Goal: Transaction & Acquisition: Book appointment/travel/reservation

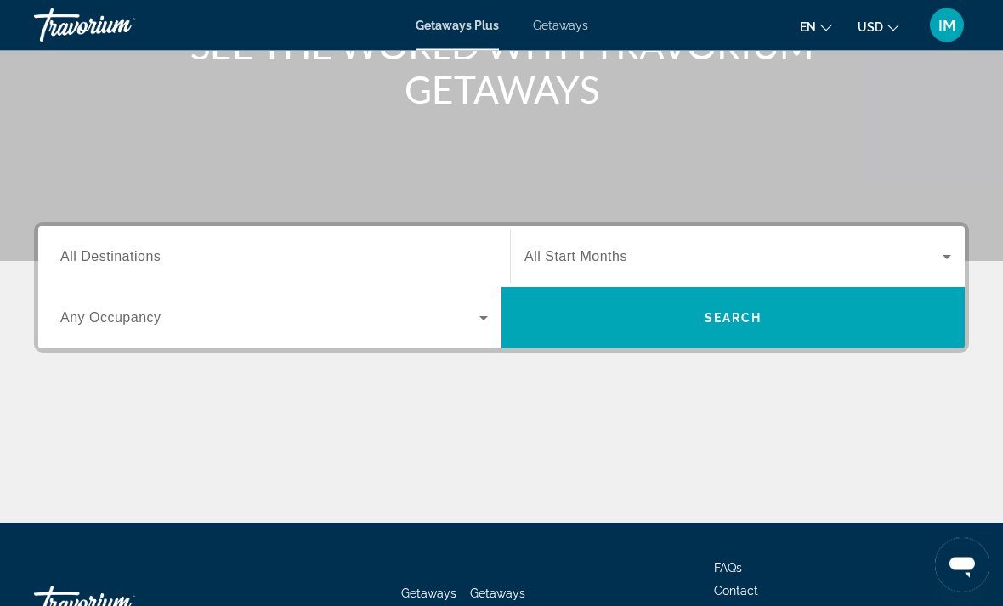
scroll to position [249, 0]
click at [151, 260] on span "All Destinations" at bounding box center [110, 256] width 100 height 14
click at [151, 260] on input "Destination All Destinations" at bounding box center [273, 257] width 427 height 20
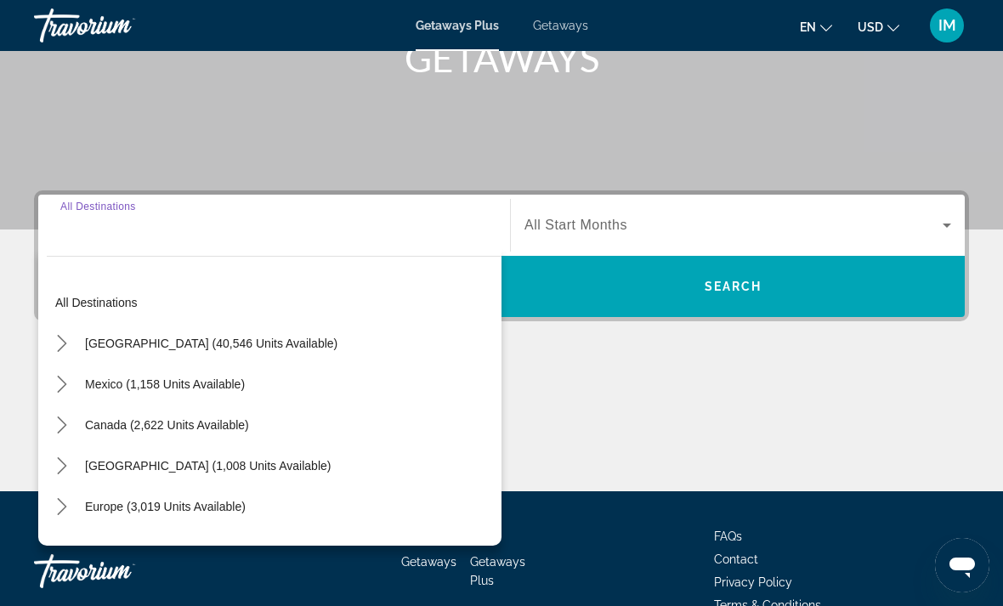
scroll to position [319, 0]
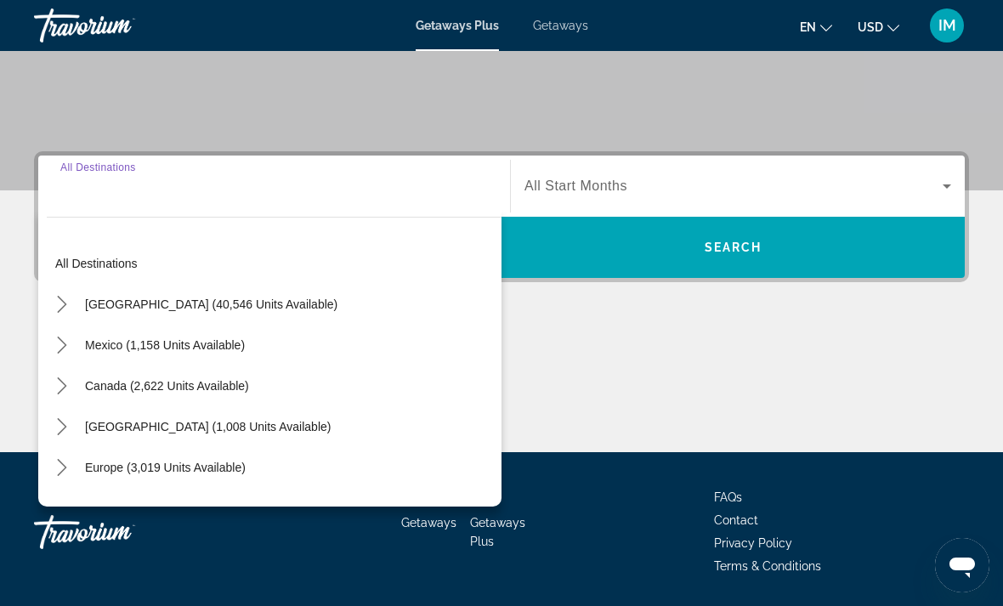
click at [67, 303] on icon "Toggle United States (40,546 units available) submenu" at bounding box center [62, 304] width 17 height 17
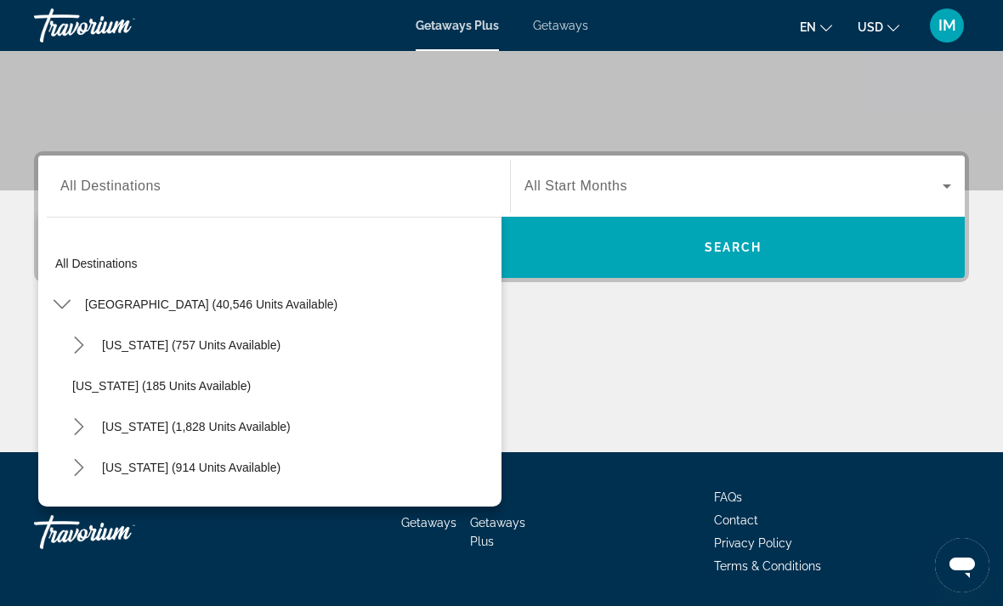
click at [75, 423] on icon "Toggle California (1,828 units available) submenu" at bounding box center [79, 426] width 17 height 17
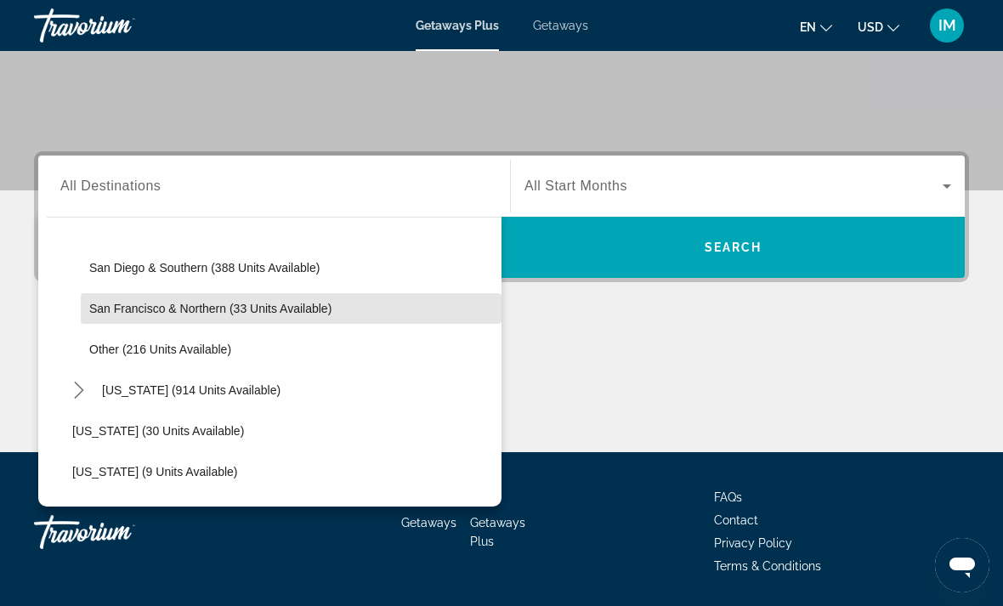
scroll to position [323, 0]
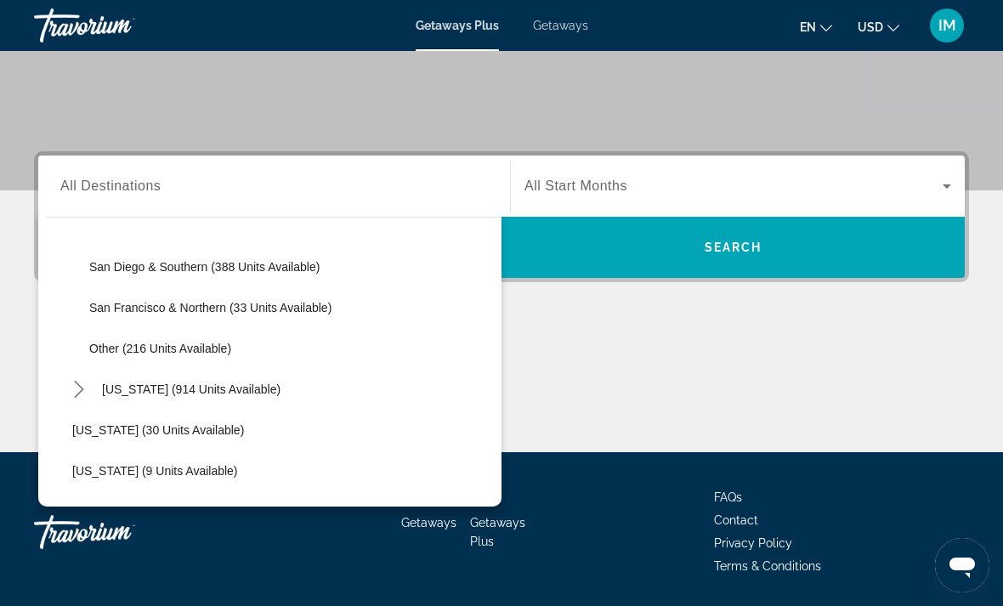
click at [172, 352] on span "Other (216 units available)" at bounding box center [160, 349] width 142 height 14
type input "**********"
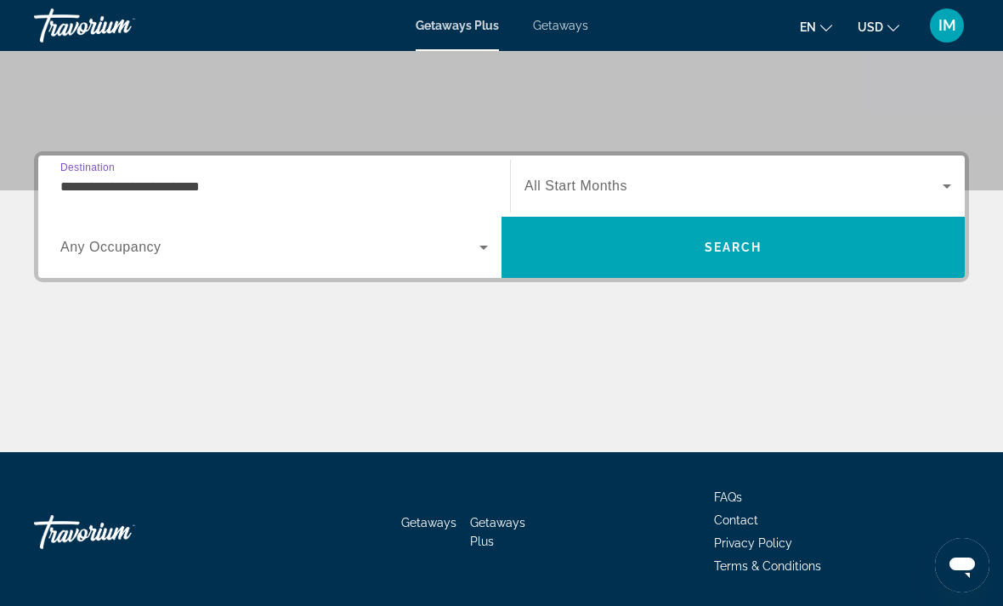
click at [482, 248] on icon "Search widget" at bounding box center [483, 248] width 8 height 4
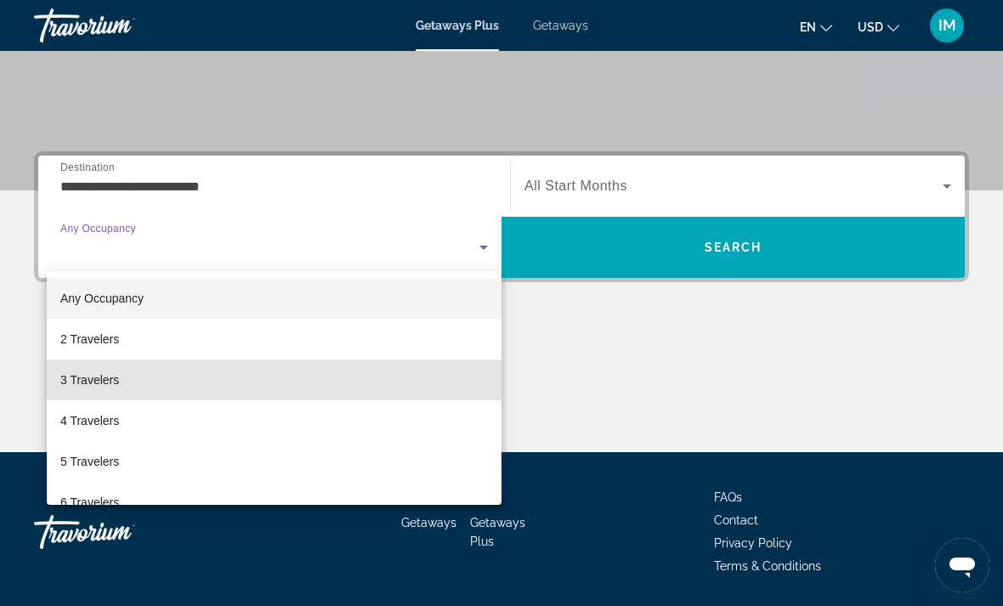
click at [104, 378] on span "3 Travelers" at bounding box center [89, 380] width 59 height 20
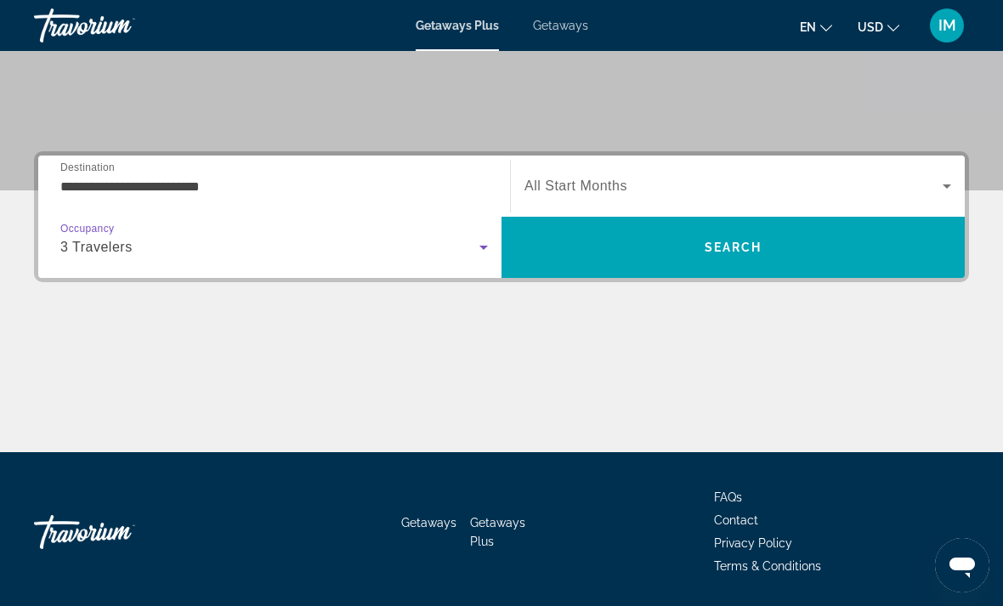
click at [948, 181] on icon "Search widget" at bounding box center [946, 186] width 20 height 20
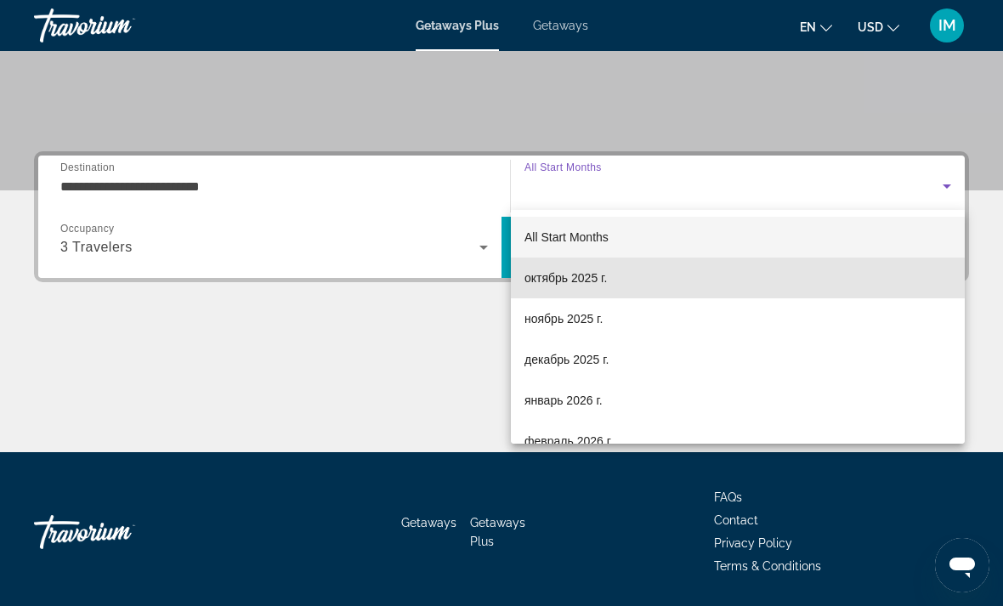
click at [563, 275] on span "октябрь 2025 г." at bounding box center [565, 278] width 82 height 20
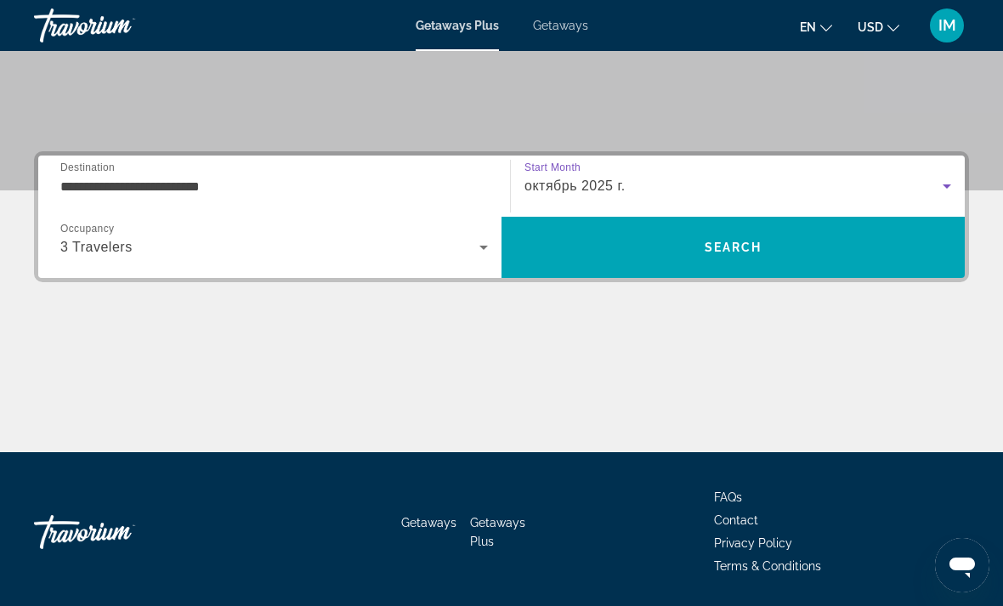
click at [740, 237] on span "Search" at bounding box center [732, 247] width 463 height 41
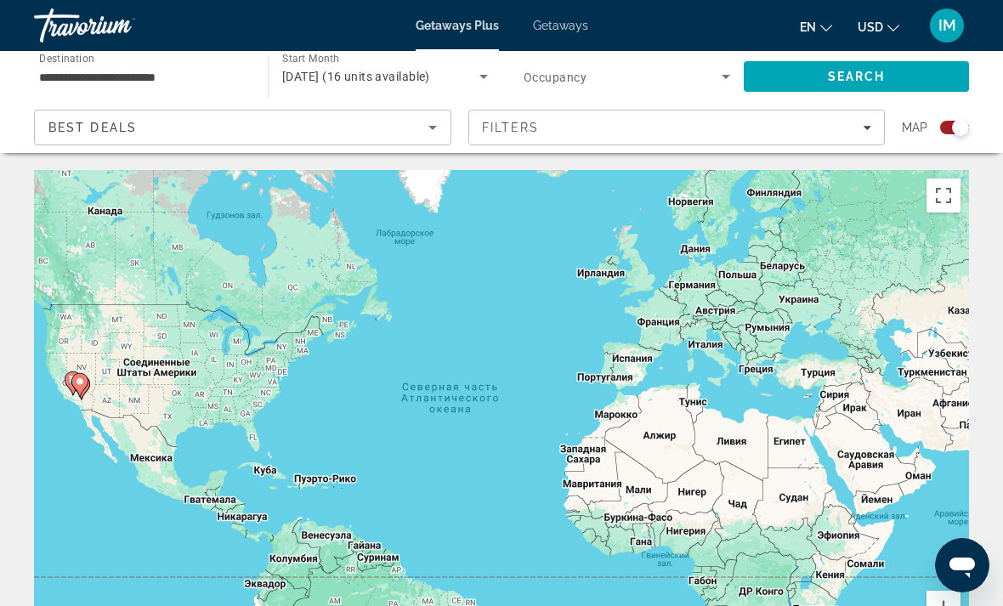
scroll to position [44, 0]
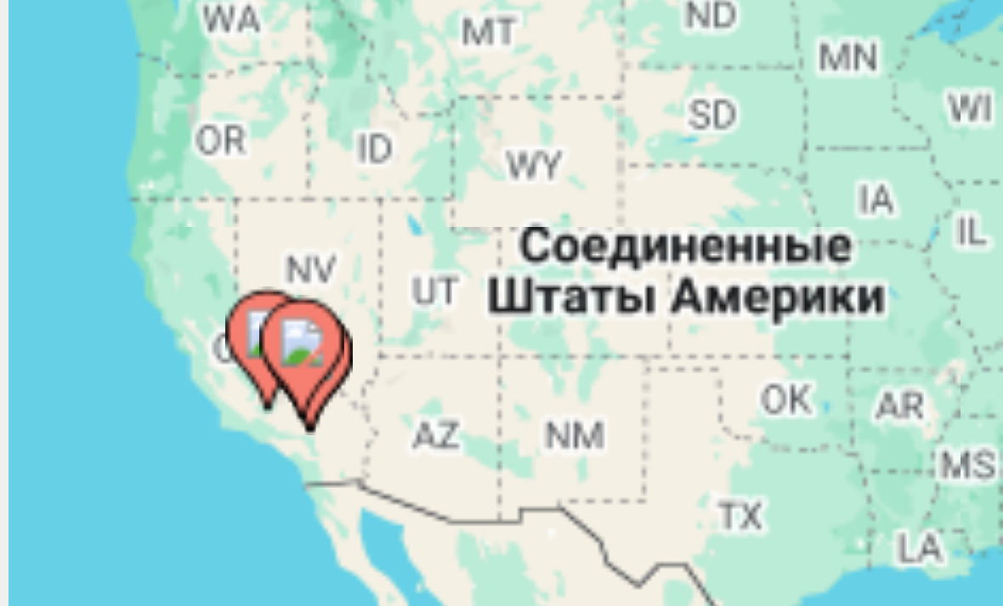
type input "**********"
click at [88, 331] on image "Main content" at bounding box center [93, 336] width 10 height 10
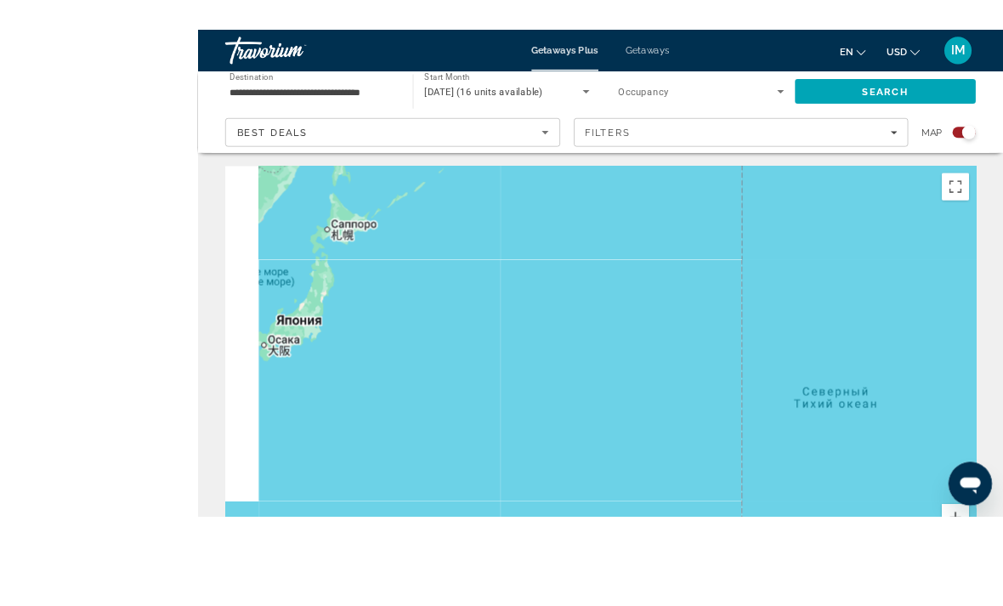
scroll to position [42, 0]
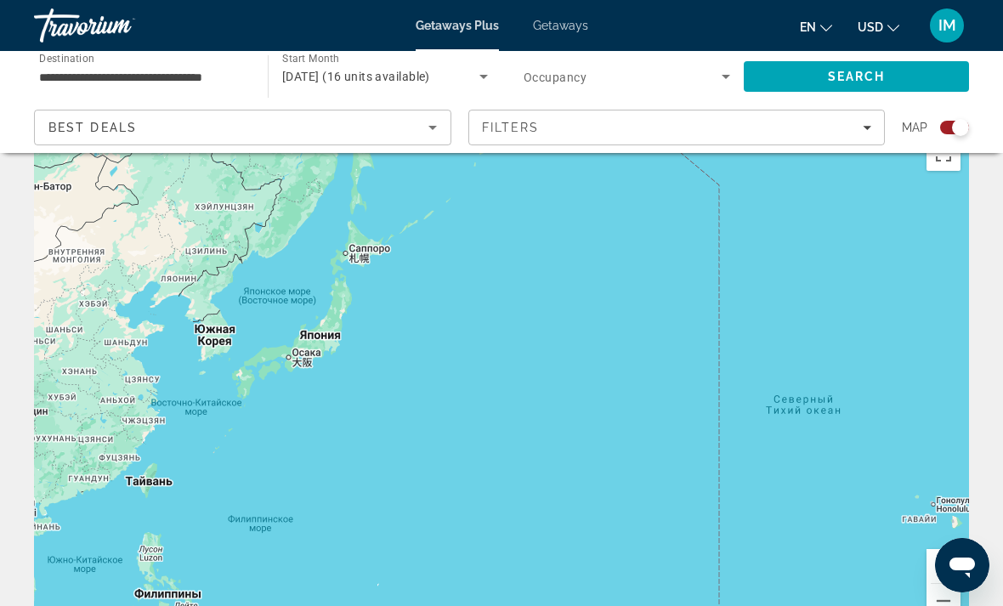
click at [956, 129] on div "Search widget" at bounding box center [960, 127] width 17 height 17
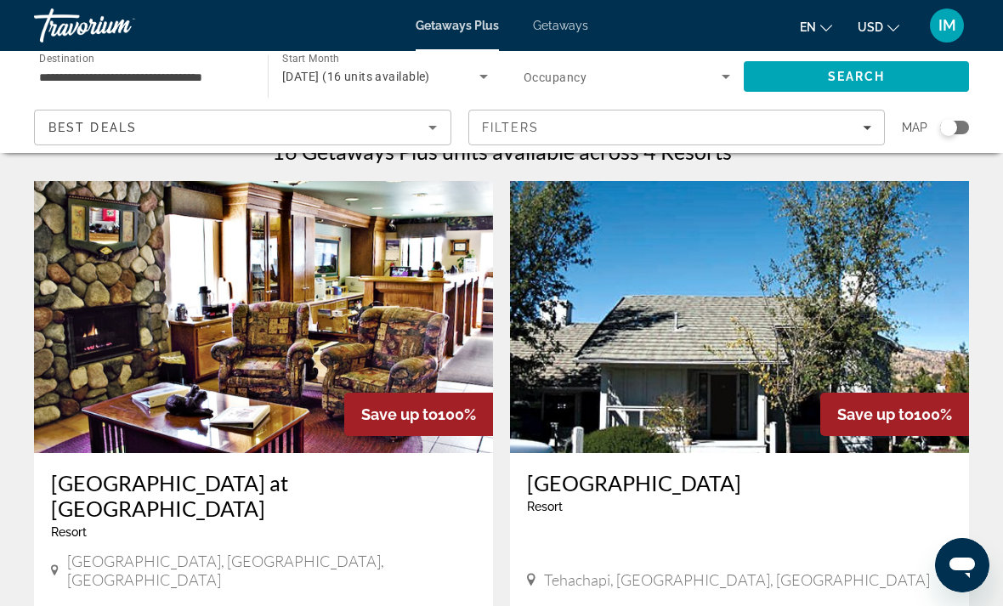
scroll to position [0, 0]
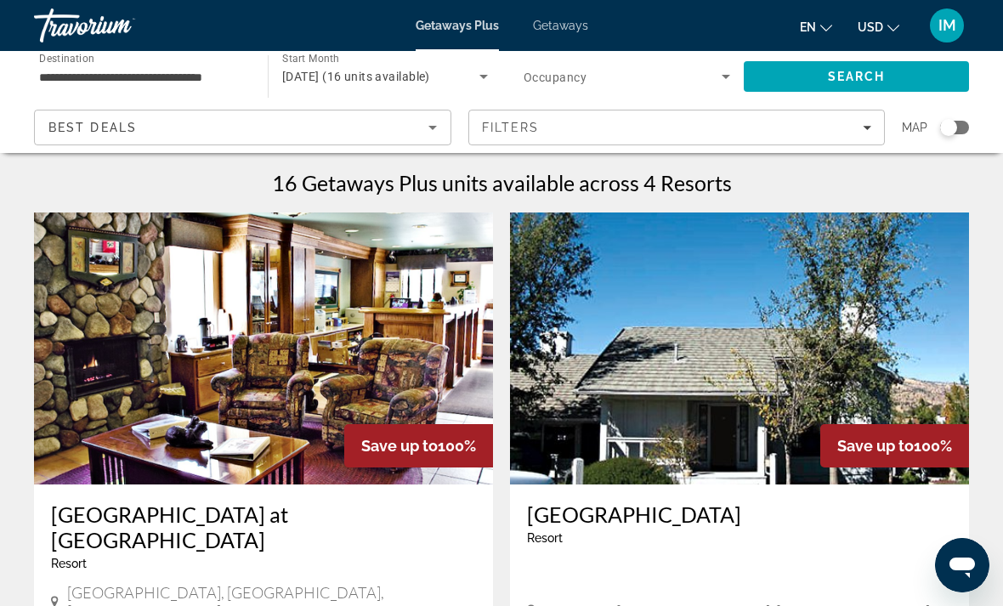
click at [559, 30] on span "Getaways" at bounding box center [560, 26] width 55 height 14
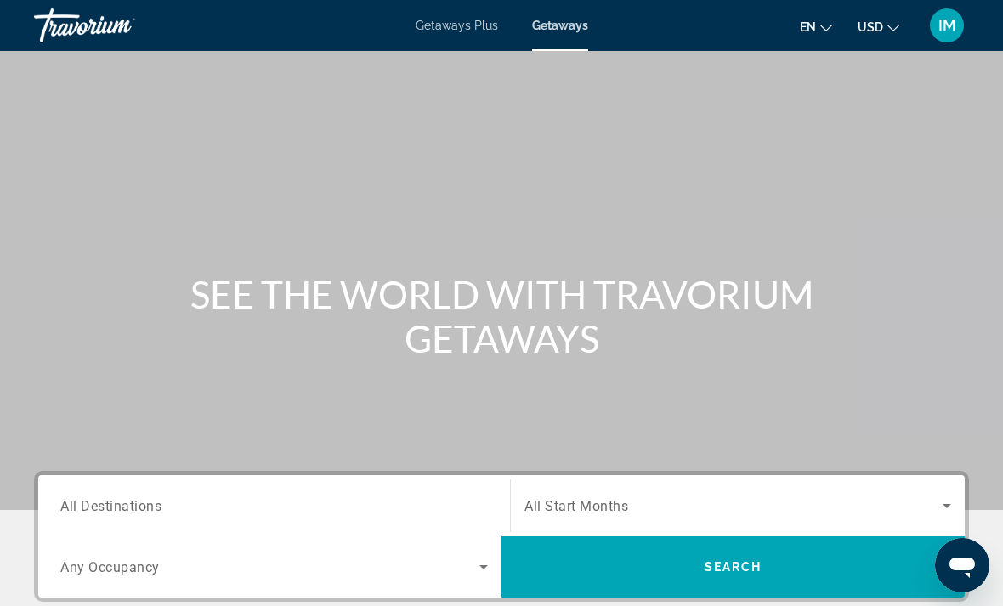
click at [122, 508] on span "All Destinations" at bounding box center [110, 505] width 101 height 16
click at [122, 508] on input "Destination All Destinations" at bounding box center [273, 506] width 427 height 20
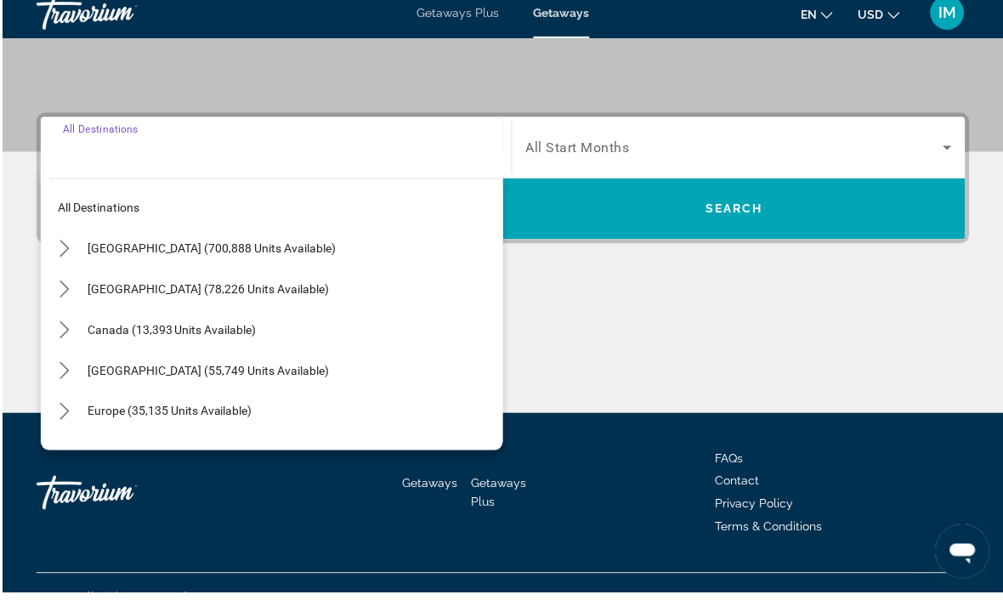
scroll to position [374, 0]
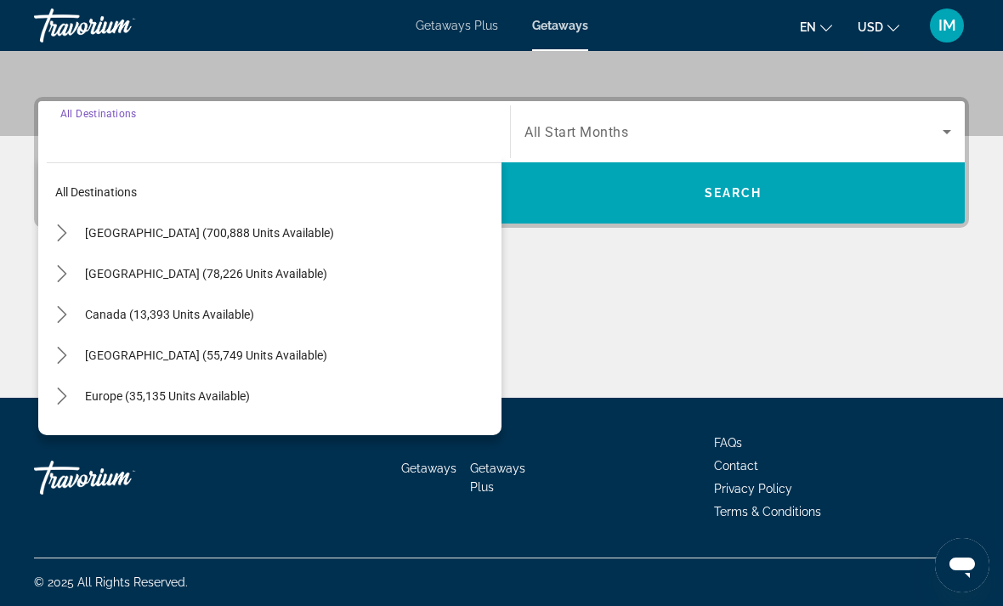
click at [60, 233] on icon "Toggle United States (700,888 units available) submenu" at bounding box center [62, 232] width 17 height 17
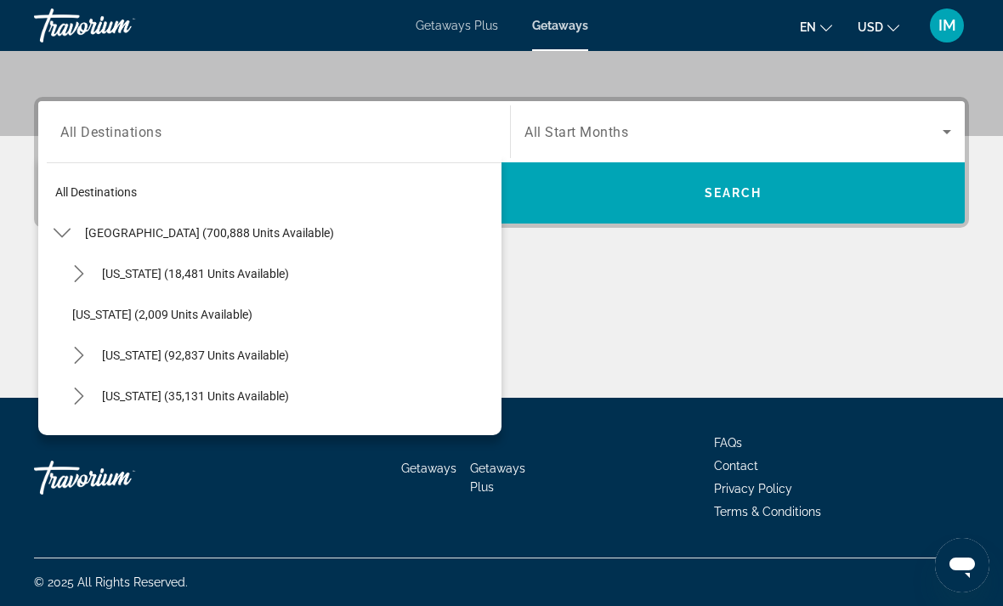
click at [95, 349] on span "Select destination: California (92,837 units available)" at bounding box center [297, 355] width 408 height 41
type input "**********"
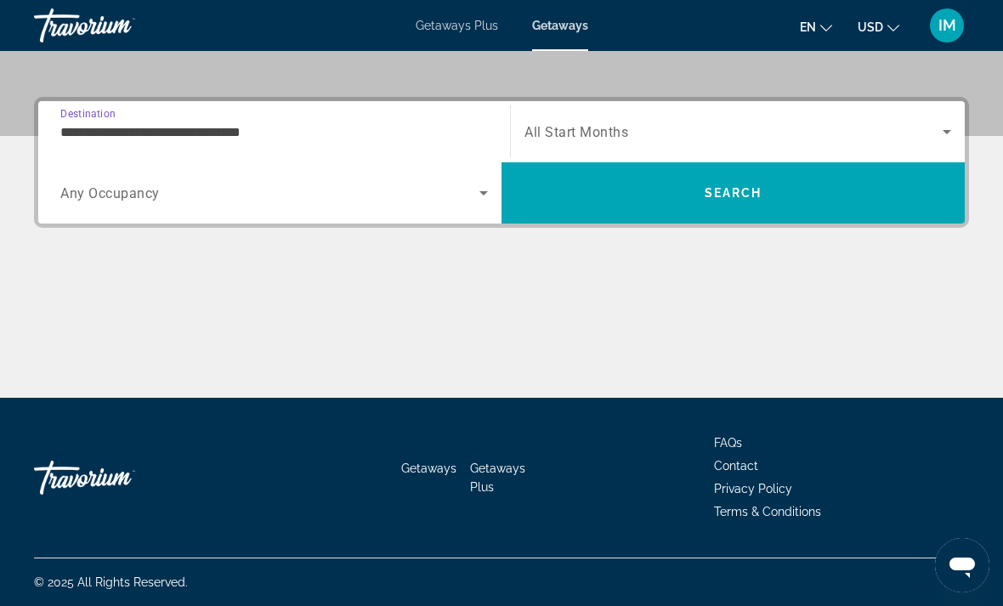
click at [937, 132] on icon "Search widget" at bounding box center [946, 132] width 20 height 20
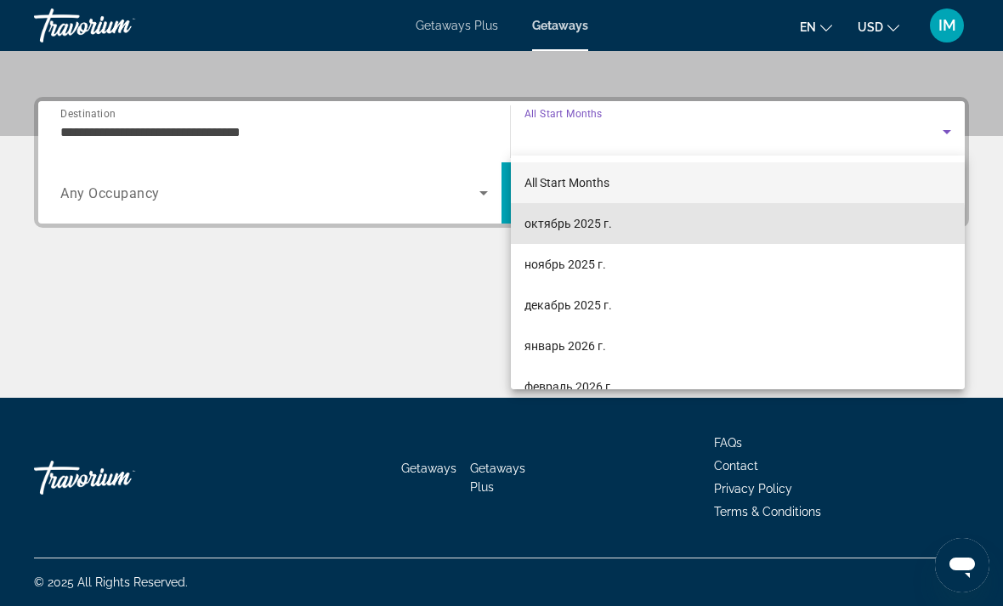
click at [582, 232] on span "октябрь 2025 г." at bounding box center [568, 223] width 88 height 20
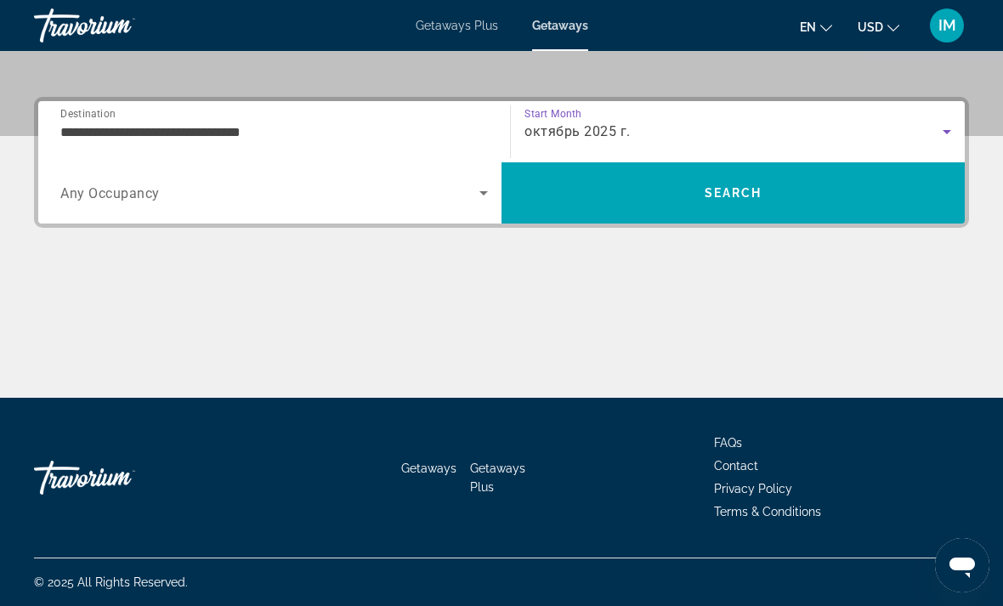
click at [762, 192] on span "Search" at bounding box center [732, 192] width 463 height 41
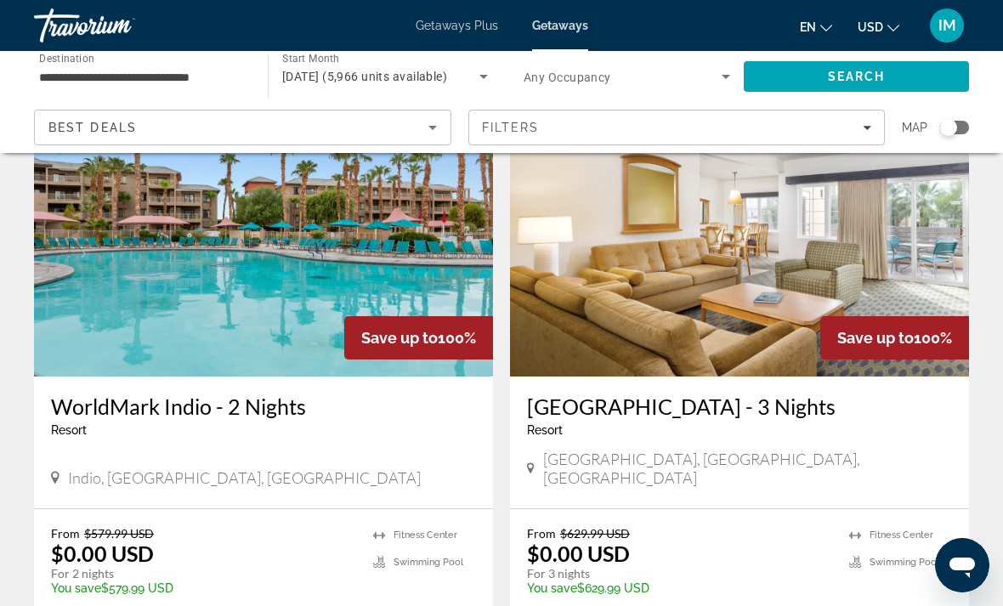
scroll to position [3180, 0]
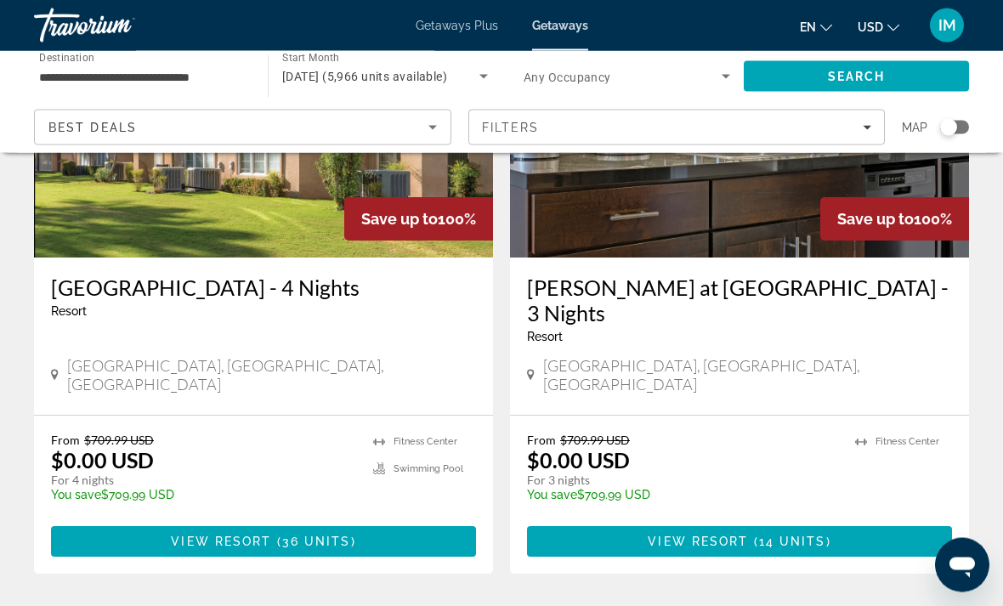
scroll to position [3398, 0]
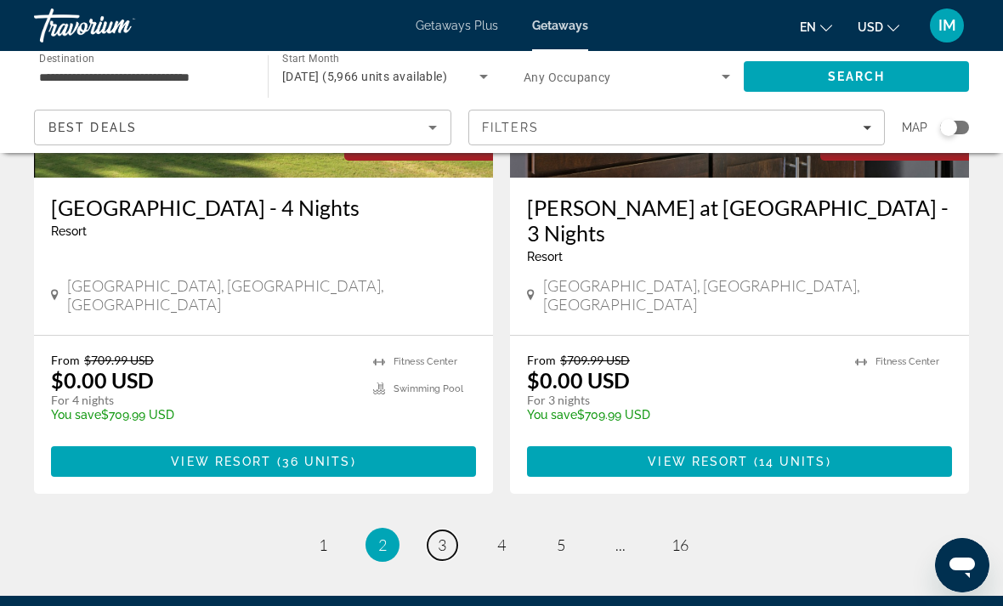
click at [446, 535] on span "3" at bounding box center [442, 544] width 8 height 19
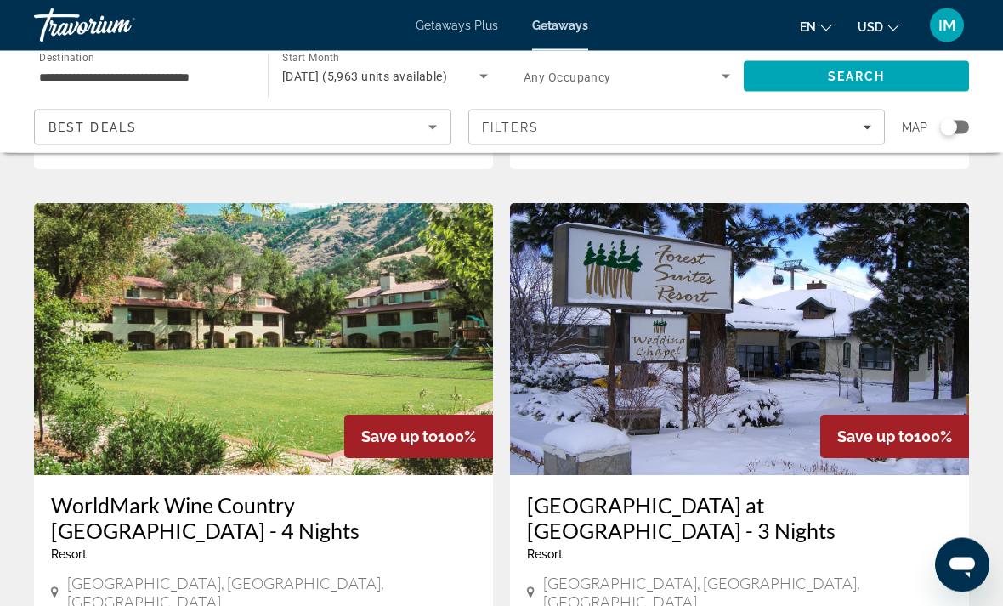
scroll to position [630, 0]
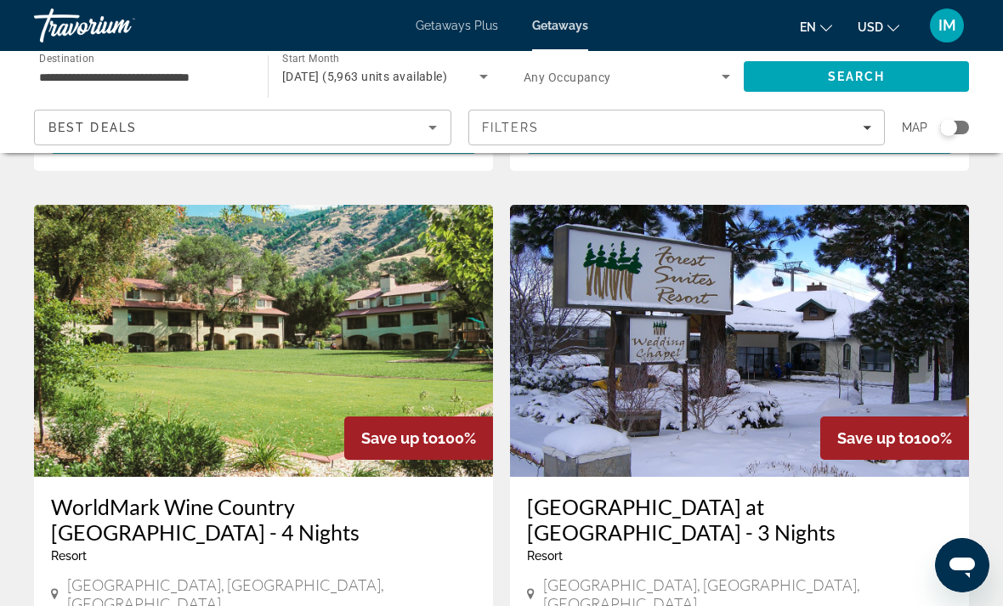
click at [946, 131] on div "Search widget" at bounding box center [948, 127] width 17 height 17
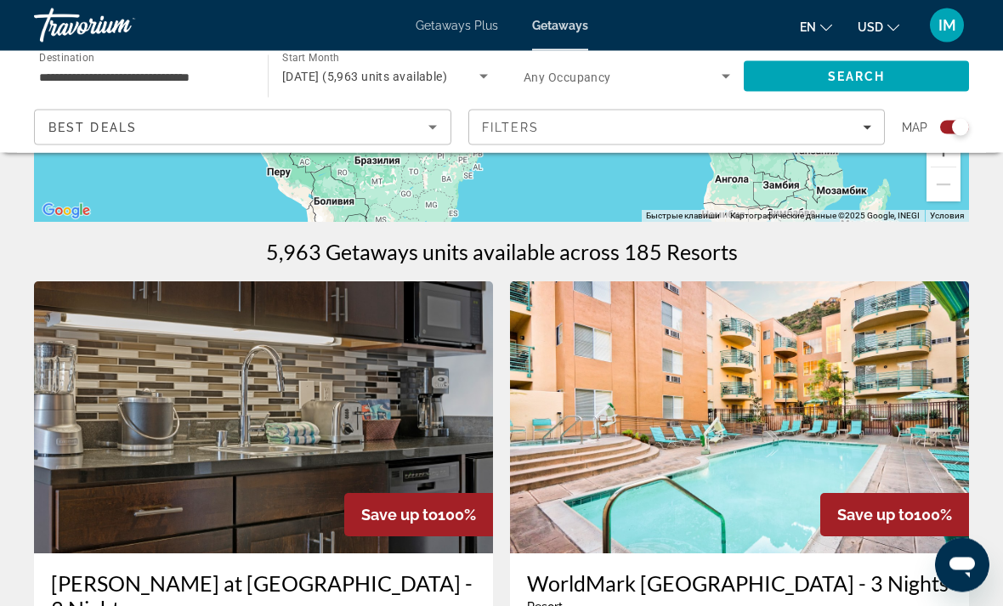
scroll to position [0, 0]
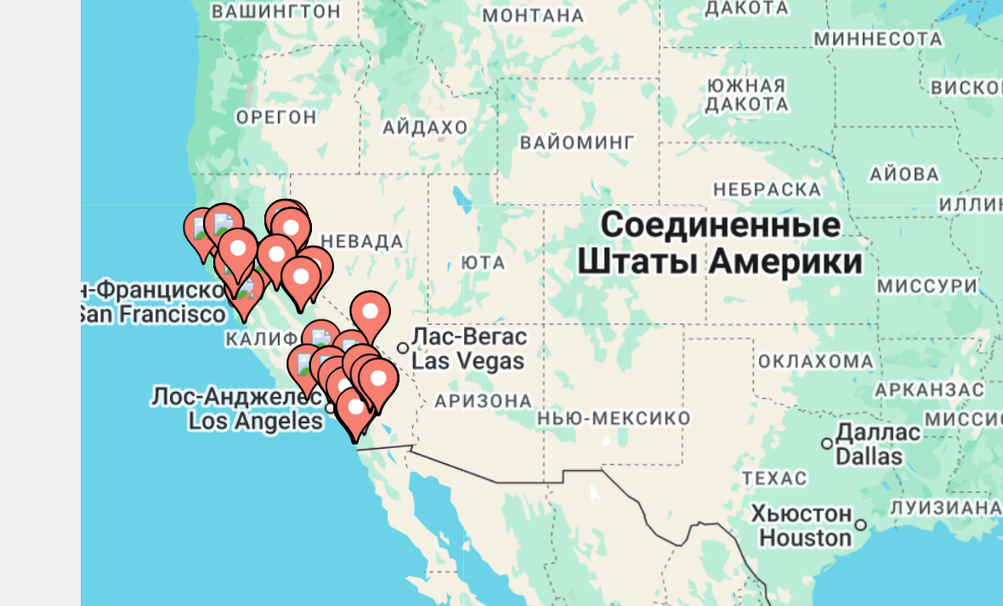
click at [120, 343] on gmp-advanced-marker "Main content" at bounding box center [121, 355] width 17 height 25
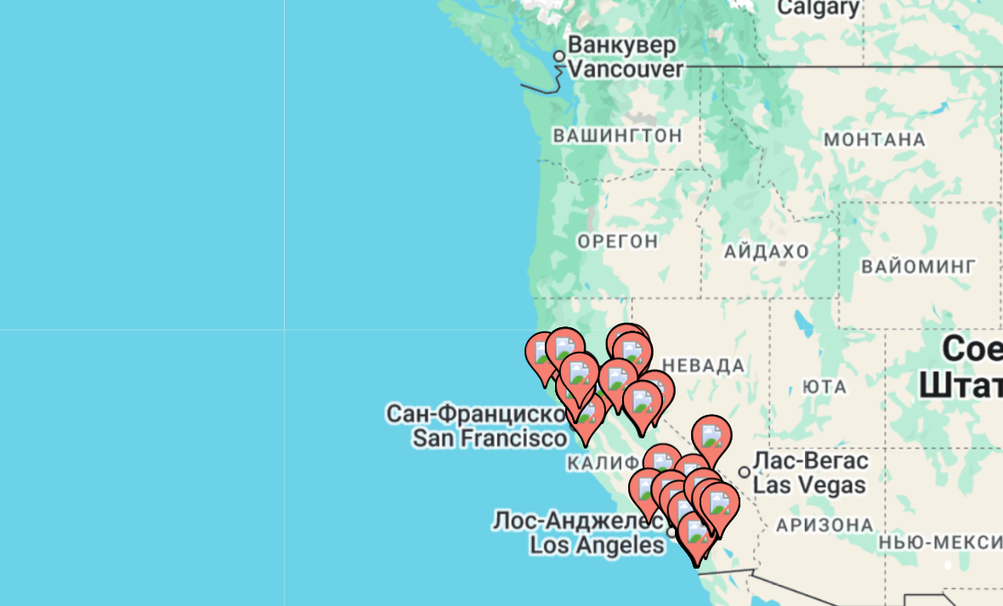
click at [438, 398] on image "Main content" at bounding box center [443, 403] width 10 height 10
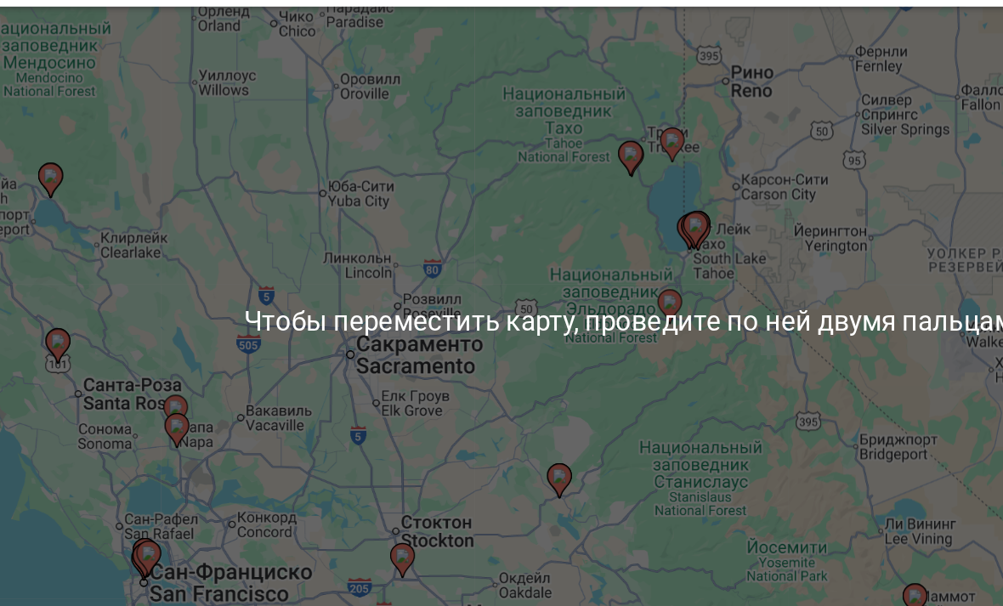
scroll to position [55, 0]
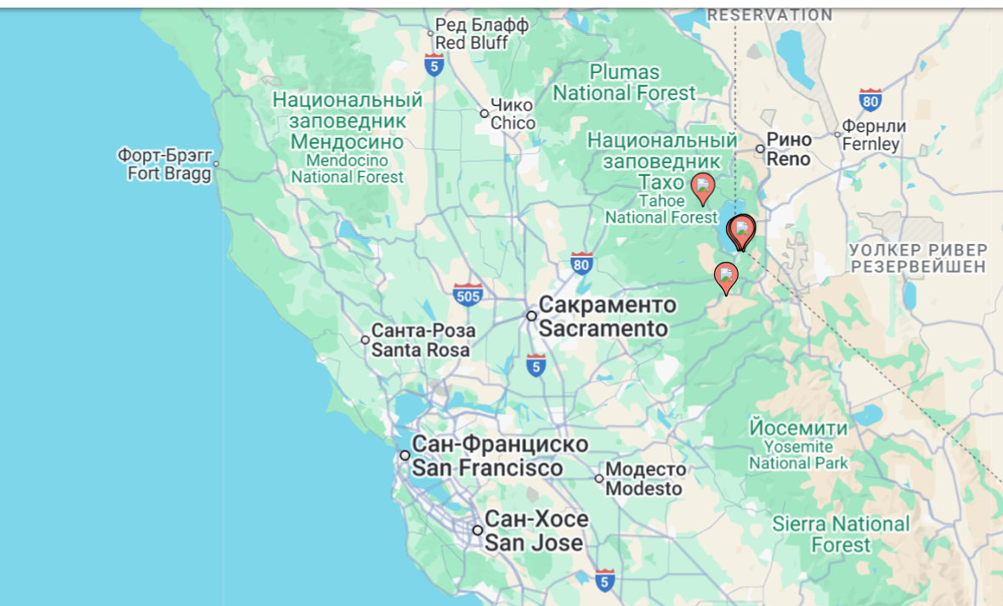
click at [459, 264] on div "Чтобы активировать перетаскивание с помощью клавиатуры, нажмите Alt + Ввод. Пос…" at bounding box center [501, 370] width 935 height 510
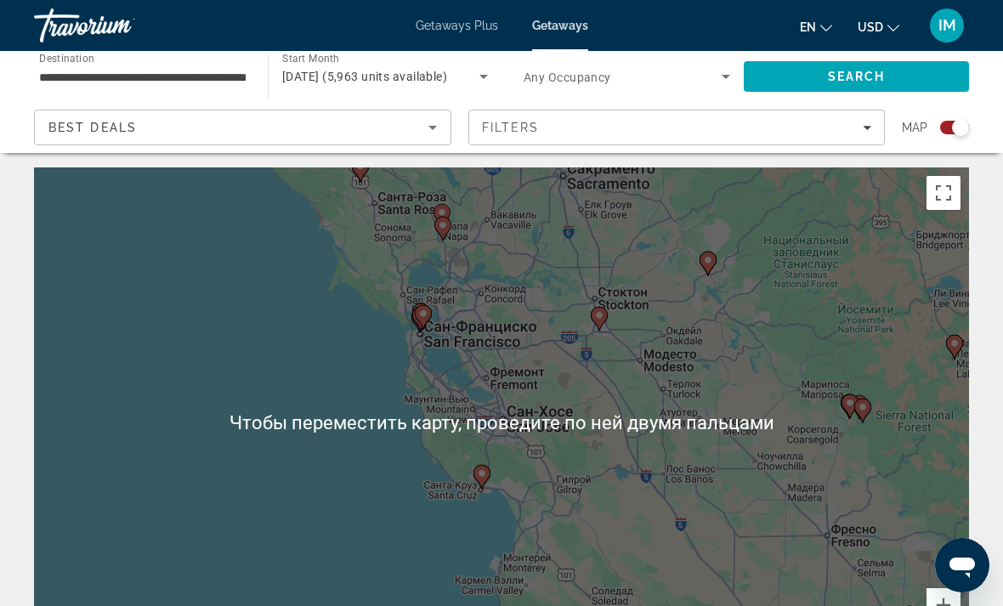
scroll to position [0, 0]
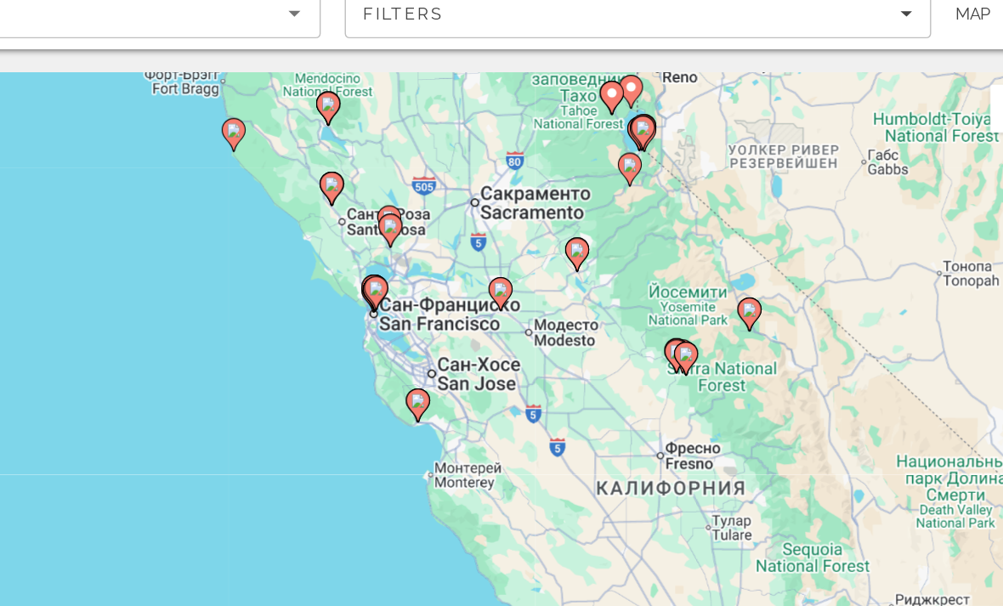
click at [639, 224] on div "Чтобы активировать перетаскивание с помощью клавиатуры, нажмите Alt + Ввод. Пос…" at bounding box center [501, 425] width 935 height 510
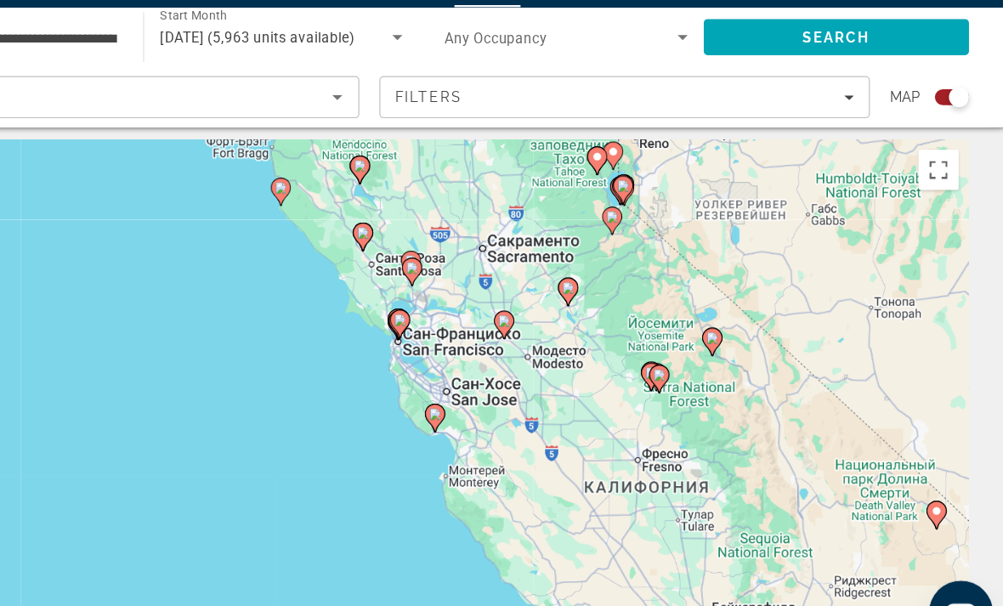
scroll to position [8, 0]
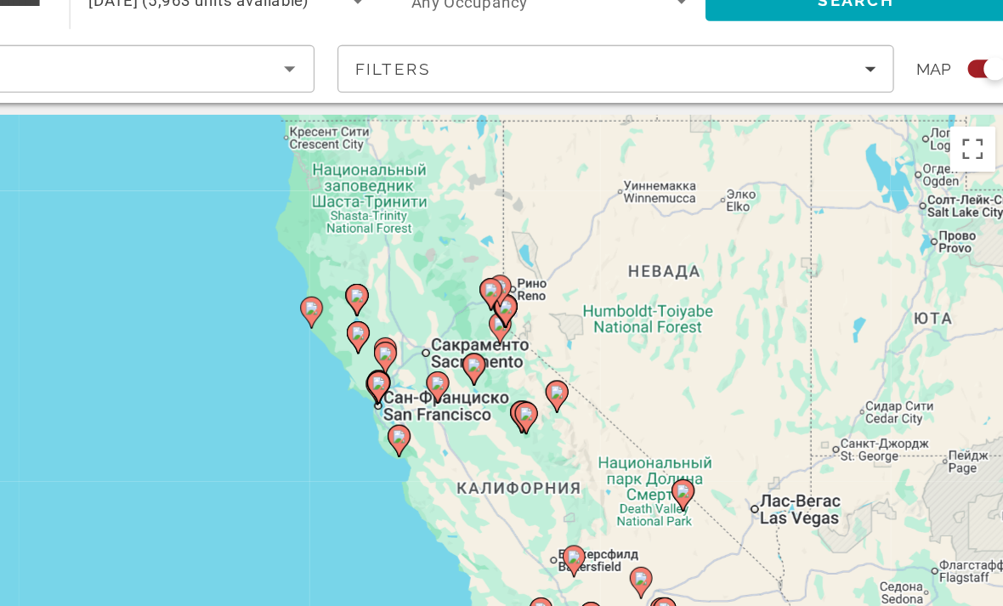
click at [926, 171] on button "Включить полноэкранный режим" at bounding box center [943, 188] width 34 height 34
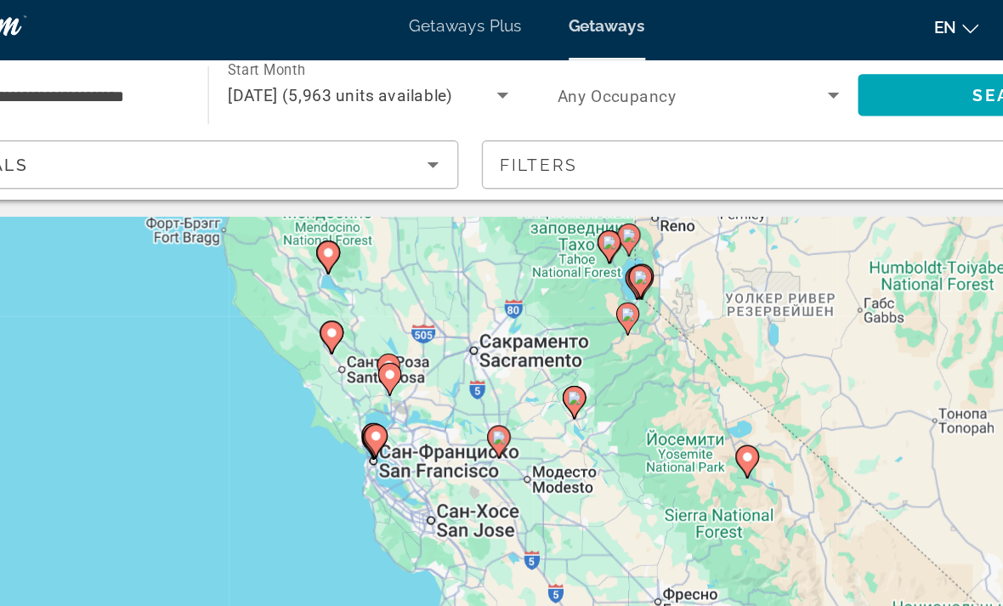
scroll to position [0, 0]
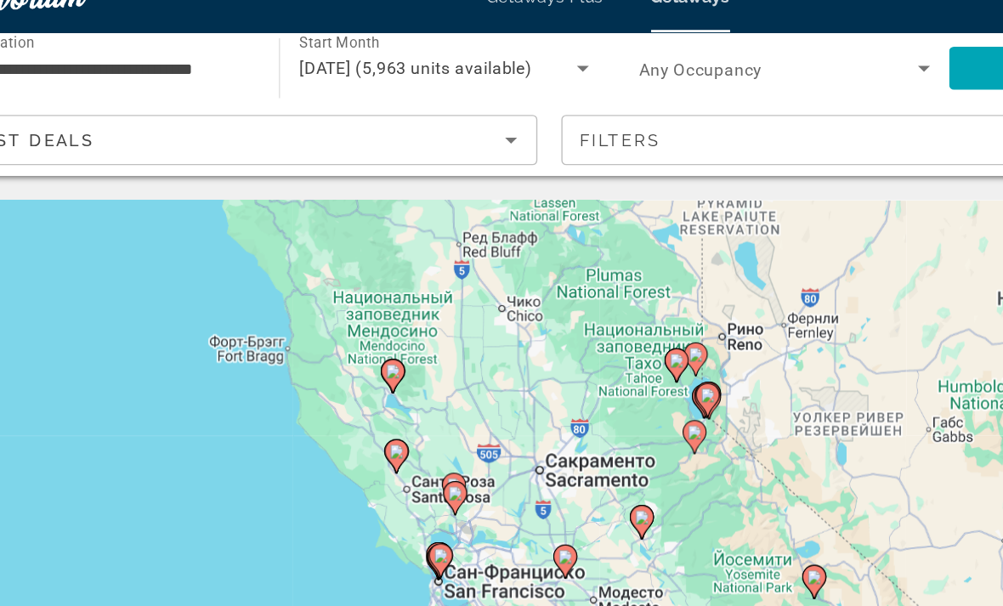
click at [546, 331] on div "Чтобы активировать перетаскивание с помощью клавиатуры, нажмите Alt + Ввод. Пос…" at bounding box center [501, 425] width 935 height 510
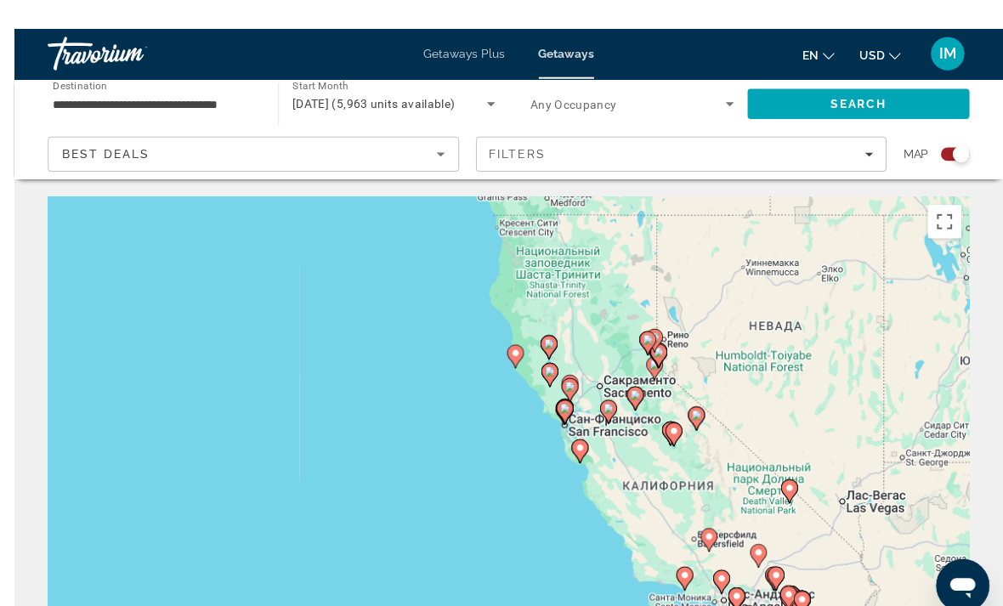
scroll to position [25, 0]
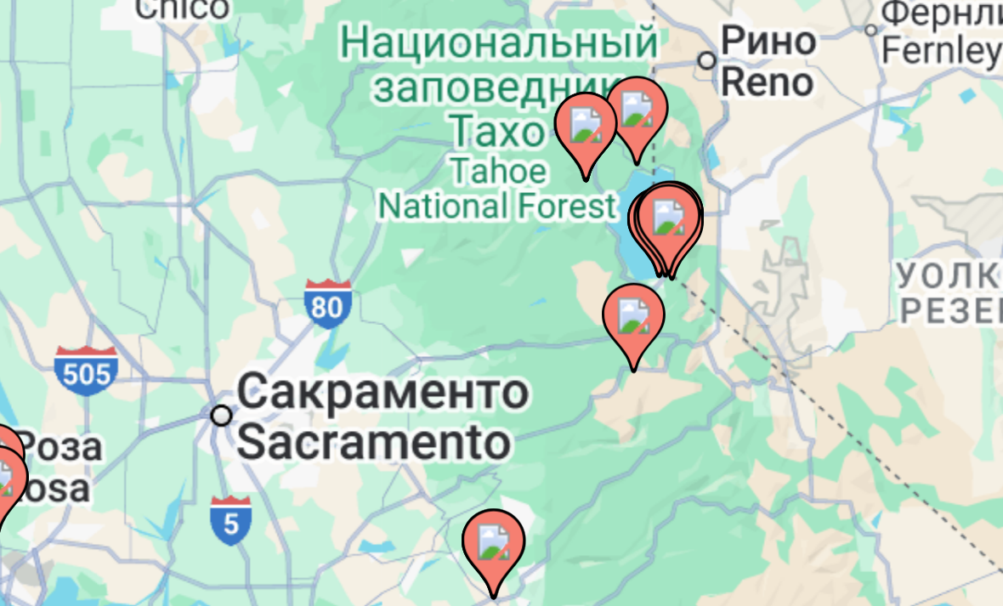
click at [696, 261] on image "Main content" at bounding box center [701, 266] width 10 height 10
type input "**********"
click at [692, 257] on icon "Main content" at bounding box center [700, 269] width 17 height 24
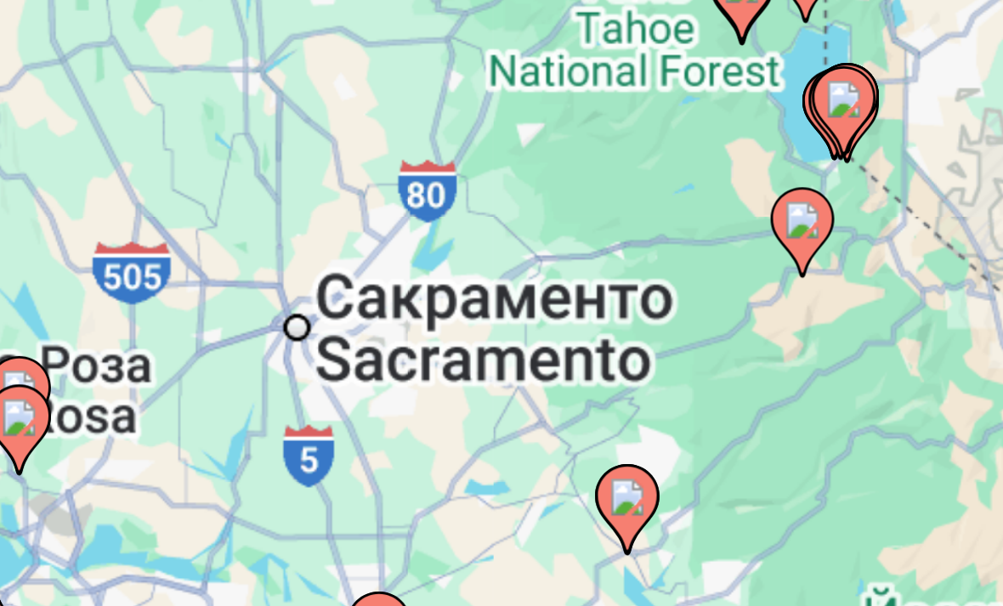
click at [174, 144] on div "Для навигации используйте клавиши со стрелками. Чтобы активировать перетаскиван…" at bounding box center [501, 399] width 935 height 510
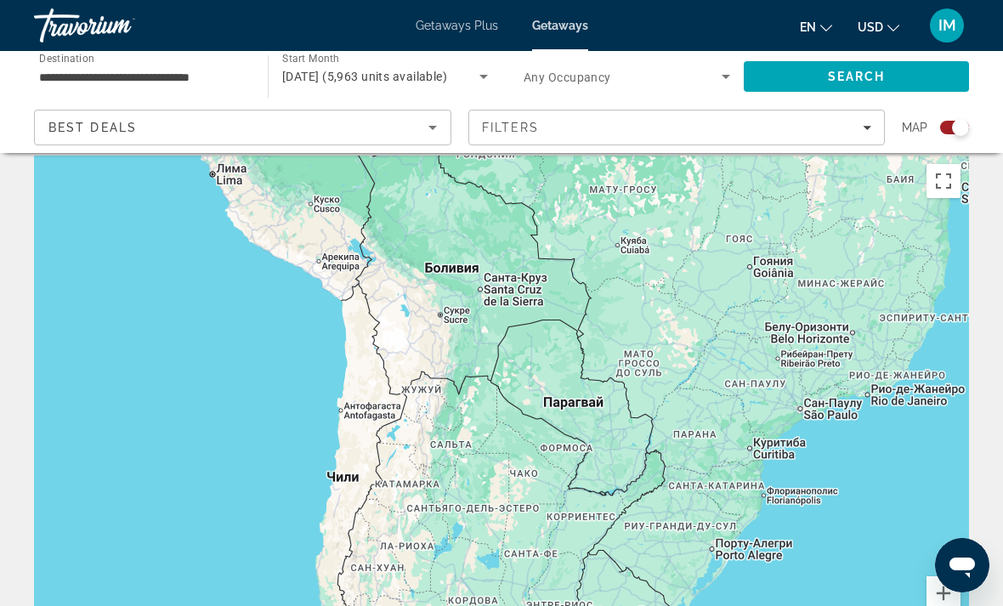
scroll to position [0, 0]
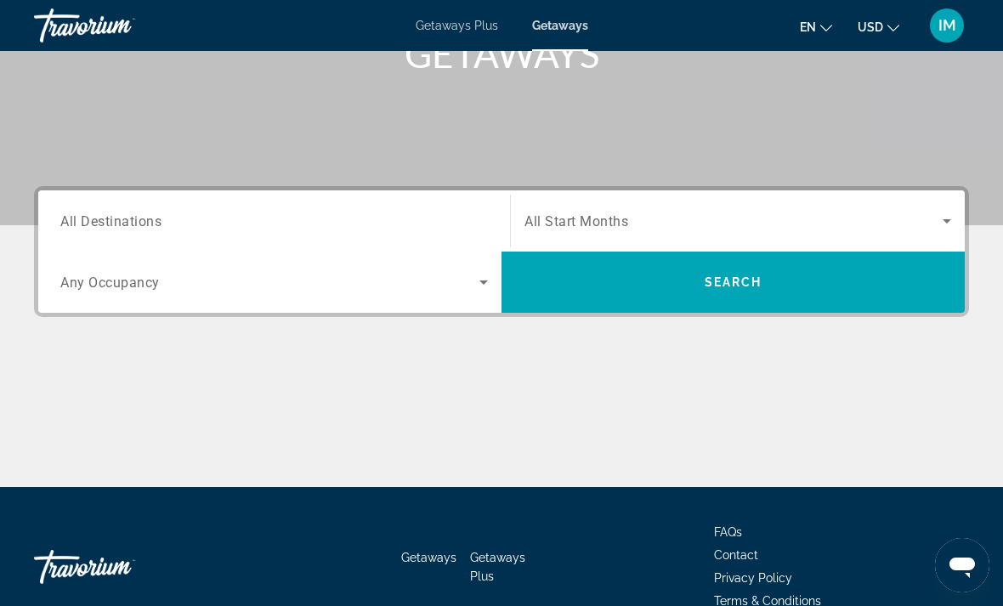
scroll to position [285, 0]
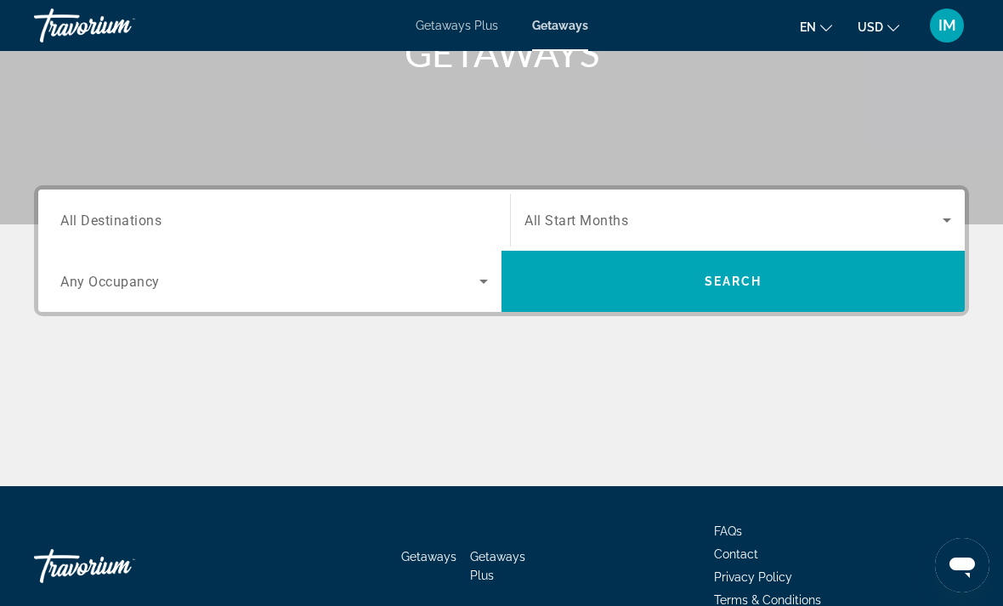
click at [120, 228] on span "All Destinations" at bounding box center [110, 220] width 101 height 16
click at [120, 228] on input "Destination All Destinations" at bounding box center [273, 221] width 427 height 20
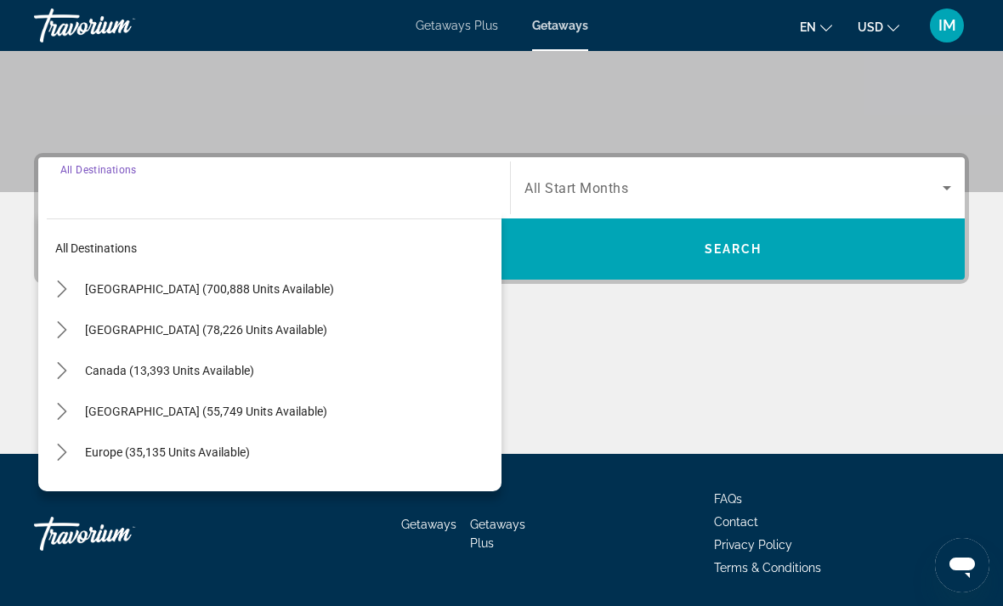
scroll to position [319, 0]
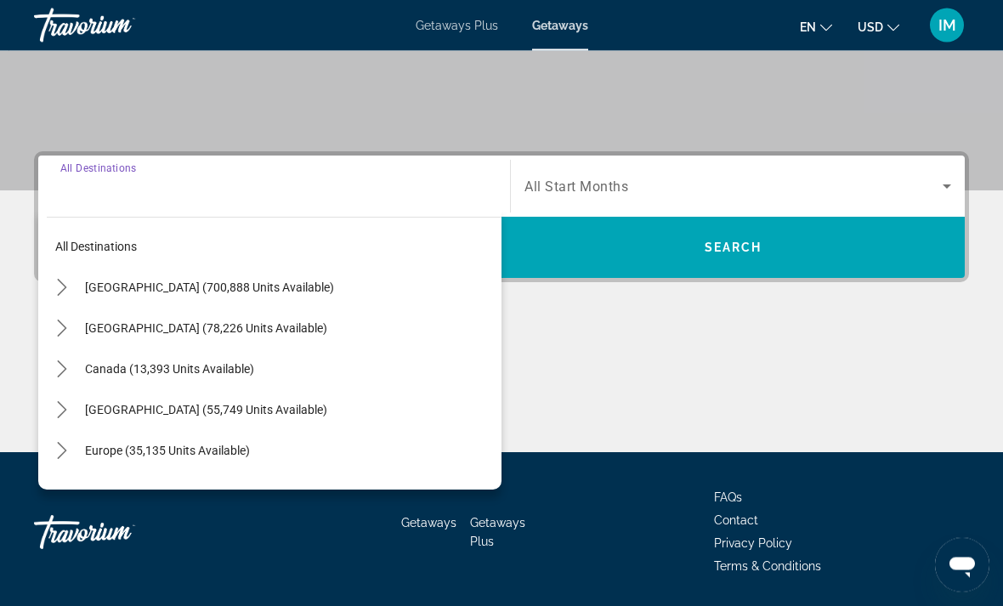
click at [60, 287] on icon "Toggle United States (700,888 units available) submenu" at bounding box center [62, 288] width 17 height 17
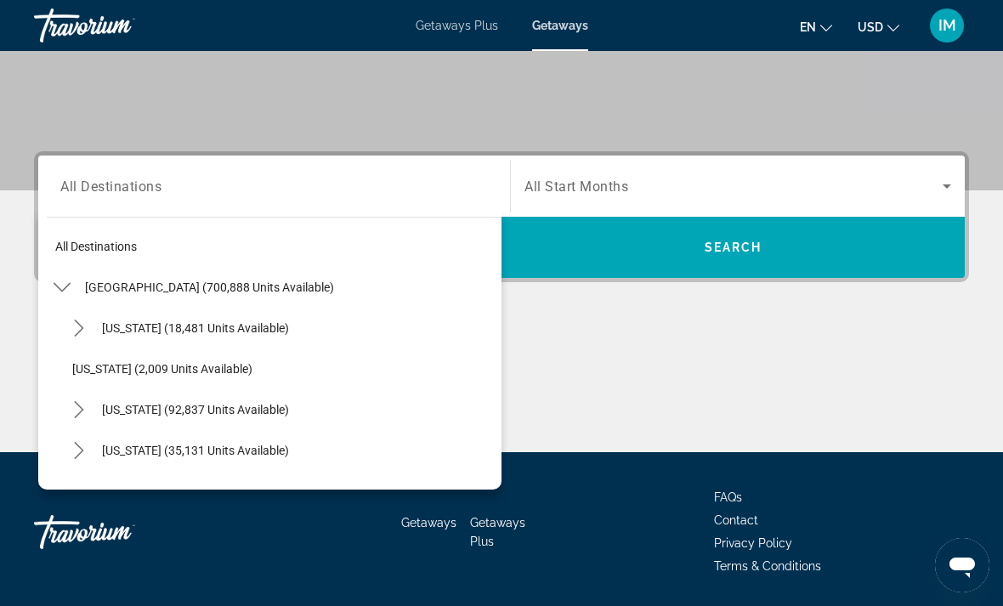
click at [77, 409] on icon "Toggle California (92,837 units available) submenu" at bounding box center [79, 409] width 17 height 17
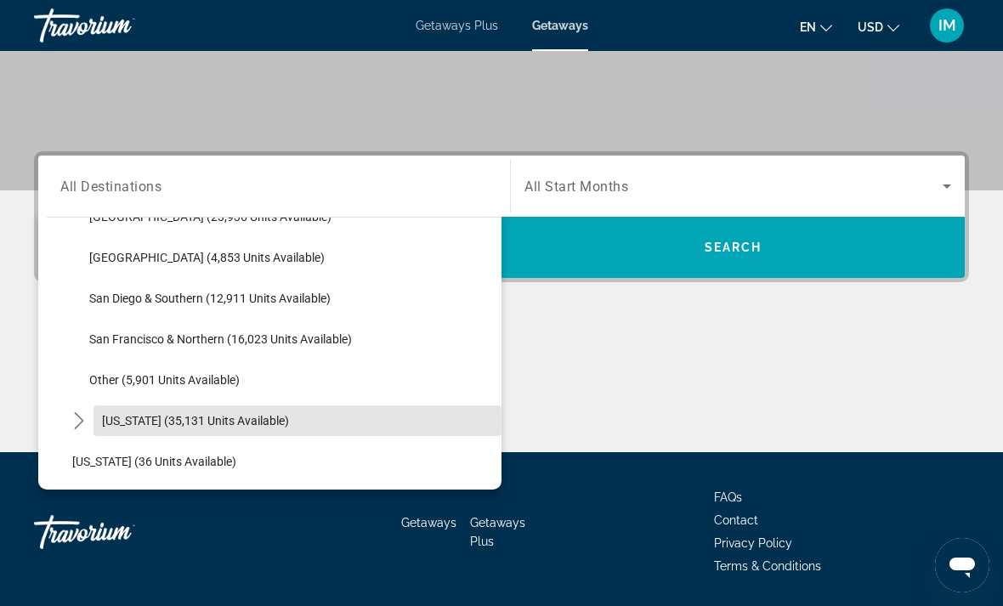
scroll to position [266, 0]
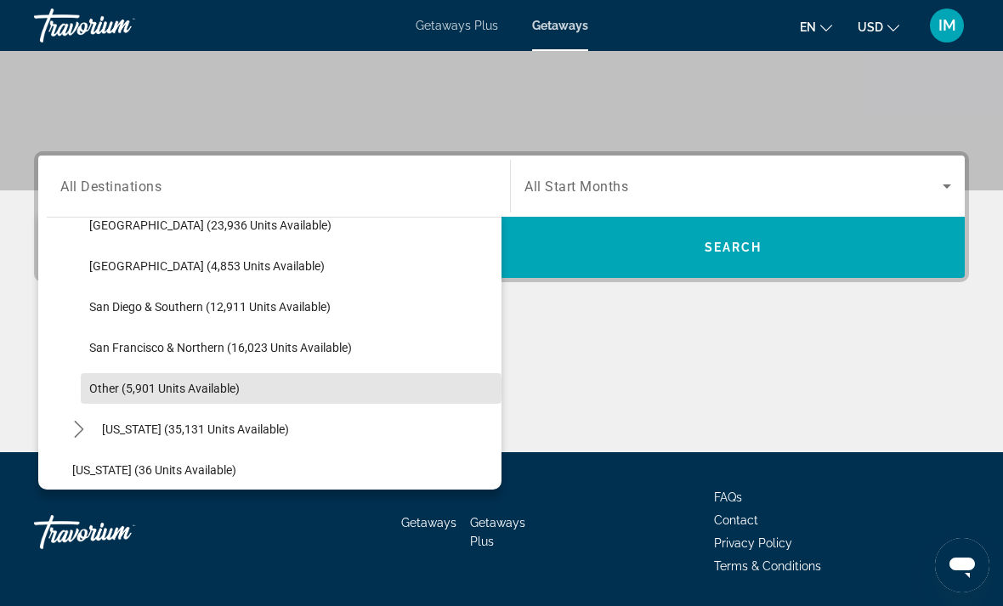
click at [125, 388] on span "Other (5,901 units available)" at bounding box center [164, 389] width 150 height 14
type input "**********"
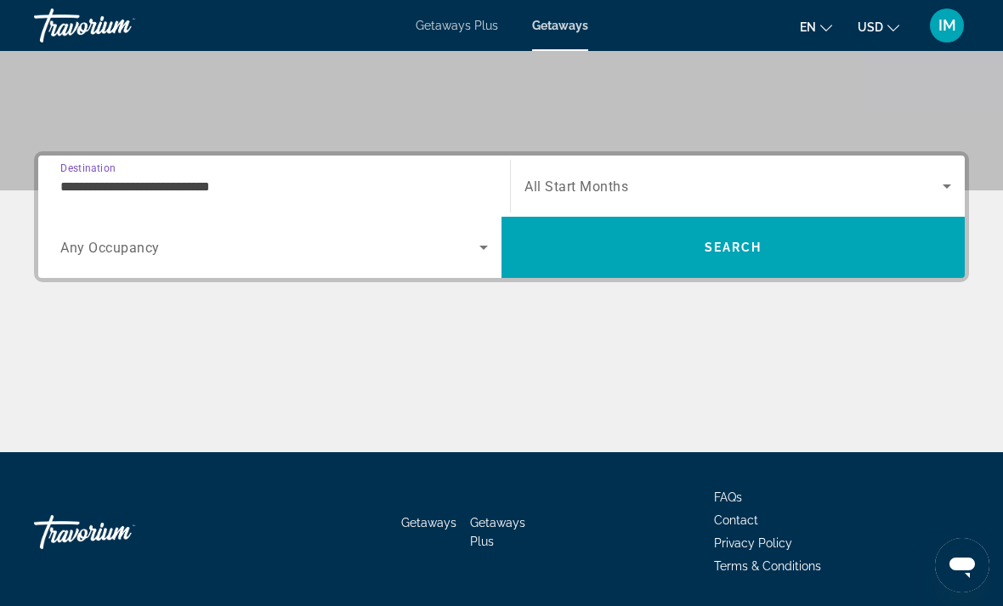
click at [941, 192] on icon "Search widget" at bounding box center [946, 186] width 20 height 20
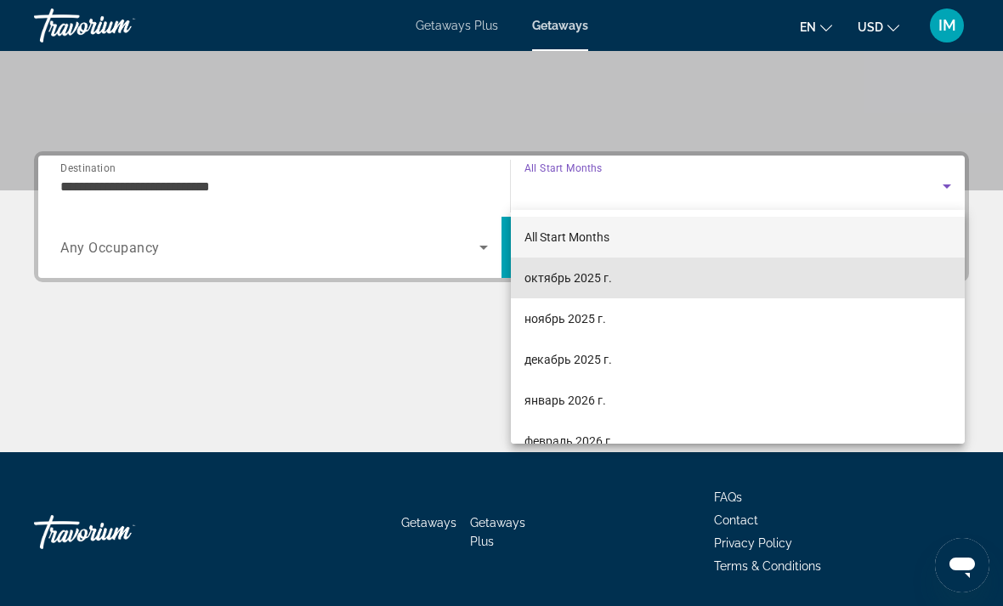
click at [567, 281] on span "октябрь 2025 г." at bounding box center [568, 278] width 88 height 20
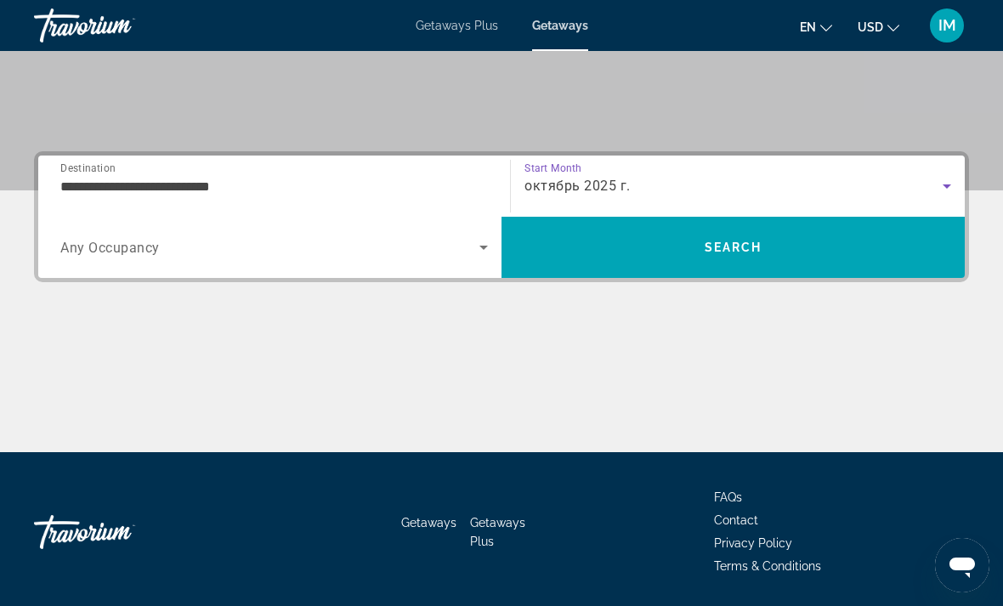
click at [816, 272] on span "Search" at bounding box center [732, 247] width 463 height 61
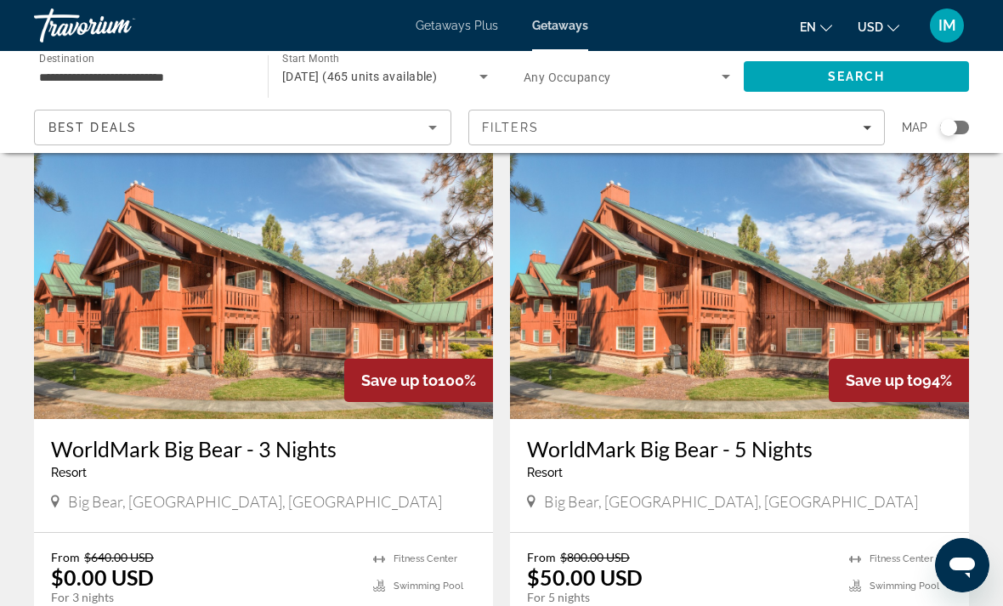
scroll to position [65, 0]
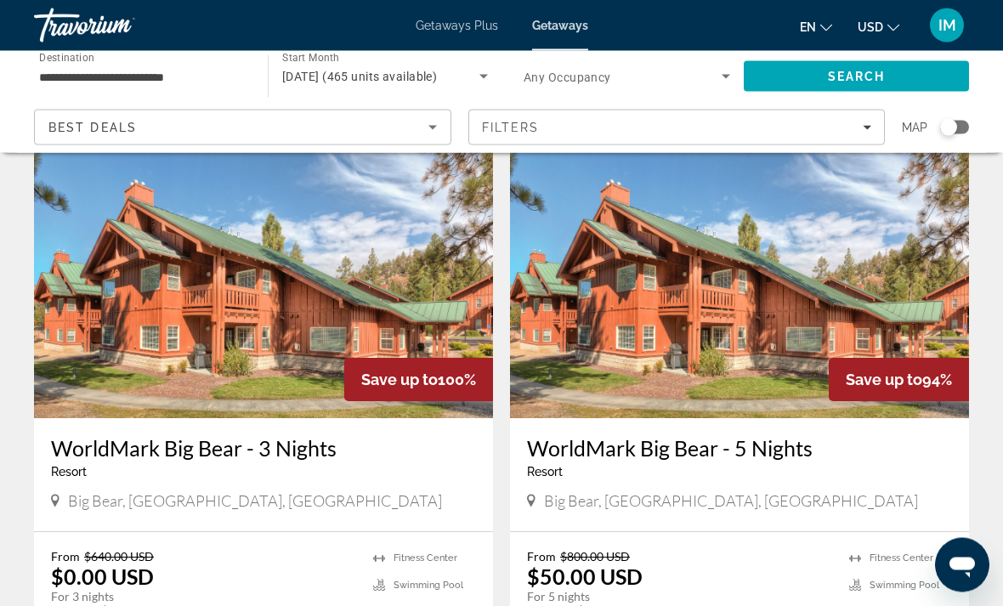
click at [537, 505] on div "Big Bear, CA, USA" at bounding box center [739, 501] width 425 height 19
click at [579, 499] on span "Big Bear, CA, USA" at bounding box center [731, 501] width 374 height 19
click at [552, 505] on span "Big Bear, CA, USA" at bounding box center [731, 501] width 374 height 19
click at [588, 518] on div "WorldMark Big Bear - 5 Nights Resort - This is an adults only resort Big Bear, …" at bounding box center [739, 475] width 459 height 113
click at [732, 257] on img "Main content" at bounding box center [739, 283] width 459 height 272
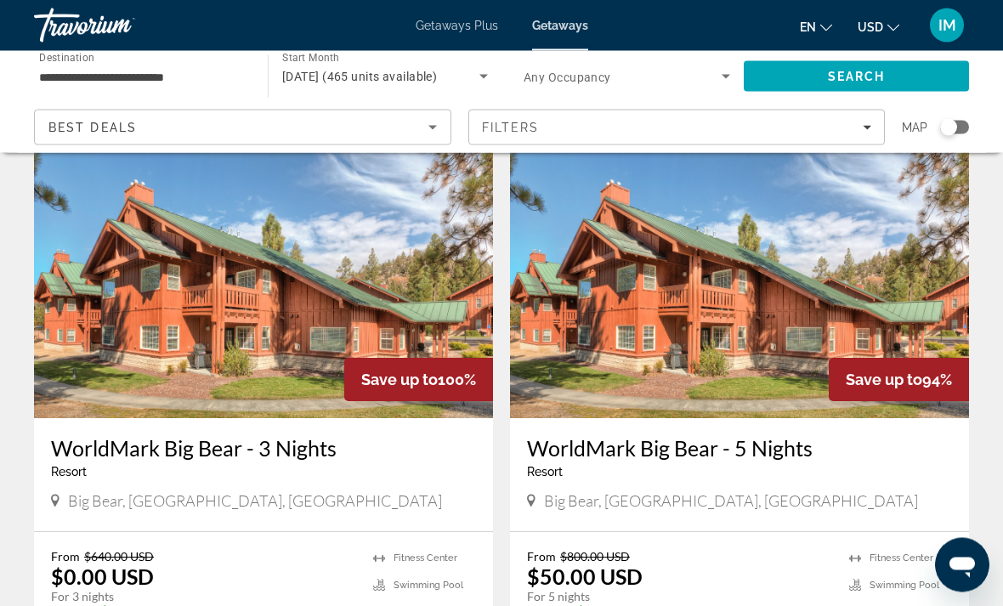
scroll to position [66, 0]
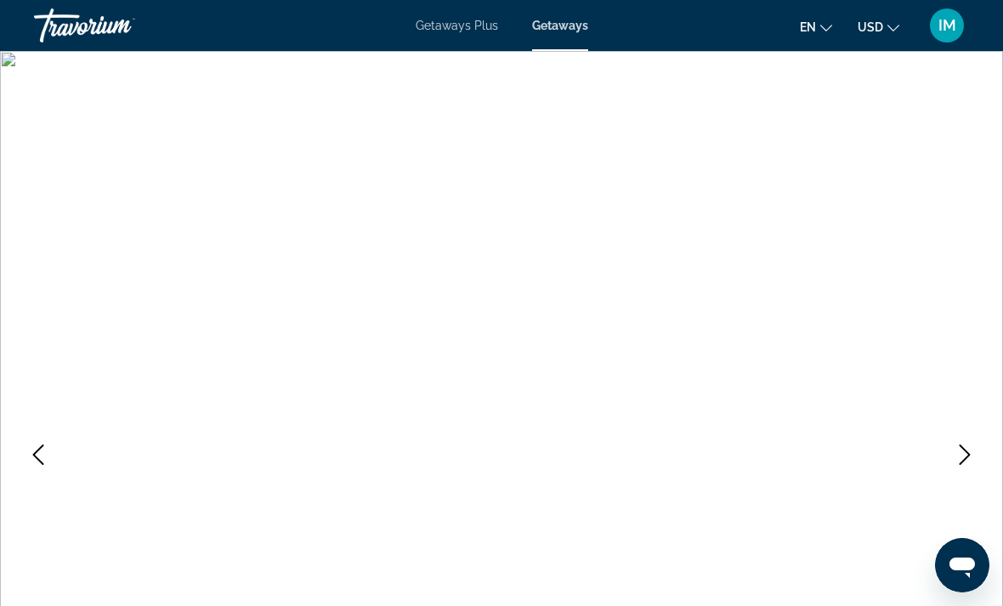
click at [967, 453] on icon "Next image" at bounding box center [964, 454] width 11 height 20
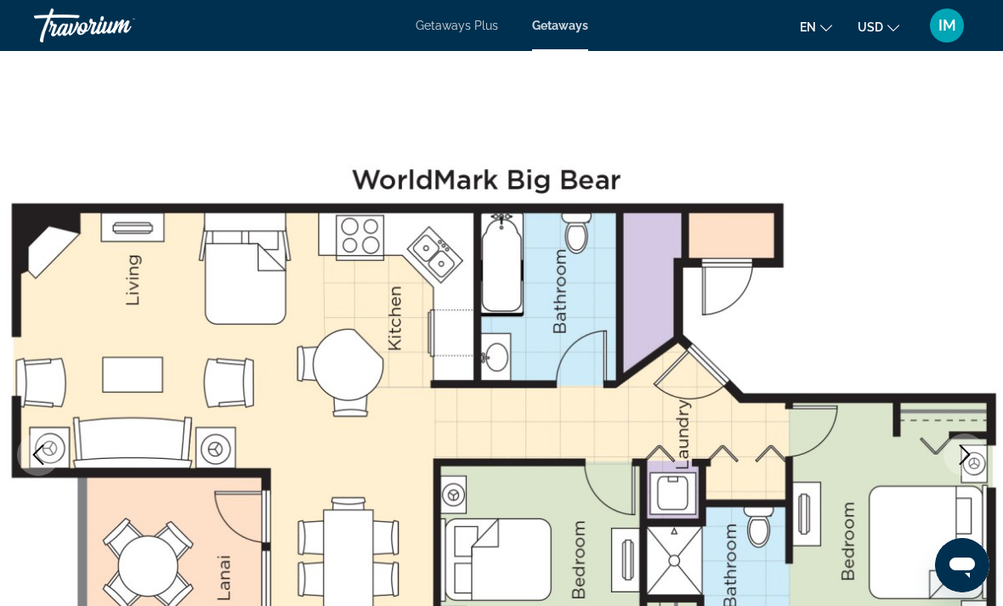
click at [981, 467] on button "Next image" at bounding box center [964, 454] width 42 height 42
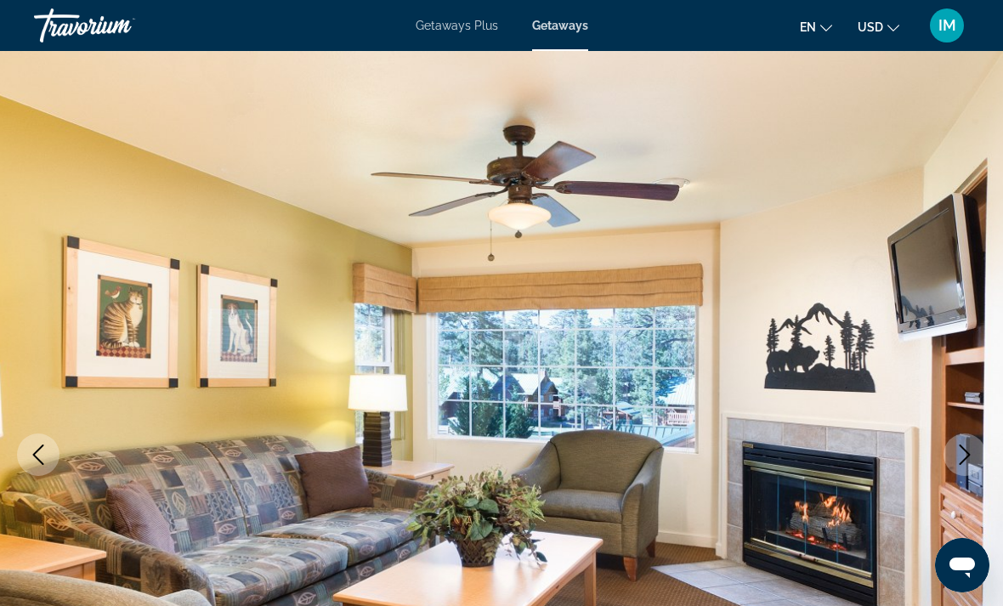
click at [960, 457] on icon "Next image" at bounding box center [964, 454] width 20 height 20
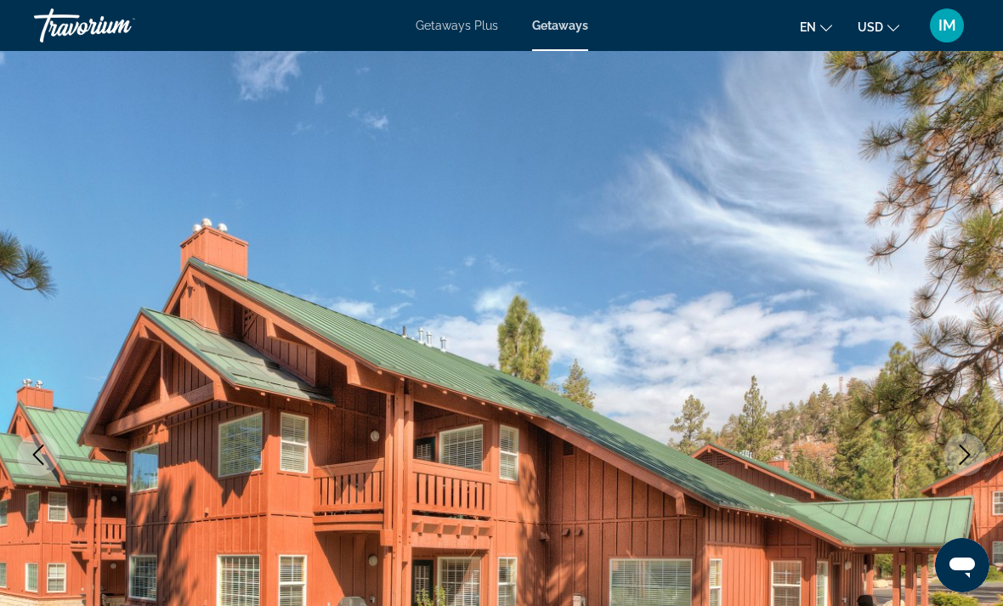
click at [969, 462] on icon "Next image" at bounding box center [964, 454] width 20 height 20
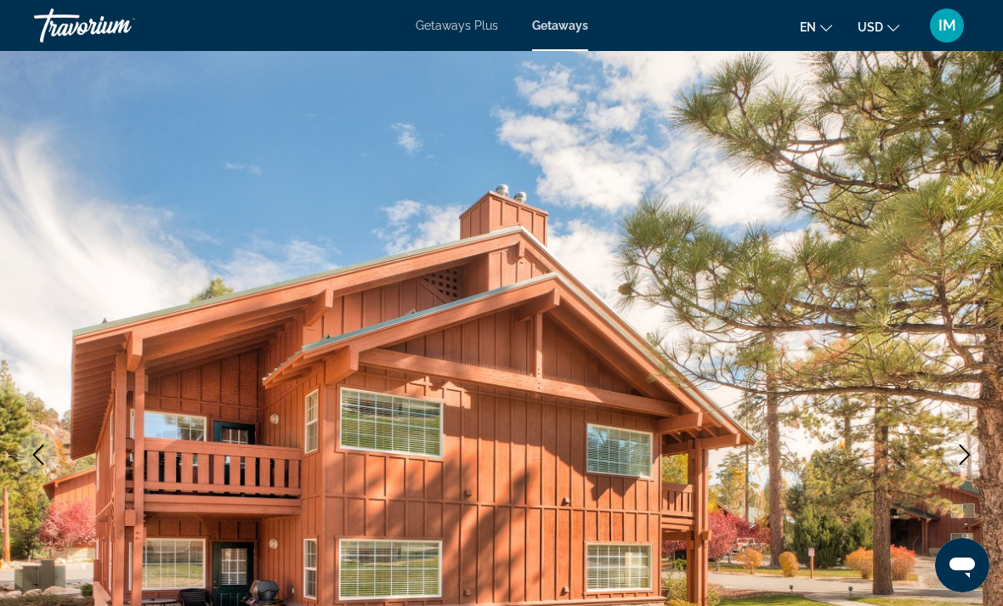
click at [964, 459] on icon "Next image" at bounding box center [964, 454] width 20 height 20
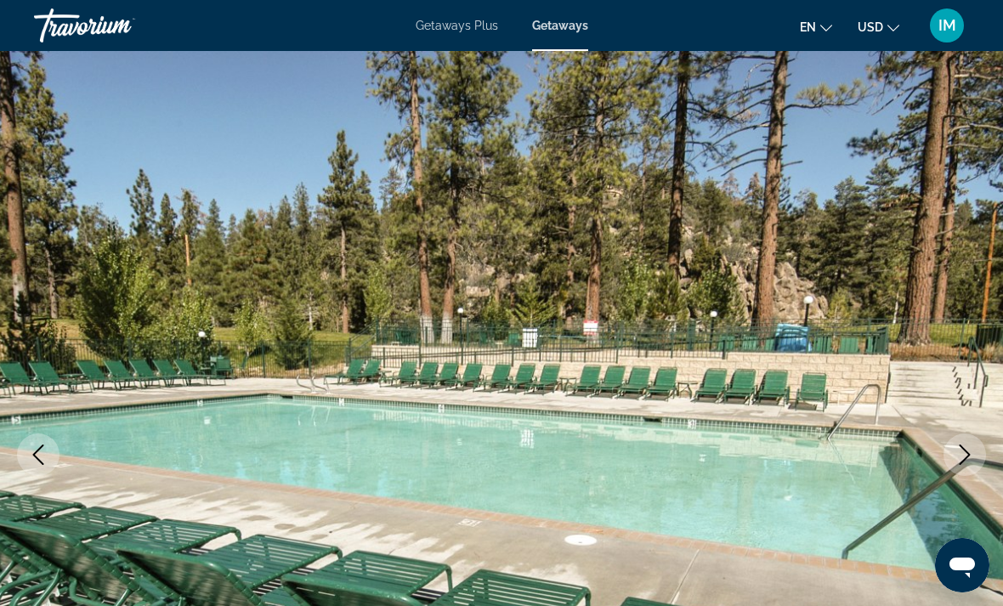
click at [967, 453] on icon "Next image" at bounding box center [964, 454] width 11 height 20
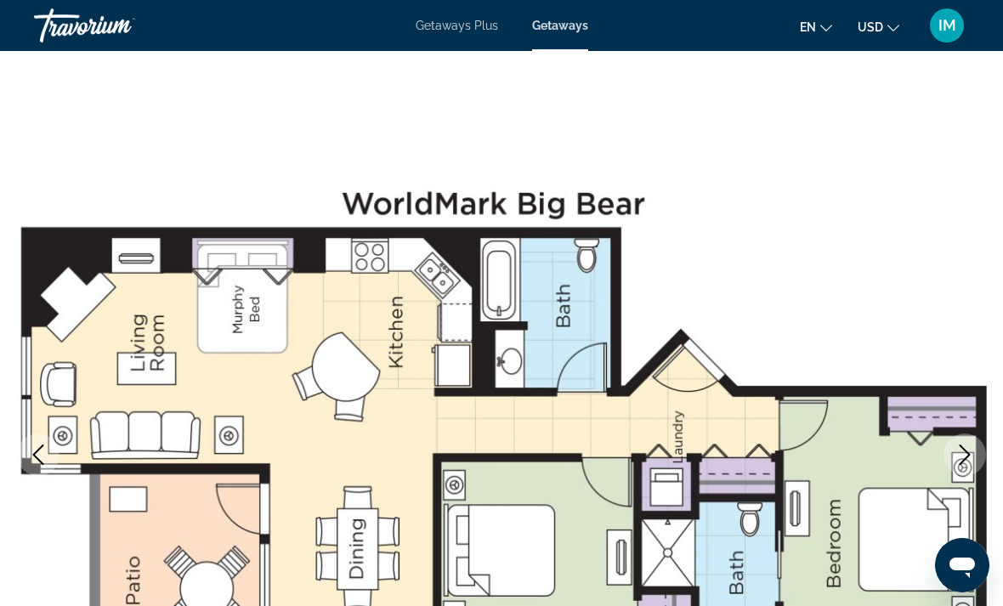
click at [966, 456] on icon "Next image" at bounding box center [964, 454] width 20 height 20
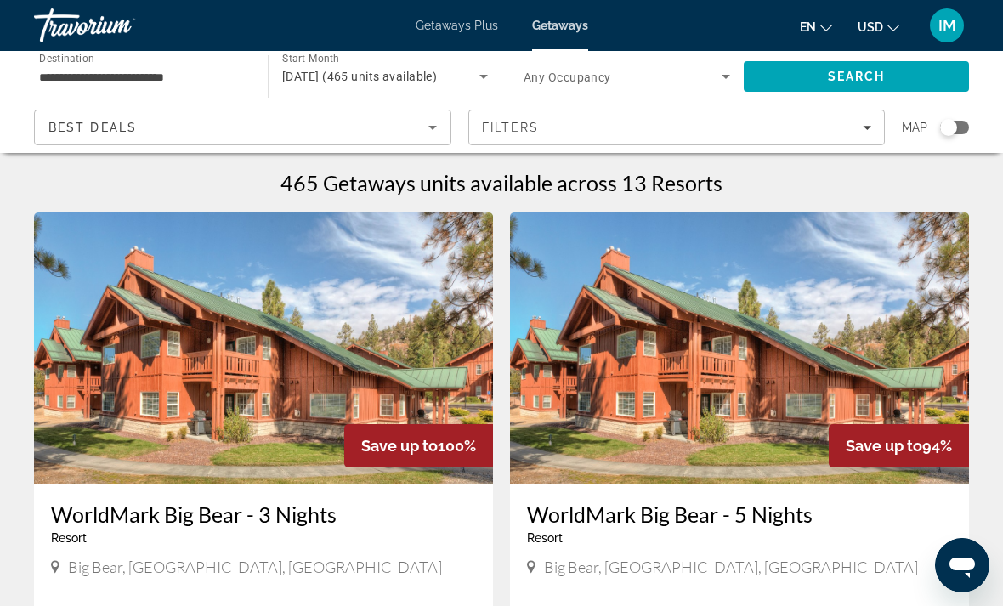
click at [950, 128] on div "Search widget" at bounding box center [948, 127] width 17 height 17
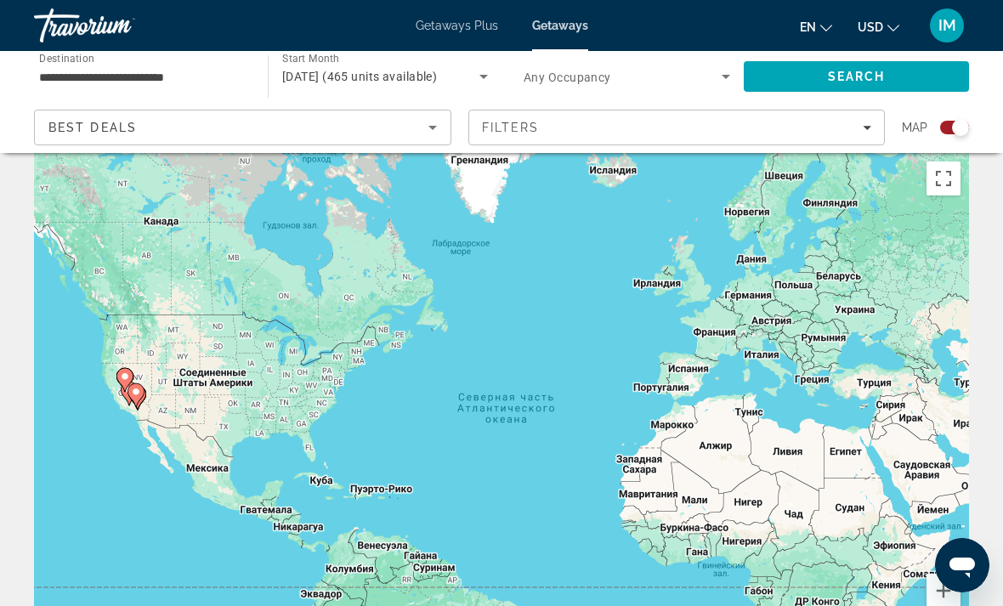
scroll to position [16, 0]
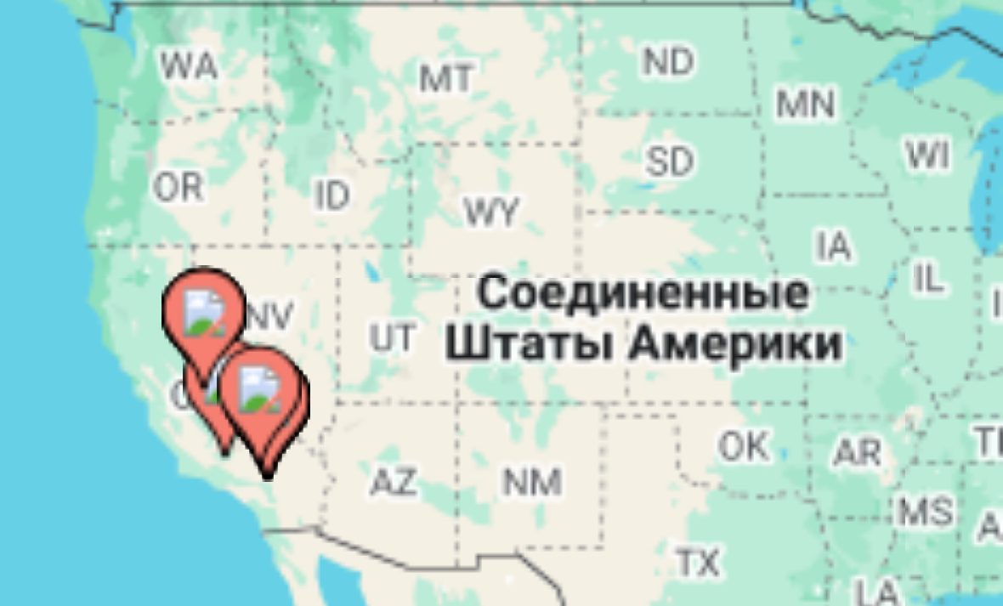
type input "**********"
click at [124, 403] on image "Main content" at bounding box center [129, 408] width 10 height 10
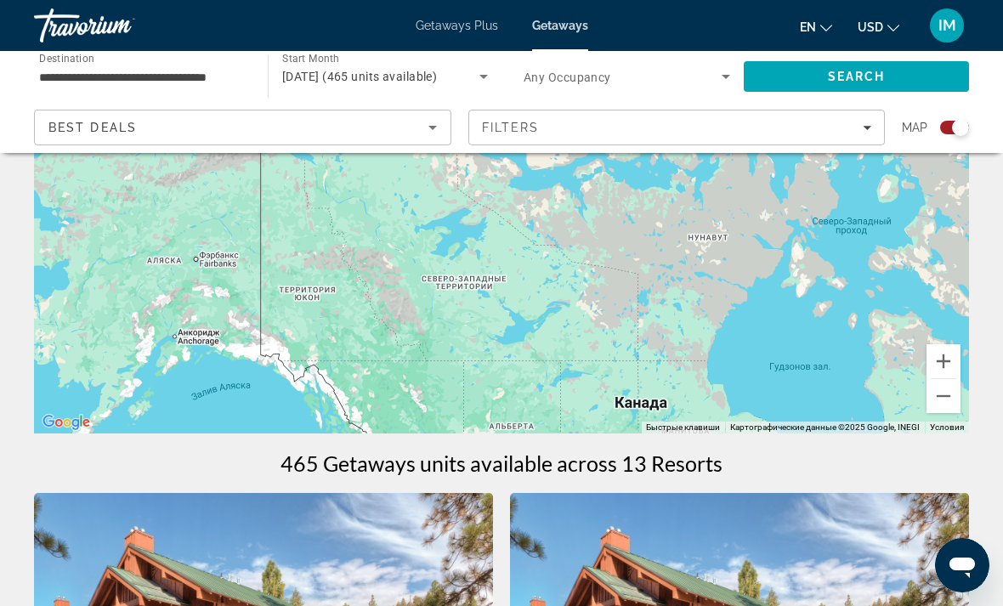
scroll to position [0, 0]
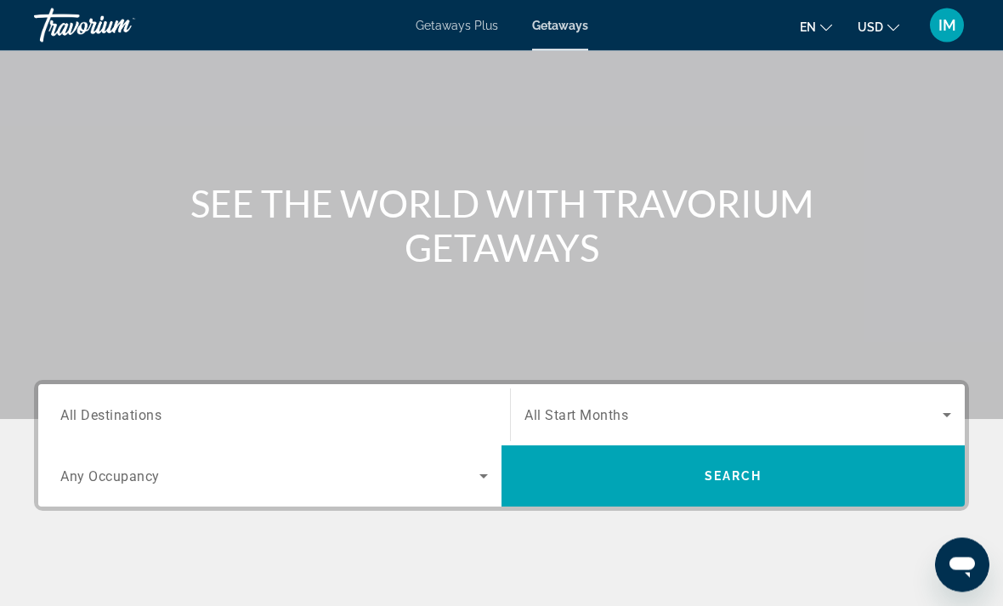
click at [101, 412] on span "All Destinations" at bounding box center [110, 415] width 101 height 16
click at [101, 412] on input "Destination All Destinations" at bounding box center [273, 416] width 427 height 20
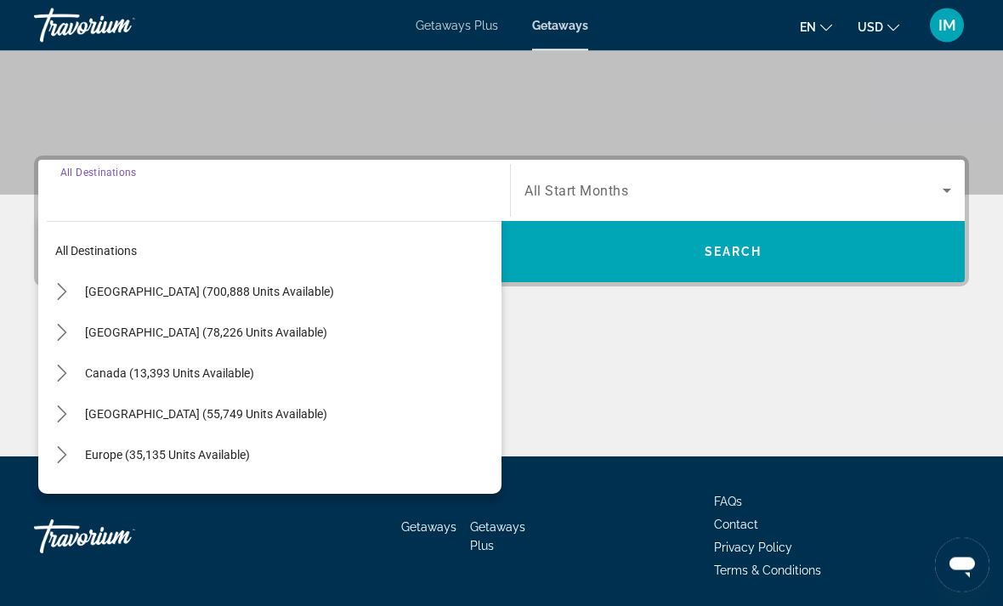
scroll to position [319, 0]
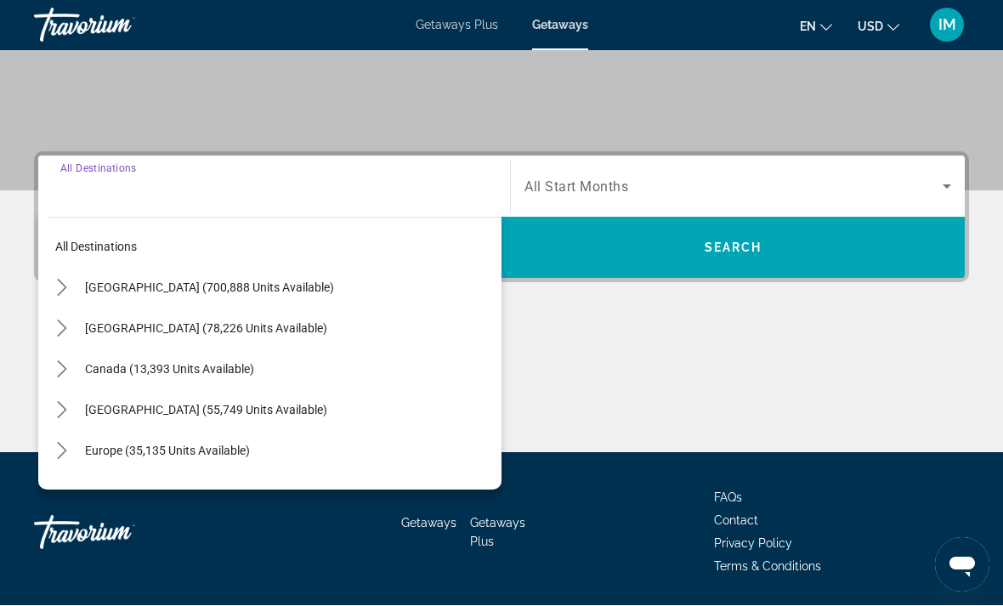
click at [66, 285] on icon "Toggle United States (700,888 units available) submenu" at bounding box center [62, 288] width 17 height 17
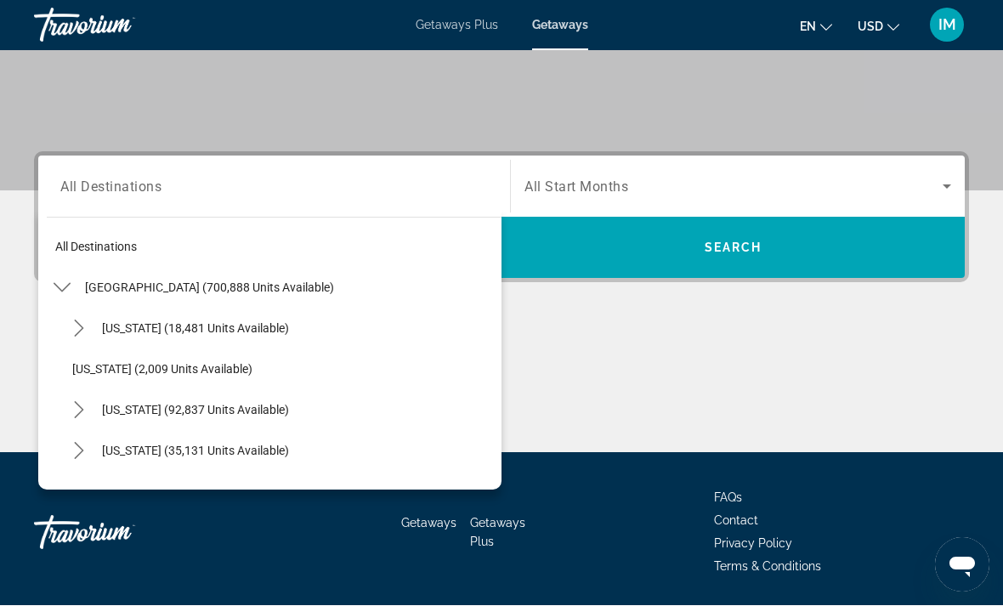
scroll to position [319, 0]
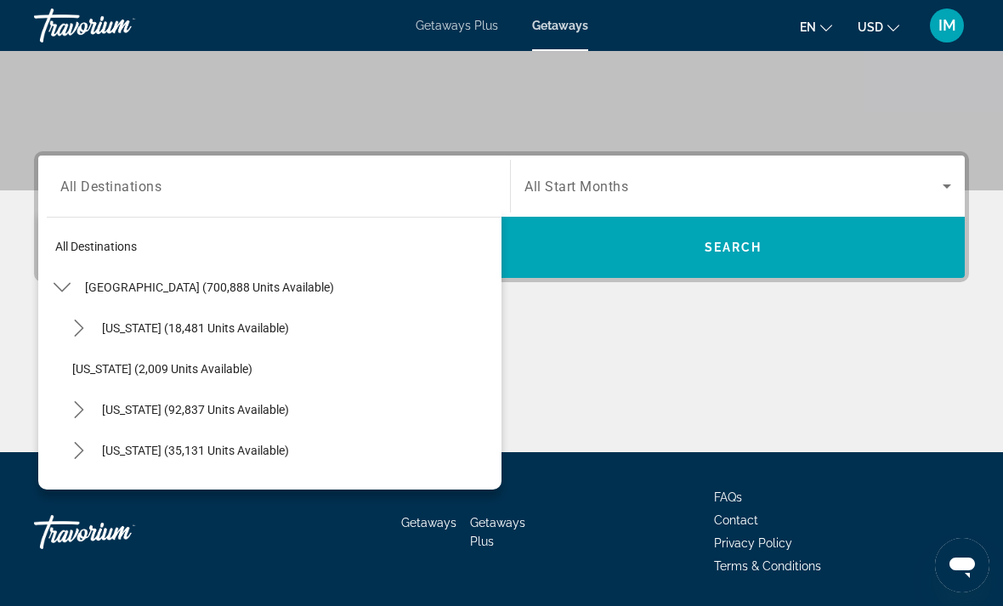
click at [76, 407] on icon "Toggle California (92,837 units available) submenu" at bounding box center [79, 409] width 17 height 17
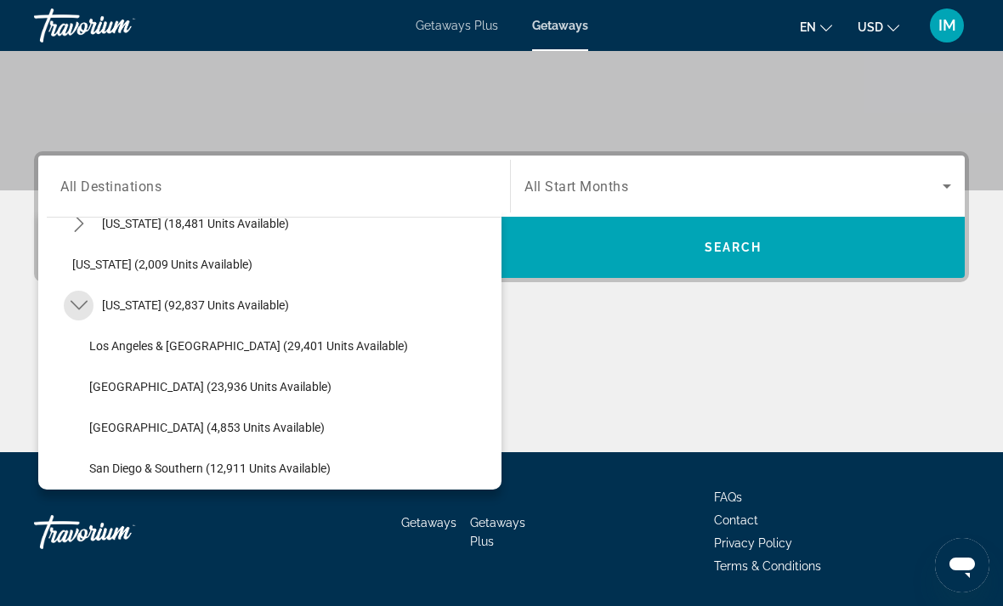
scroll to position [108, 0]
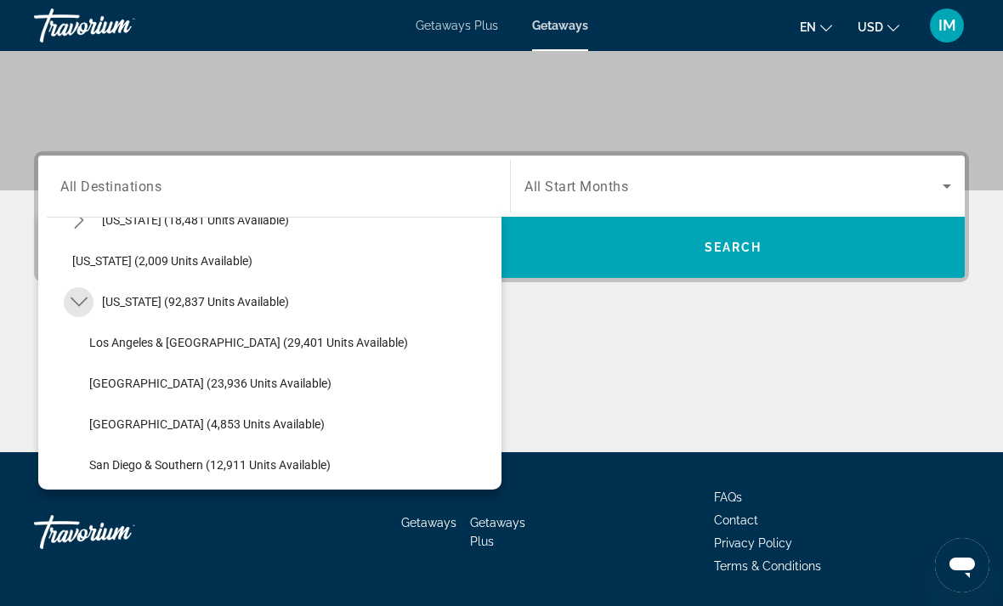
click at [88, 302] on mat-icon "Toggle California (92,837 units available) submenu" at bounding box center [79, 302] width 30 height 30
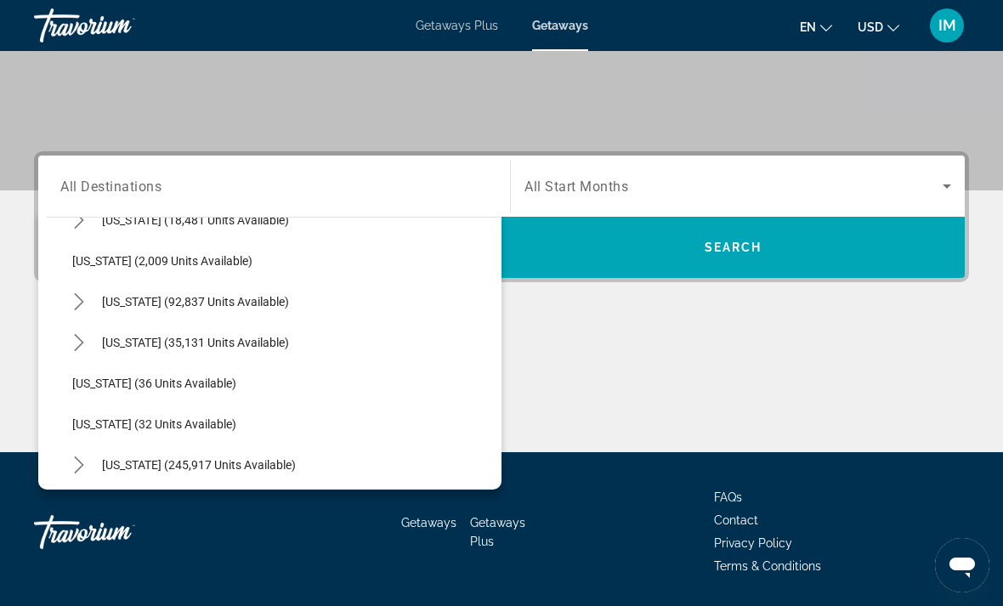
click at [119, 303] on span "California (92,837 units available)" at bounding box center [195, 302] width 187 height 14
type input "**********"
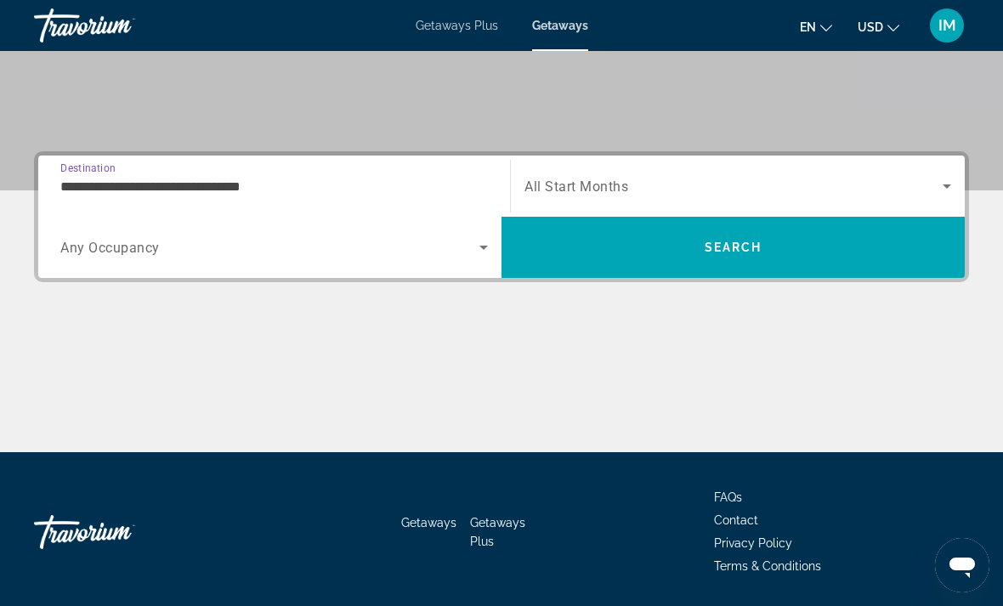
click at [477, 252] on icon "Search widget" at bounding box center [483, 247] width 20 height 20
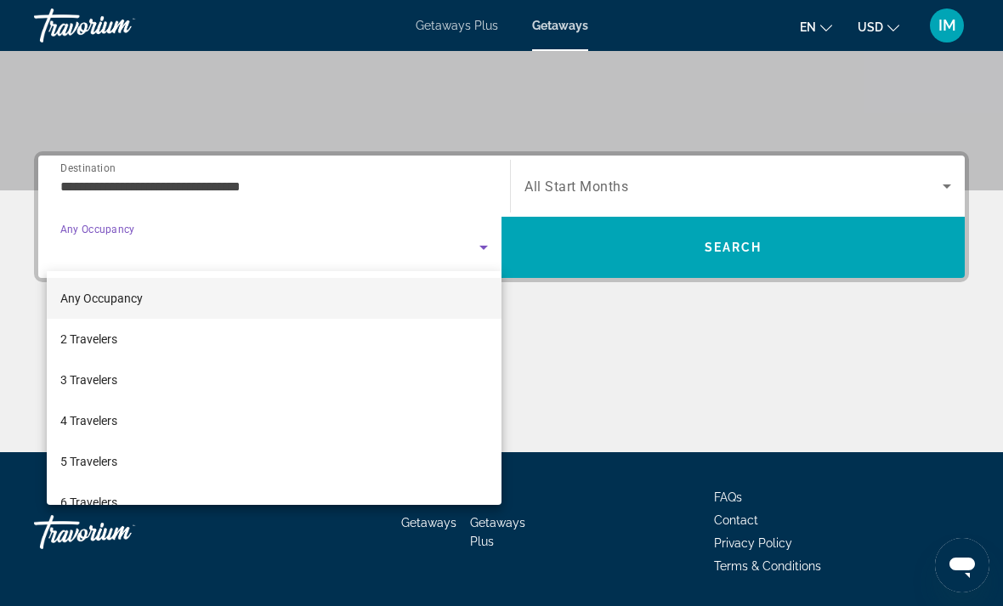
click at [935, 192] on div at bounding box center [501, 303] width 1003 height 606
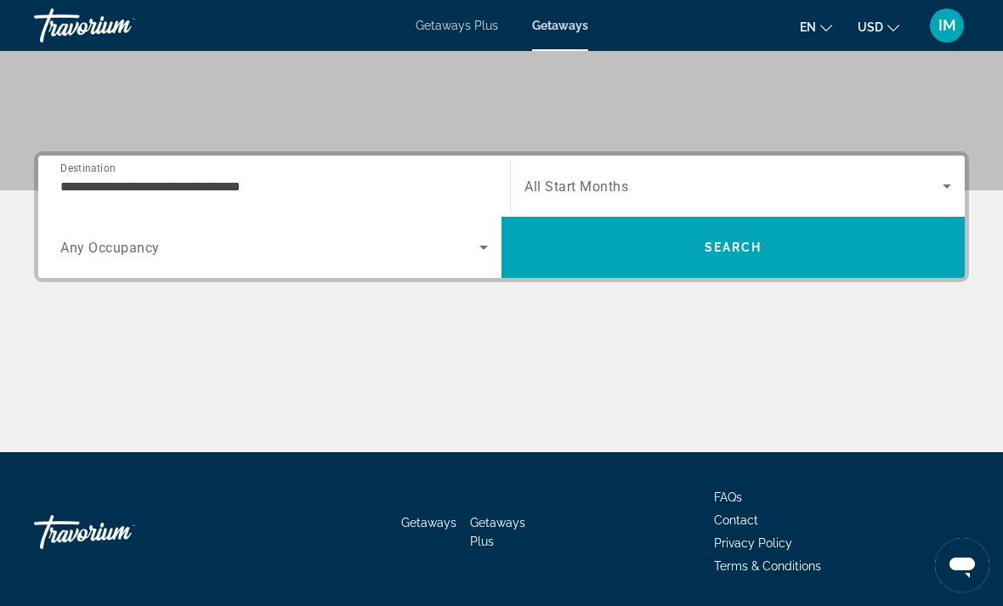
click at [950, 184] on icon "Search widget" at bounding box center [946, 186] width 20 height 20
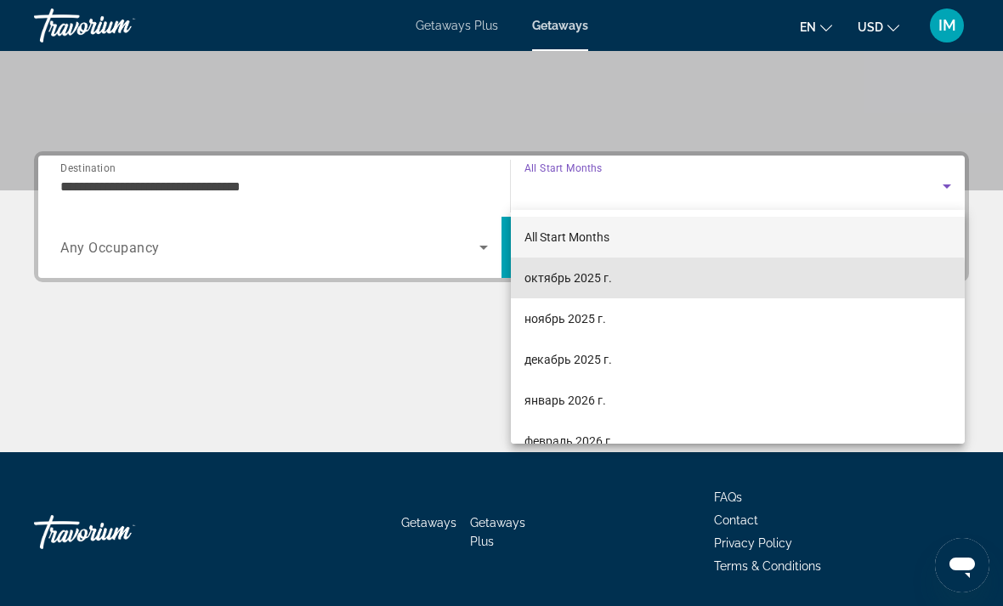
click at [582, 287] on span "октябрь 2025 г." at bounding box center [568, 278] width 88 height 20
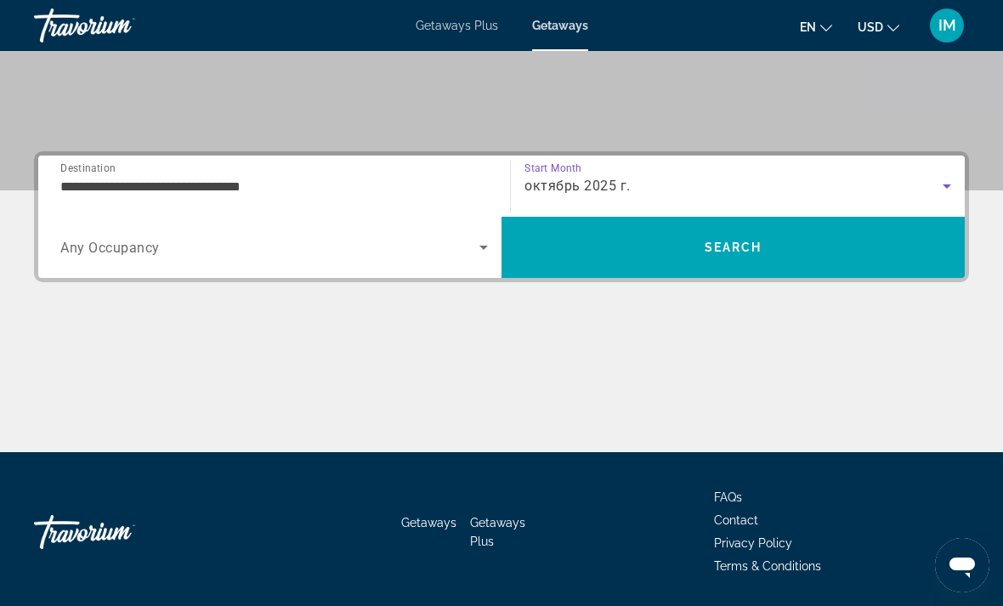
click at [737, 259] on span "Search" at bounding box center [732, 247] width 463 height 41
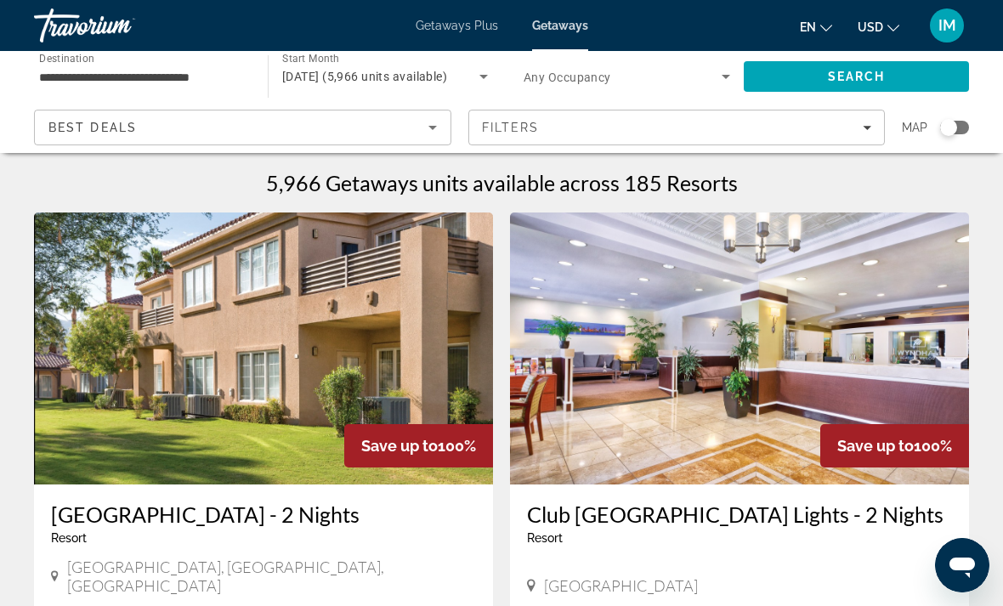
click at [951, 135] on div "Search widget" at bounding box center [948, 127] width 17 height 17
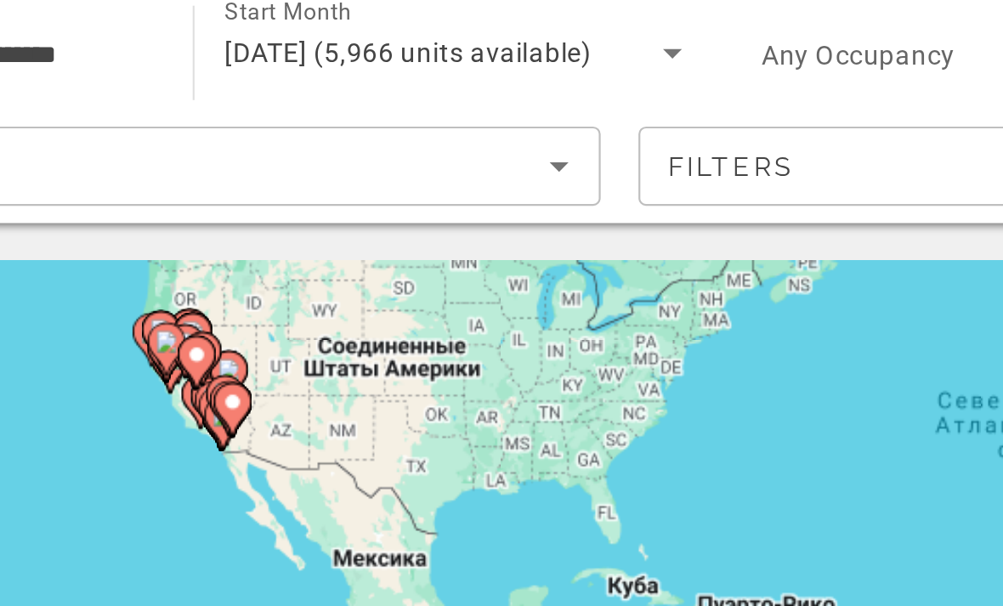
click at [261, 204] on icon "Main content" at bounding box center [269, 216] width 17 height 24
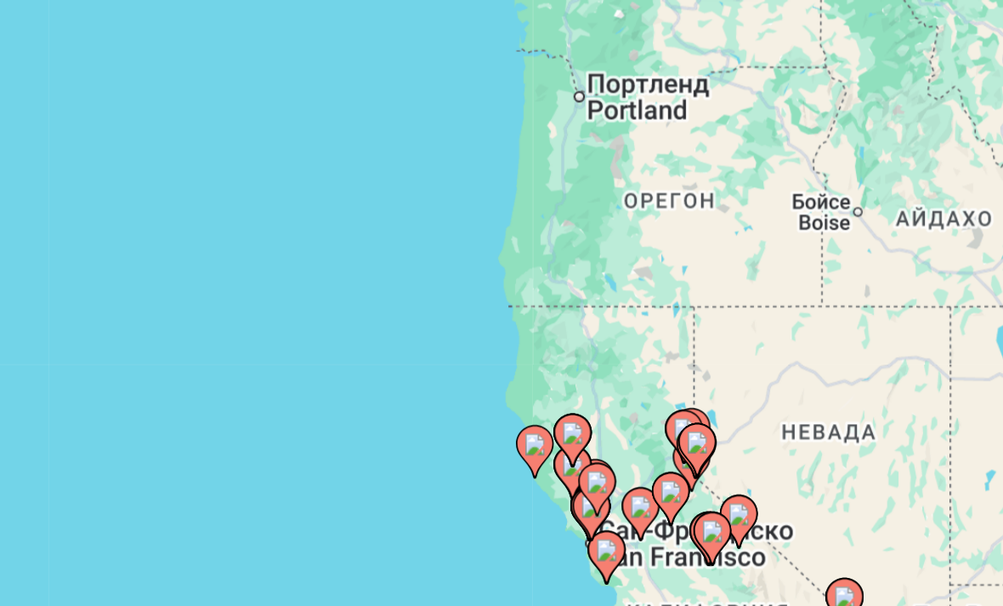
click at [486, 359] on gmp-advanced-marker "Main content" at bounding box center [494, 371] width 17 height 25
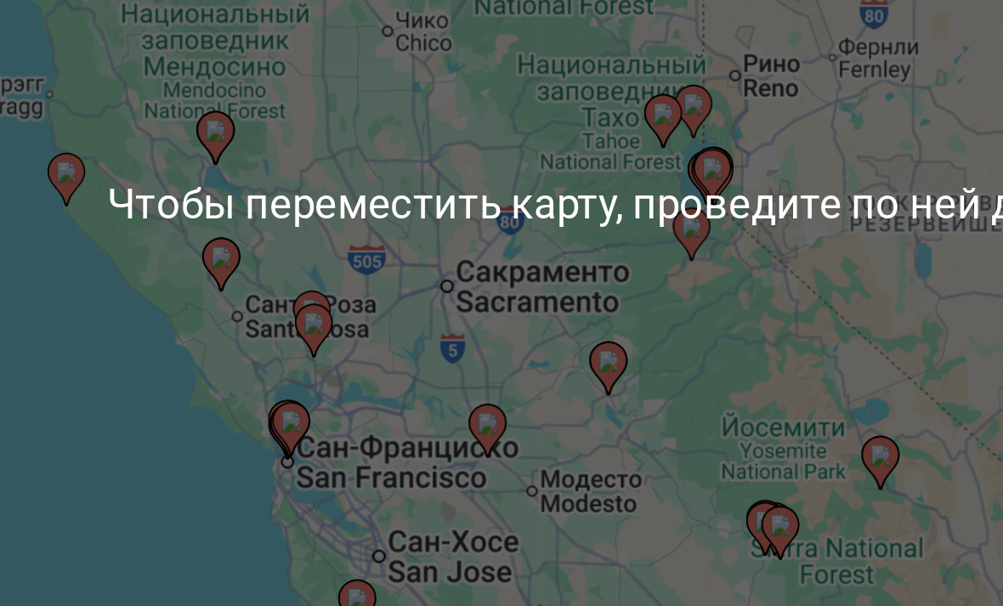
scroll to position [30, 0]
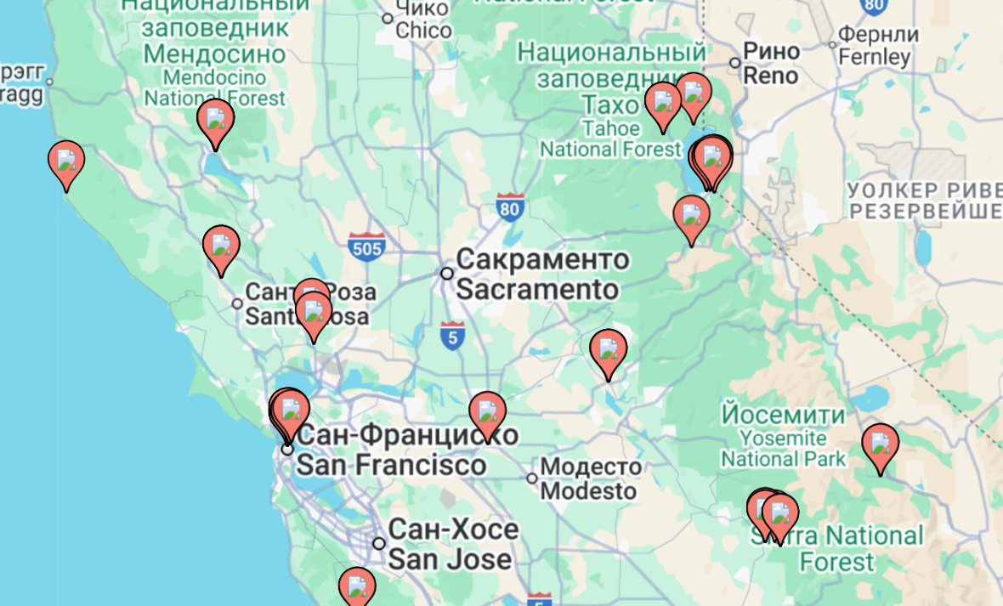
type input "**********"
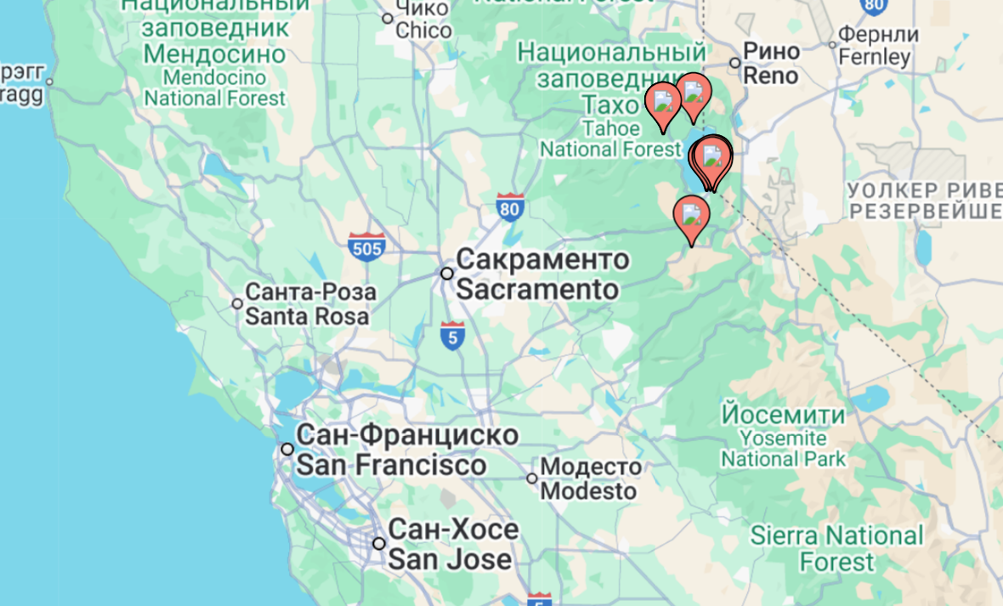
click at [138, 140] on div "Чтобы активировать перетаскивание с помощью клавиатуры, нажмите Alt + Ввод. Пос…" at bounding box center [501, 395] width 935 height 510
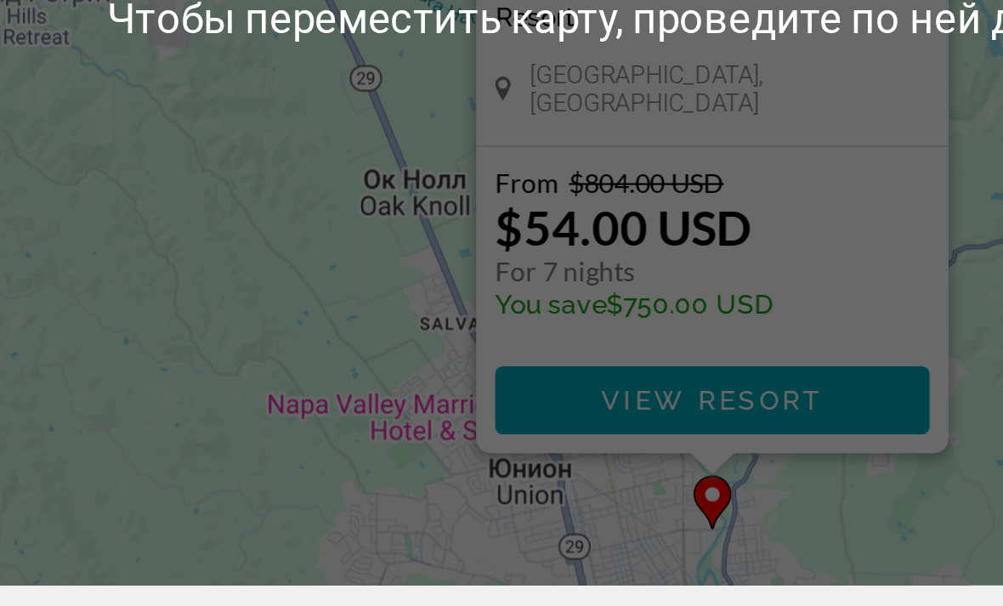
scroll to position [108, 0]
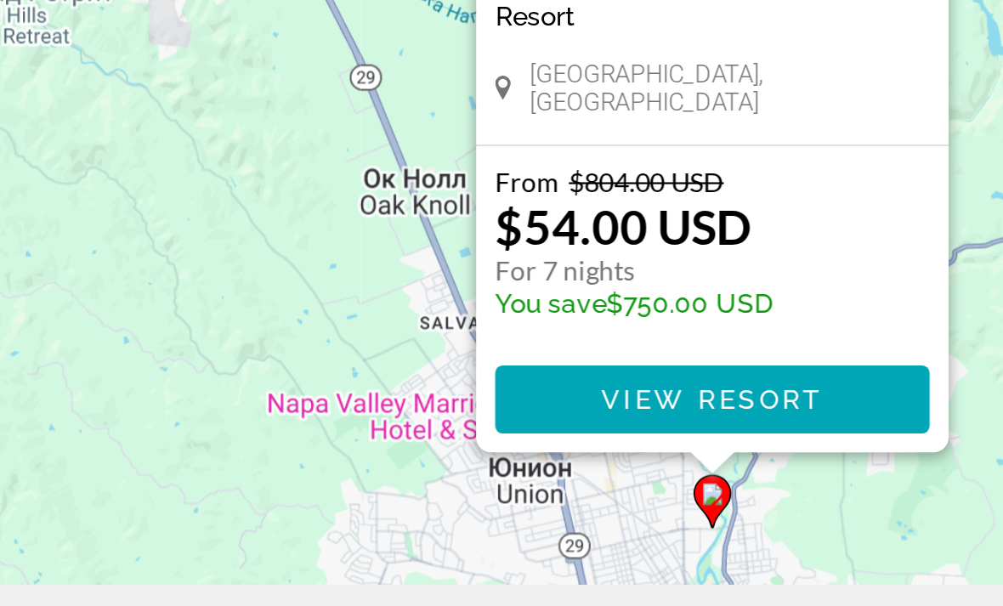
click at [451, 482] on span "View Resort" at bounding box center [501, 489] width 100 height 14
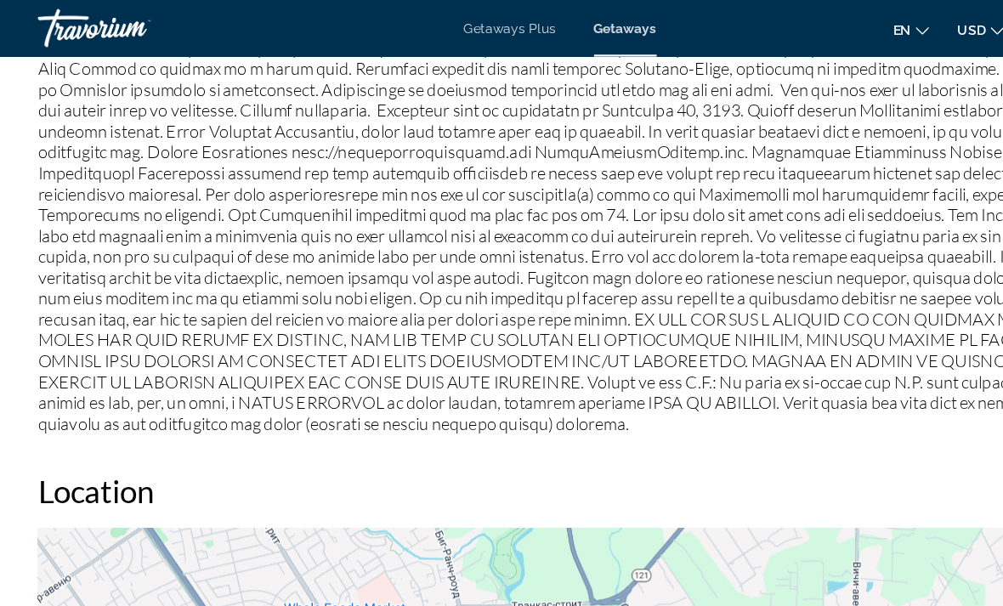
scroll to position [2276, 0]
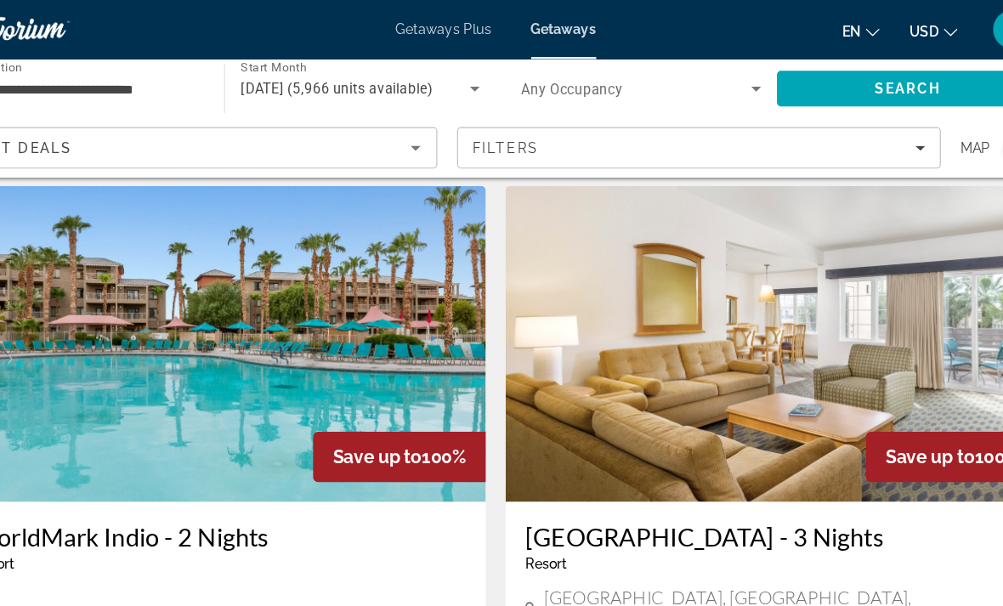
scroll to position [3107, 0]
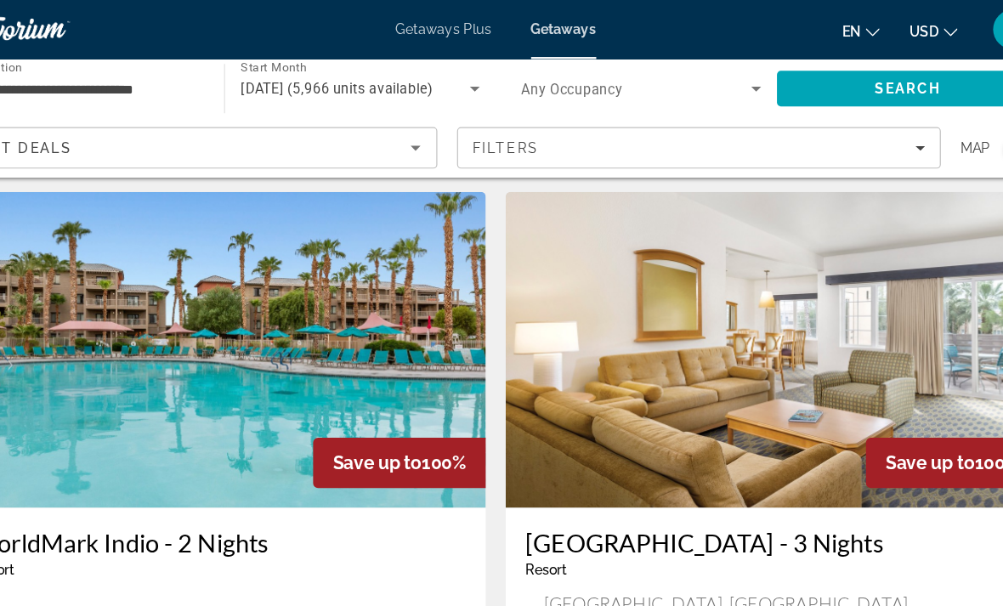
click at [770, 268] on img "Main content" at bounding box center [739, 302] width 459 height 272
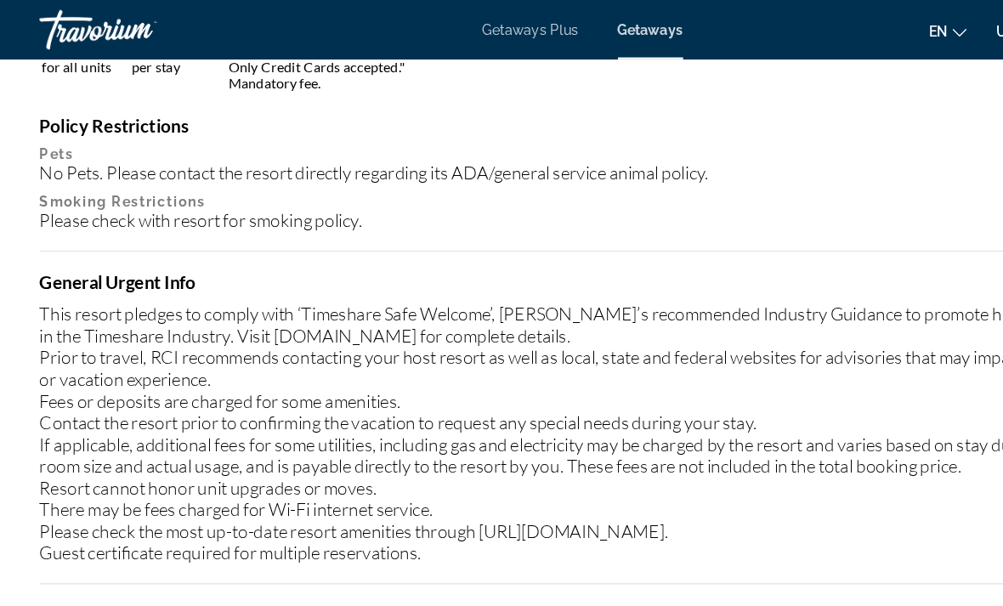
scroll to position [2043, 0]
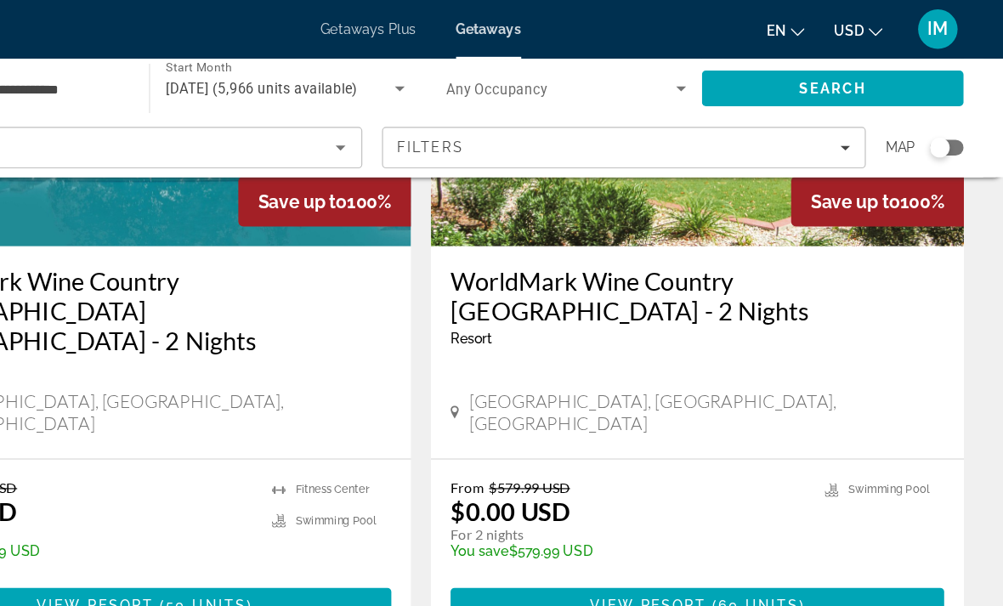
scroll to position [1457, 0]
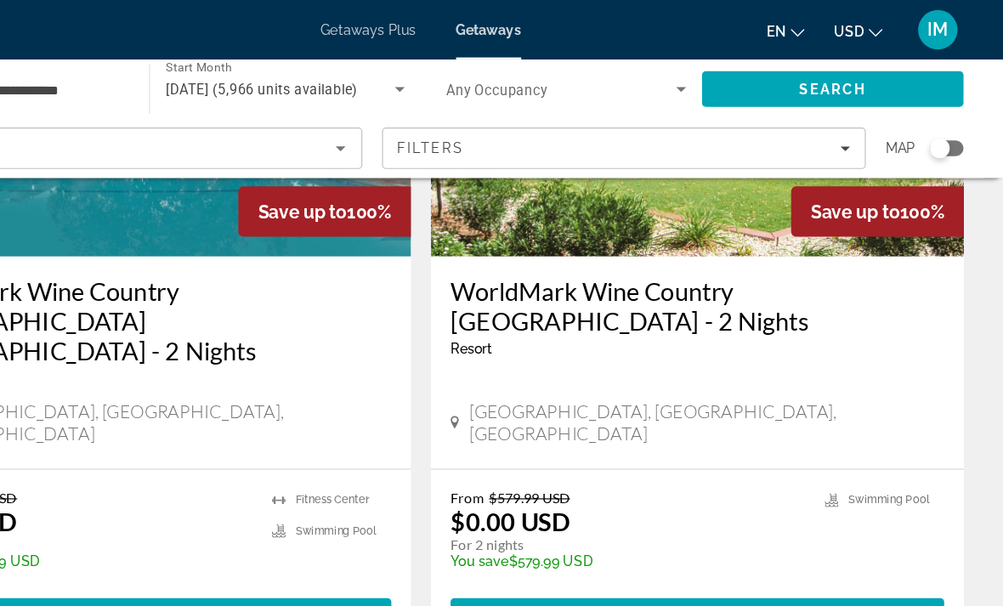
click at [940, 136] on div "Search widget" at bounding box center [948, 127] width 17 height 17
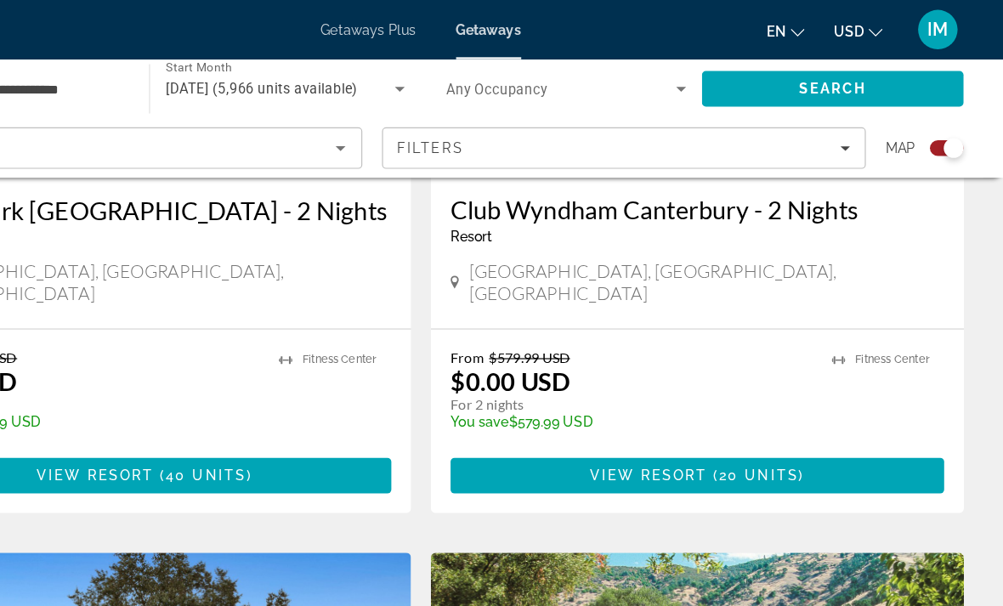
click at [952, 131] on div "Search widget" at bounding box center [960, 127] width 17 height 17
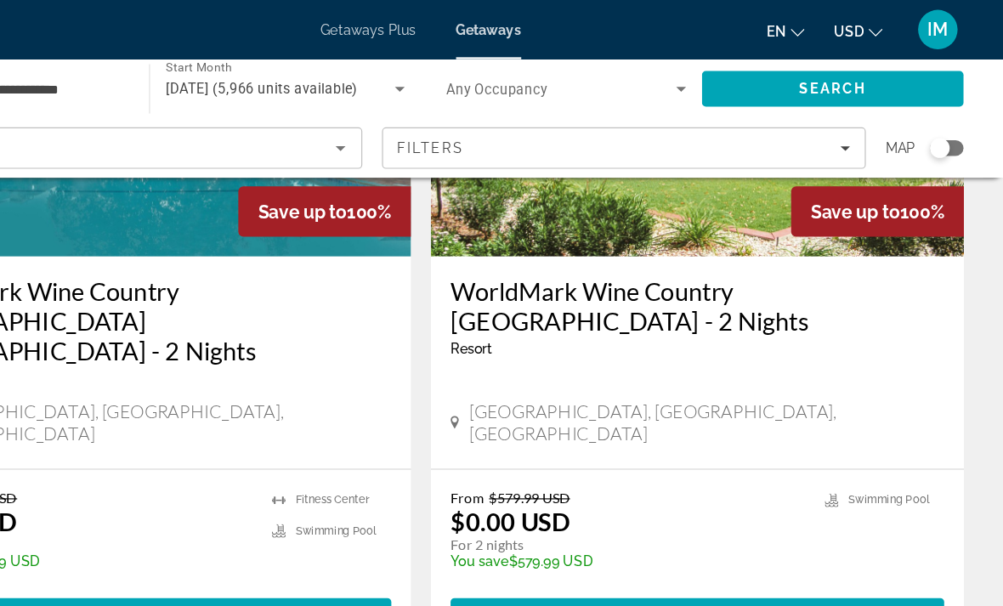
click at [940, 134] on div "Search widget" at bounding box center [948, 127] width 17 height 17
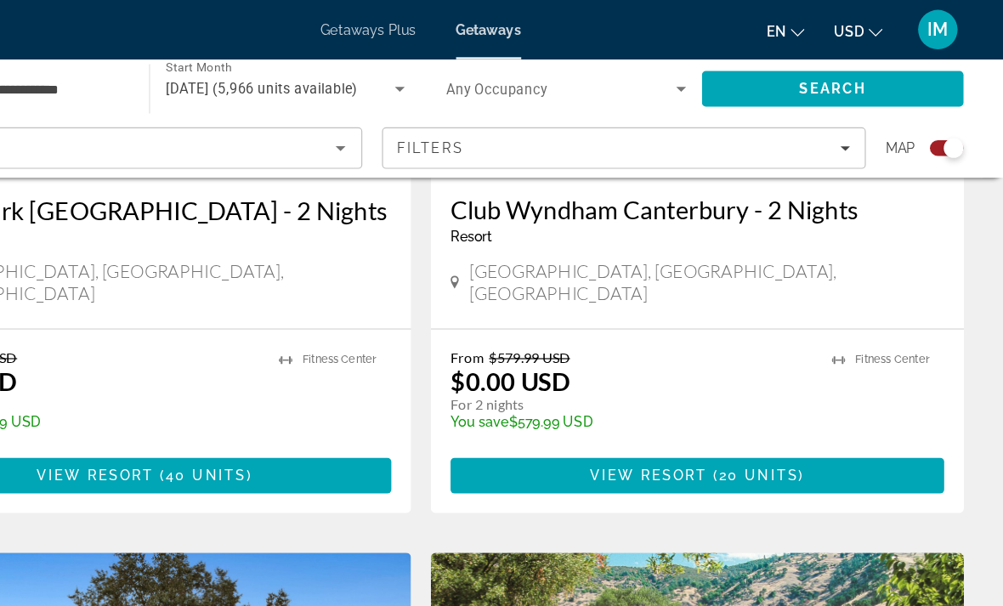
click at [902, 131] on span "Map" at bounding box center [914, 128] width 25 height 24
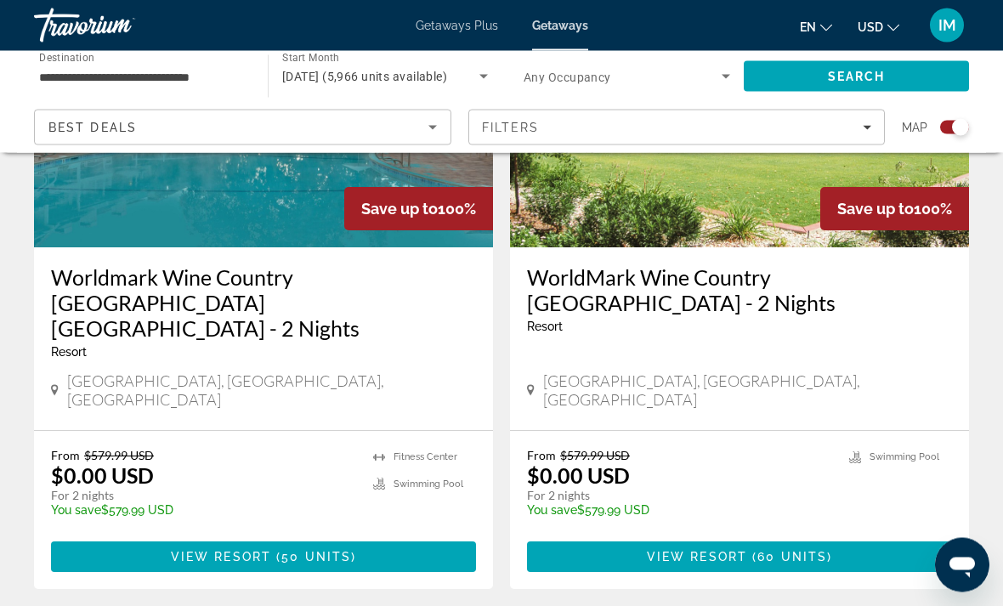
scroll to position [1958, 0]
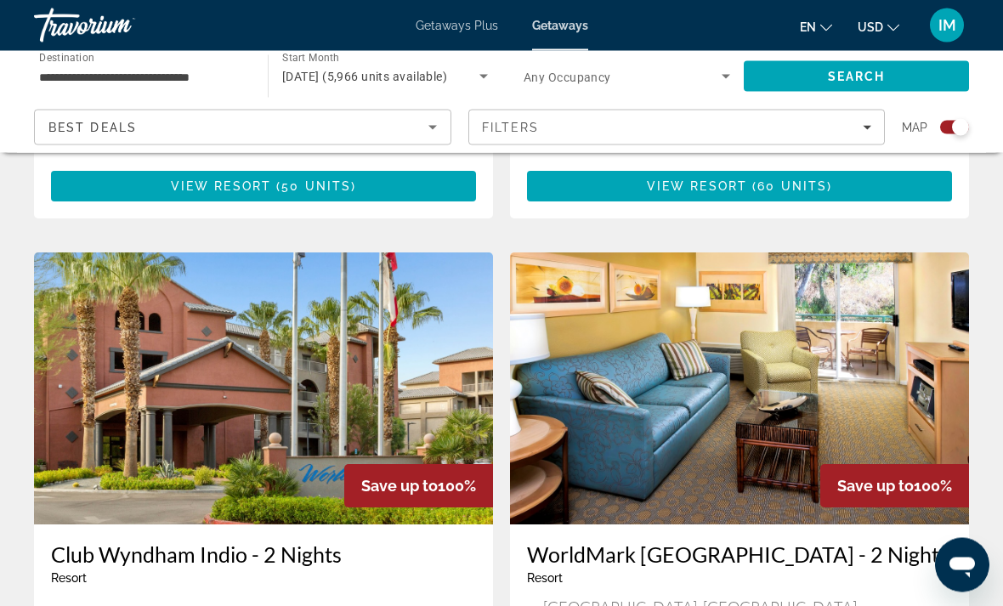
click at [167, 373] on img "Main content" at bounding box center [263, 389] width 459 height 272
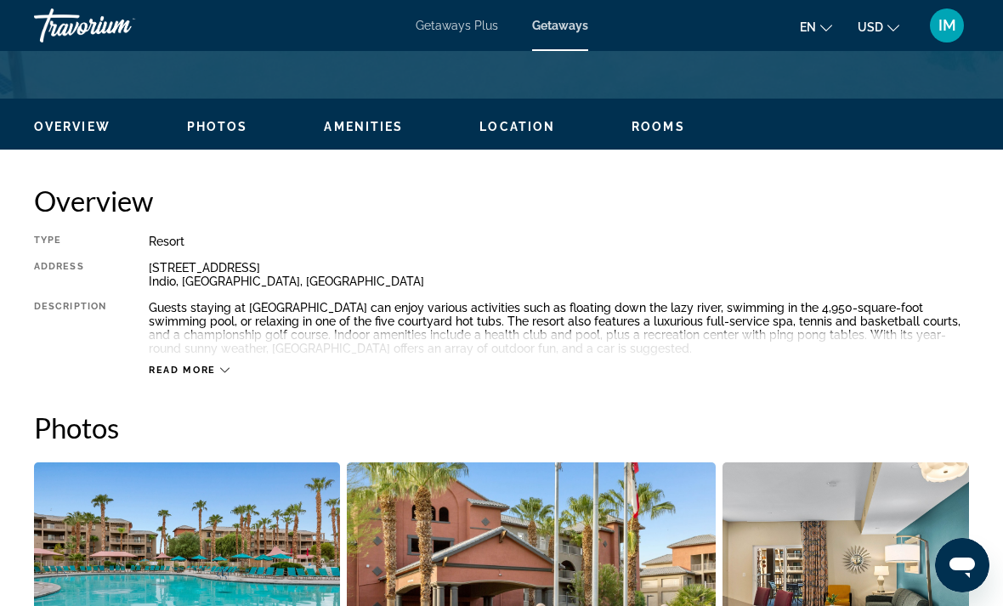
scroll to position [757, 0]
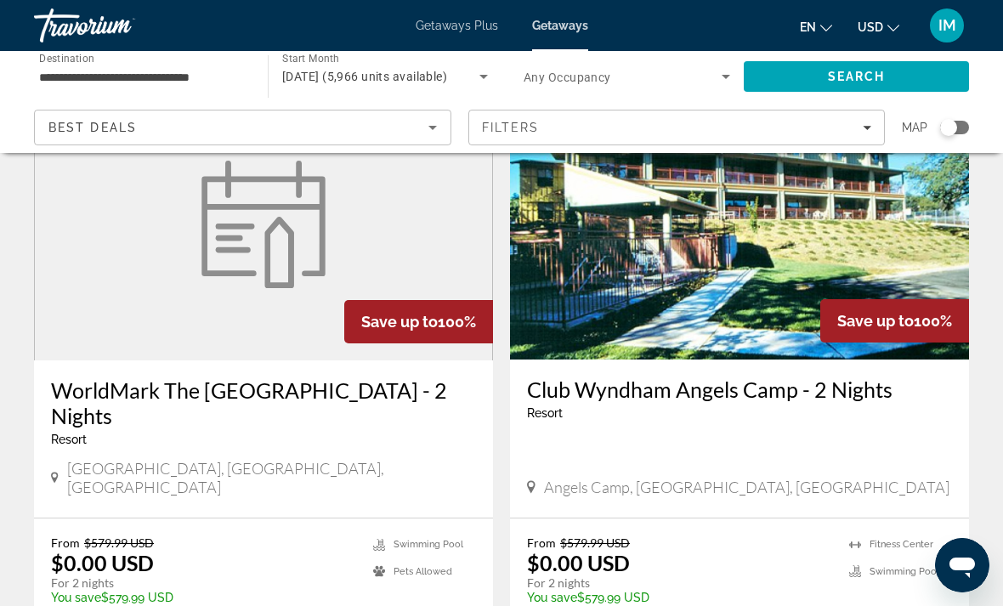
scroll to position [2563, 0]
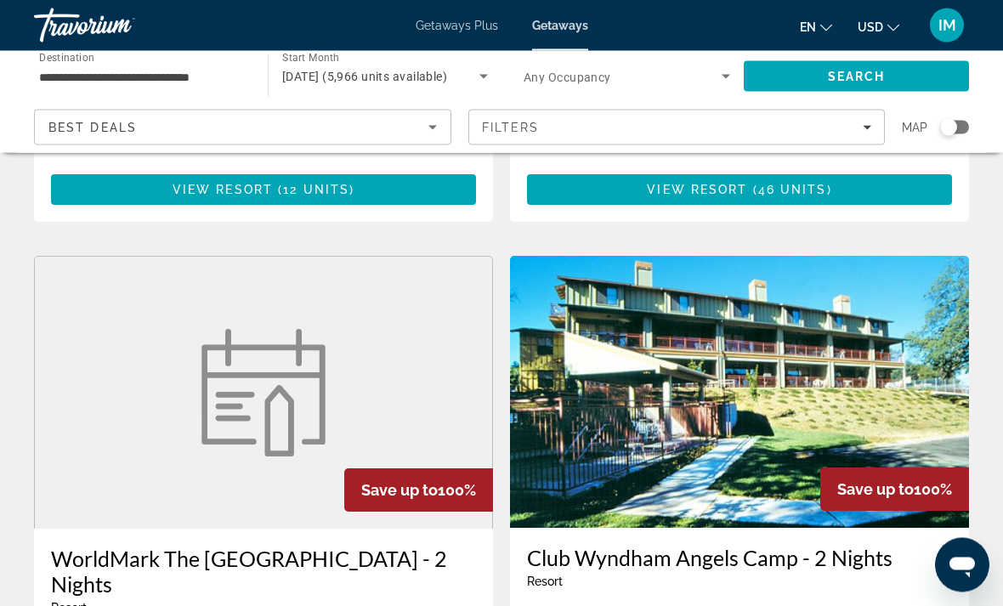
click at [889, 347] on img "Main content" at bounding box center [739, 393] width 459 height 272
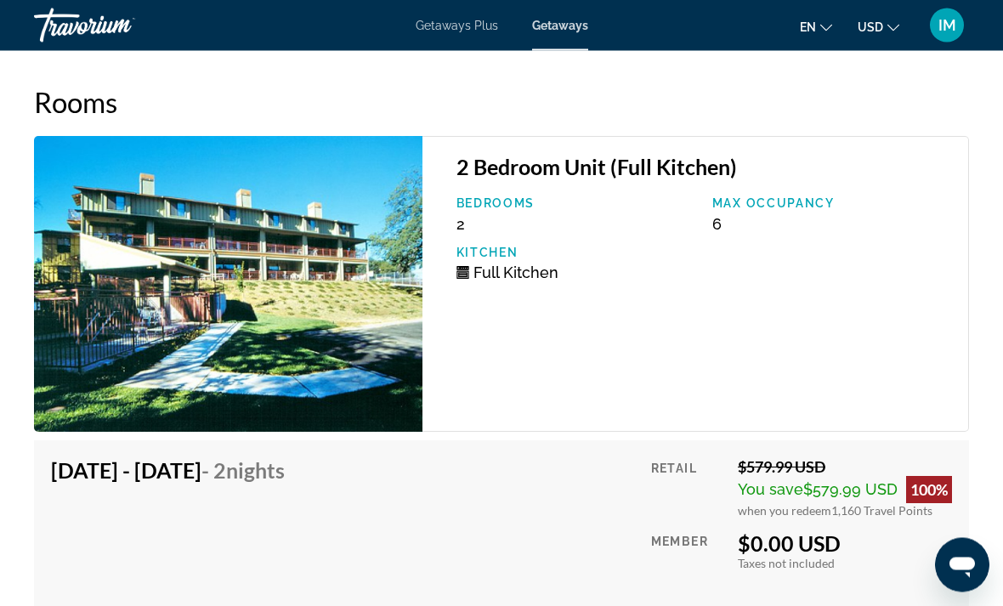
scroll to position [3513, 0]
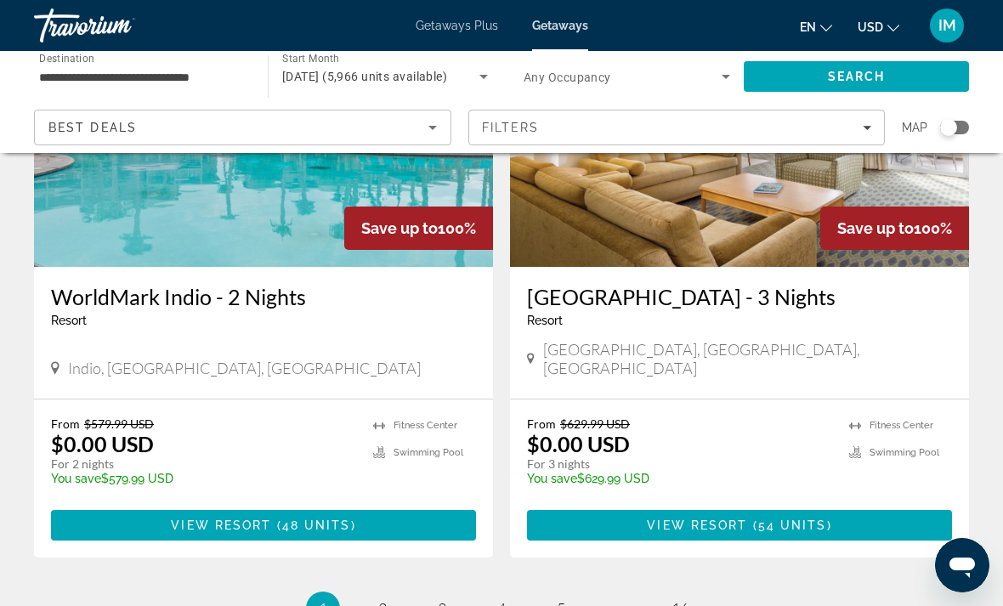
scroll to position [3281, 0]
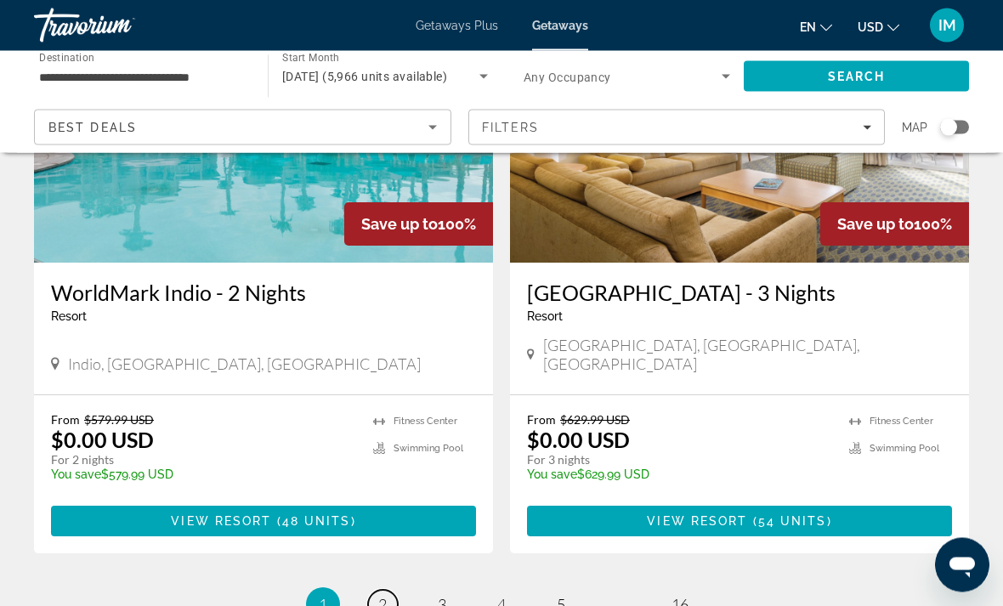
click at [379, 596] on span "2" at bounding box center [382, 605] width 8 height 19
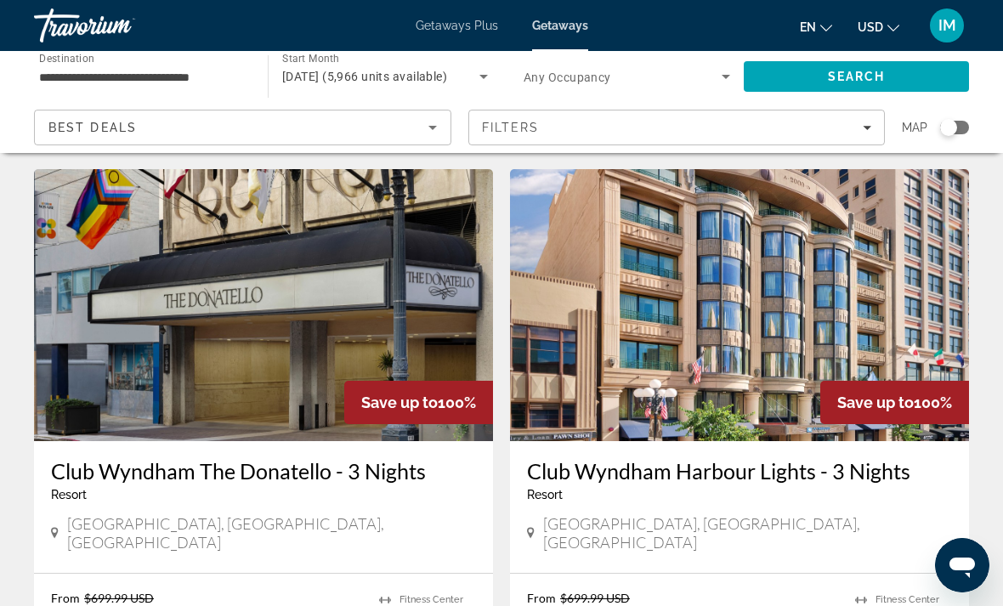
scroll to position [1272, 0]
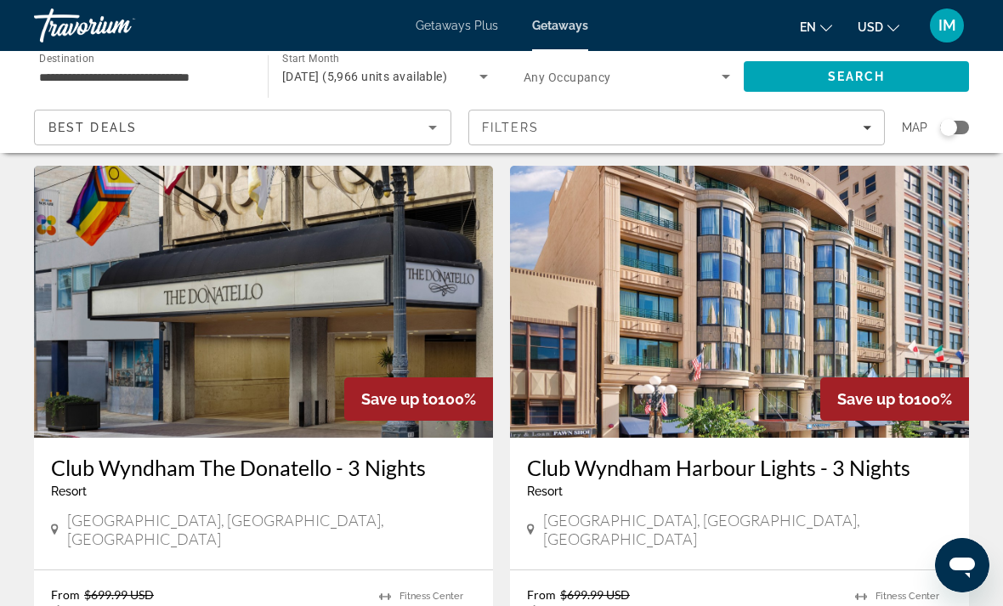
click at [144, 338] on img "Main content" at bounding box center [263, 302] width 459 height 272
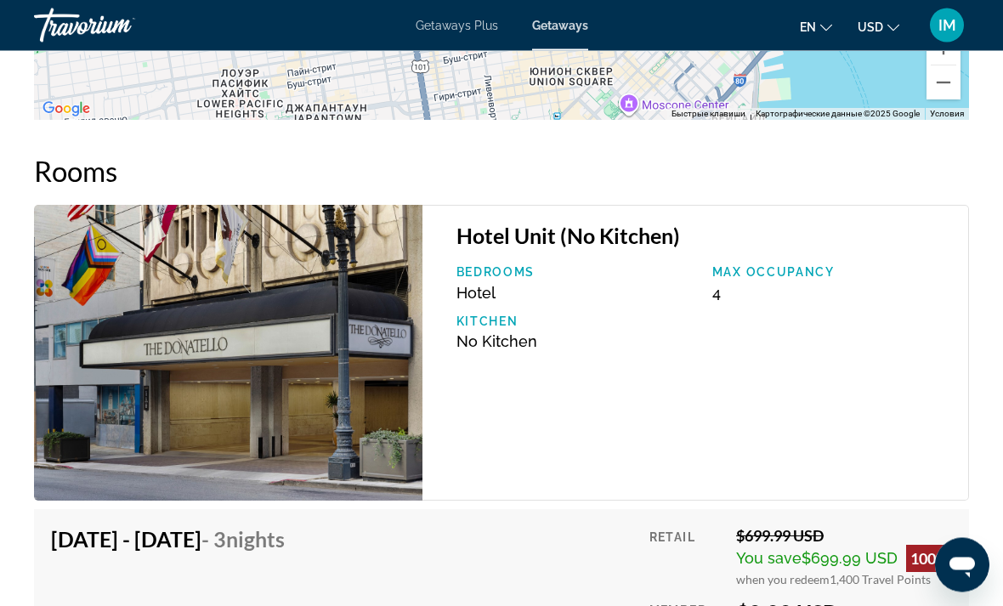
scroll to position [3019, 0]
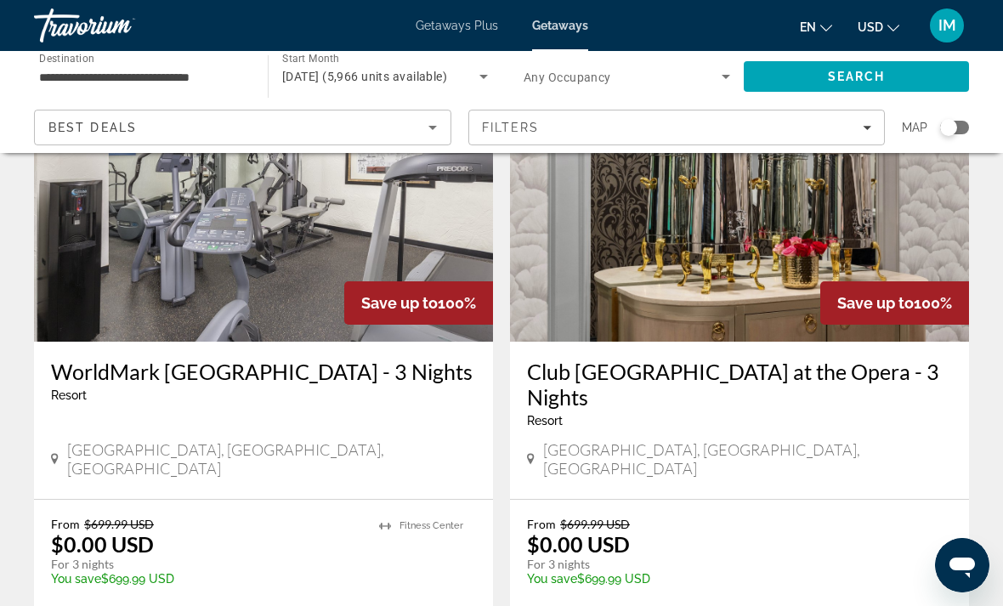
scroll to position [1963, 0]
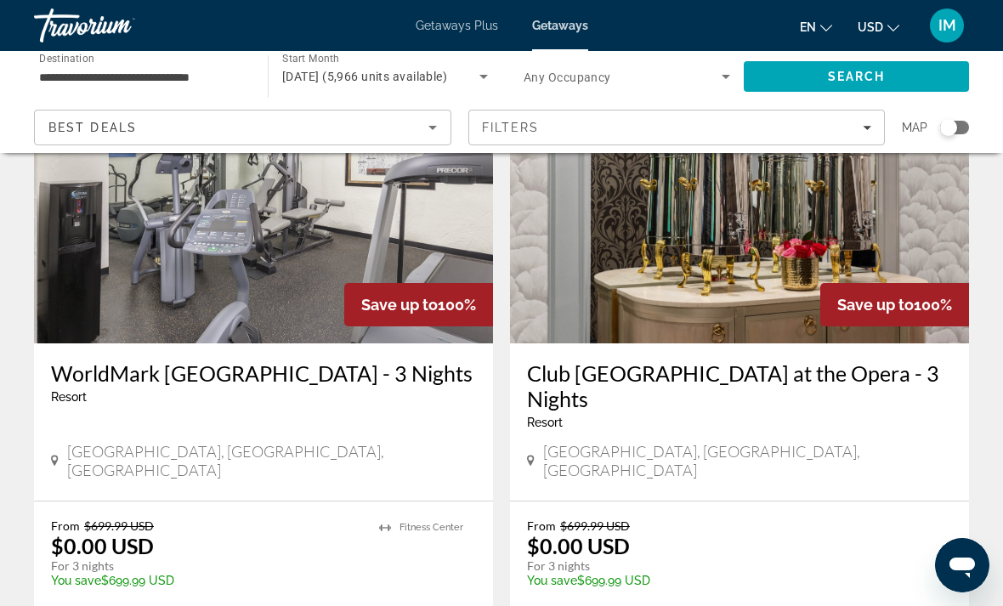
click at [148, 278] on img "Main content" at bounding box center [263, 207] width 459 height 272
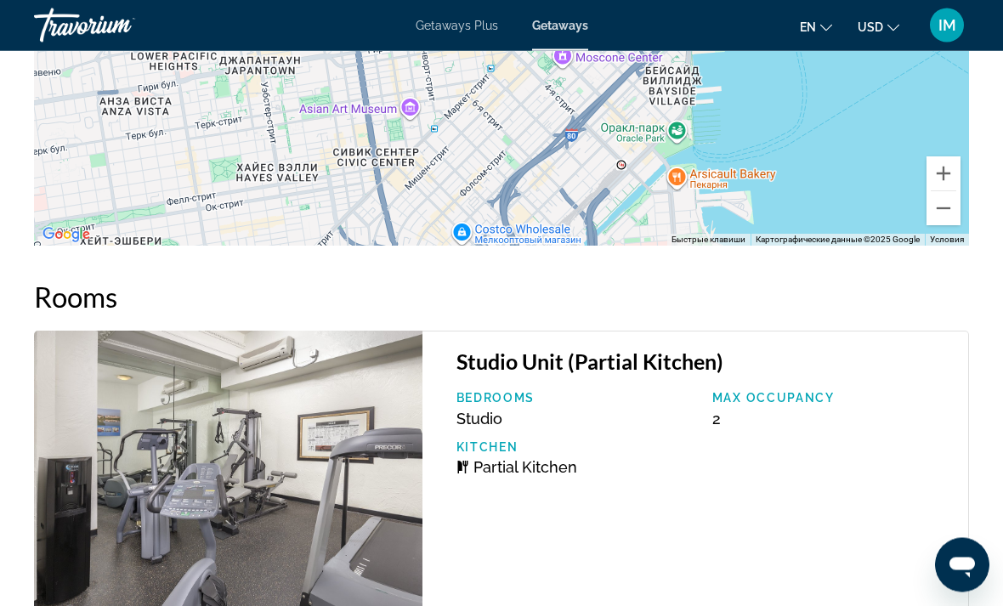
scroll to position [3333, 0]
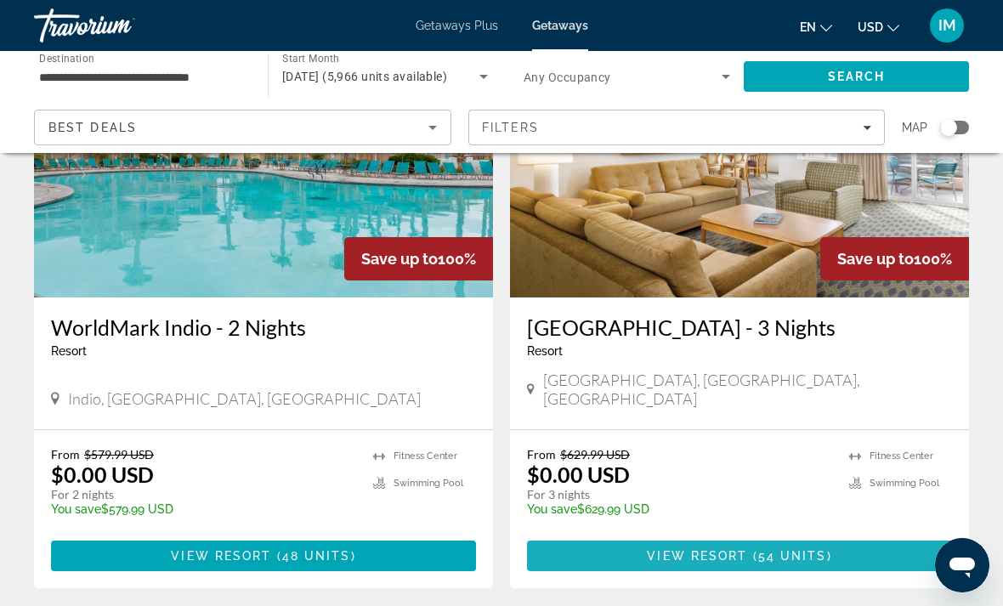
scroll to position [3395, 0]
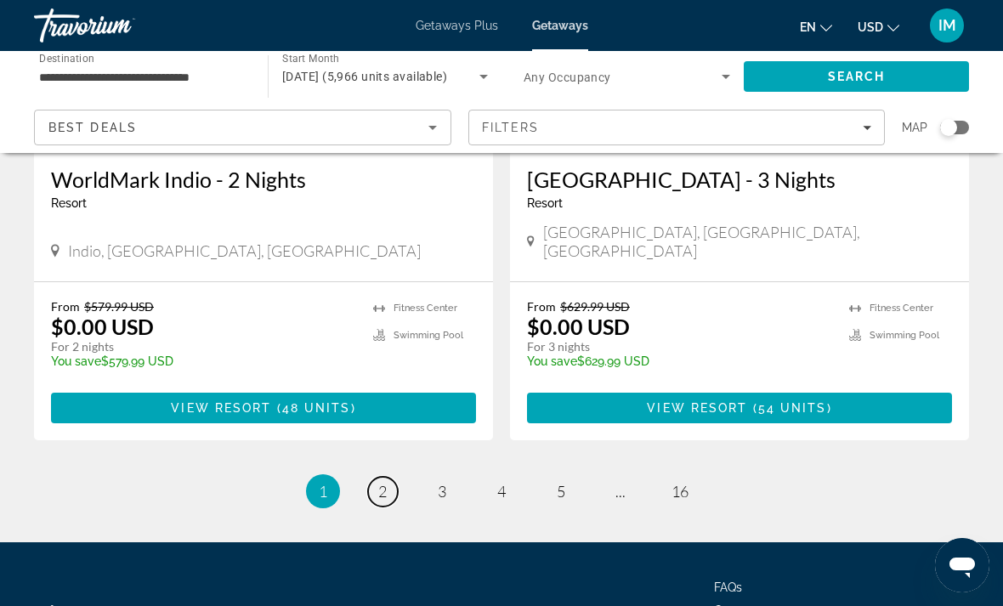
click at [386, 482] on span "2" at bounding box center [382, 491] width 8 height 19
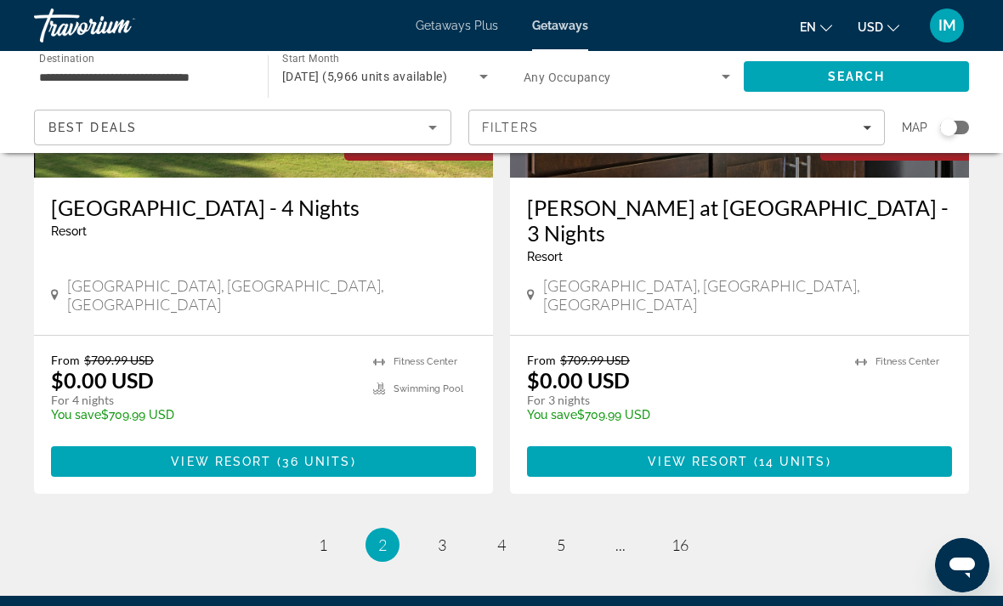
scroll to position [3419, 0]
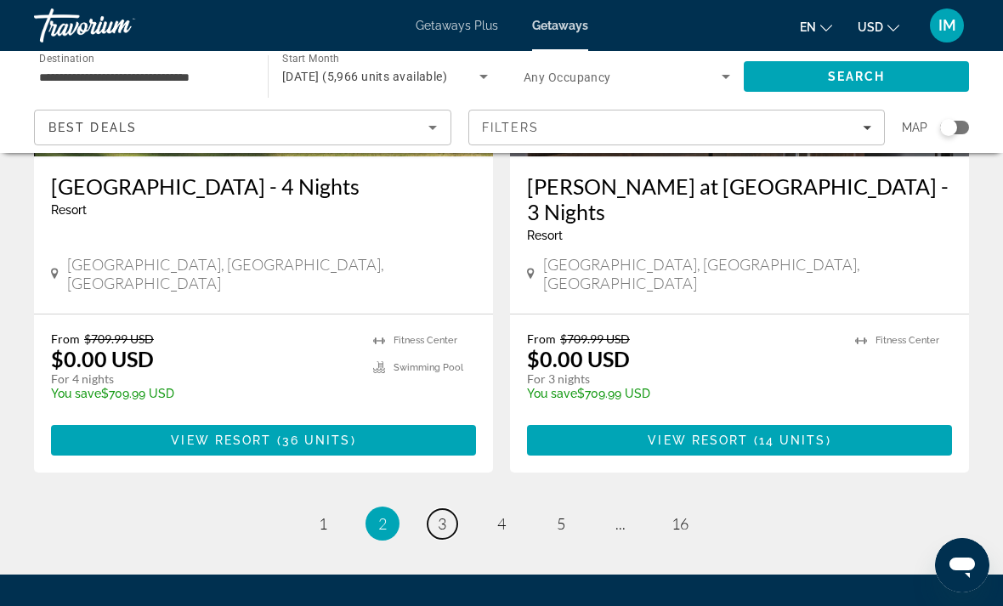
click at [434, 509] on link "page 3" at bounding box center [442, 524] width 30 height 30
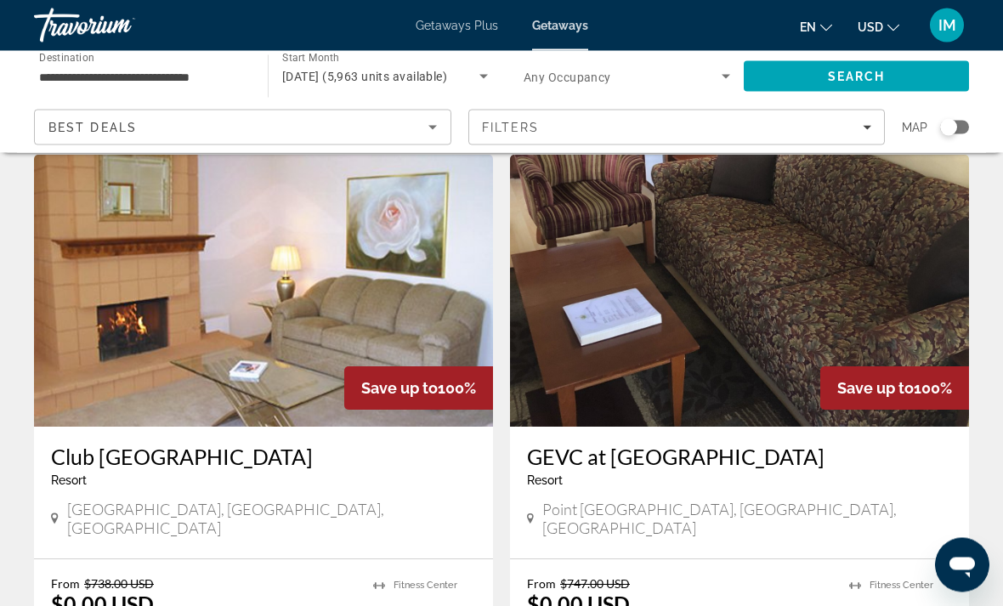
scroll to position [1303, 0]
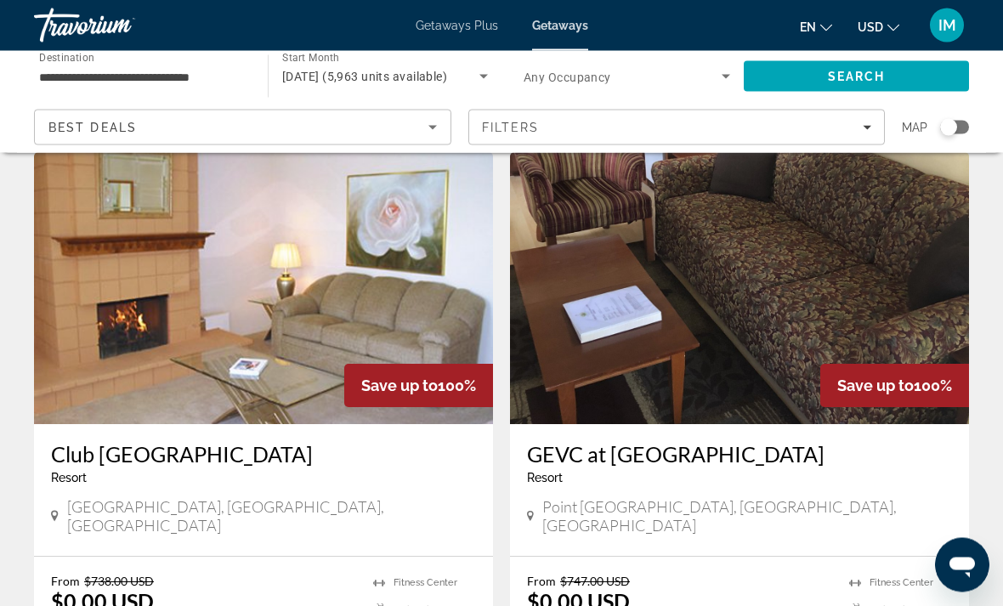
click at [165, 332] on img "Main content" at bounding box center [263, 289] width 459 height 272
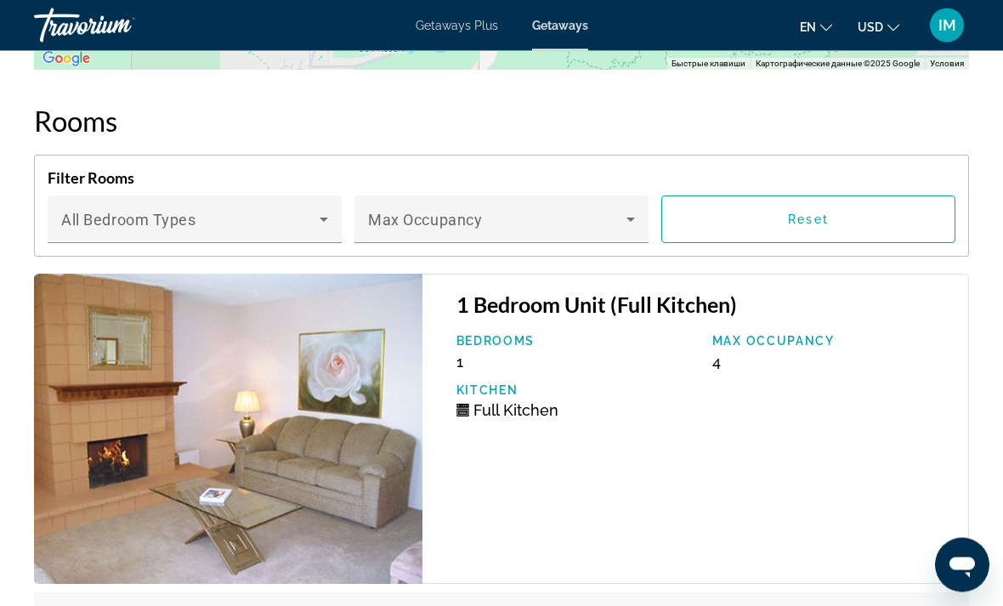
scroll to position [3187, 0]
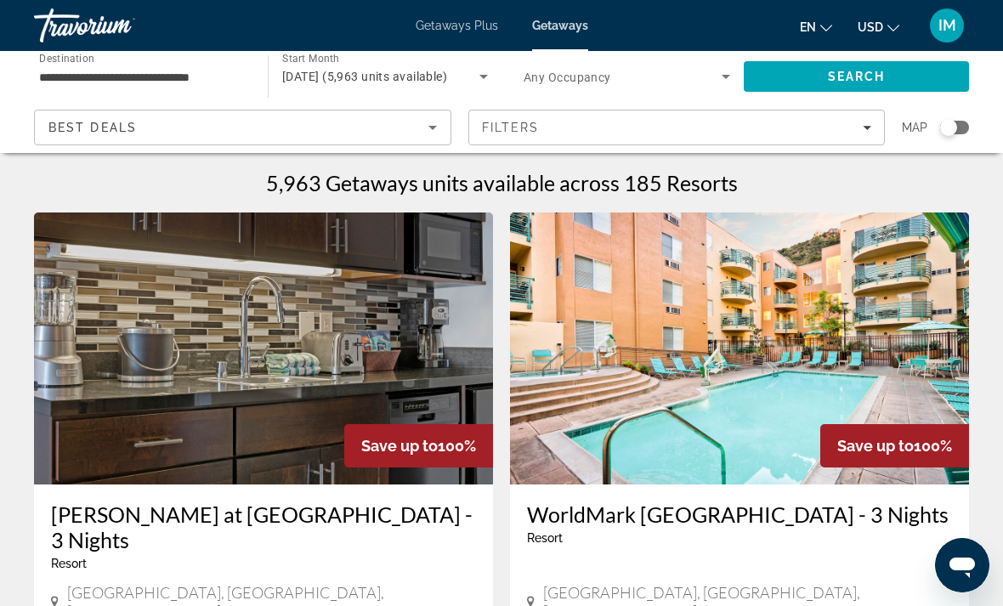
click at [722, 73] on icon "Search widget" at bounding box center [725, 76] width 20 height 20
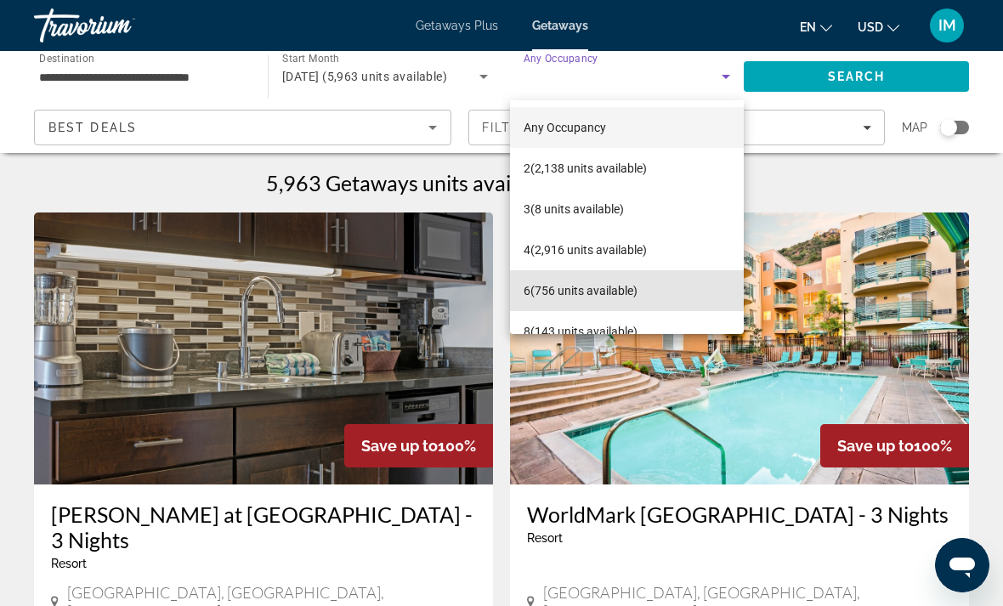
click at [617, 291] on span "6 (756 units available)" at bounding box center [580, 290] width 114 height 20
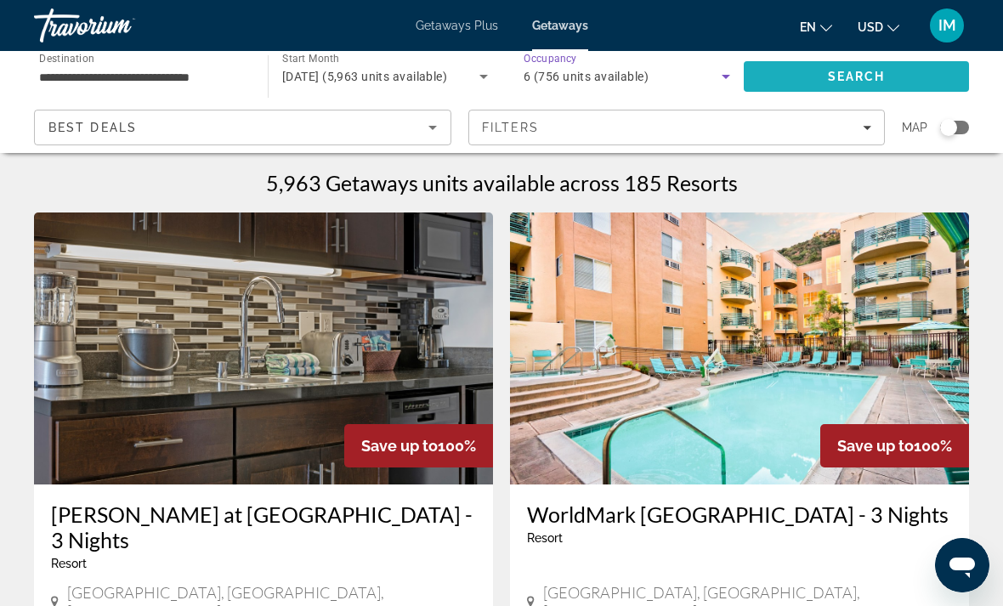
click at [872, 83] on span "Search" at bounding box center [857, 77] width 58 height 14
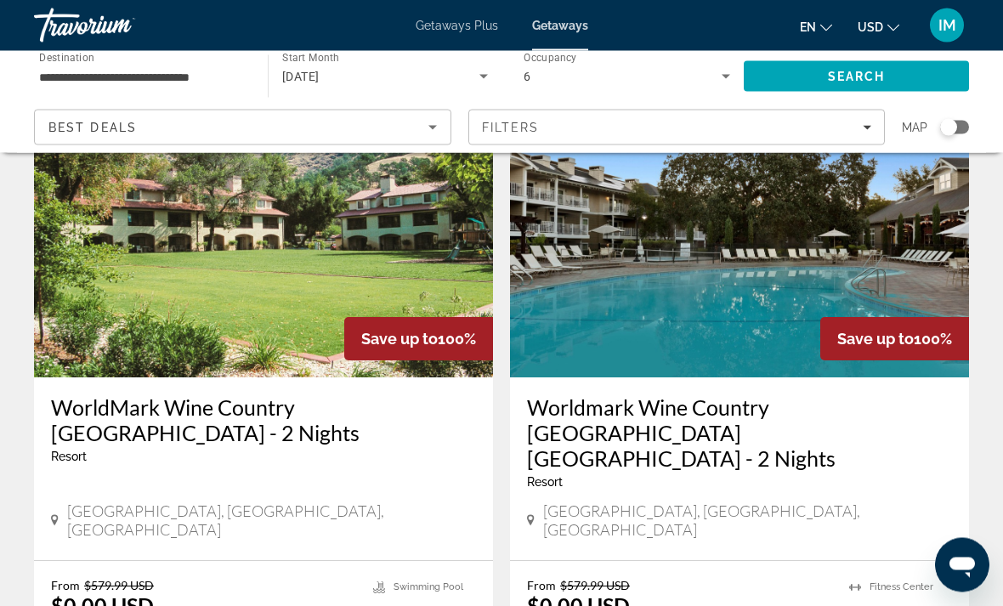
scroll to position [707, 0]
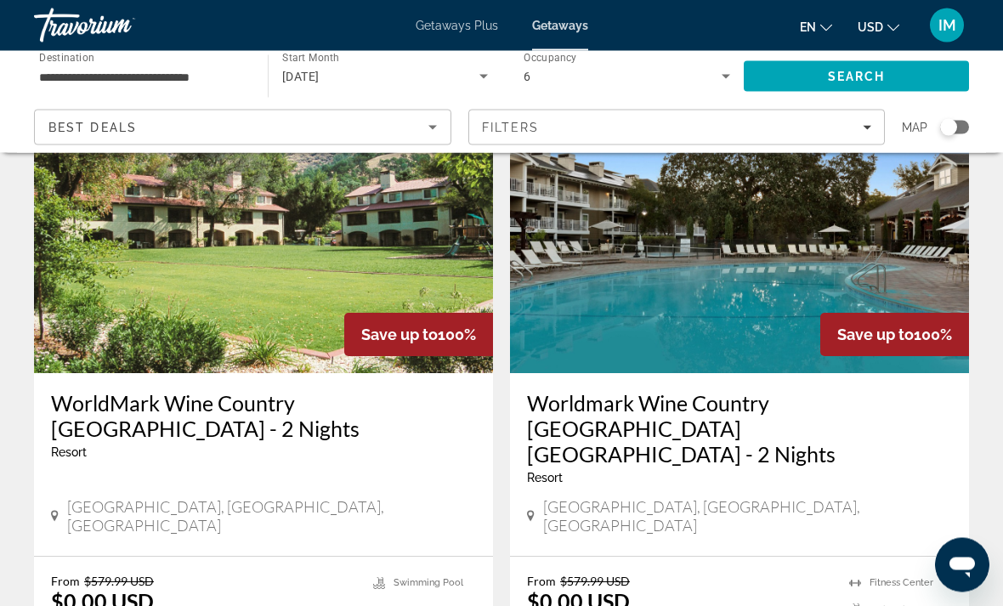
click at [149, 278] on img "Main content" at bounding box center [263, 238] width 459 height 272
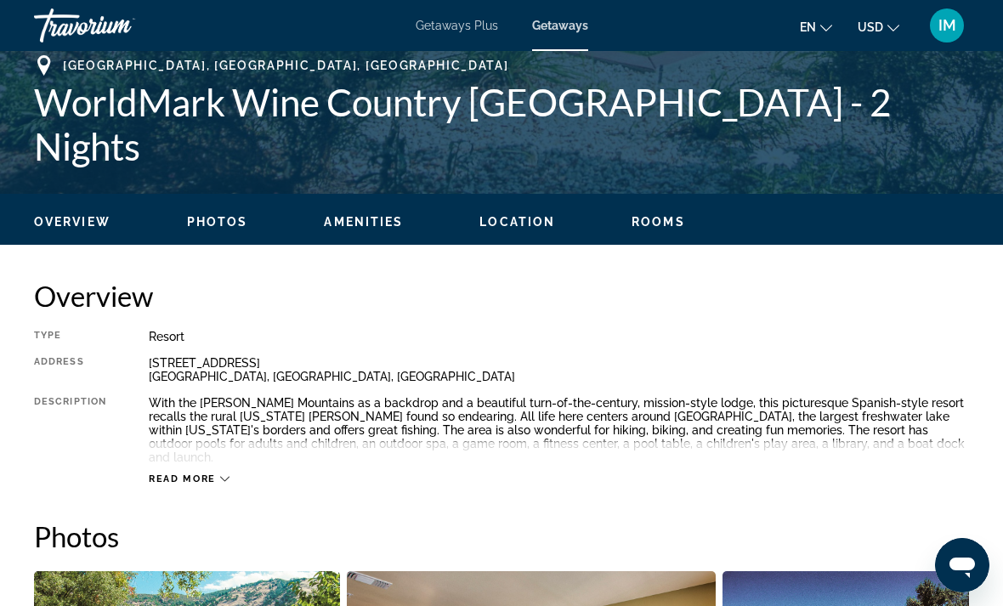
scroll to position [662, 0]
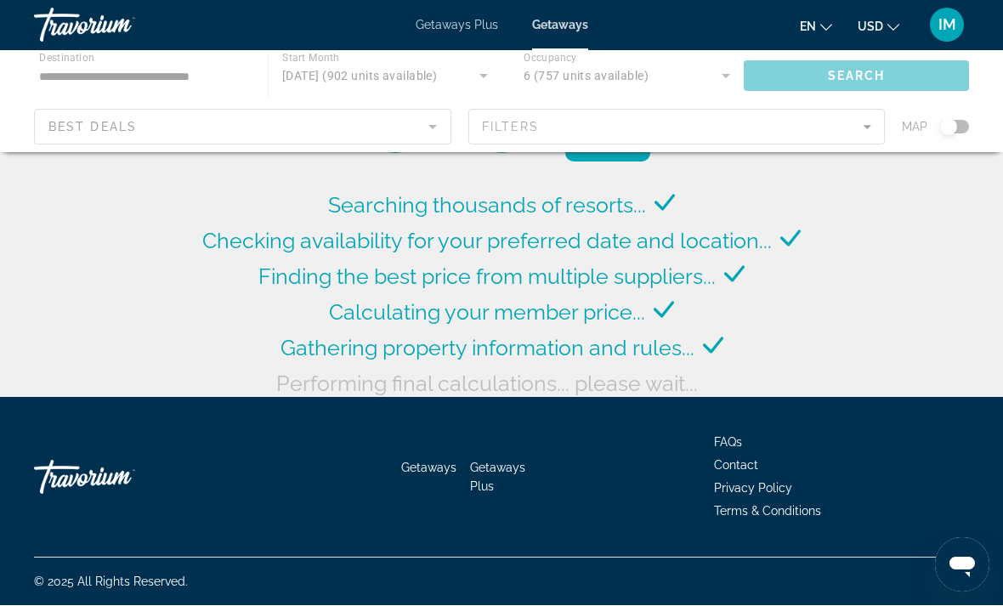
scroll to position [63, 0]
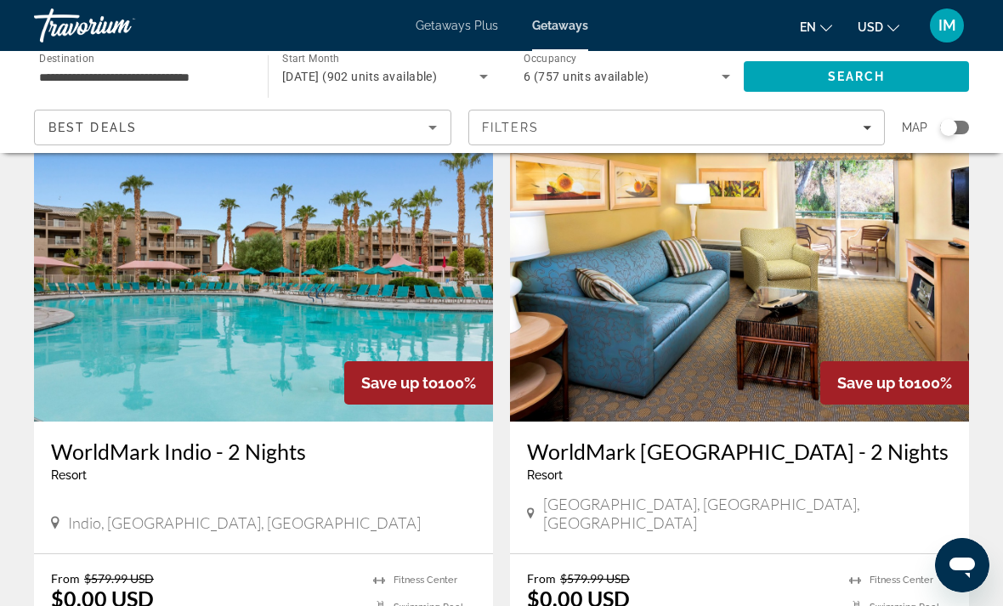
click at [958, 130] on div "Search widget" at bounding box center [954, 128] width 29 height 14
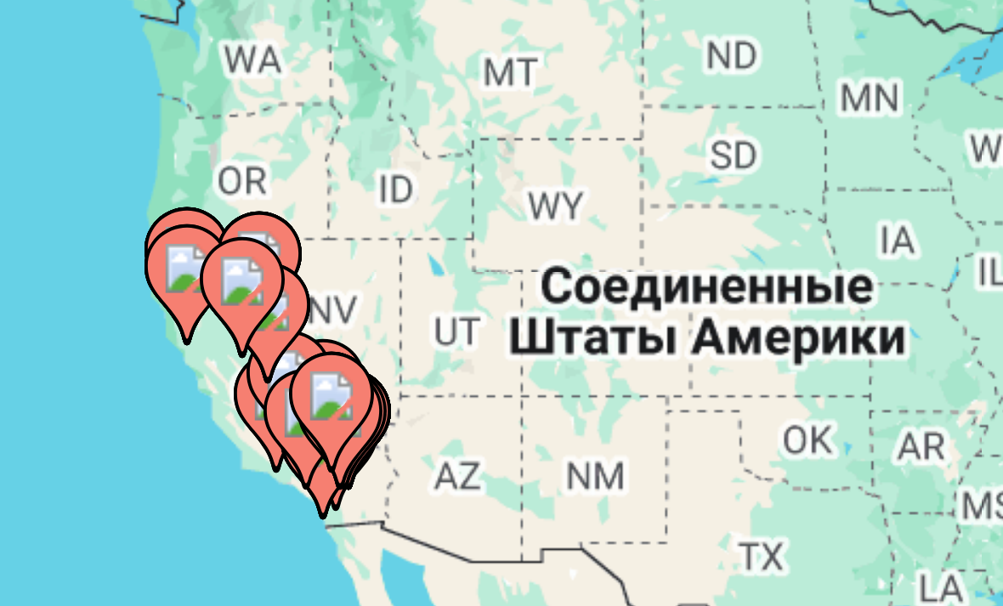
click at [96, 298] on image "Main content" at bounding box center [101, 303] width 10 height 10
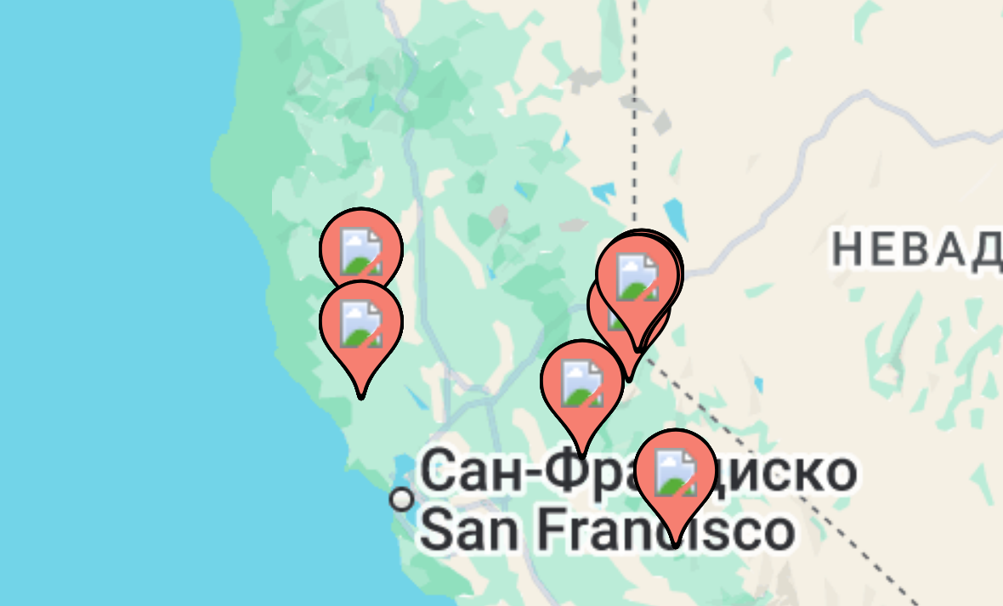
click at [517, 319] on image "Main content" at bounding box center [522, 324] width 10 height 10
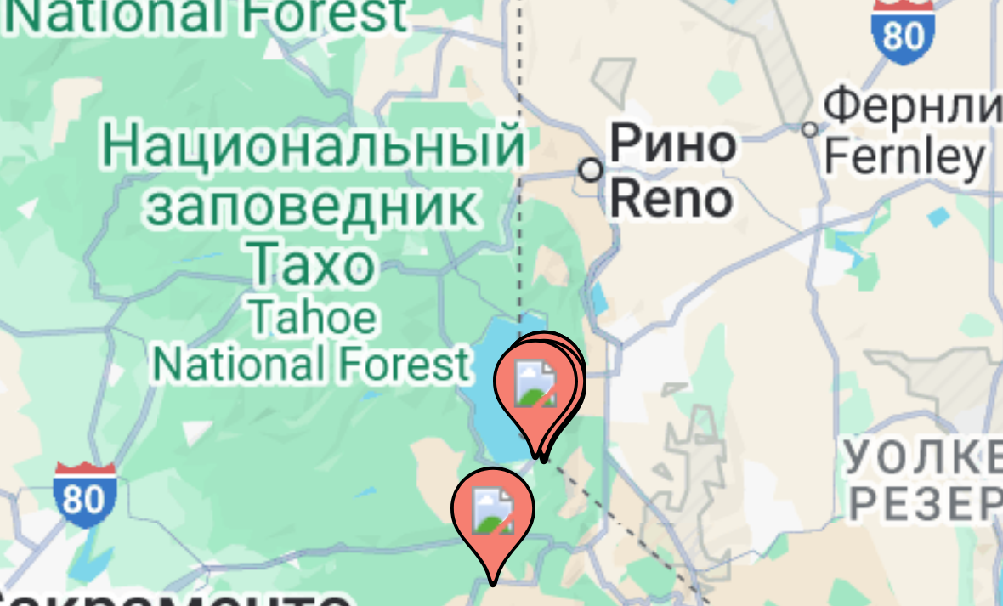
type input "**********"
click at [488, 366] on image "Main content" at bounding box center [493, 371] width 10 height 10
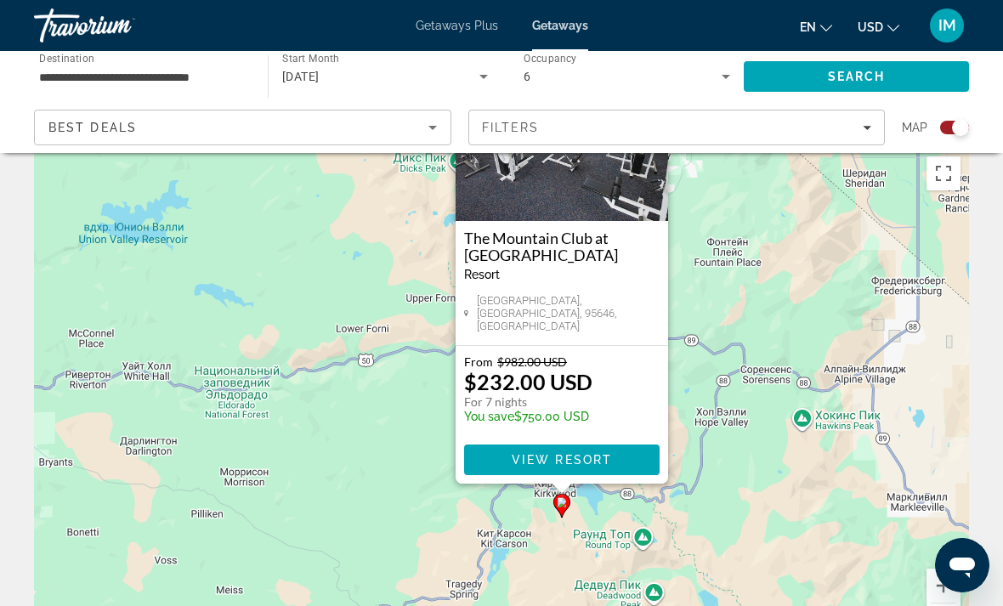
scroll to position [18, 0]
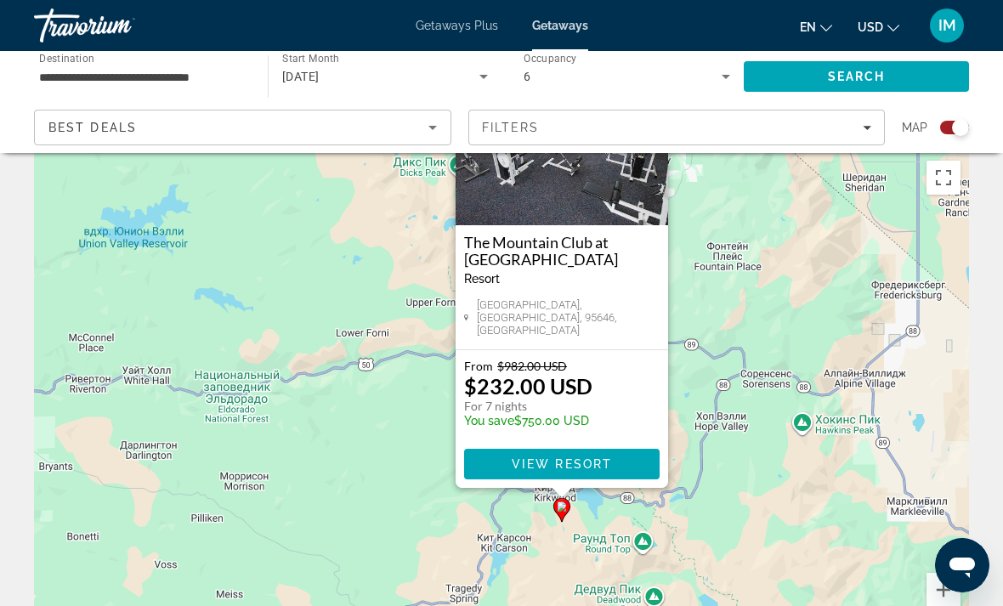
click at [557, 466] on span "View Resort" at bounding box center [562, 464] width 100 height 14
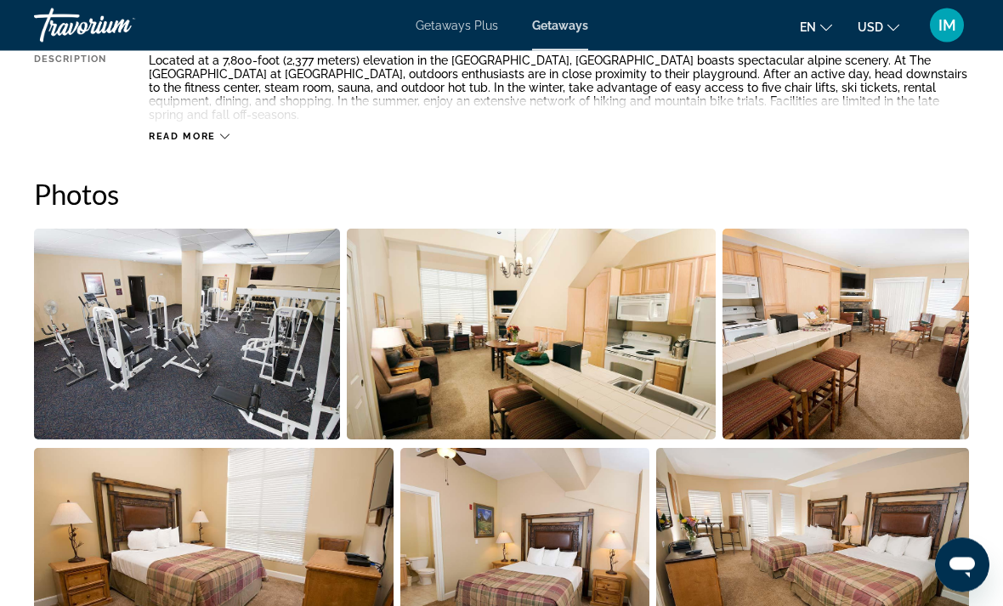
scroll to position [1007, 0]
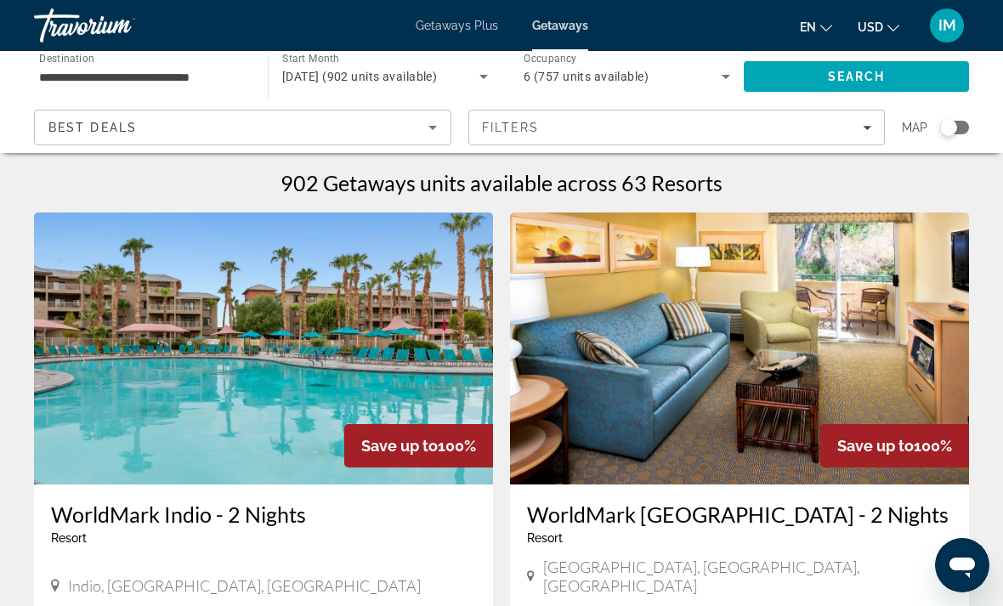
click at [728, 78] on icon "Search widget" at bounding box center [725, 76] width 20 height 20
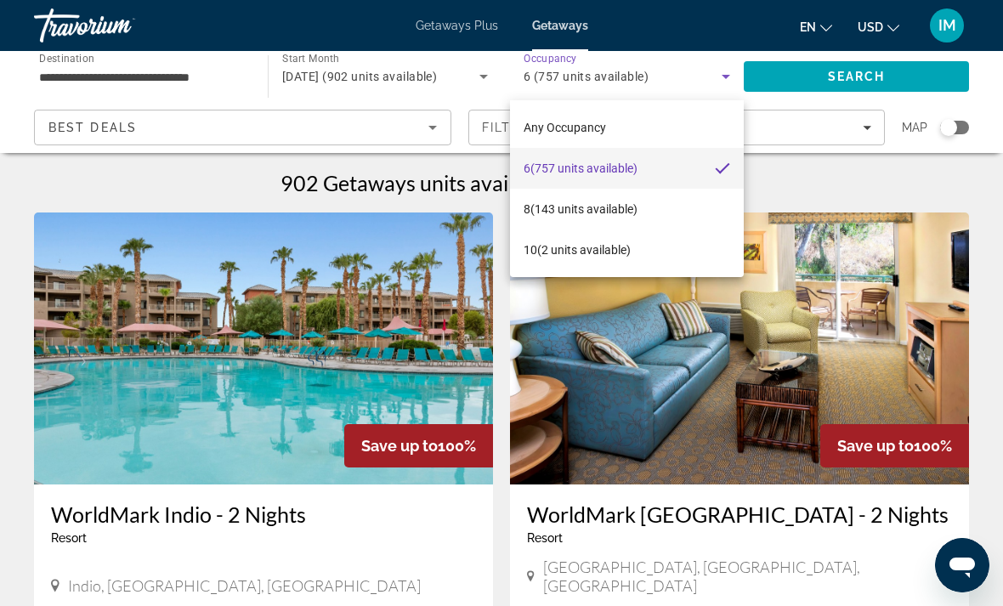
click at [952, 131] on div at bounding box center [501, 303] width 1003 height 606
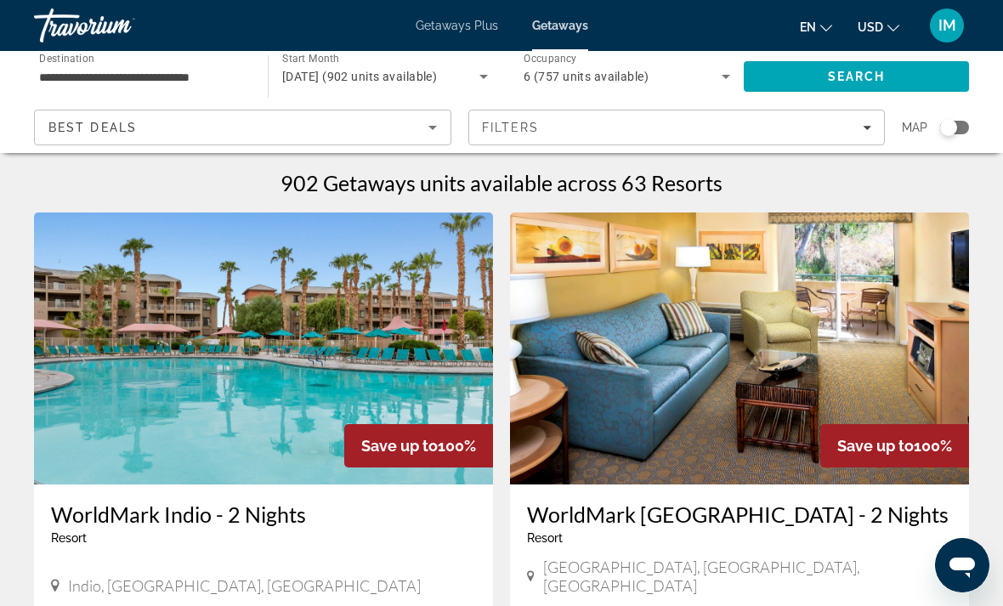
click at [954, 130] on div "Search widget" at bounding box center [948, 127] width 17 height 17
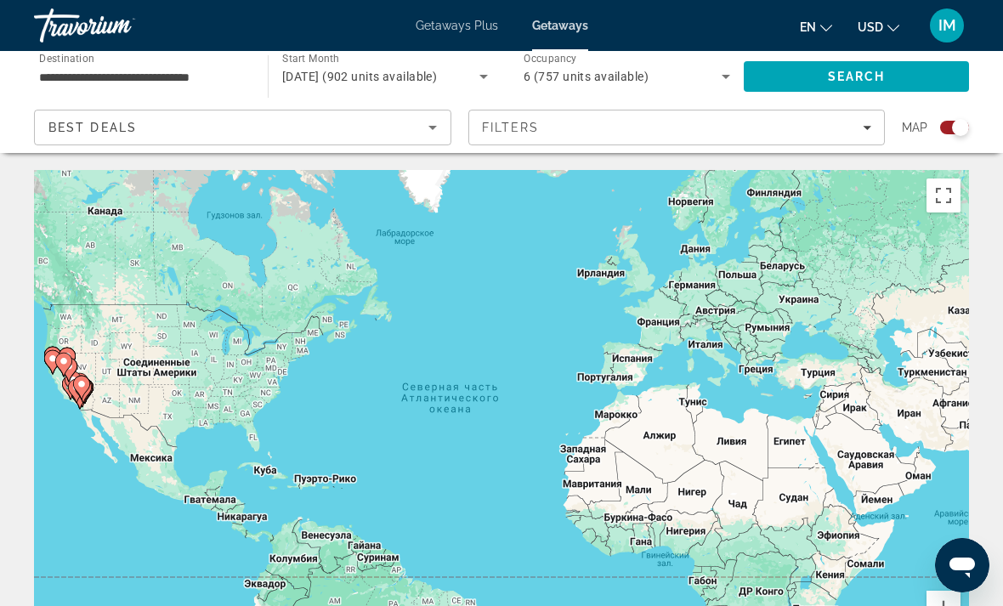
click at [870, 129] on icon "Filters" at bounding box center [866, 127] width 8 height 8
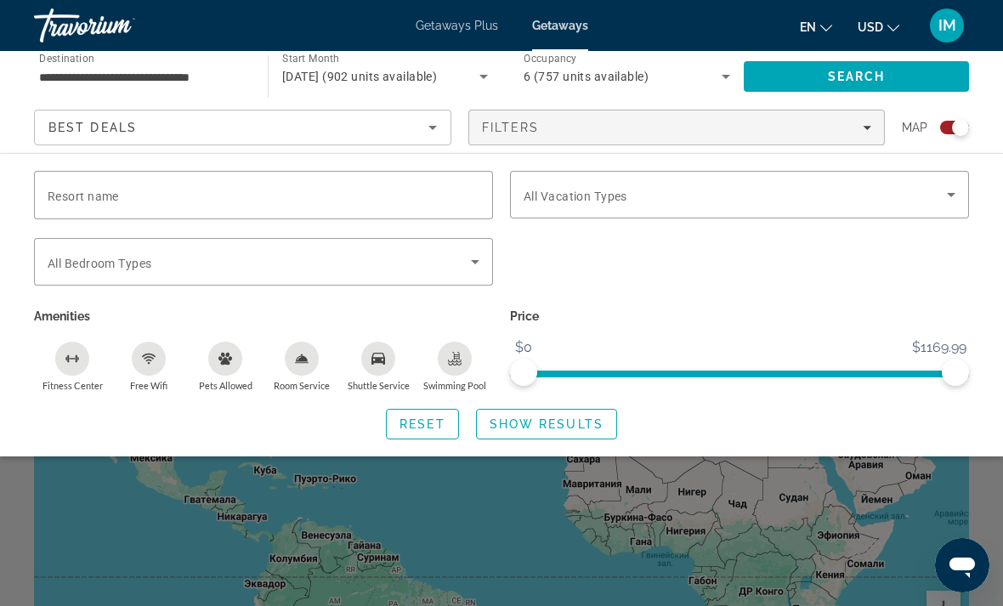
click at [479, 264] on icon "Search widget" at bounding box center [475, 262] width 20 height 20
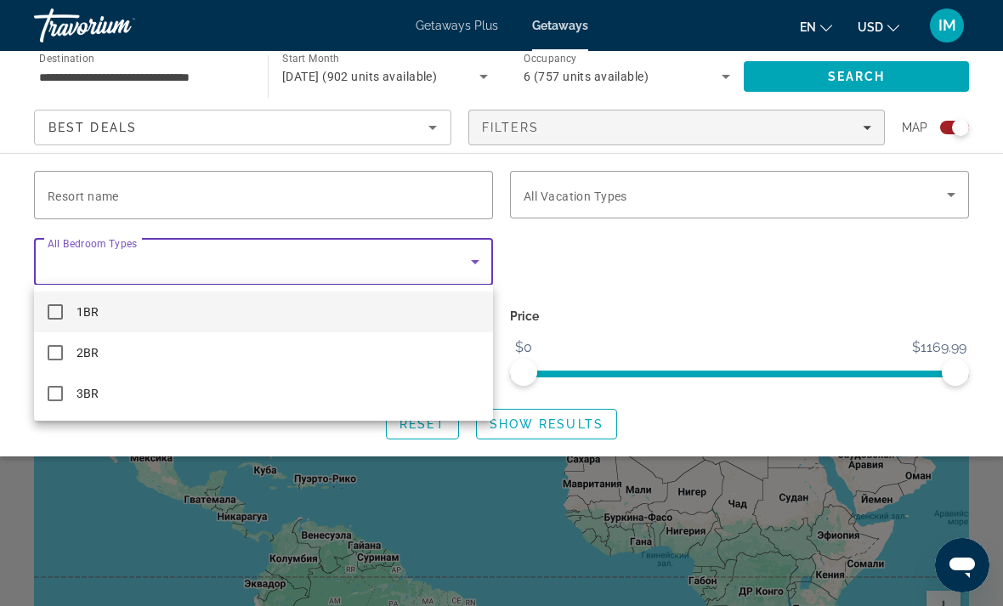
click at [57, 353] on mat-pseudo-checkbox at bounding box center [55, 352] width 15 height 15
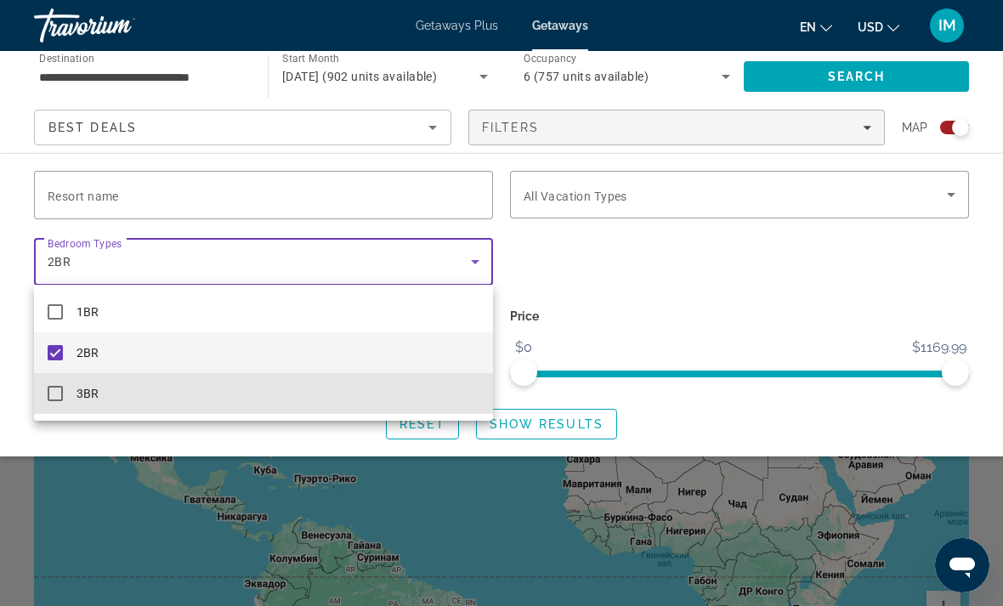
click at [64, 398] on mat-option "3BR" at bounding box center [263, 393] width 459 height 41
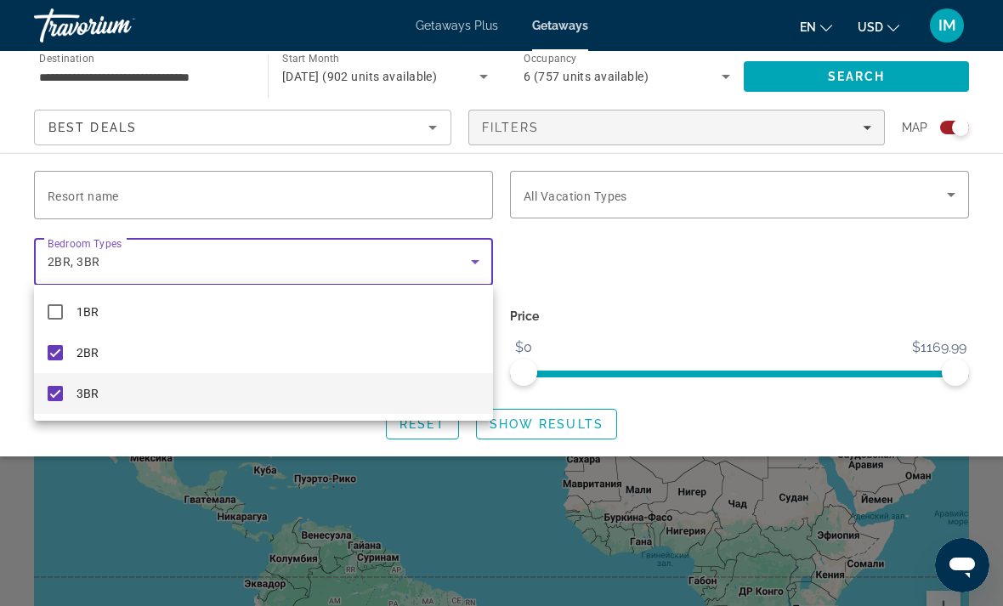
click at [64, 359] on mat-option "2BR" at bounding box center [263, 352] width 459 height 41
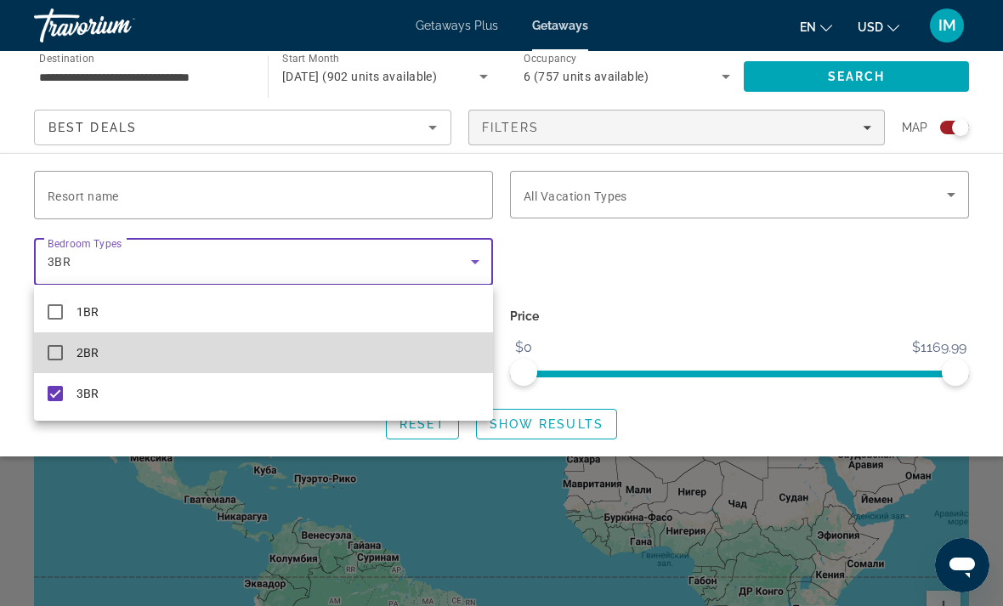
click at [61, 355] on mat-pseudo-checkbox at bounding box center [55, 352] width 15 height 15
click at [58, 352] on mat-pseudo-checkbox at bounding box center [55, 352] width 15 height 15
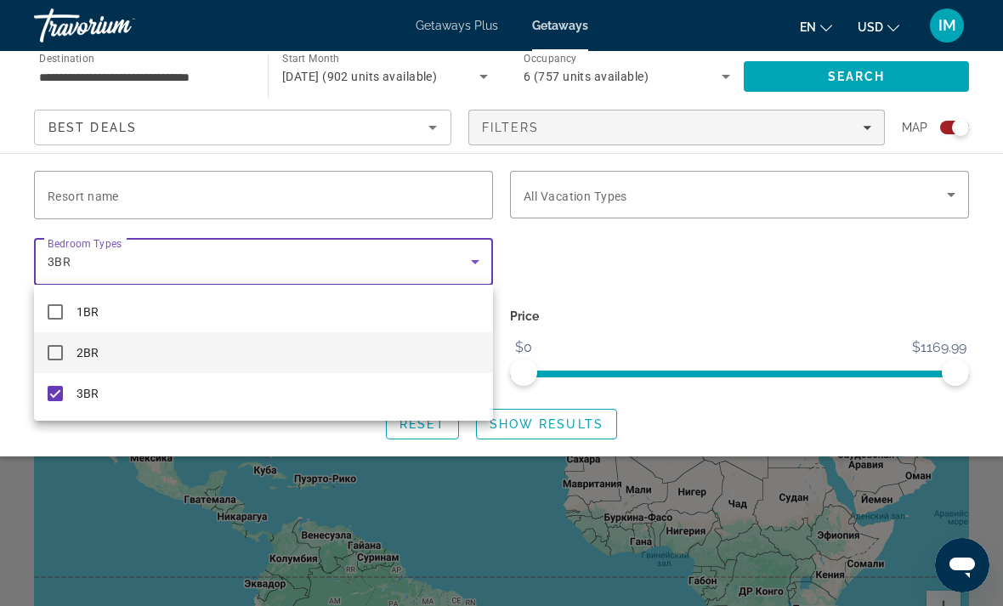
click at [949, 206] on div at bounding box center [501, 303] width 1003 height 606
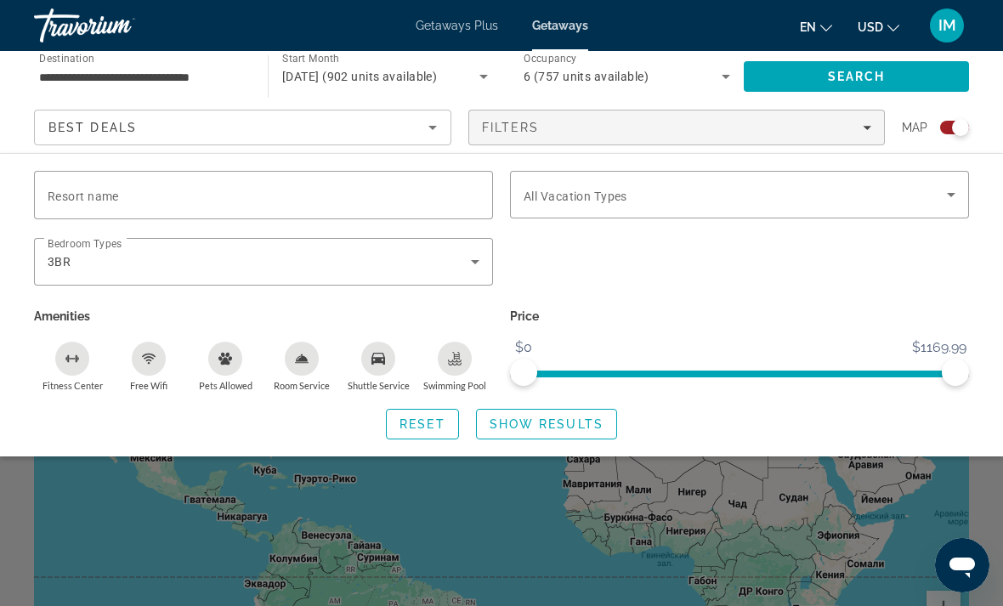
click at [954, 196] on icon "Search widget" at bounding box center [951, 194] width 20 height 20
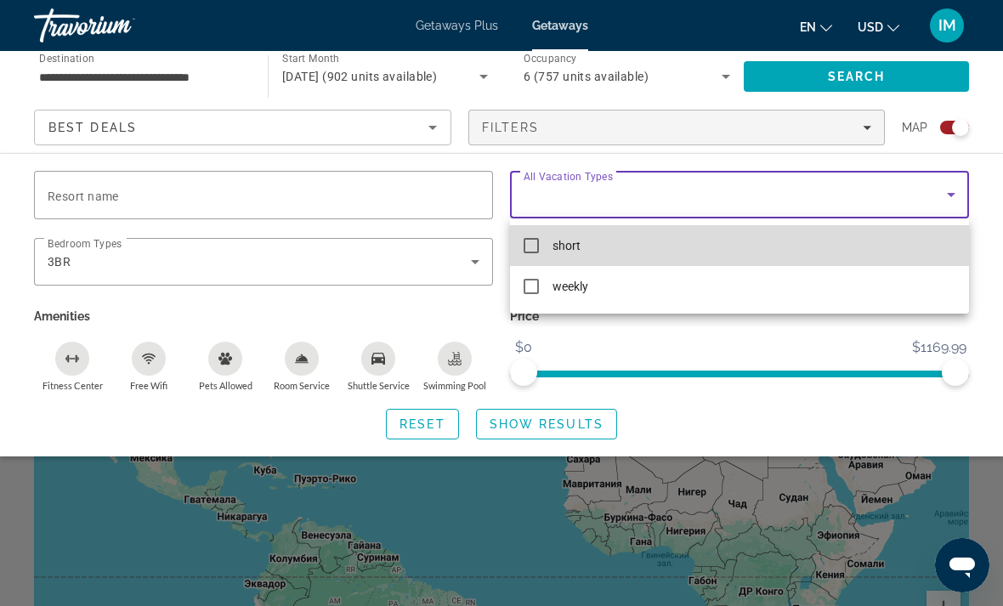
click at [535, 247] on mat-pseudo-checkbox at bounding box center [530, 245] width 15 height 15
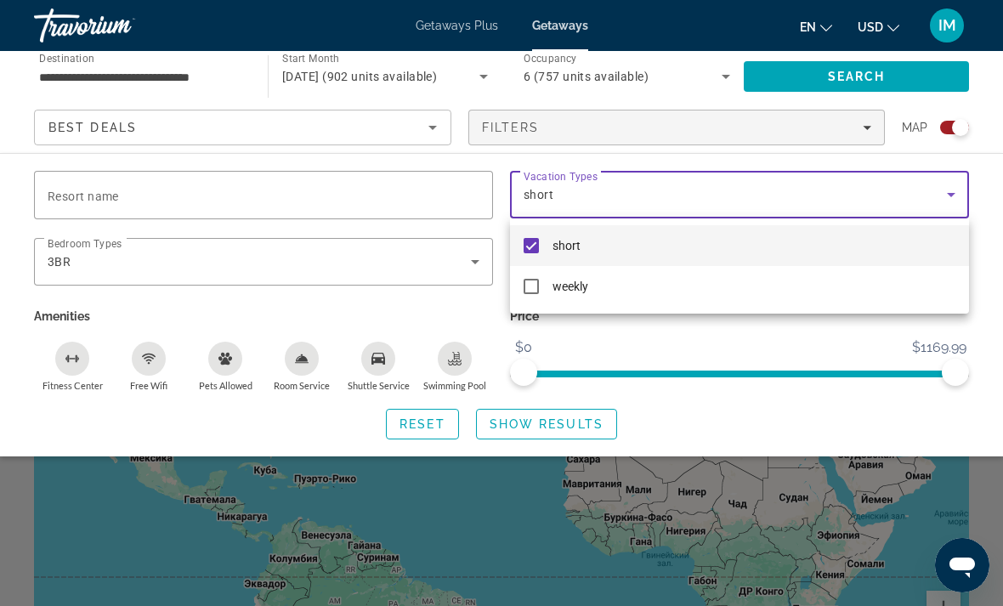
click at [856, 78] on div at bounding box center [501, 303] width 1003 height 606
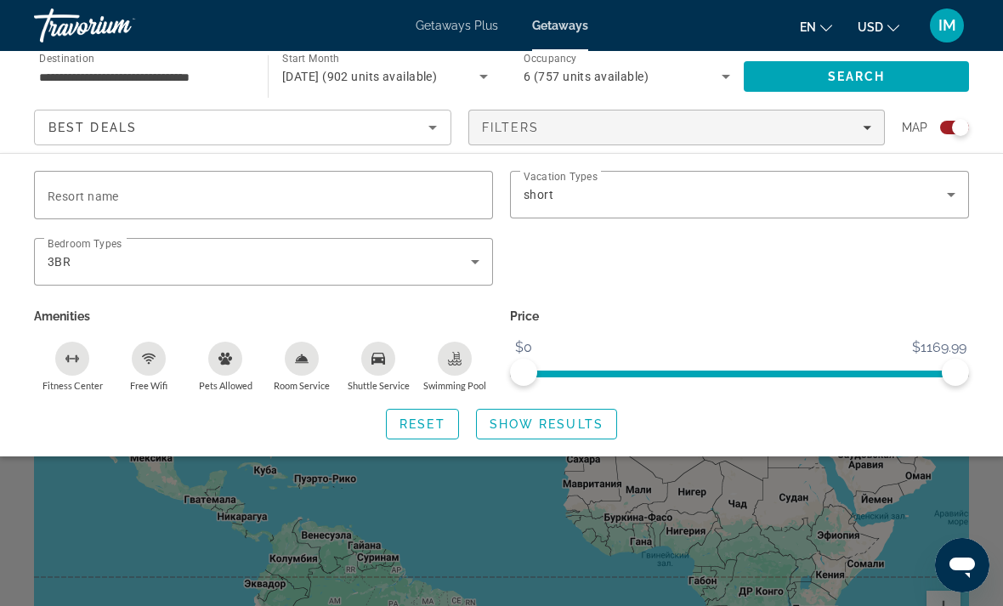
click at [864, 79] on span "Search" at bounding box center [857, 77] width 58 height 14
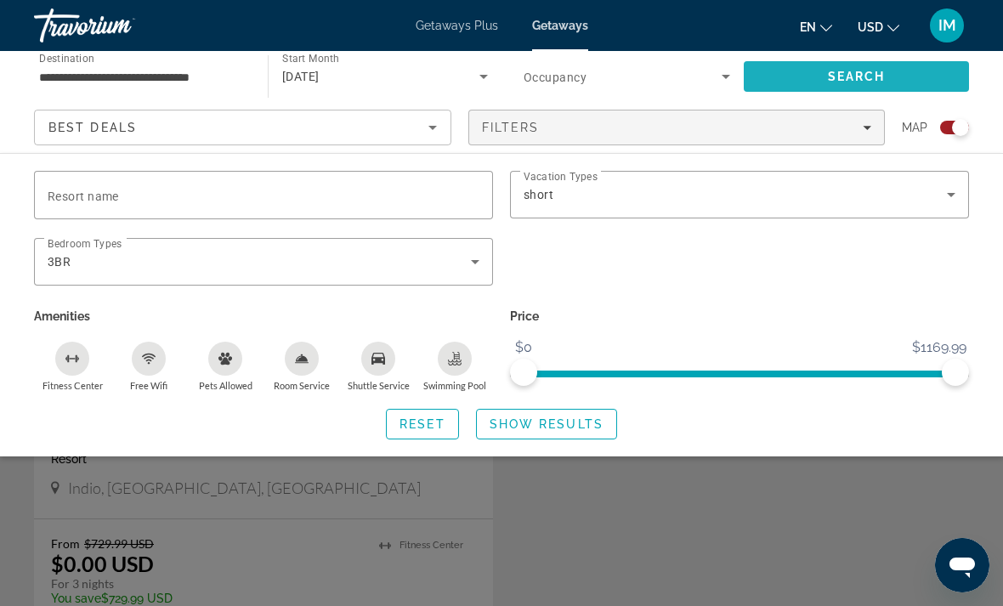
click at [868, 82] on span "Search" at bounding box center [857, 77] width 58 height 14
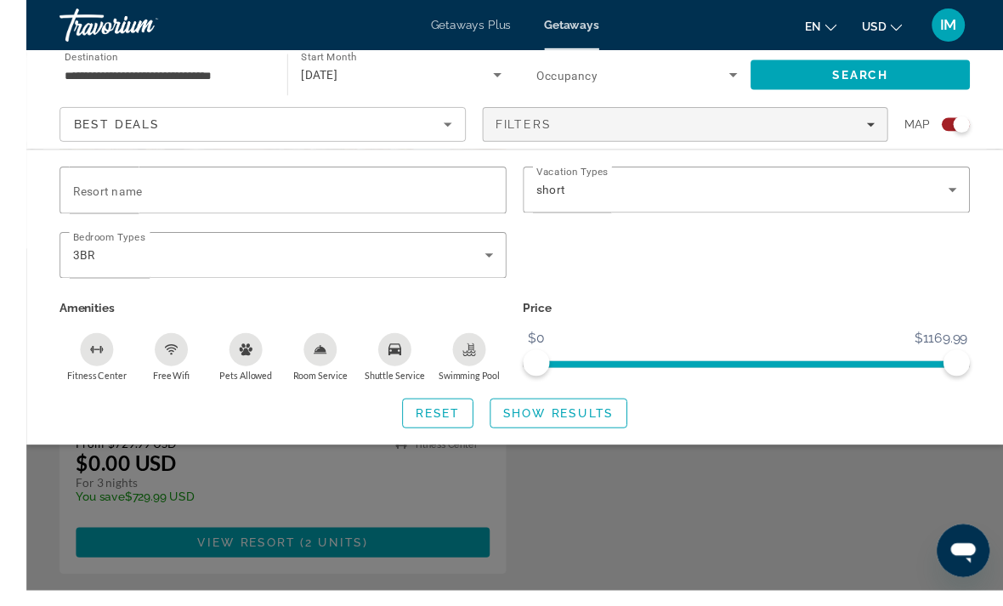
scroll to position [721, 0]
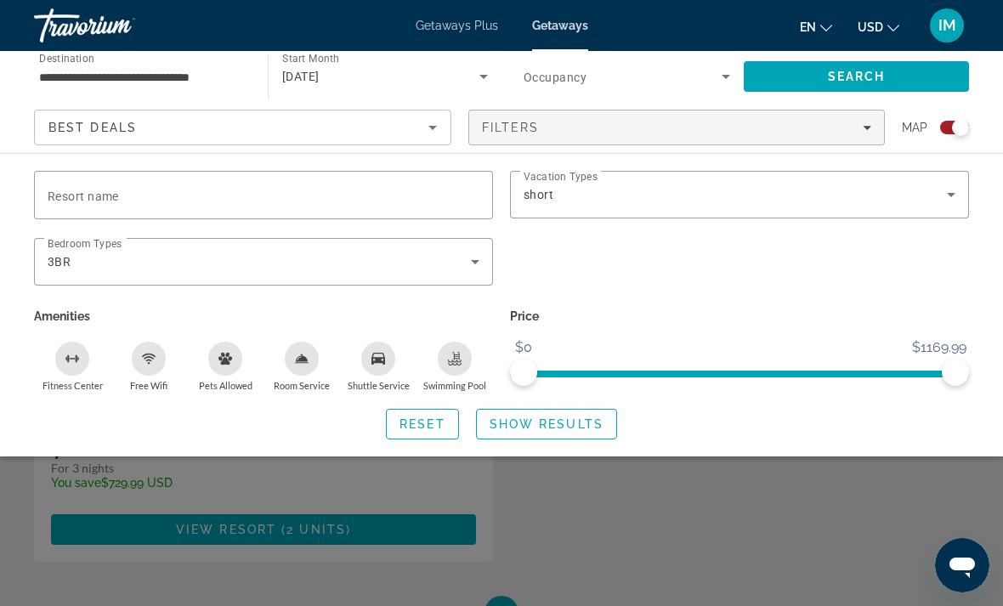
click at [845, 417] on div "Reset Show Results" at bounding box center [501, 424] width 935 height 31
click at [845, 421] on div "Reset Show Results" at bounding box center [501, 424] width 935 height 31
click at [585, 427] on span "Show Results" at bounding box center [546, 424] width 114 height 14
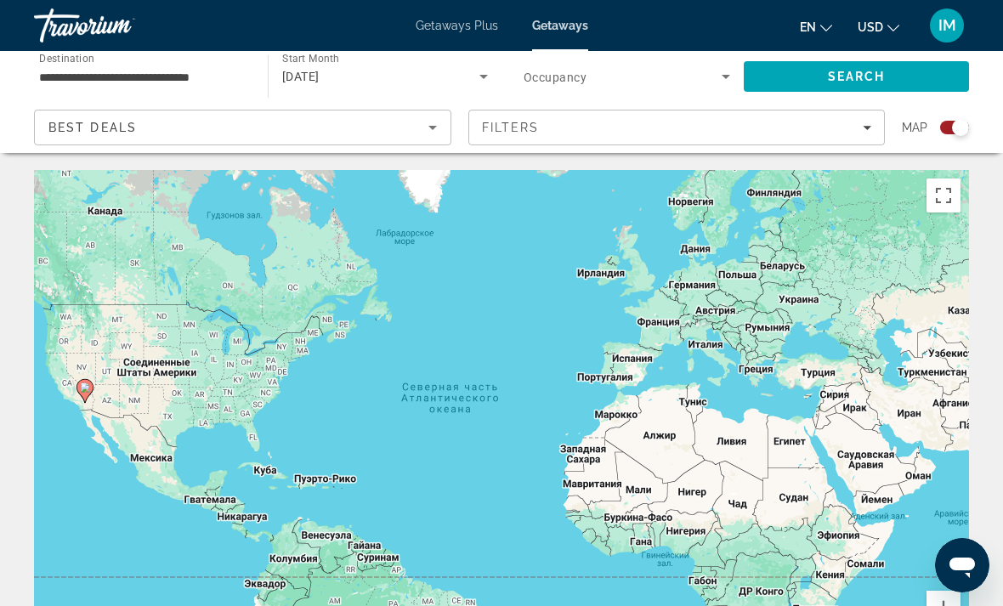
scroll to position [14, 0]
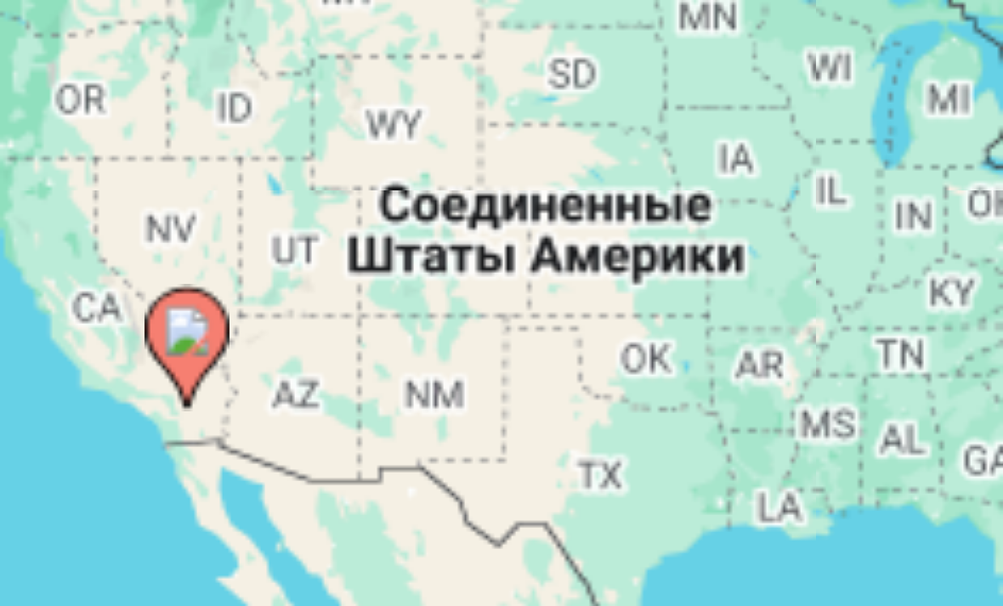
click at [81, 365] on image "Main content" at bounding box center [86, 370] width 10 height 10
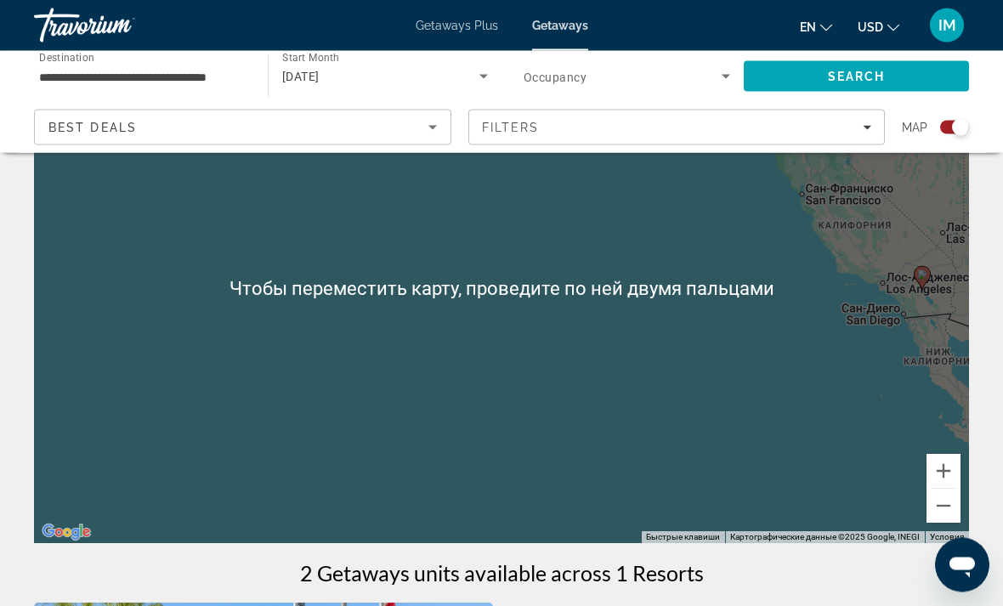
scroll to position [154, 0]
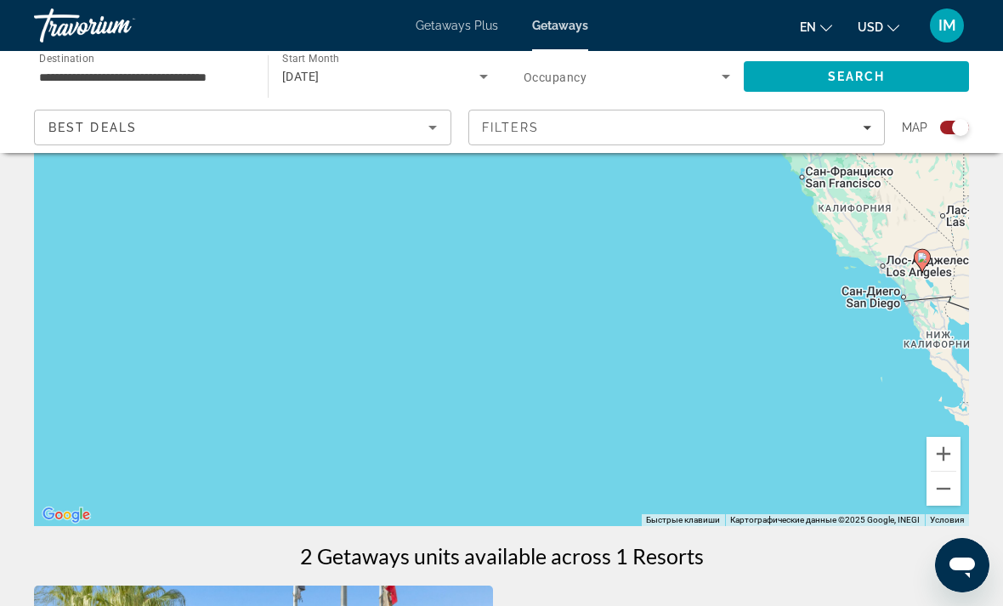
type input "**********"
click at [924, 266] on icon "Main content" at bounding box center [921, 261] width 15 height 22
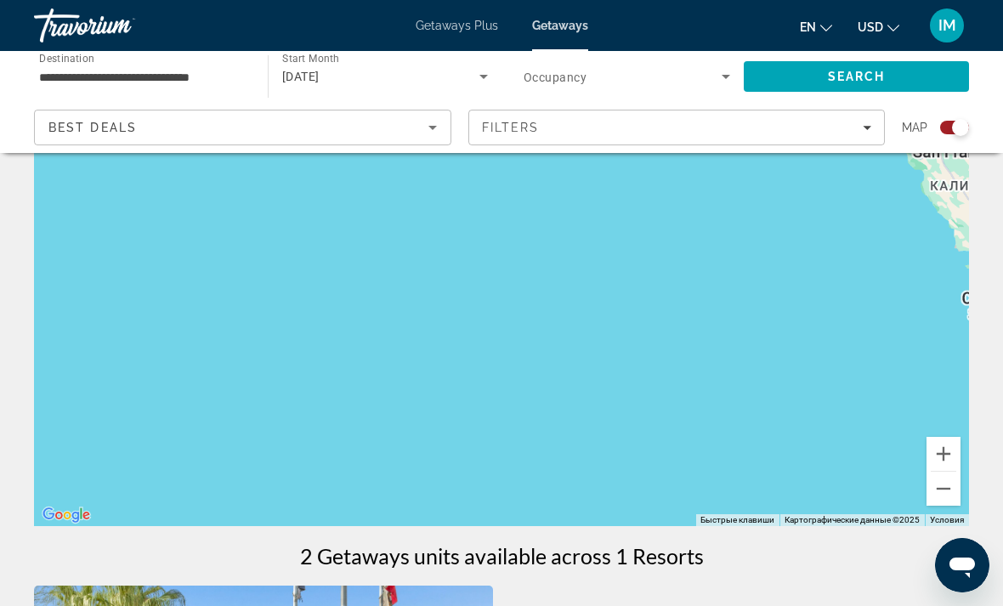
click at [924, 266] on div "Чтобы активировать перетаскивание с помощью клавиатуры, нажмите Alt + Ввод. Пос…" at bounding box center [501, 271] width 935 height 510
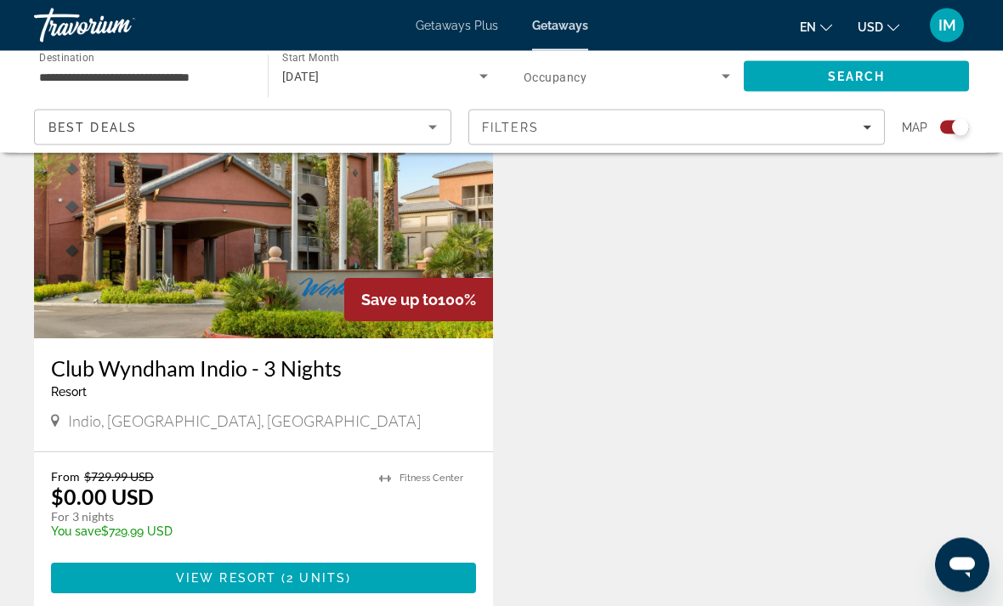
scroll to position [670, 0]
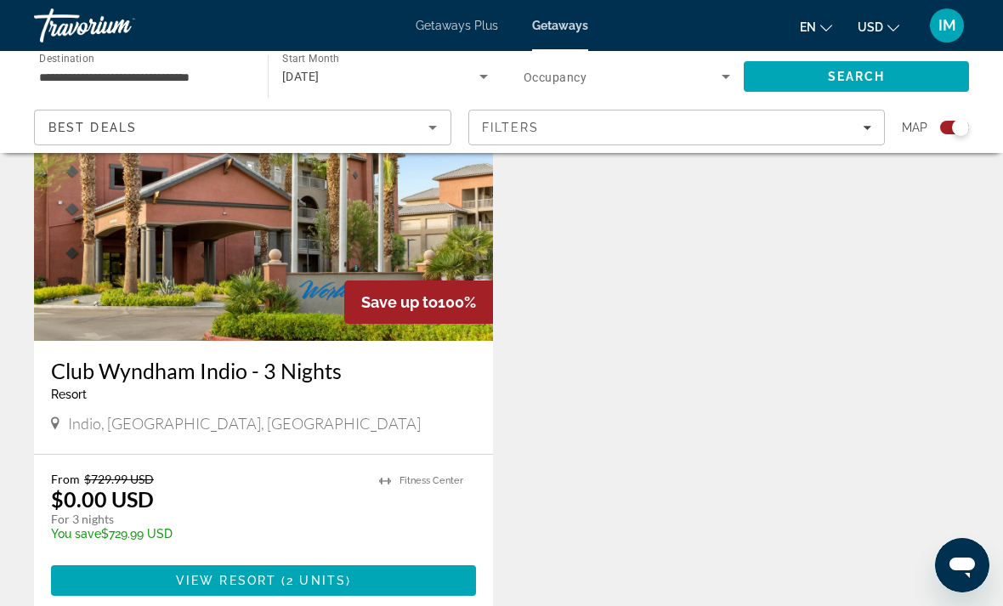
click at [213, 578] on span "View Resort" at bounding box center [226, 581] width 100 height 14
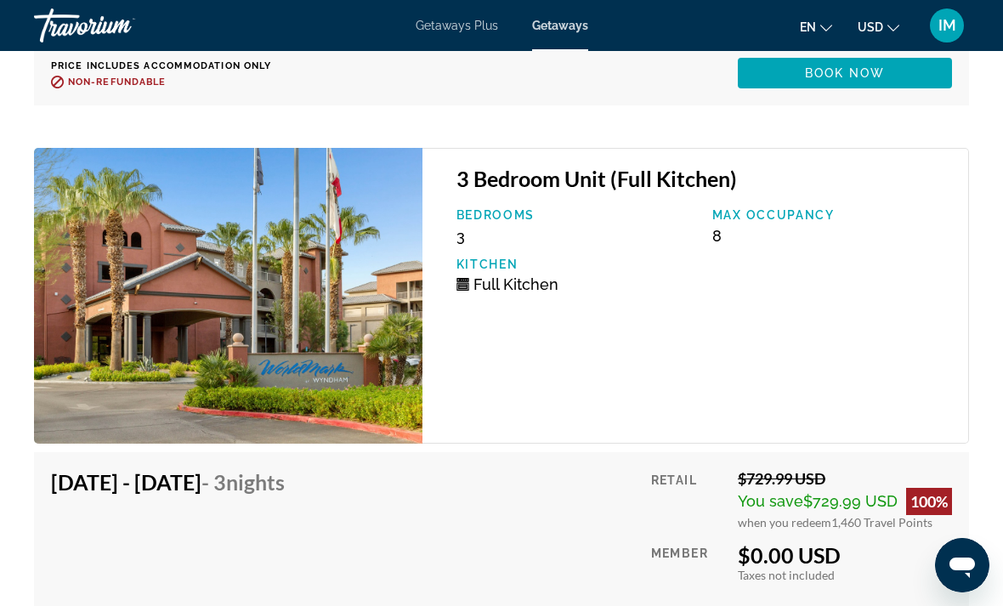
scroll to position [4627, 0]
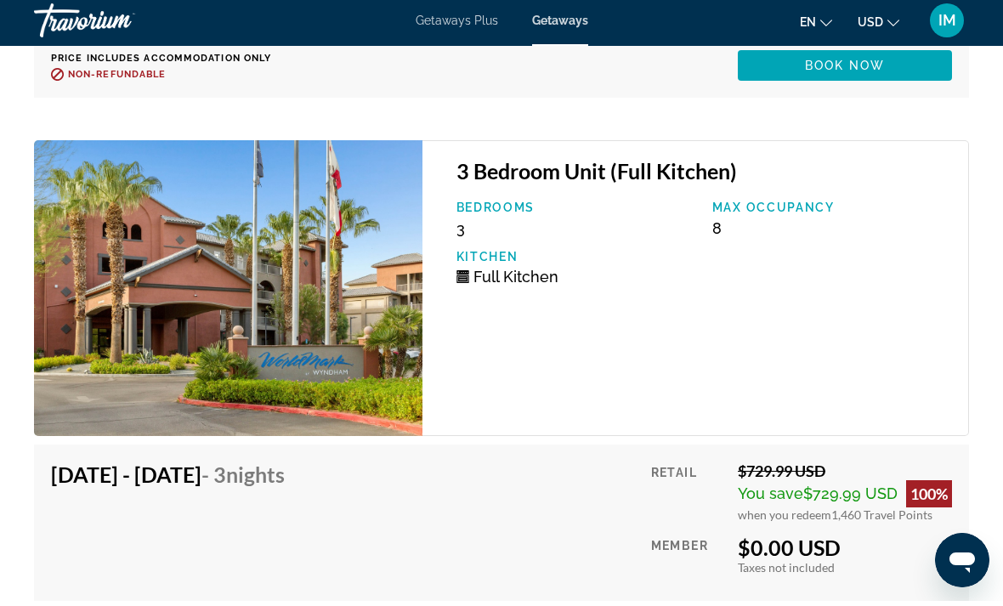
click at [287, 301] on img "Main content" at bounding box center [228, 293] width 388 height 296
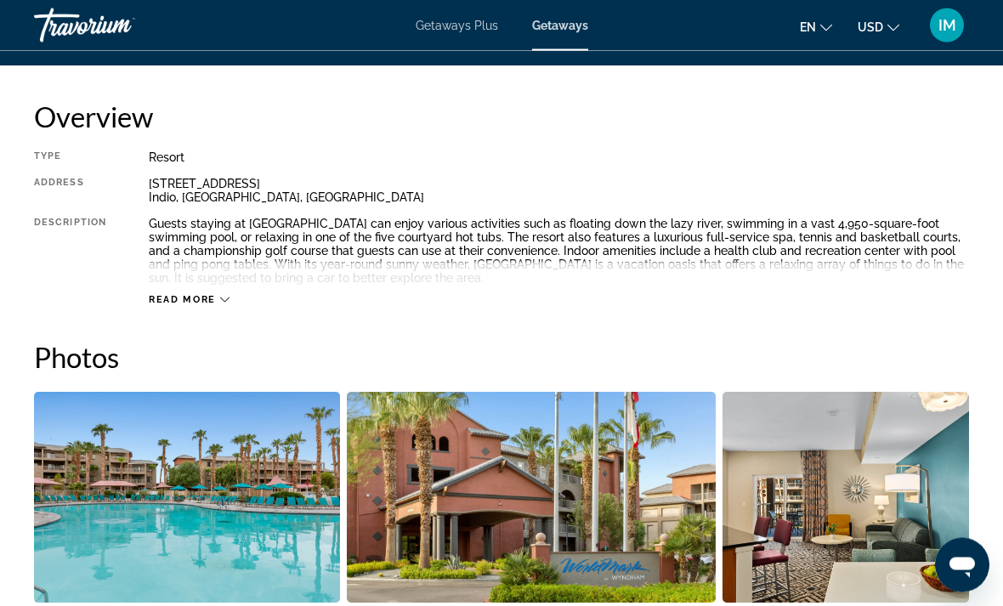
scroll to position [844, 0]
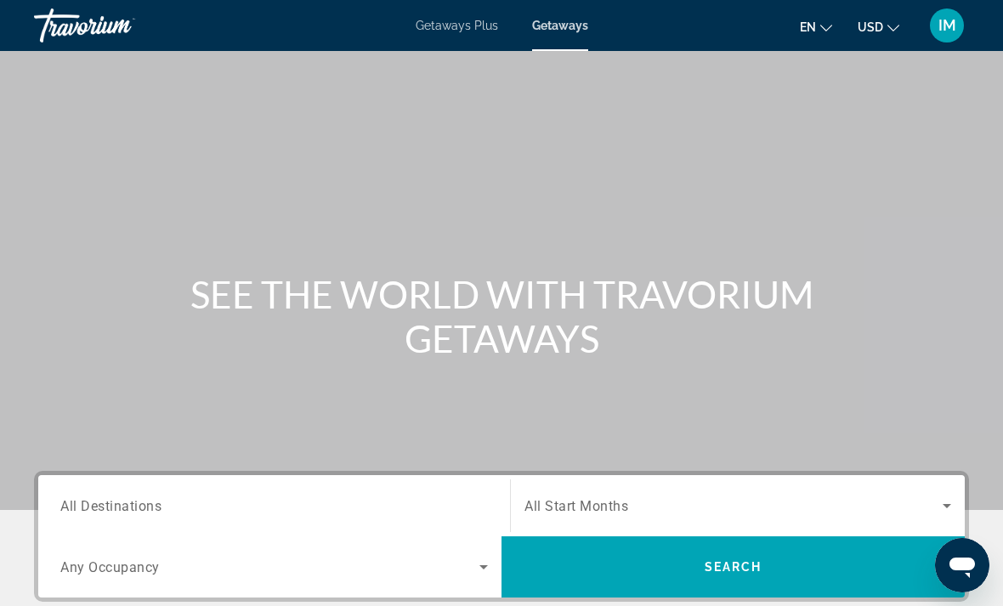
click at [120, 506] on span "All Destinations" at bounding box center [110, 505] width 101 height 16
click at [120, 506] on input "Destination All Destinations" at bounding box center [273, 506] width 427 height 20
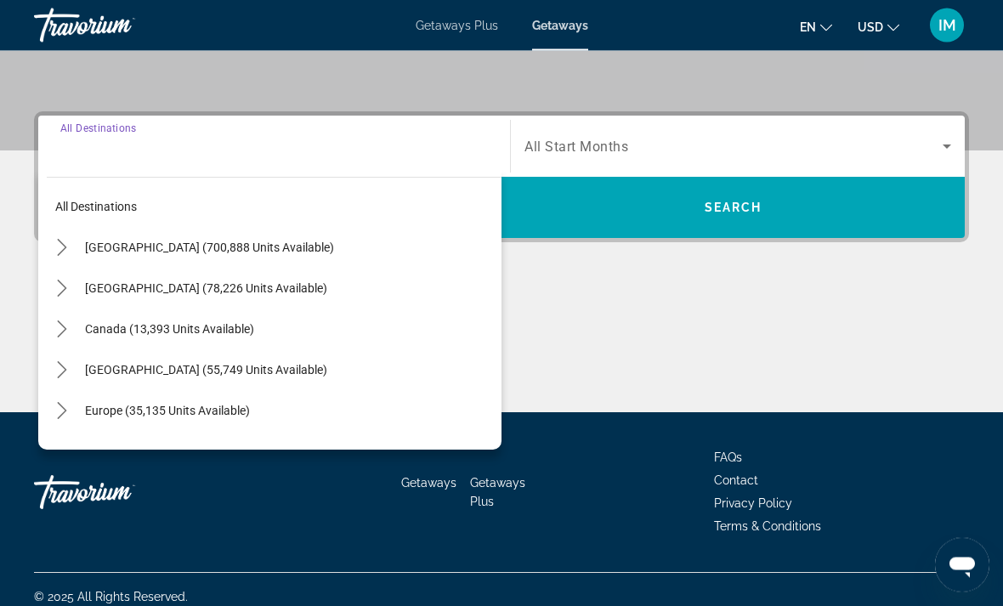
scroll to position [374, 0]
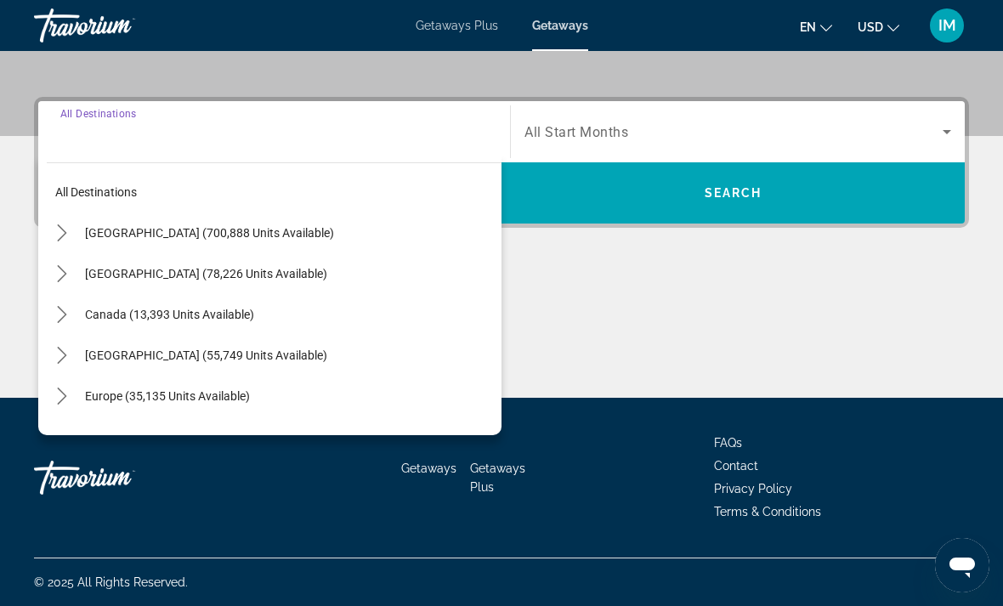
click at [70, 242] on mat-icon "Toggle United States (700,888 units available) submenu" at bounding box center [62, 233] width 30 height 30
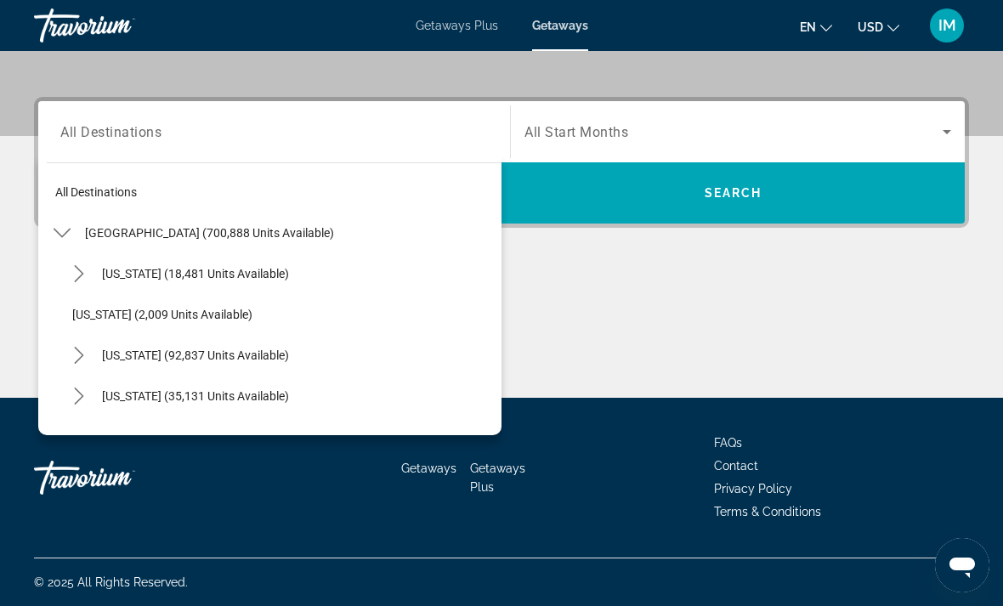
click at [77, 350] on icon "Toggle California (92,837 units available) submenu" at bounding box center [78, 355] width 9 height 17
click at [250, 348] on span "California (92,837 units available)" at bounding box center [195, 355] width 187 height 14
type input "**********"
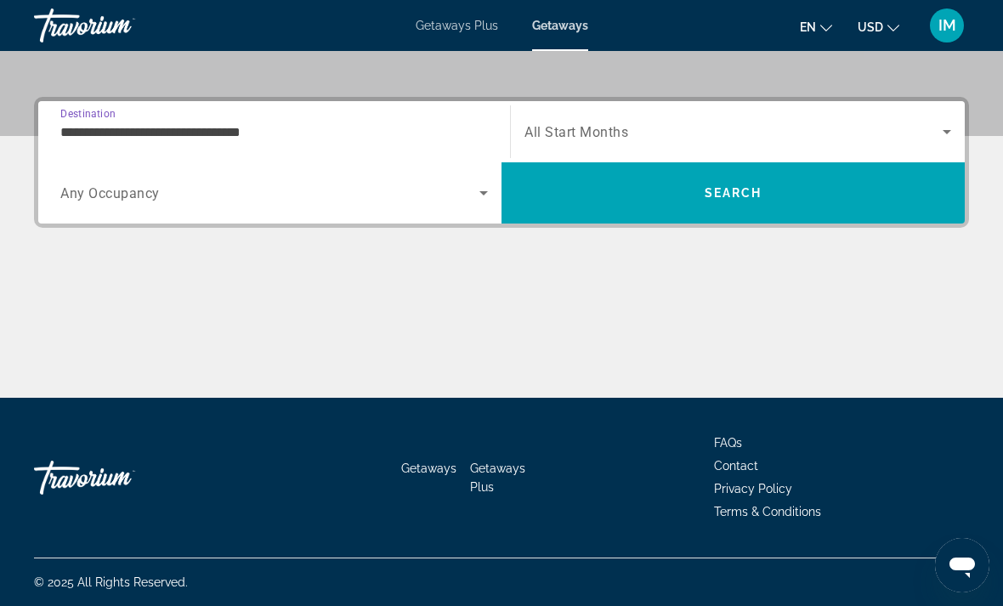
click at [478, 196] on icon "Search widget" at bounding box center [483, 193] width 20 height 20
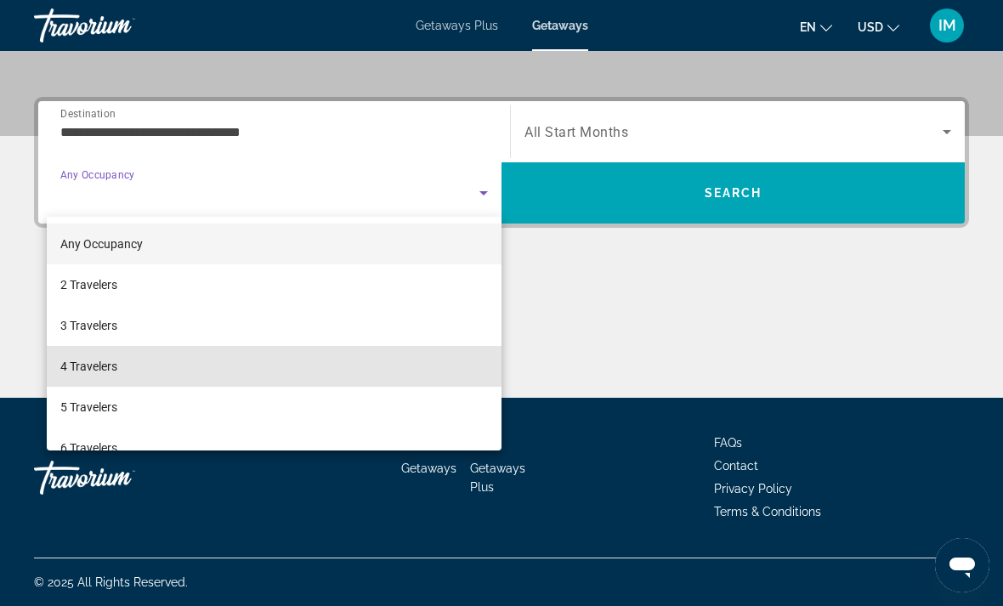
click at [111, 370] on span "4 Travelers" at bounding box center [88, 366] width 57 height 20
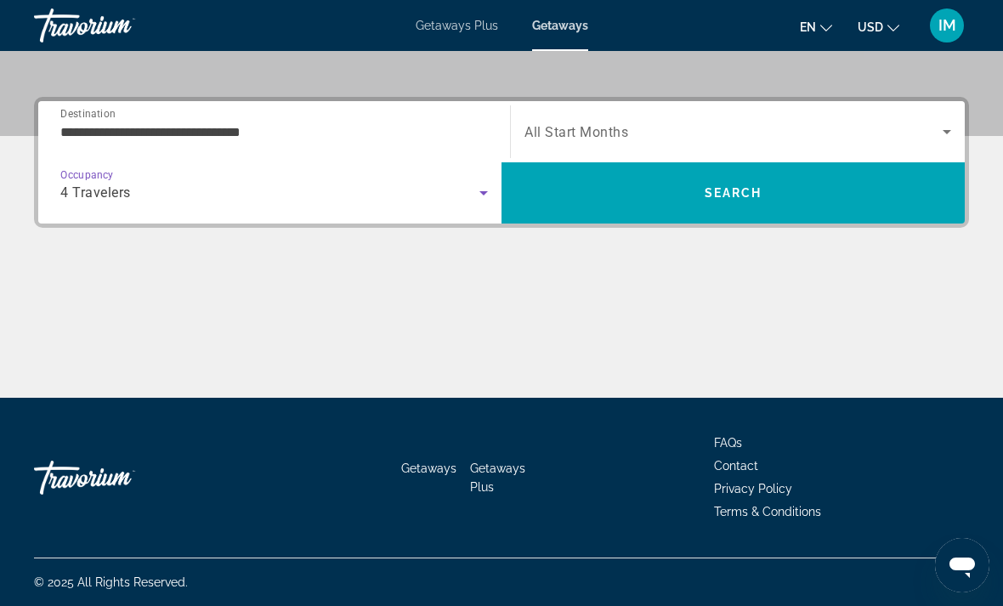
click at [952, 133] on icon "Search widget" at bounding box center [946, 132] width 20 height 20
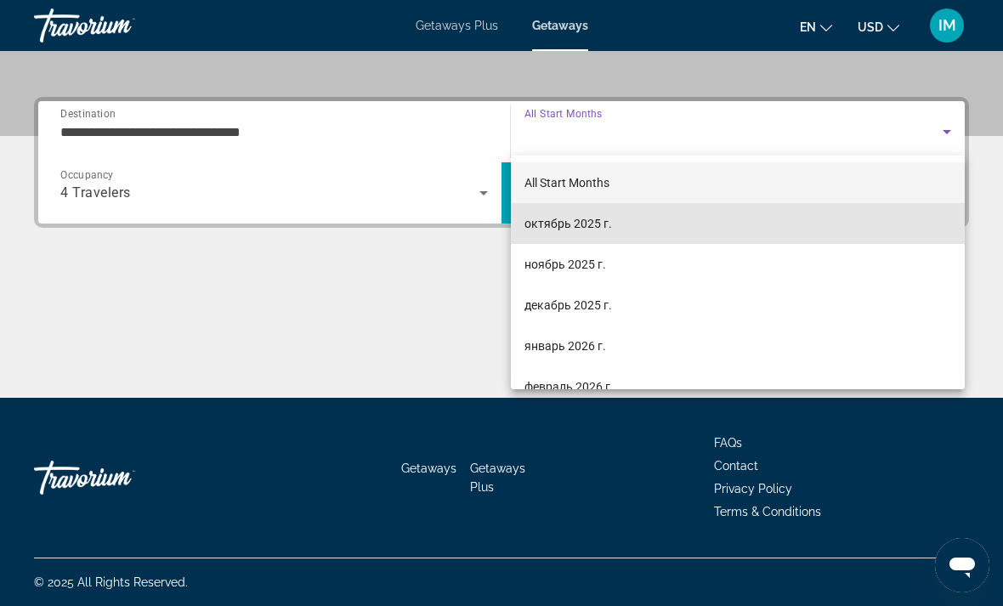
click at [585, 229] on span "октябрь 2025 г." at bounding box center [568, 223] width 88 height 20
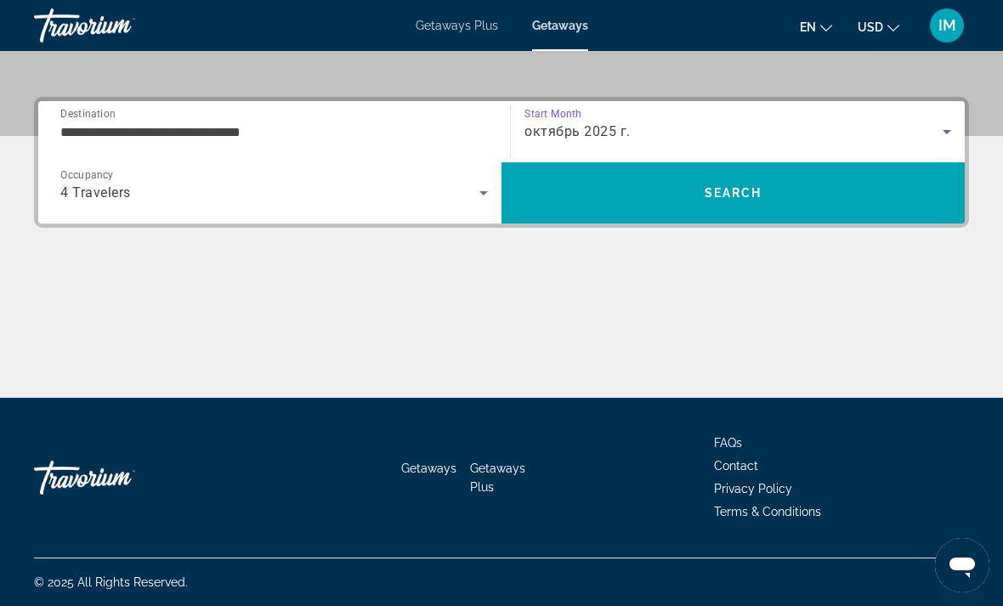
click at [755, 189] on span "Search" at bounding box center [733, 193] width 58 height 14
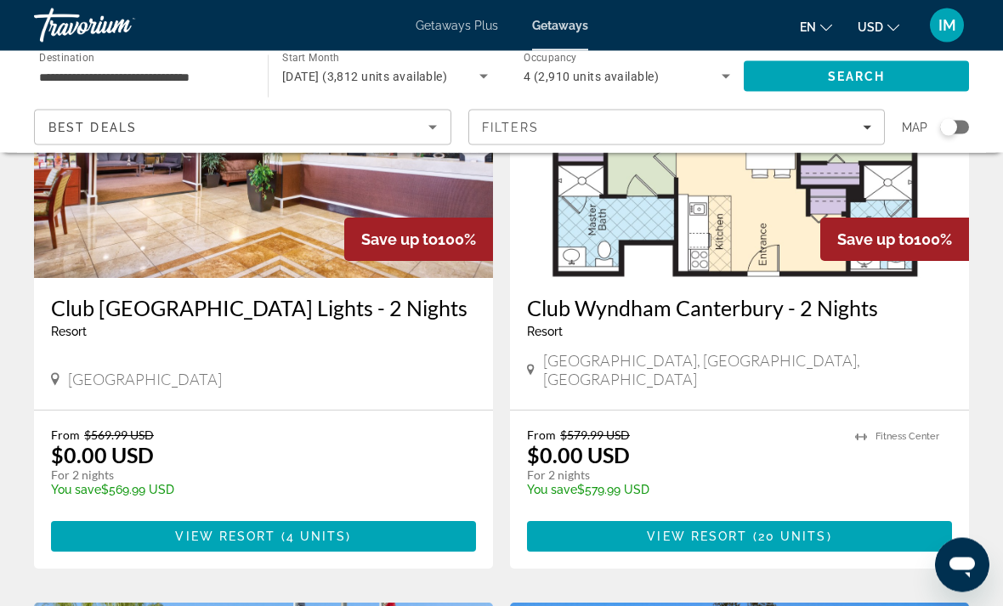
scroll to position [80, 0]
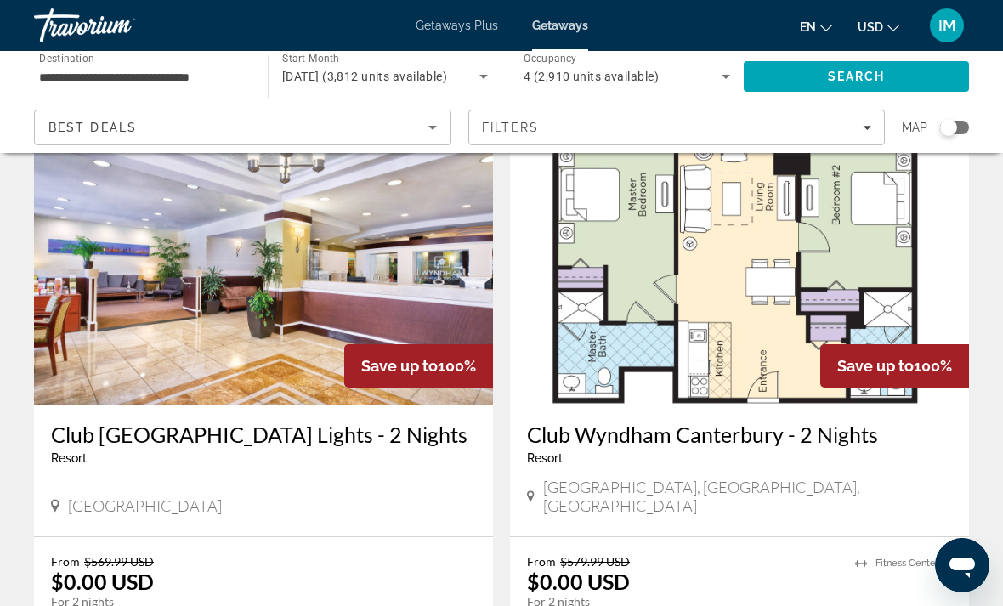
click at [845, 287] on img "Main content" at bounding box center [739, 269] width 459 height 272
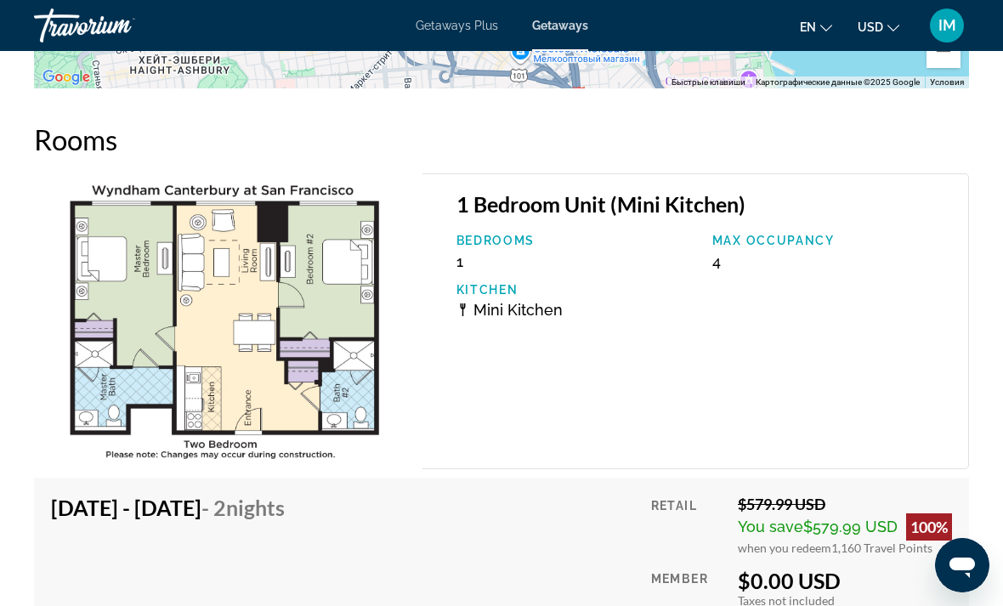
scroll to position [3342, 0]
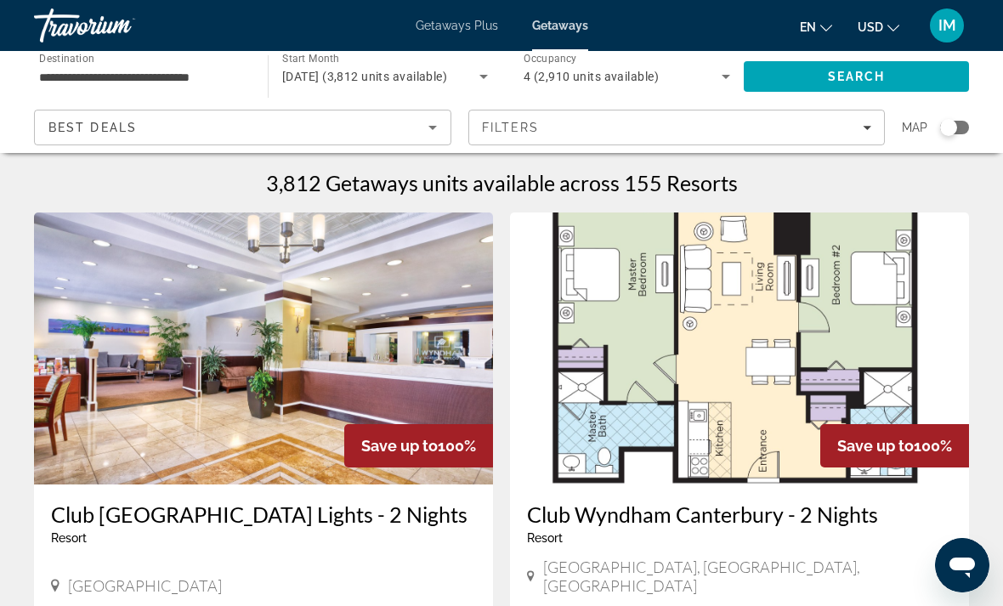
click at [726, 75] on icon "Search widget" at bounding box center [725, 76] width 20 height 20
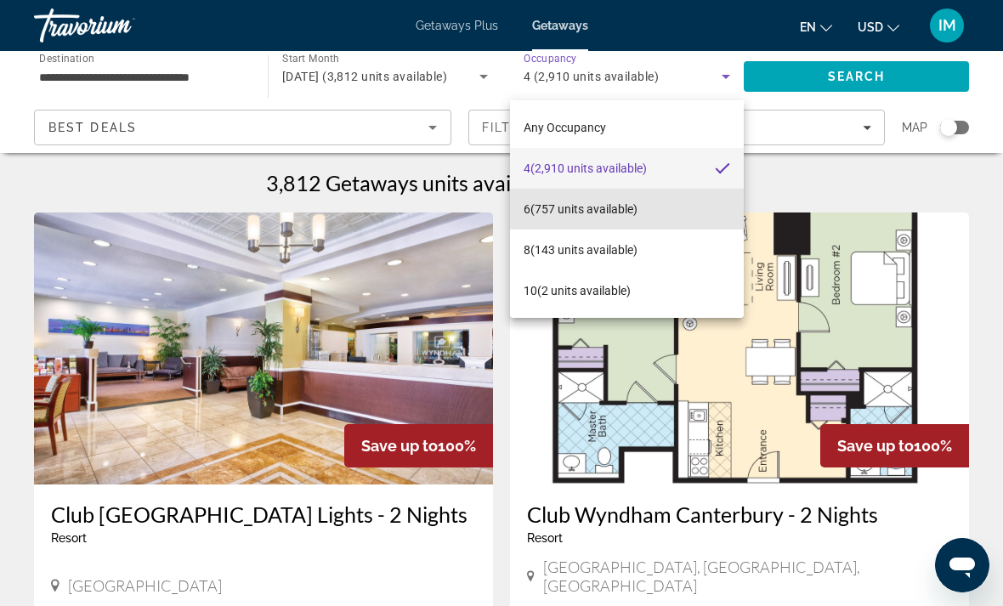
click at [648, 200] on mat-option "6 (757 units available)" at bounding box center [627, 209] width 234 height 41
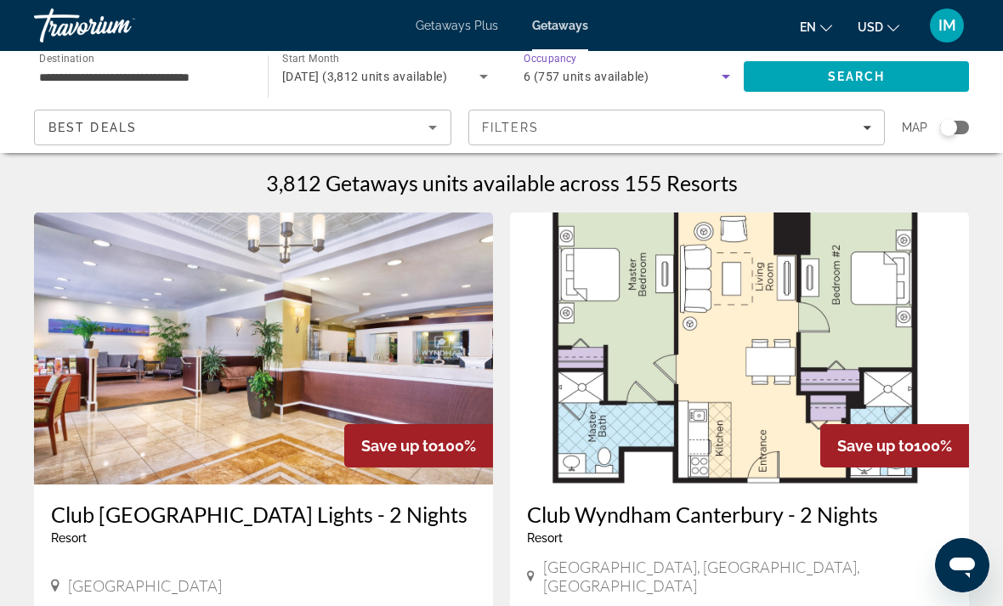
click at [875, 74] on span "Search" at bounding box center [857, 77] width 58 height 14
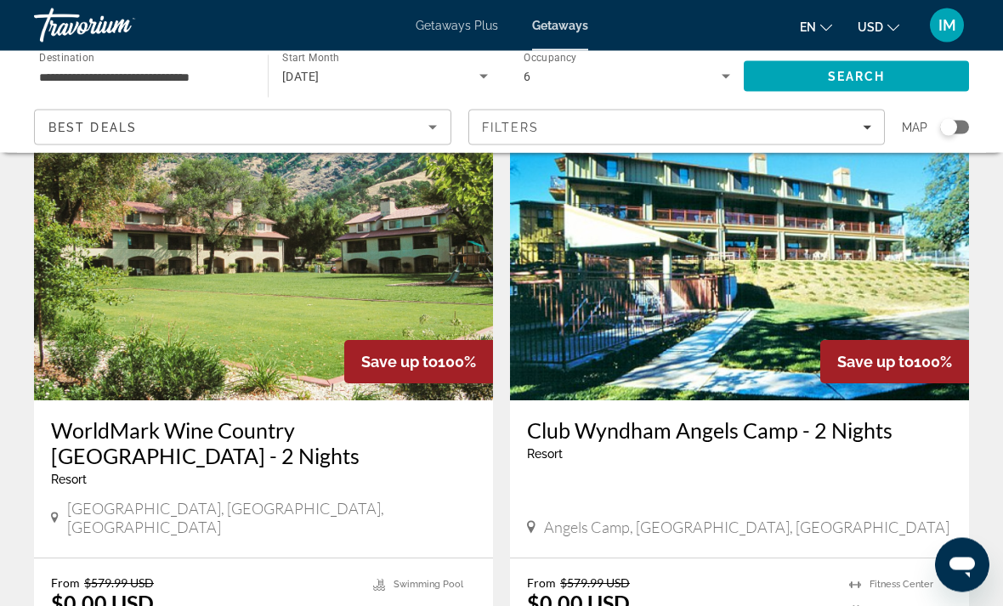
scroll to position [664, 0]
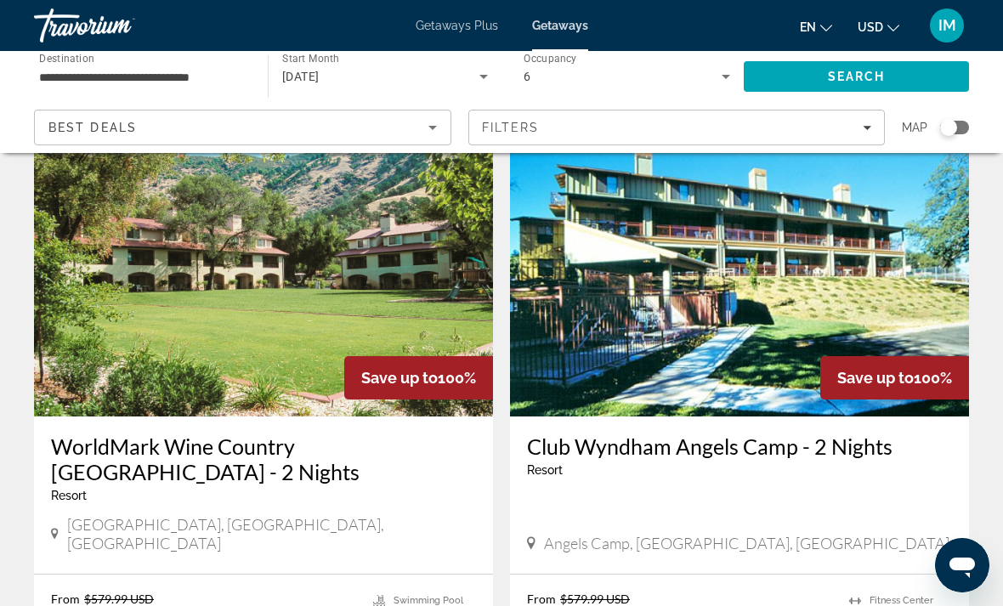
click at [908, 338] on img "Main content" at bounding box center [739, 280] width 459 height 272
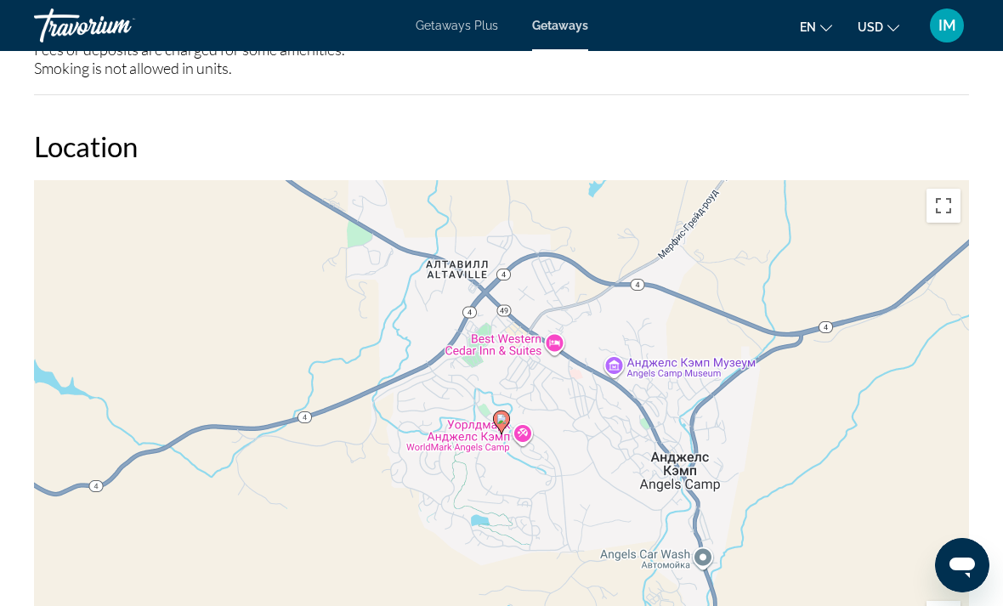
scroll to position [2865, 0]
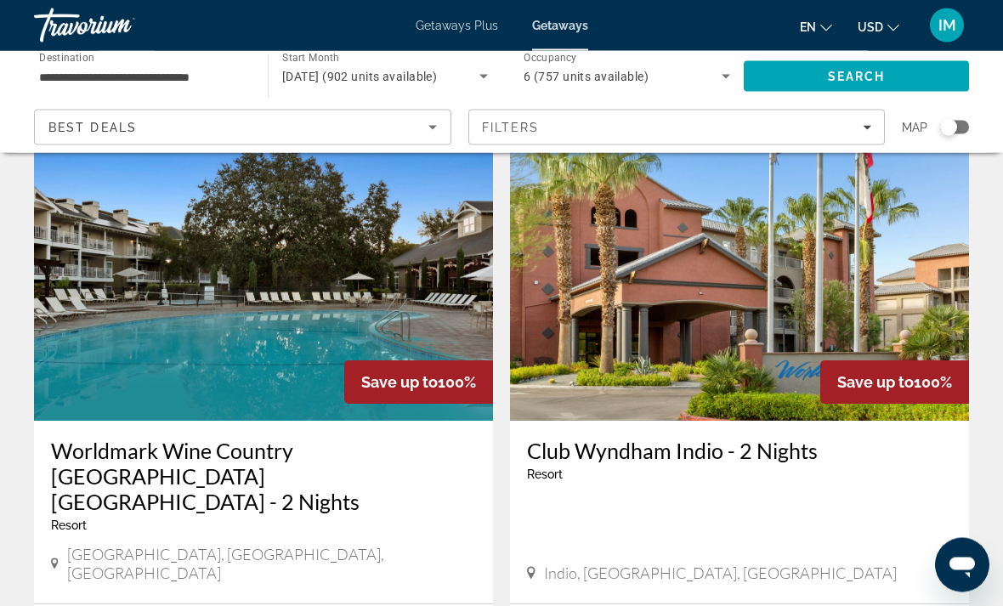
scroll to position [1282, 0]
click at [236, 255] on img "Main content" at bounding box center [263, 285] width 459 height 272
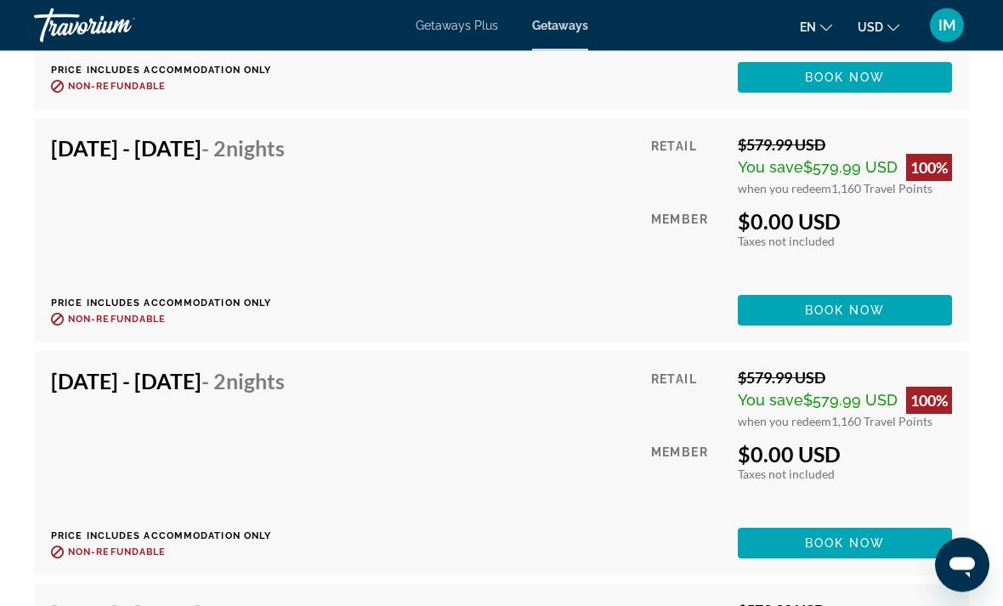
scroll to position [6179, 0]
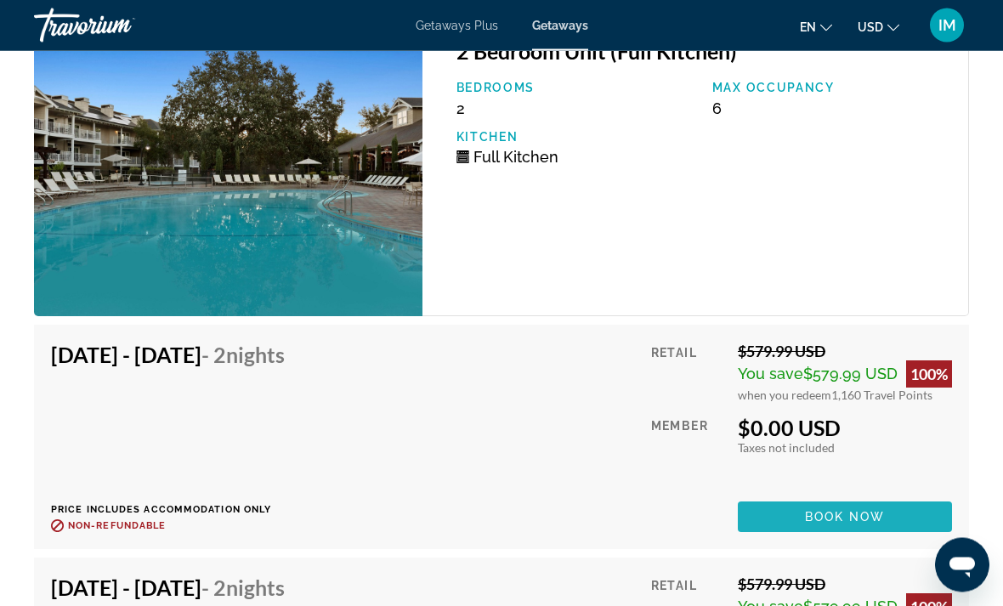
click at [878, 519] on span "Book now" at bounding box center [845, 518] width 81 height 14
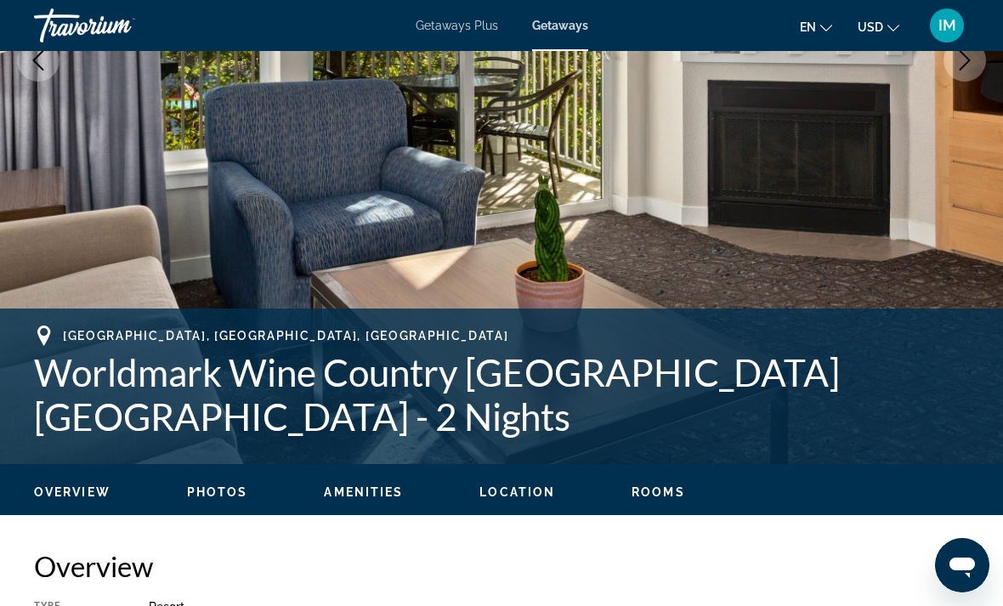
scroll to position [394, 0]
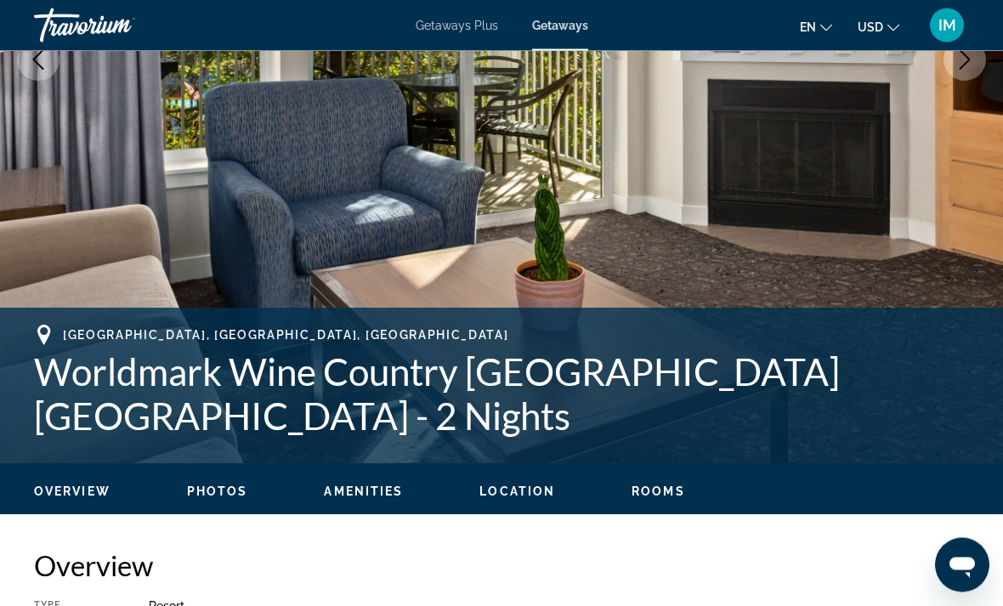
click at [225, 489] on span "Photos" at bounding box center [217, 492] width 61 height 14
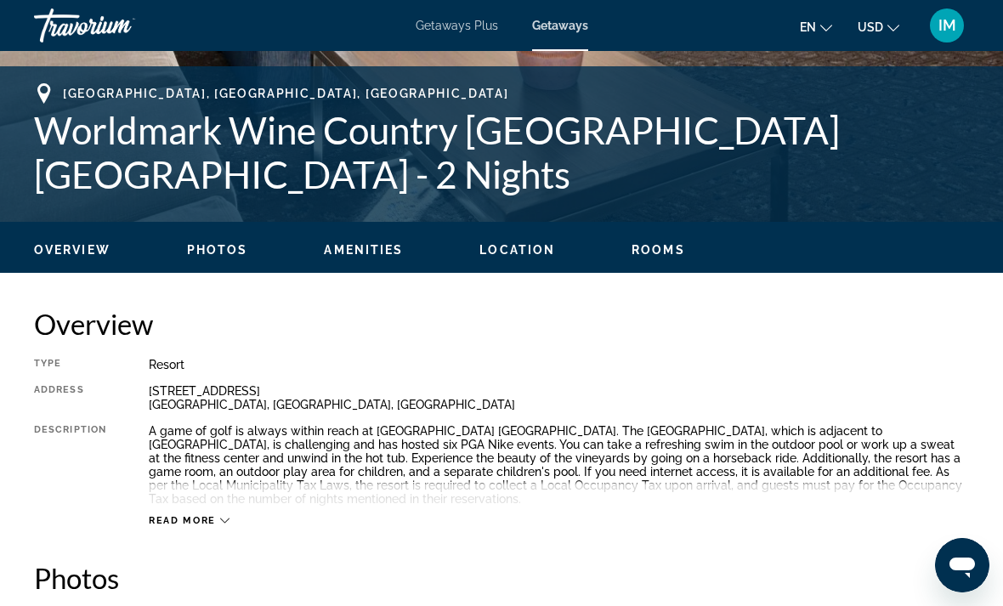
scroll to position [636, 0]
click at [530, 244] on span "Location" at bounding box center [517, 251] width 76 height 14
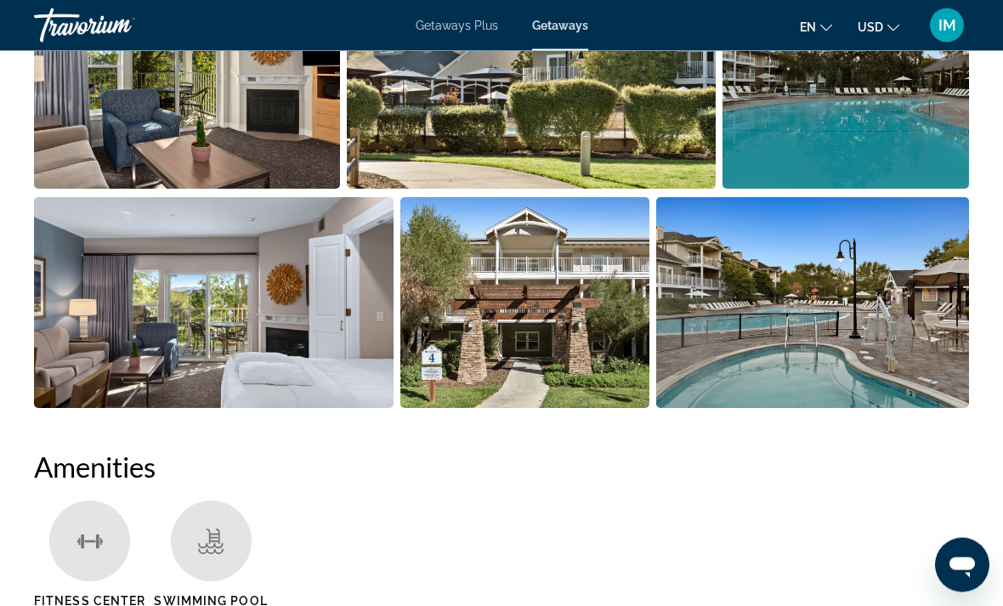
scroll to position [1278, 0]
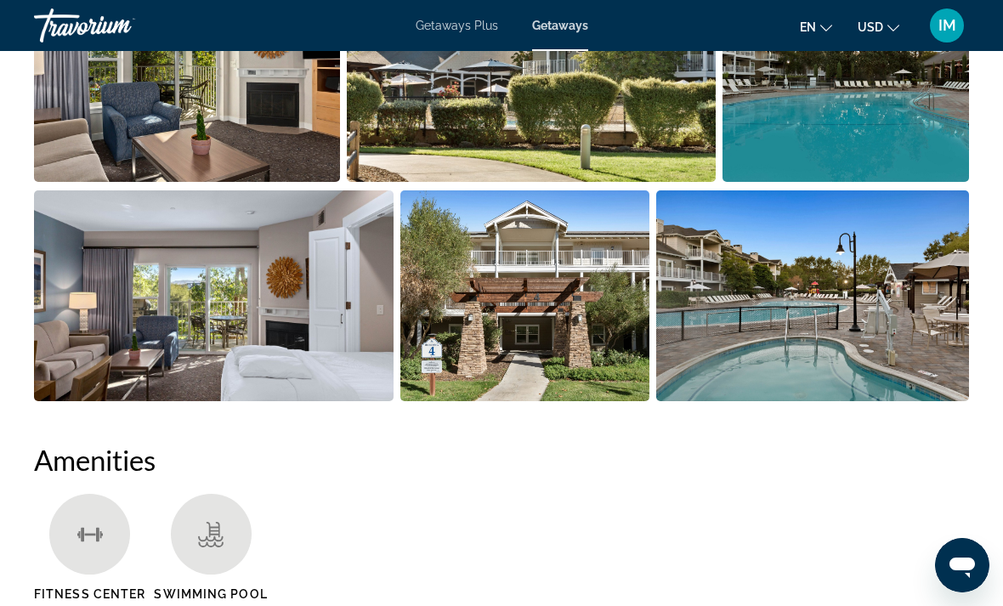
click at [234, 299] on img "Open full-screen image slider" at bounding box center [213, 295] width 359 height 211
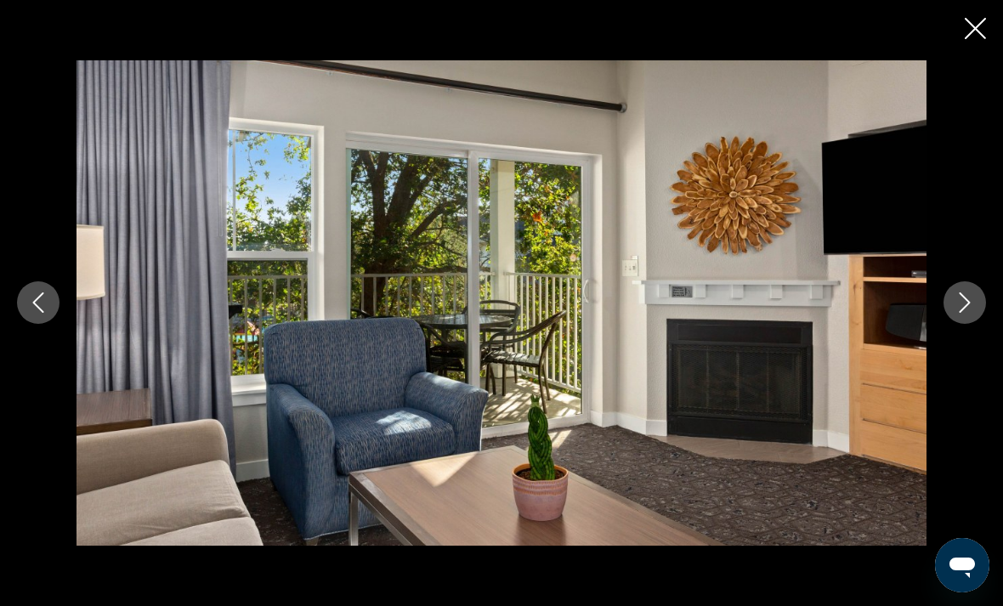
click at [963, 313] on icon "Next image" at bounding box center [964, 302] width 20 height 20
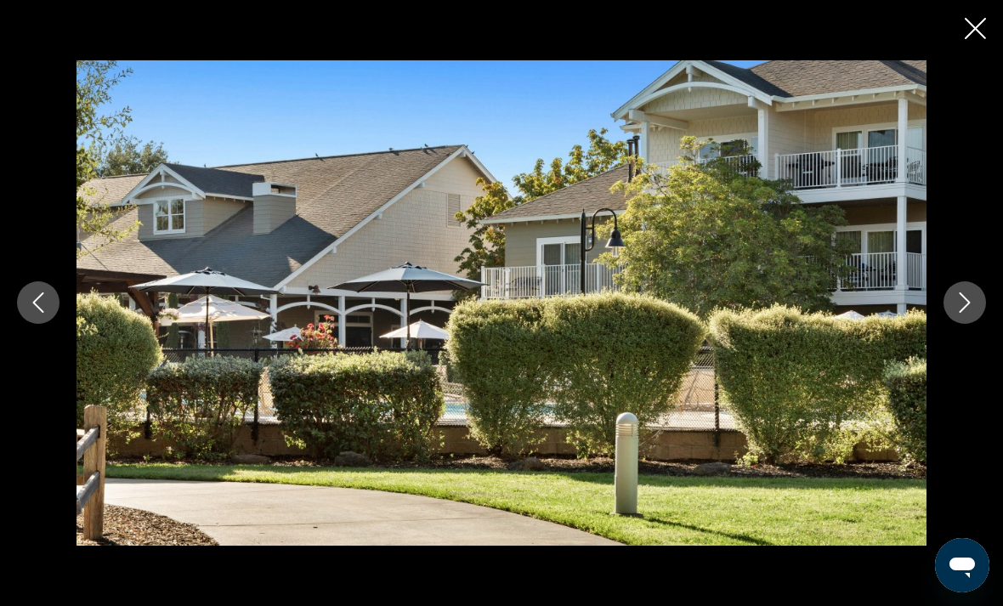
click at [963, 313] on icon "Next image" at bounding box center [964, 302] width 20 height 20
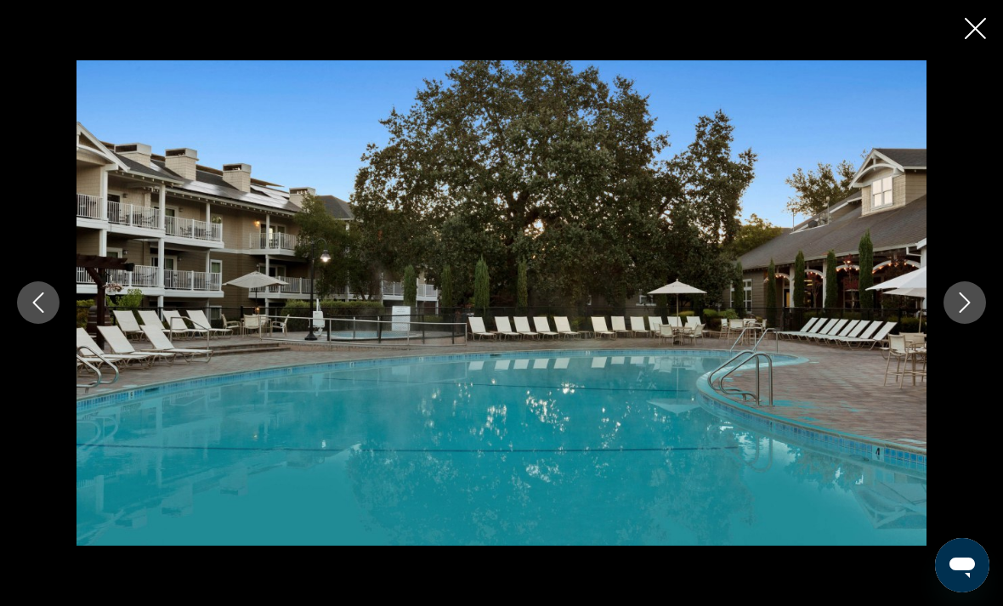
click at [966, 313] on icon "Next image" at bounding box center [964, 302] width 20 height 20
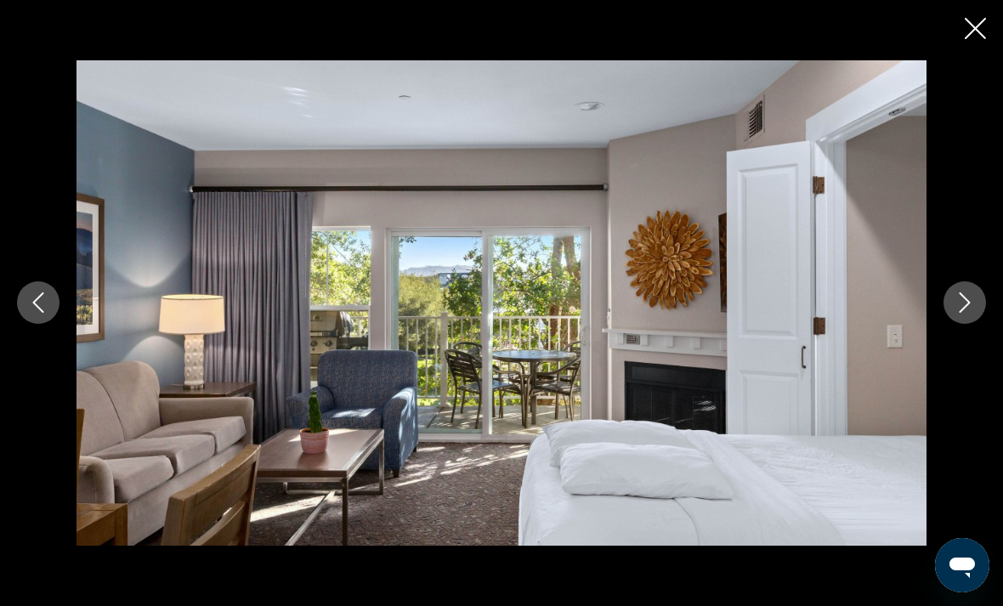
click at [968, 314] on icon "Next image" at bounding box center [964, 303] width 11 height 20
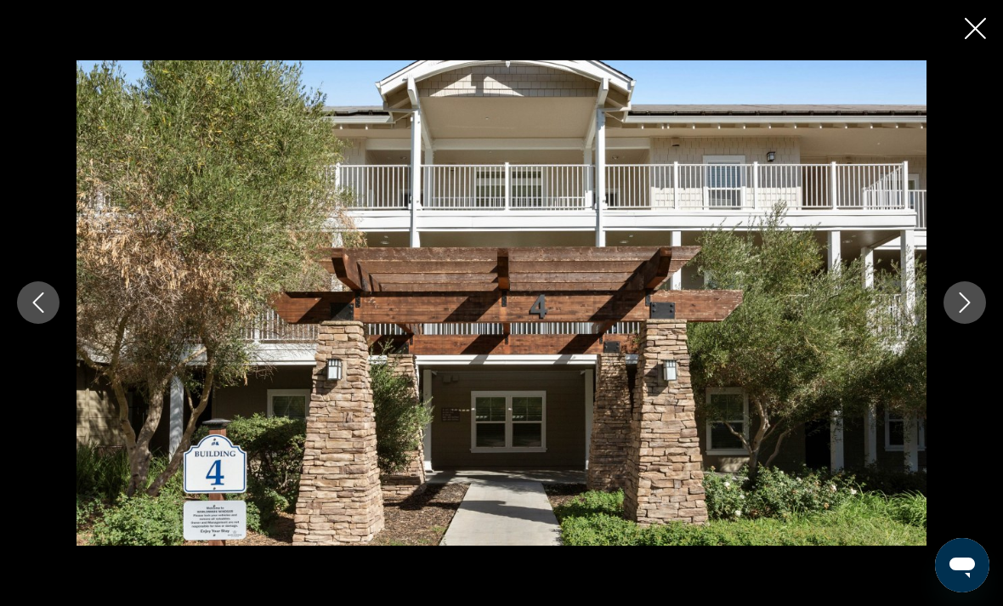
click at [966, 314] on icon "Next image" at bounding box center [964, 303] width 11 height 20
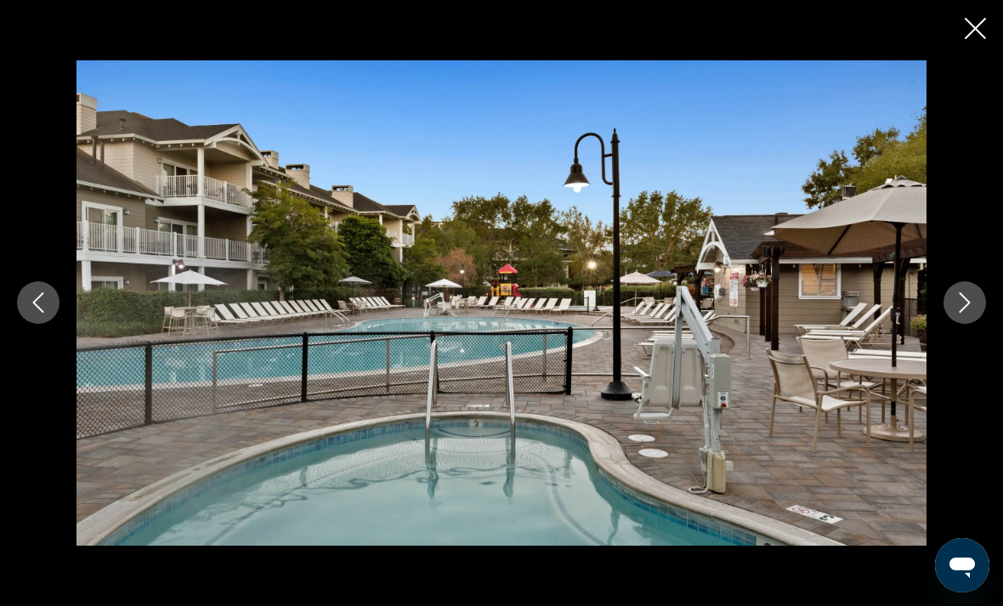
click at [975, 324] on button "Next image" at bounding box center [964, 302] width 42 height 42
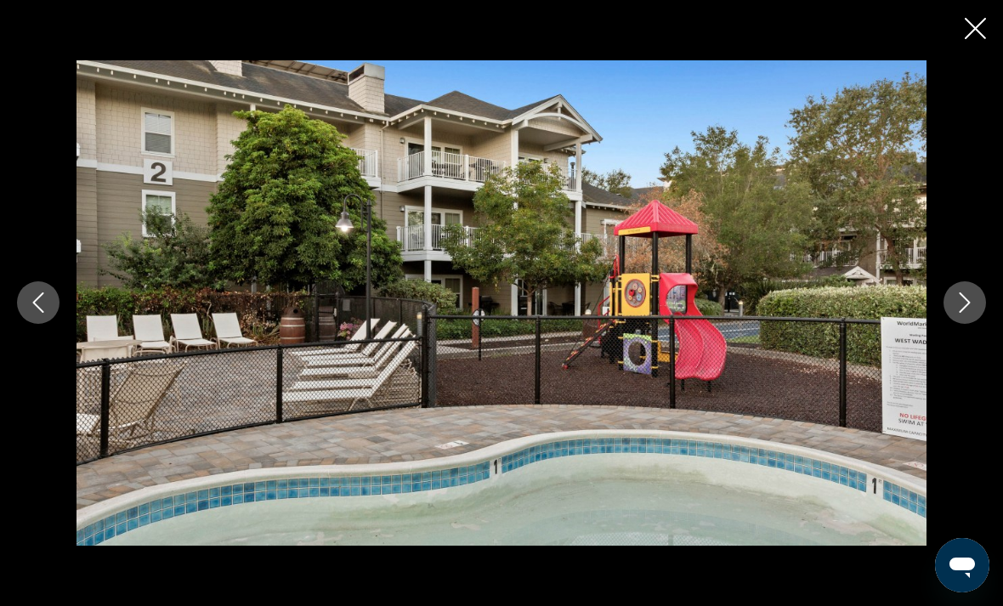
click at [973, 313] on icon "Next image" at bounding box center [964, 302] width 20 height 20
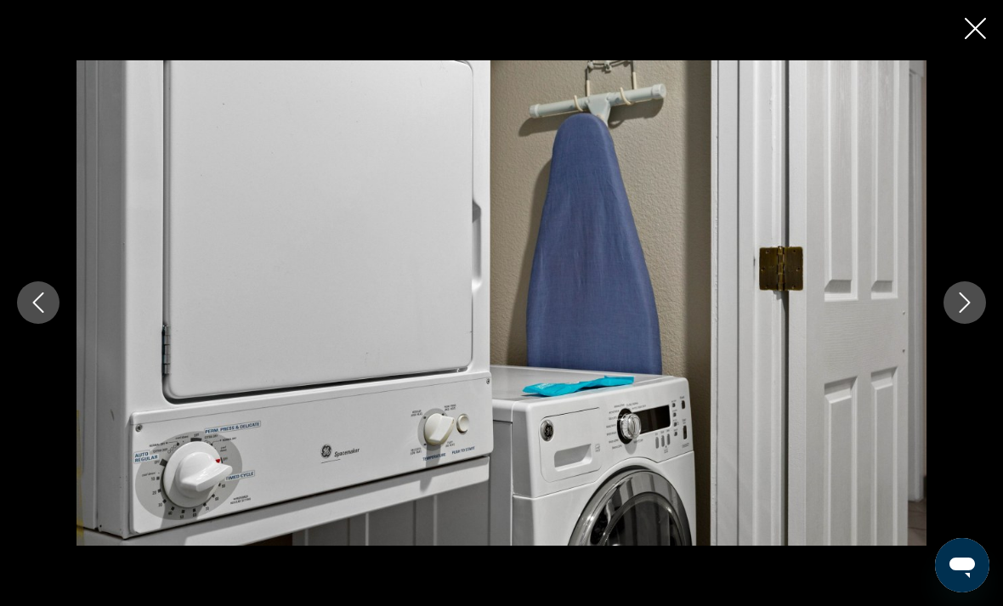
click at [966, 314] on icon "Next image" at bounding box center [964, 303] width 11 height 20
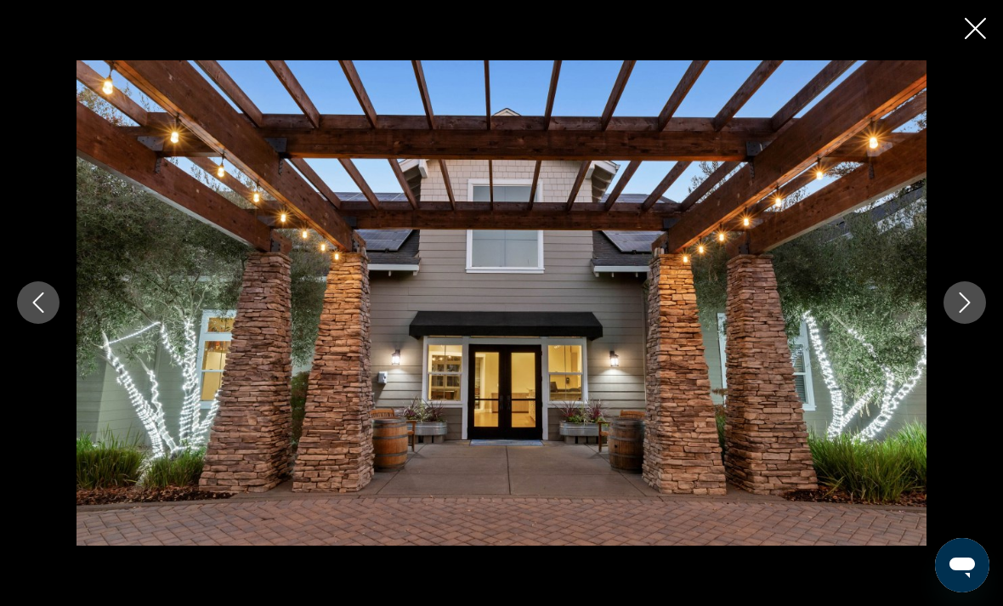
click at [972, 313] on icon "Next image" at bounding box center [964, 302] width 20 height 20
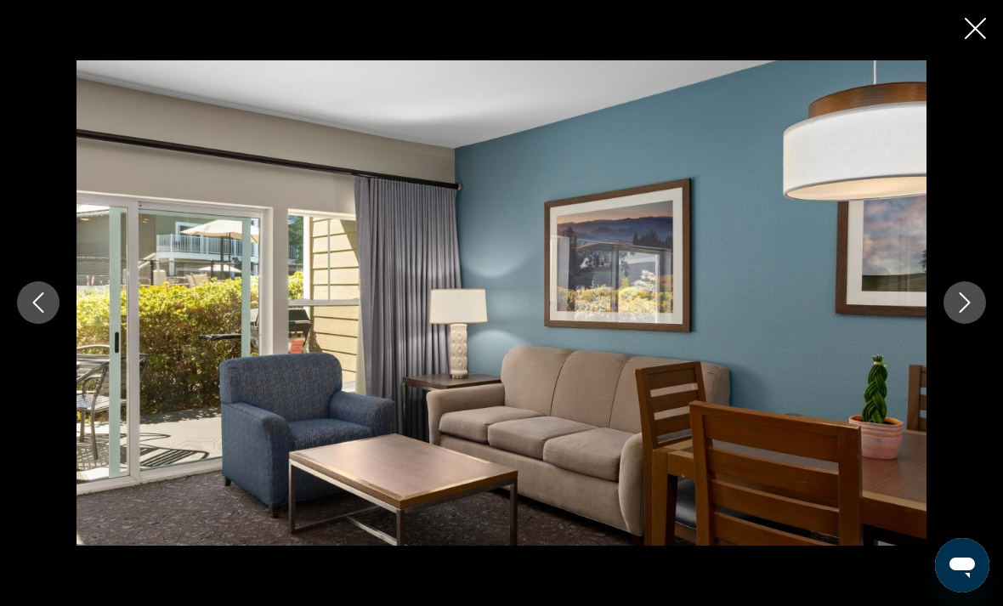
click at [965, 313] on icon "Next image" at bounding box center [964, 302] width 20 height 20
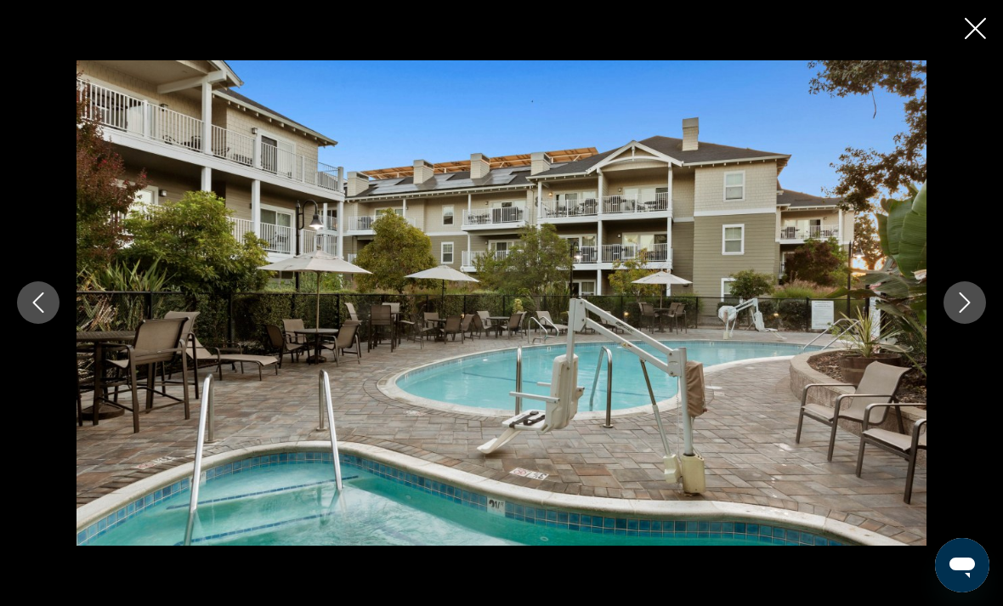
click at [962, 313] on icon "Next image" at bounding box center [964, 302] width 20 height 20
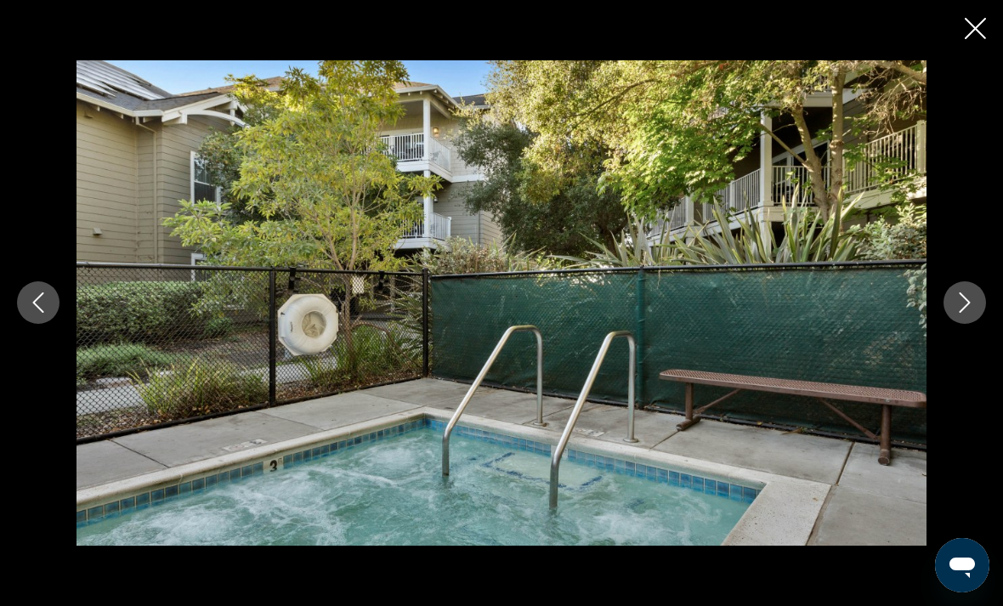
click at [963, 313] on icon "Next image" at bounding box center [964, 302] width 20 height 20
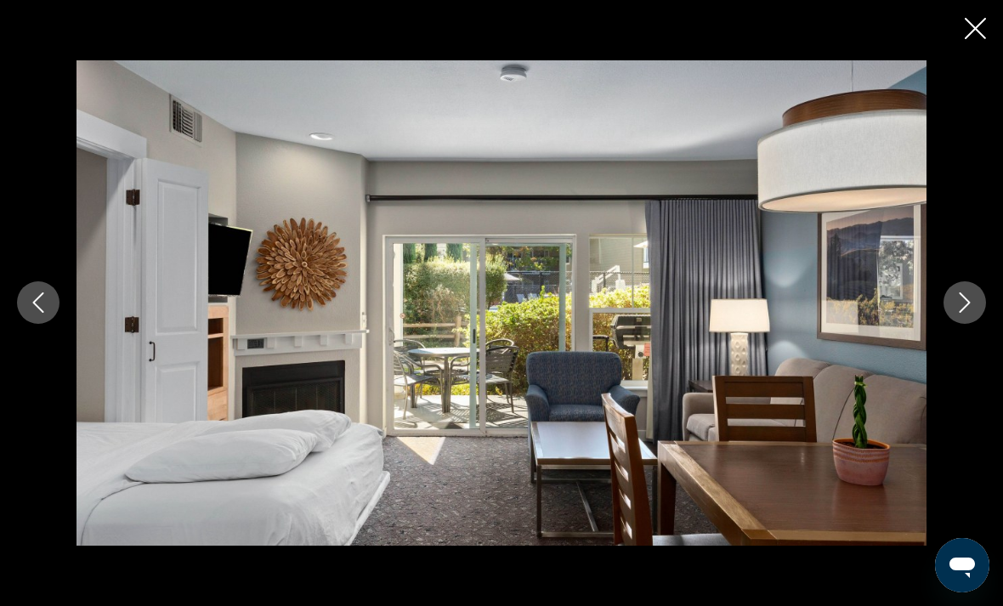
click at [966, 313] on icon "Next image" at bounding box center [964, 302] width 20 height 20
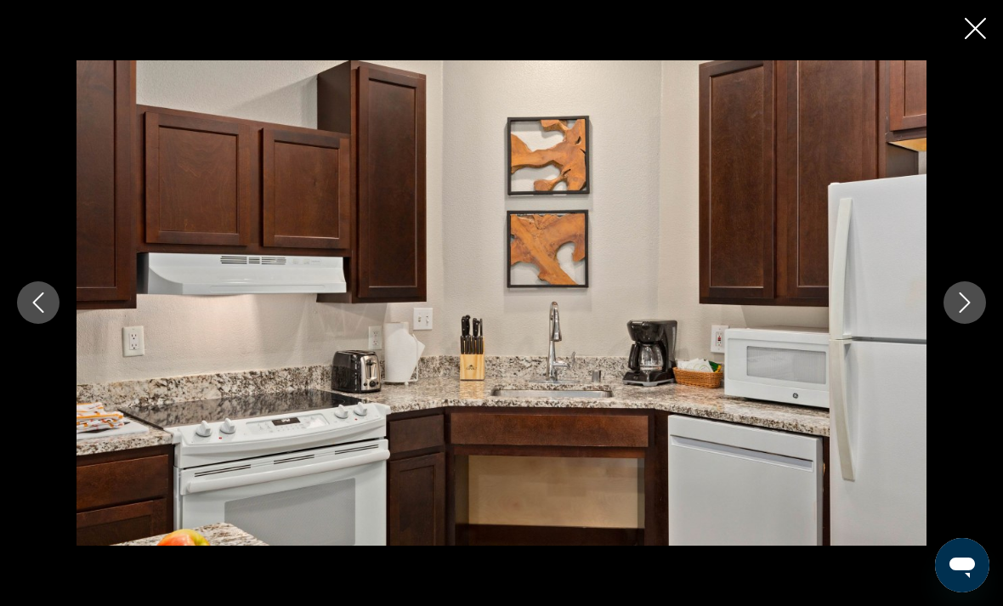
click at [958, 324] on button "Next image" at bounding box center [964, 302] width 42 height 42
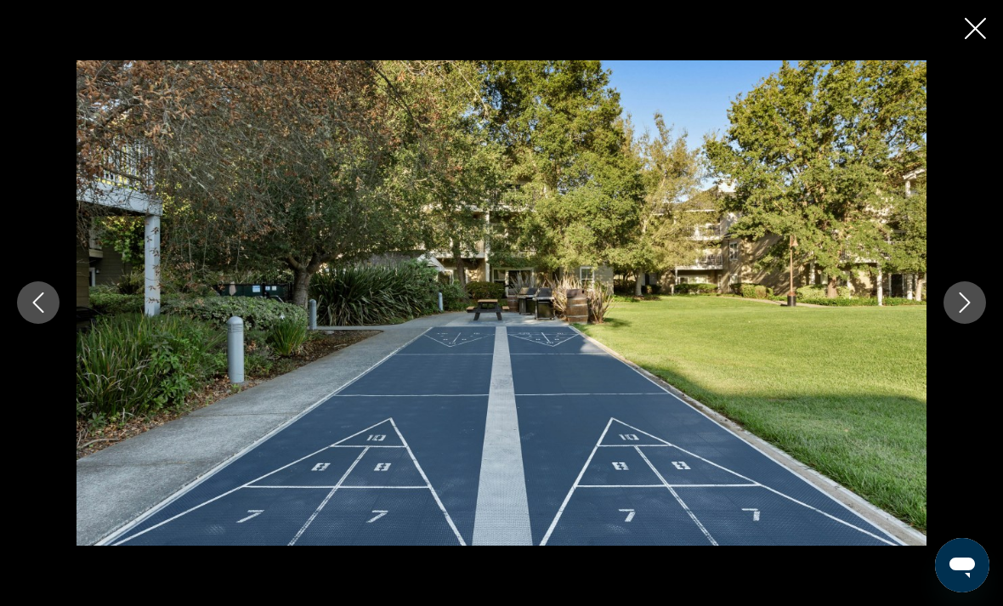
click at [960, 30] on div "prev next" at bounding box center [501, 303] width 1003 height 606
click at [976, 27] on icon "Close slideshow" at bounding box center [974, 28] width 21 height 21
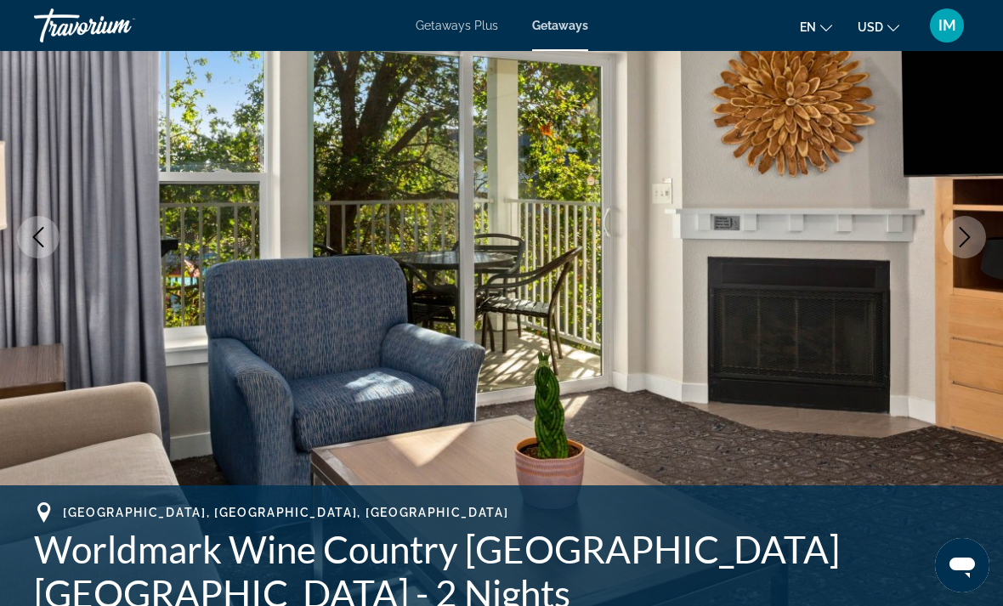
scroll to position [237, 0]
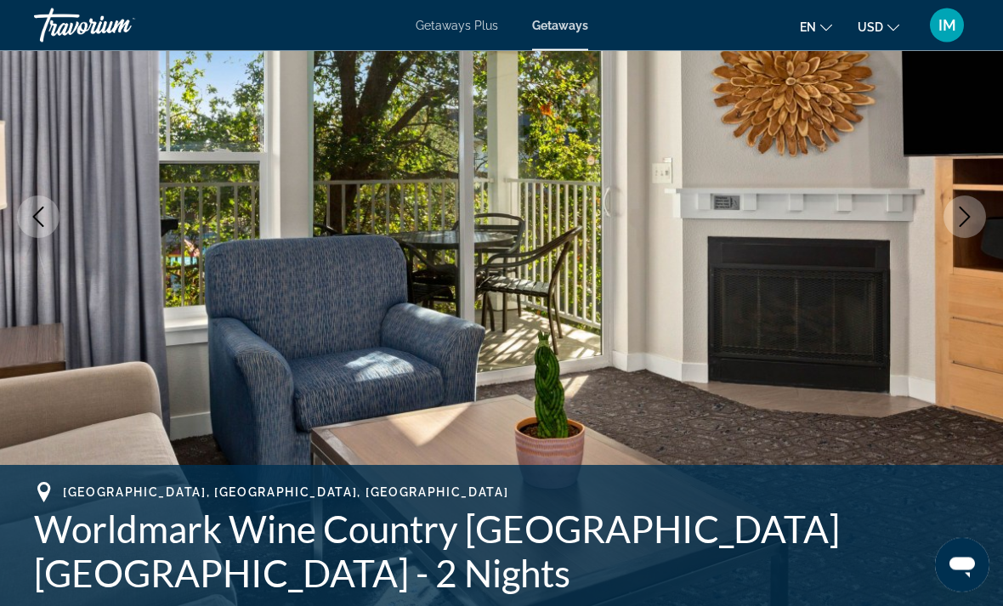
click at [774, 405] on img "Main content" at bounding box center [501, 217] width 1003 height 807
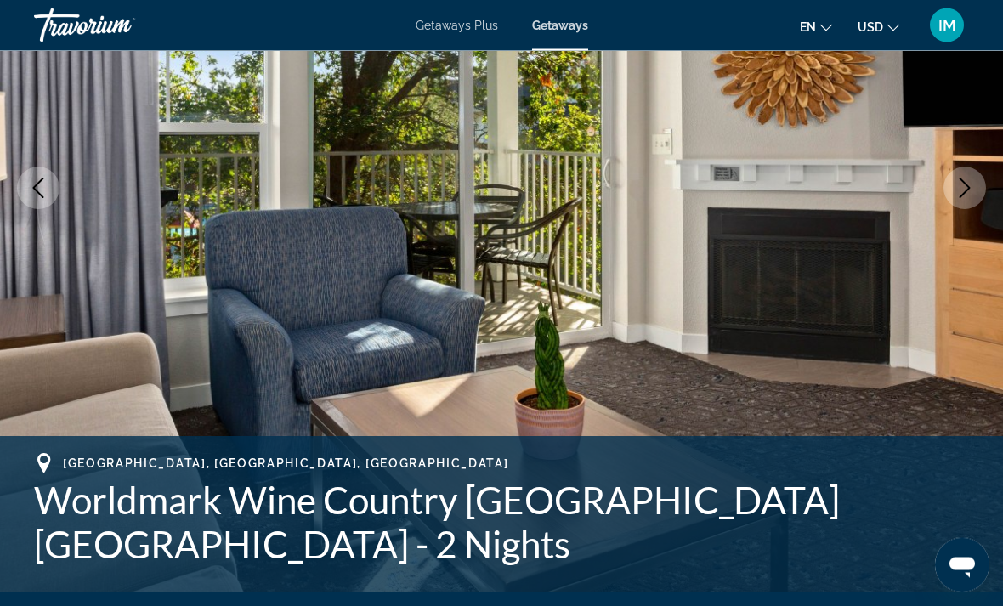
scroll to position [0, 0]
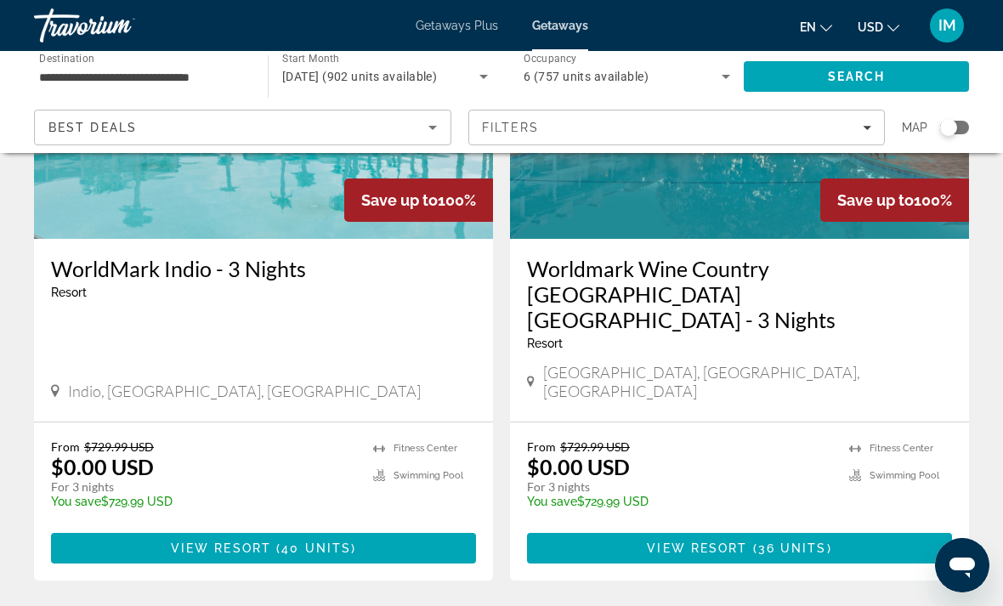
scroll to position [3336, 0]
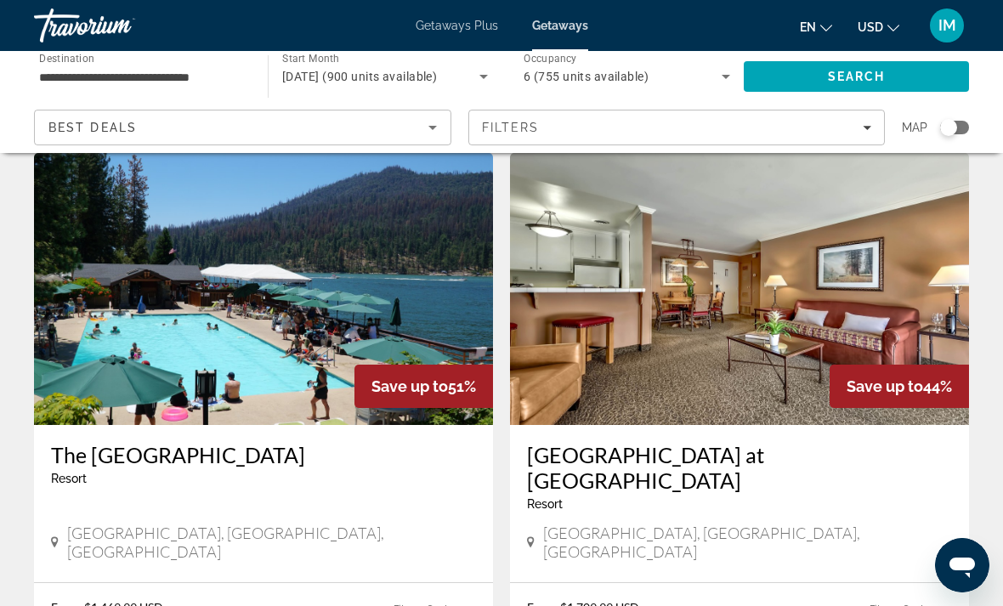
scroll to position [3368, 0]
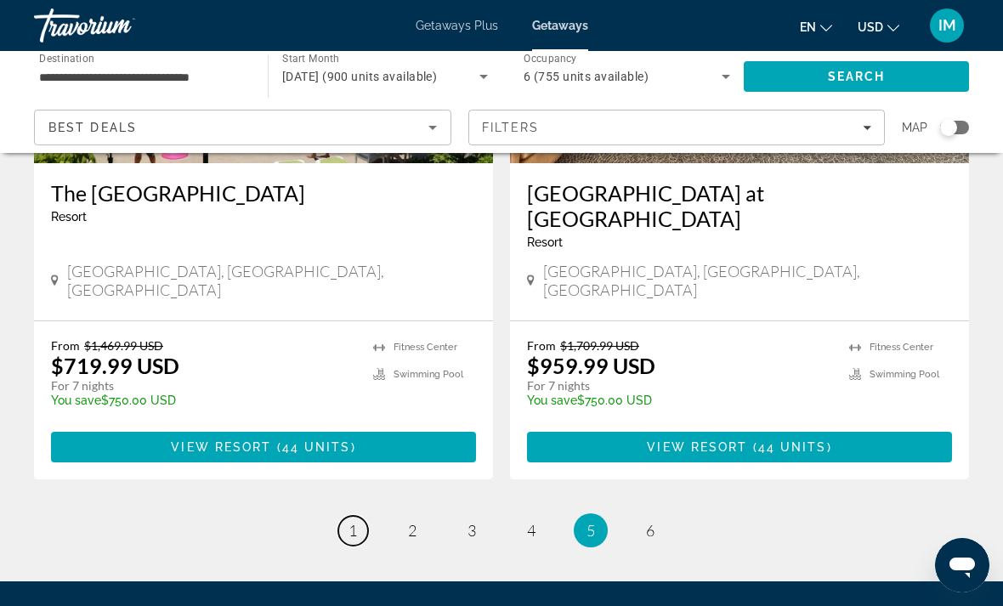
click at [365, 516] on link "page 1" at bounding box center [353, 531] width 30 height 30
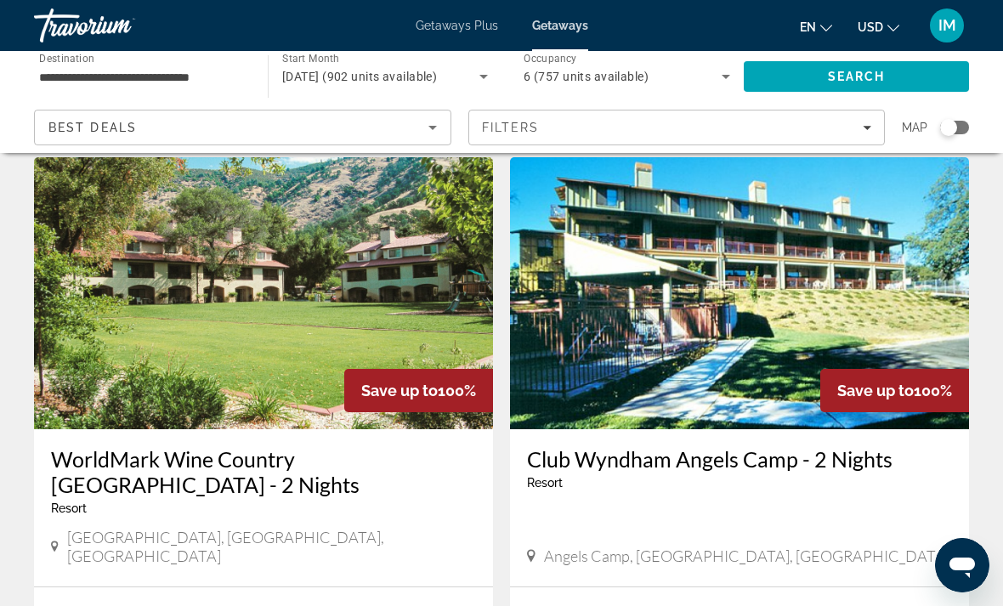
scroll to position [629, 0]
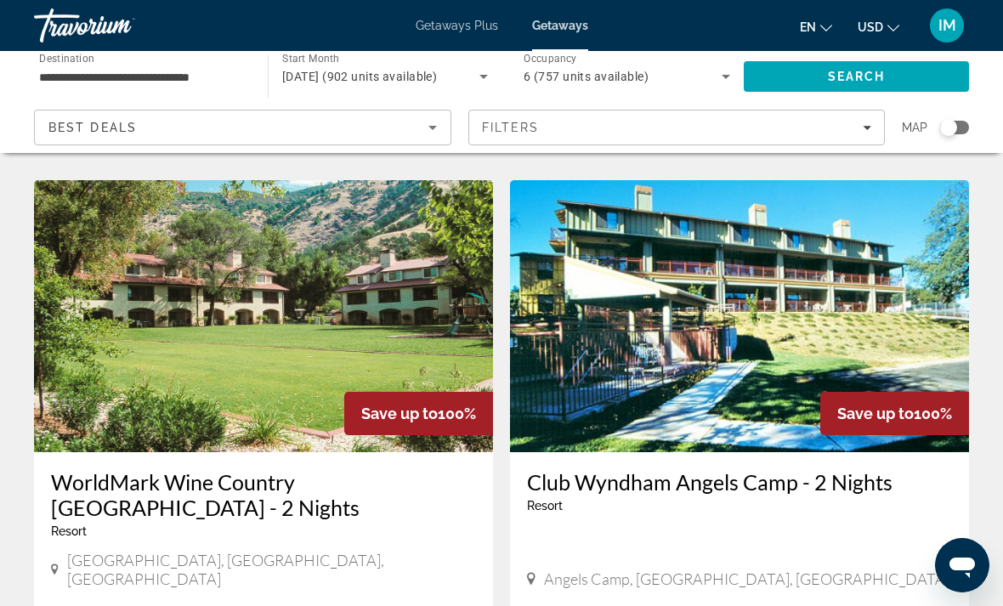
click at [793, 339] on img "Main content" at bounding box center [739, 316] width 459 height 272
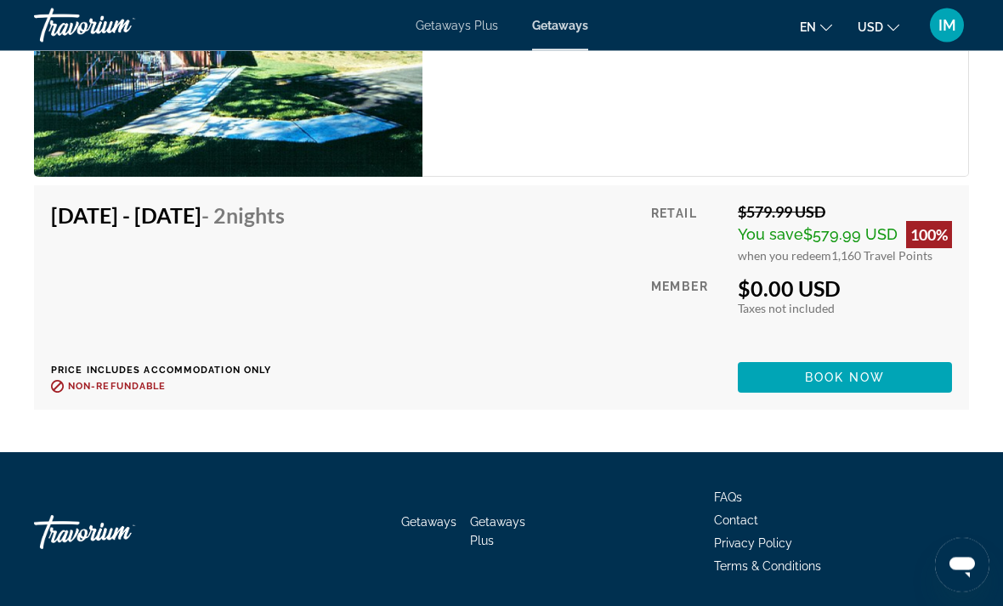
scroll to position [3762, 0]
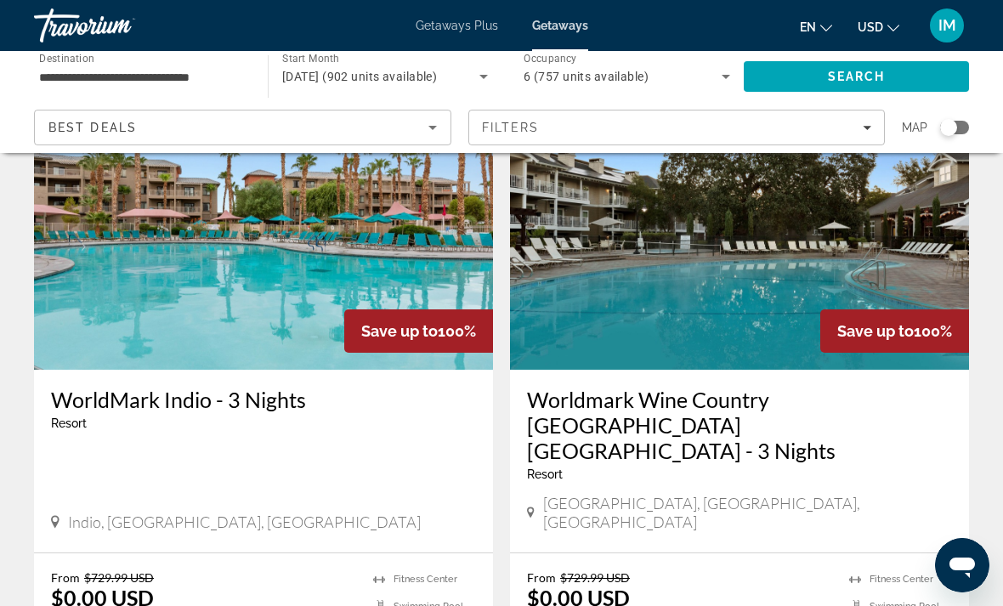
scroll to position [3470, 0]
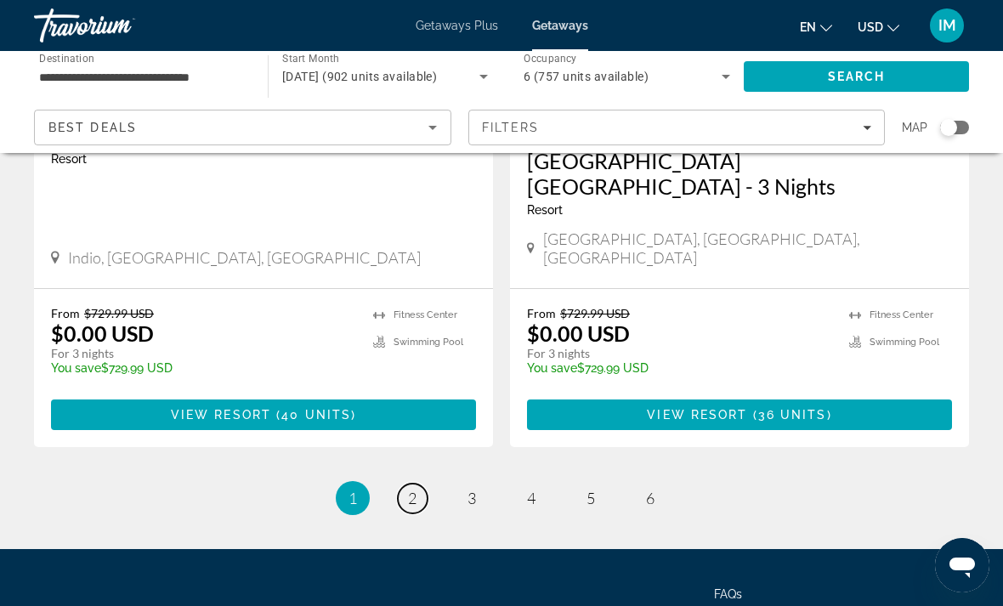
click at [422, 483] on link "page 2" at bounding box center [413, 498] width 30 height 30
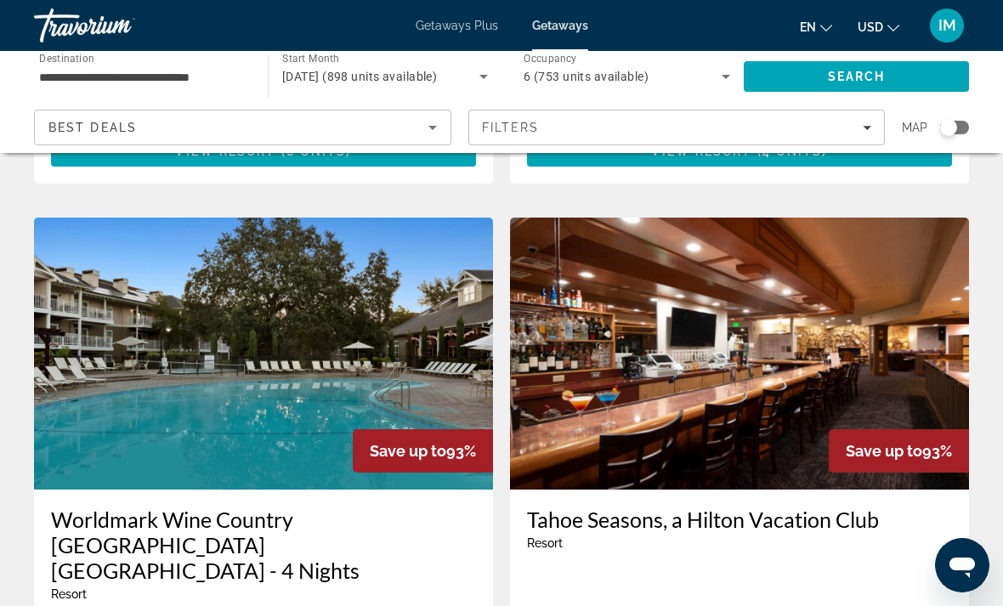
scroll to position [2990, 0]
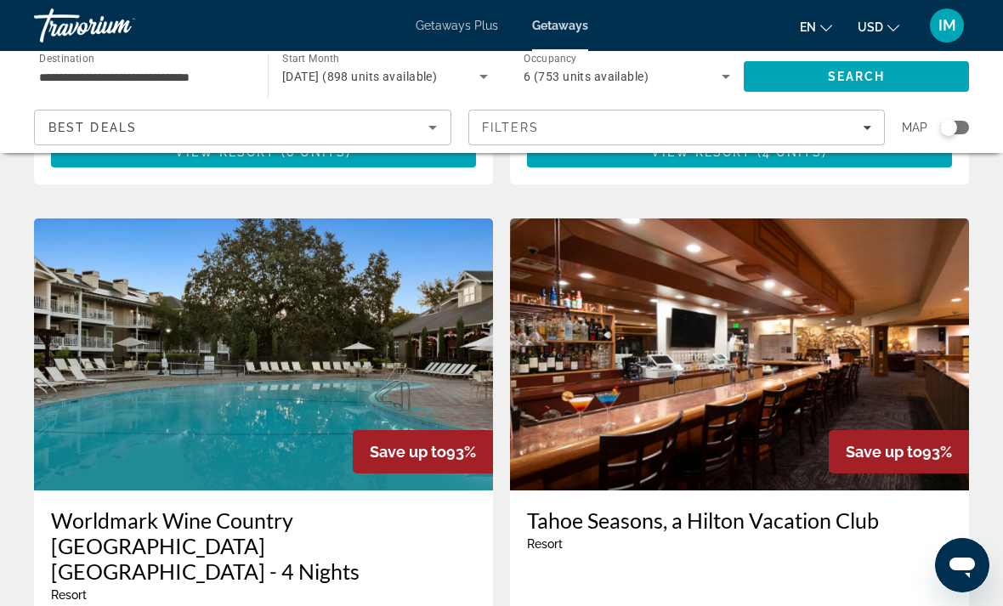
click at [766, 413] on img "Main content" at bounding box center [739, 354] width 459 height 272
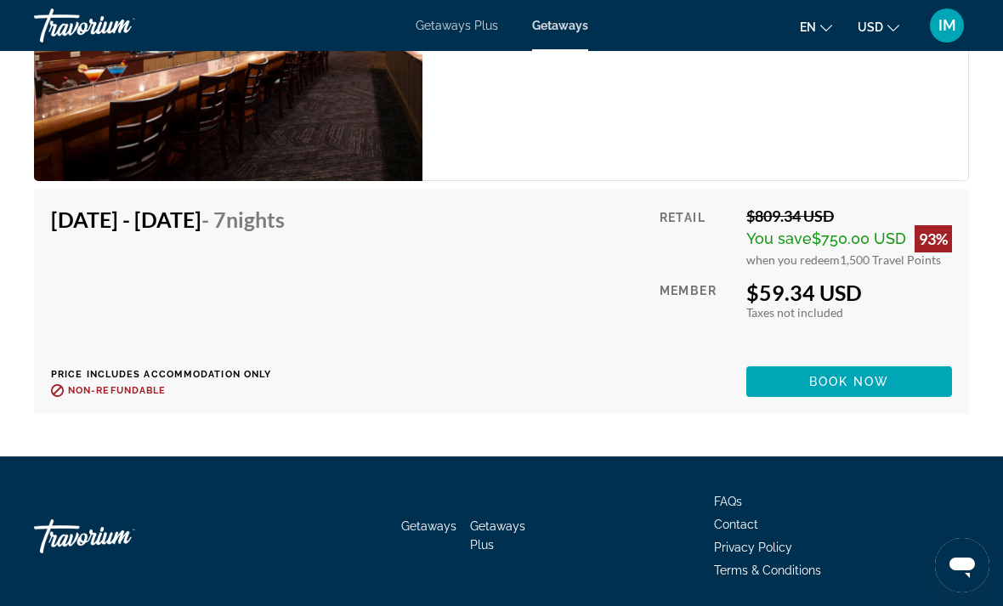
scroll to position [3724, 0]
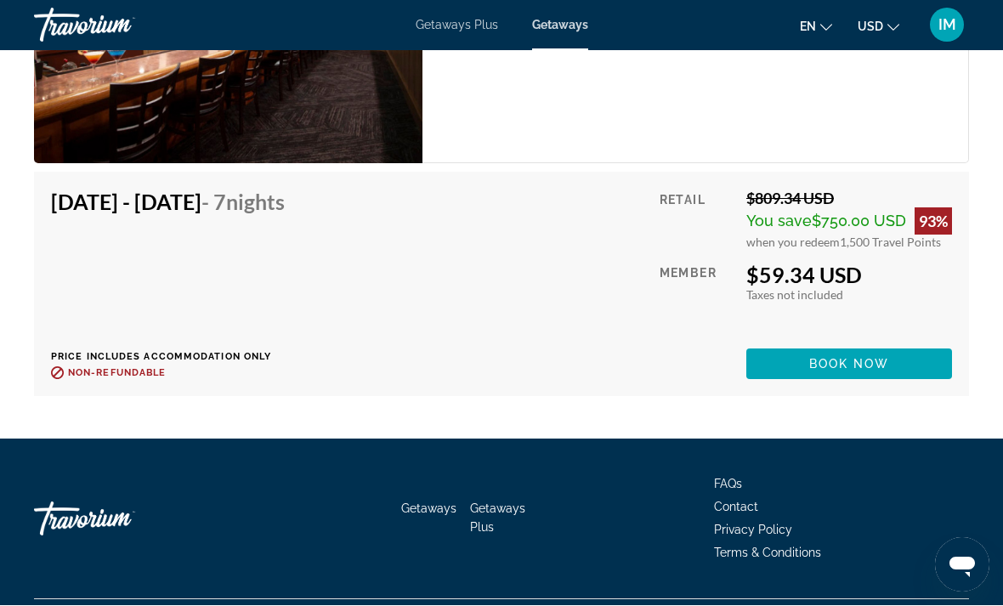
click at [868, 362] on span "Book now" at bounding box center [849, 365] width 81 height 14
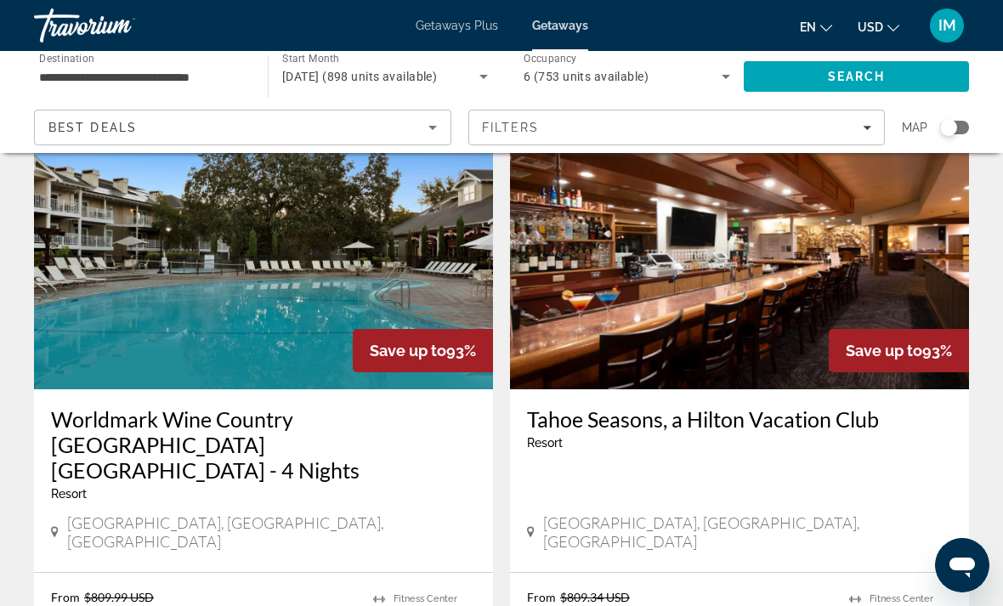
scroll to position [3394, 0]
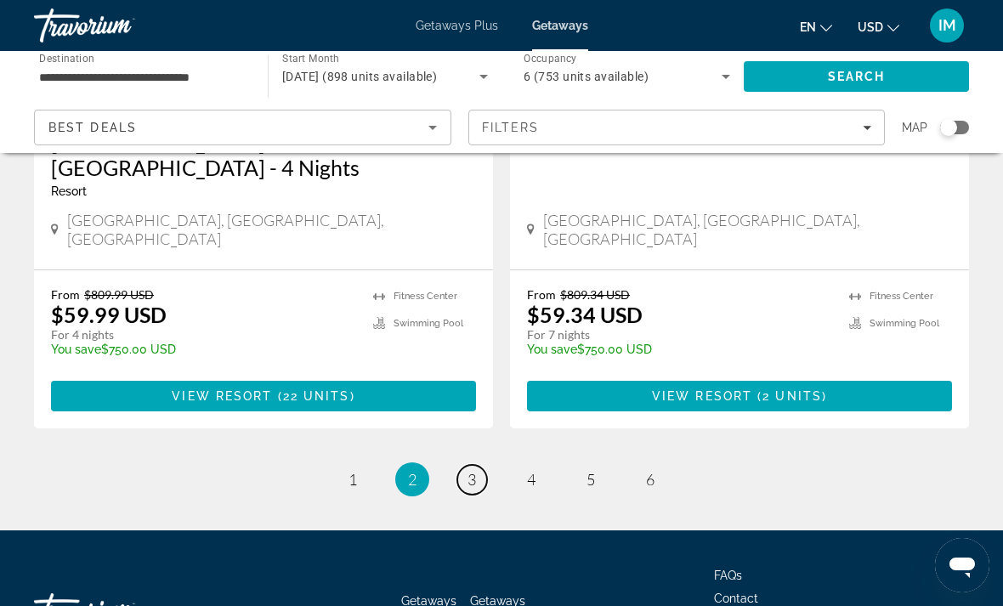
click at [470, 465] on link "page 3" at bounding box center [472, 480] width 30 height 30
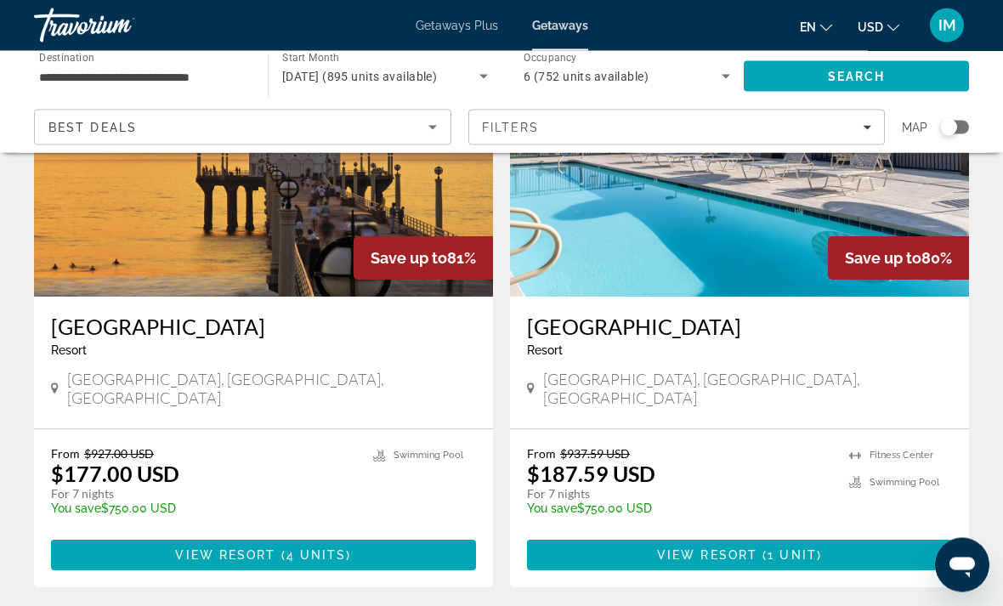
scroll to position [3229, 0]
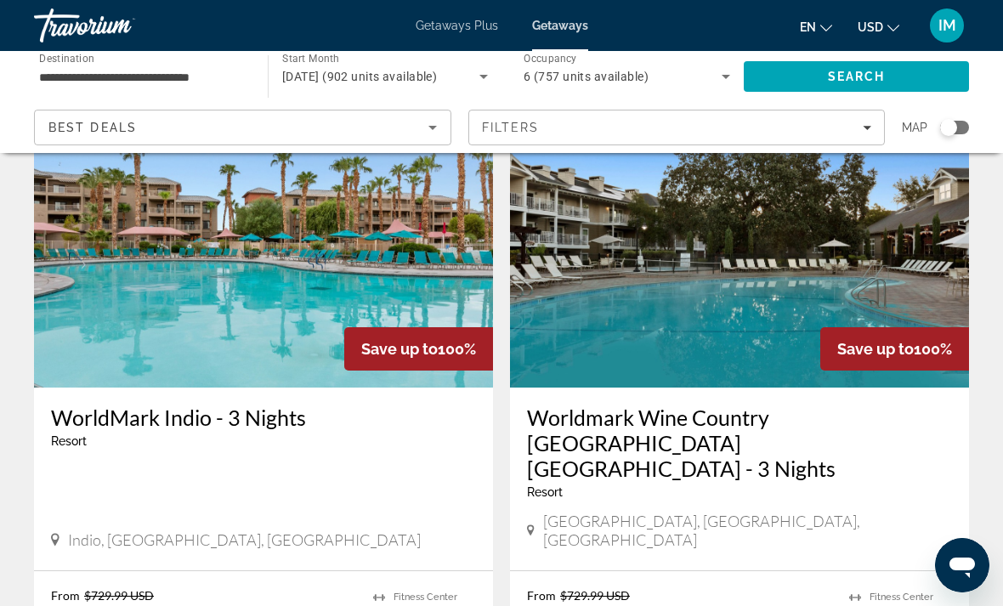
scroll to position [3188, 0]
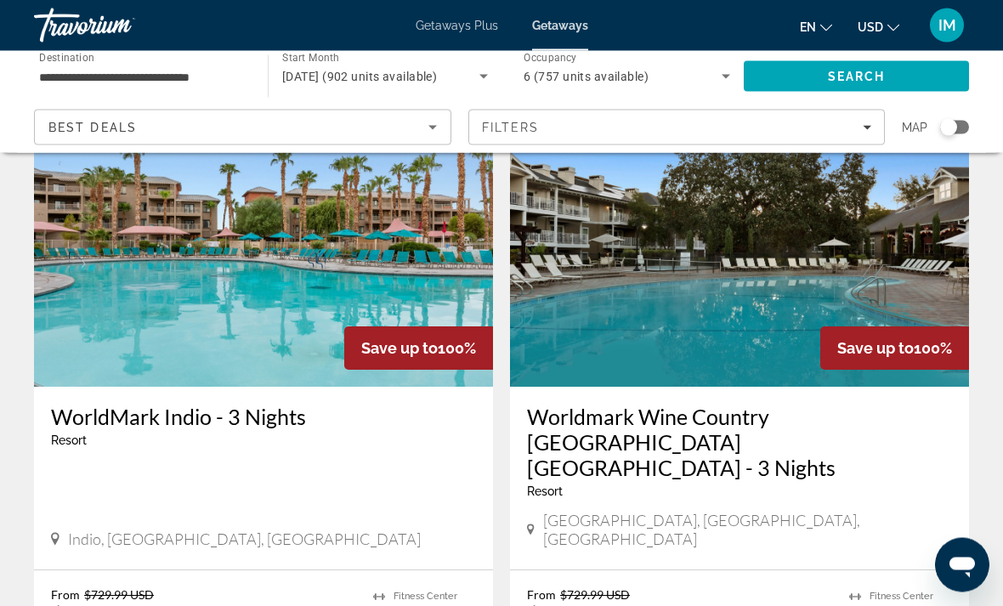
click at [749, 219] on img "Main content" at bounding box center [739, 252] width 459 height 272
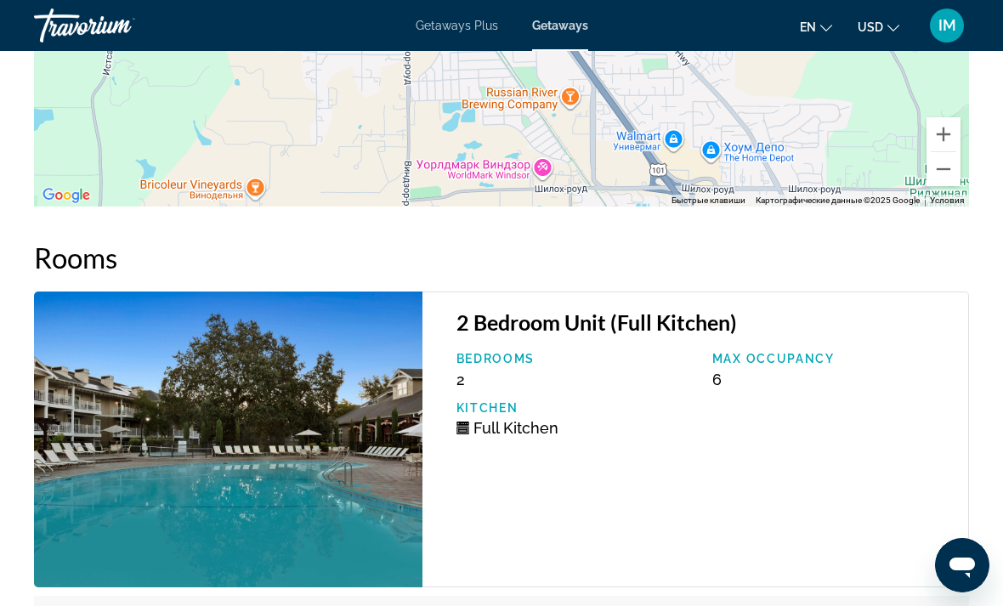
scroll to position [3409, 0]
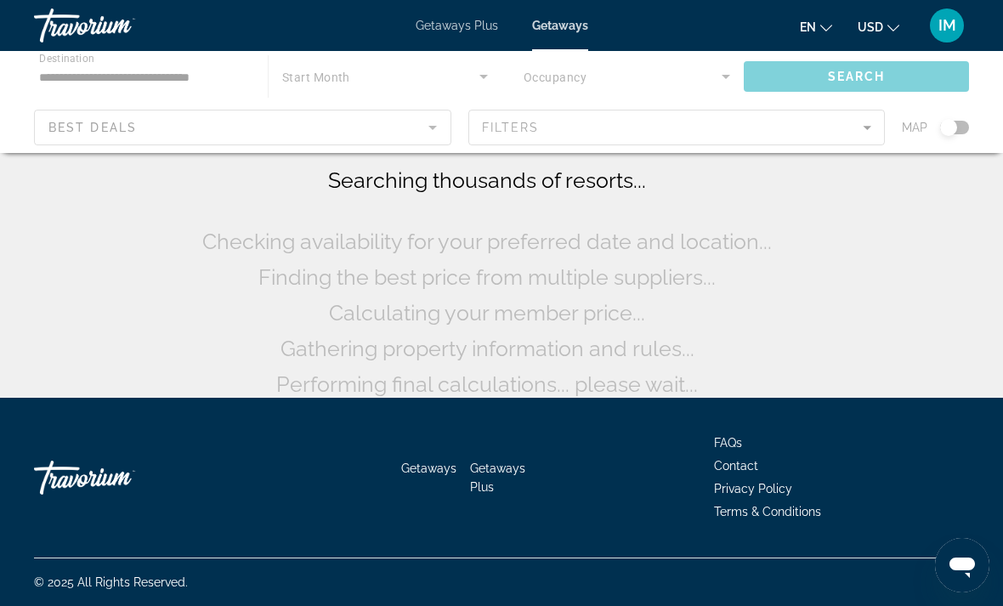
scroll to position [88, 0]
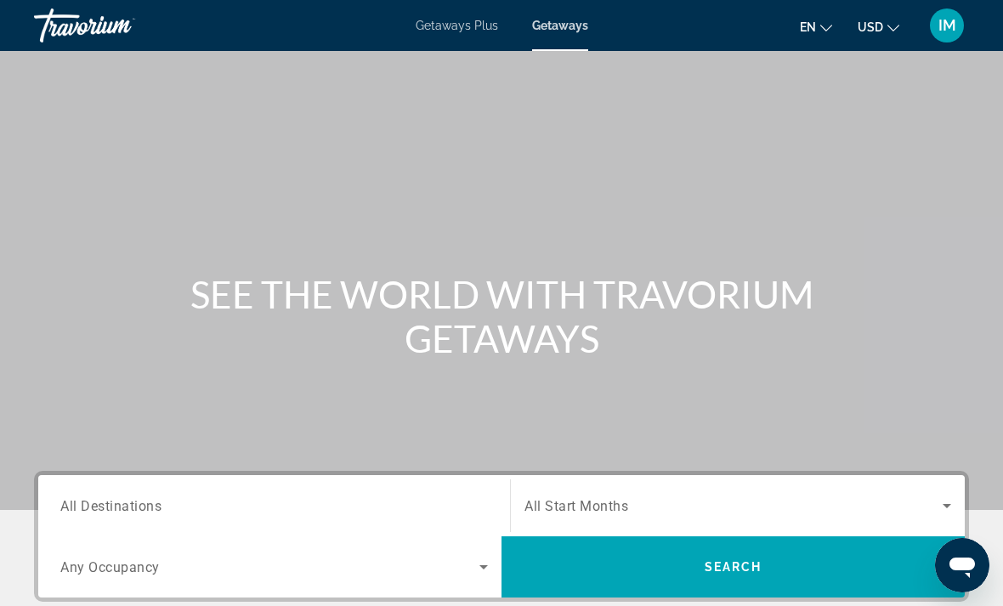
click at [164, 500] on input "Destination All Destinations" at bounding box center [273, 506] width 427 height 20
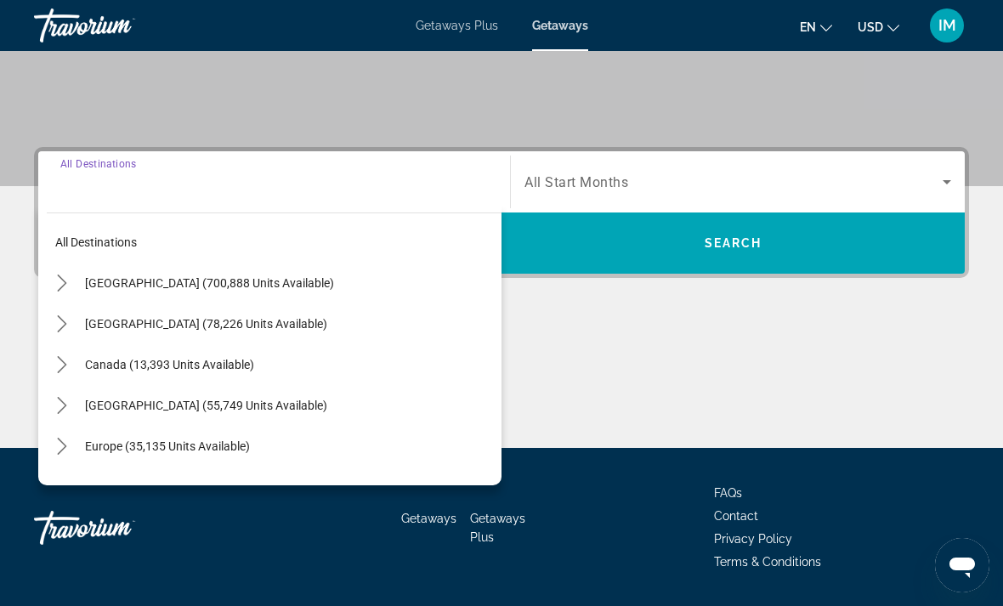
scroll to position [372, 0]
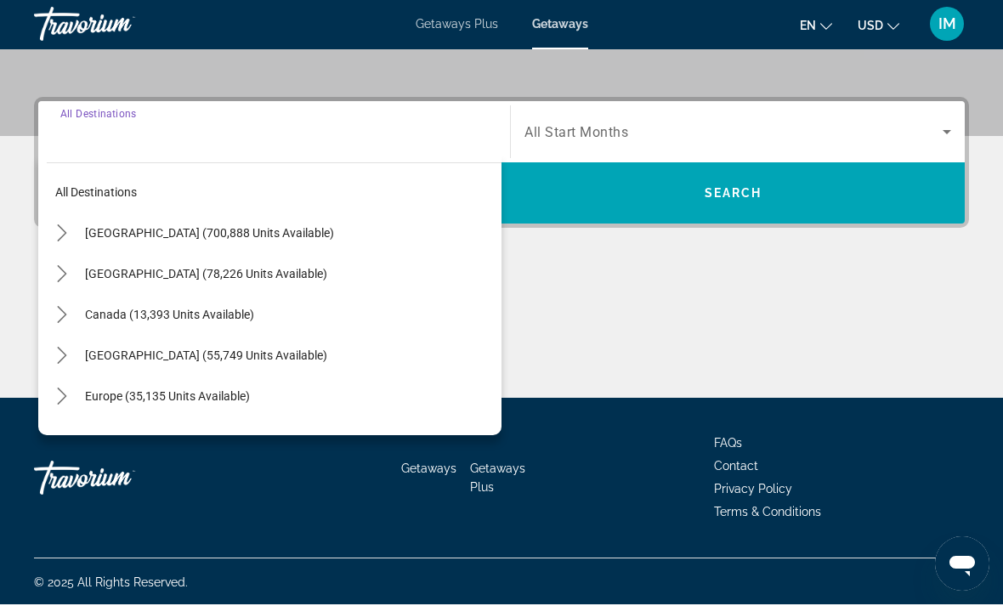
click at [61, 234] on icon "Toggle United States (700,888 units available) submenu" at bounding box center [62, 234] width 17 height 17
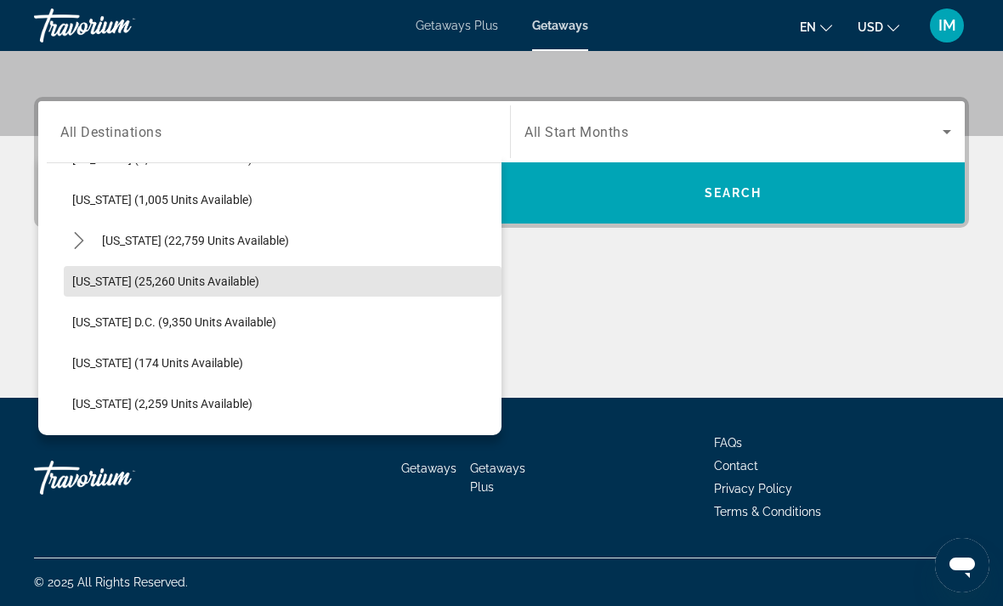
scroll to position [1631, 0]
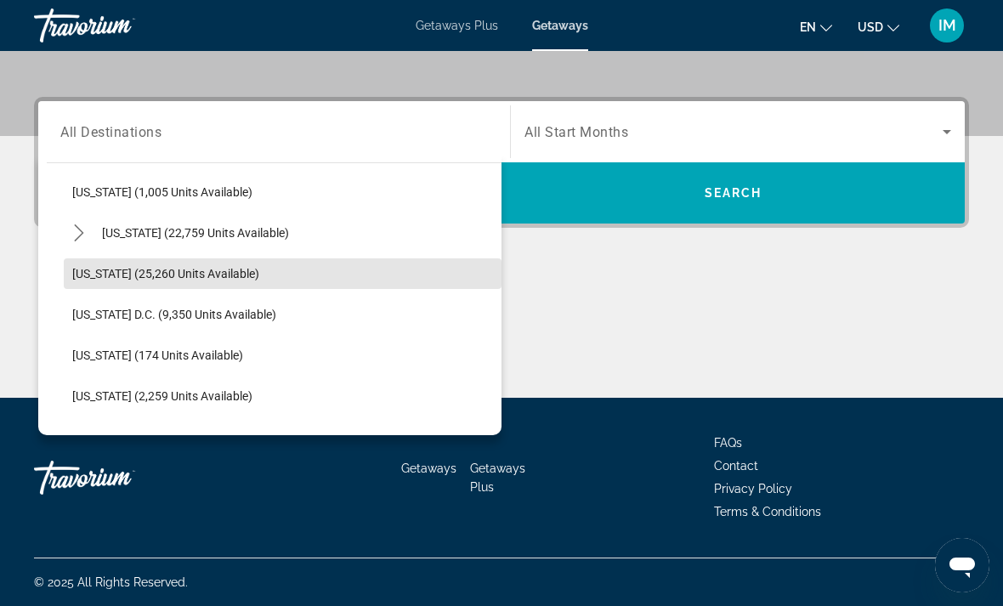
click at [243, 274] on span "[US_STATE] (25,260 units available)" at bounding box center [165, 274] width 187 height 14
type input "**********"
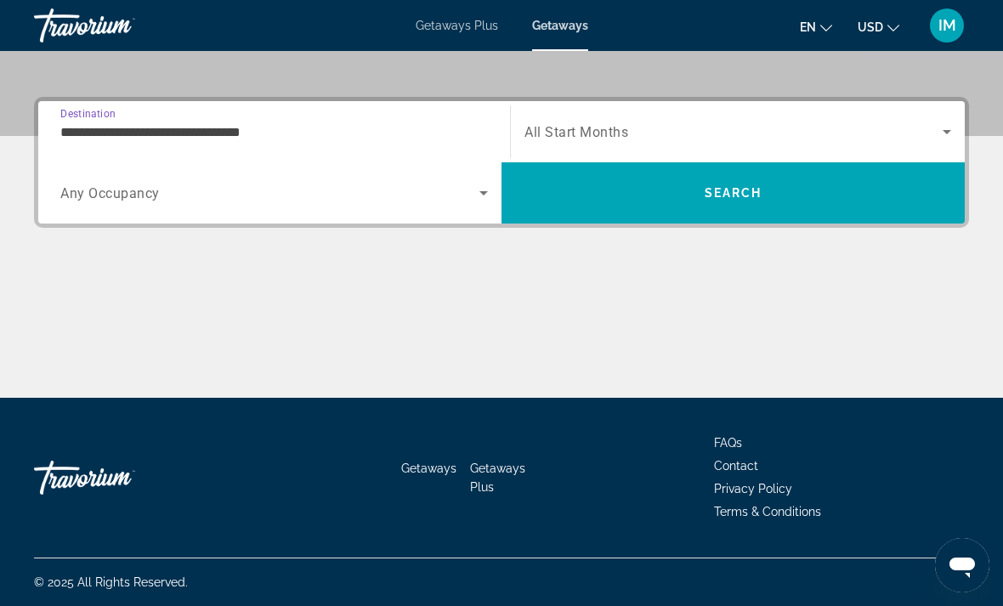
click at [107, 133] on input "**********" at bounding box center [273, 132] width 427 height 20
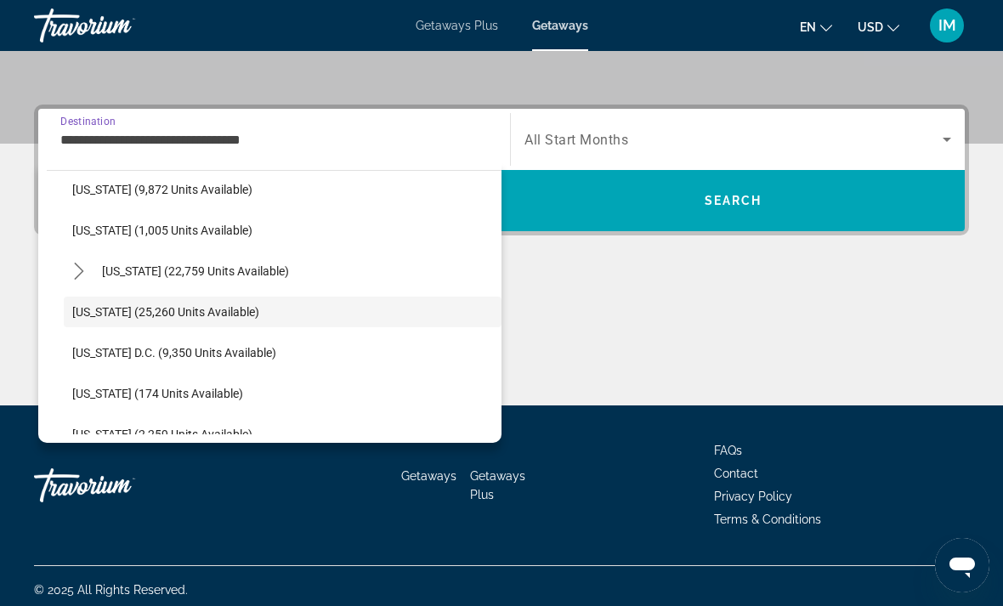
scroll to position [1608, 0]
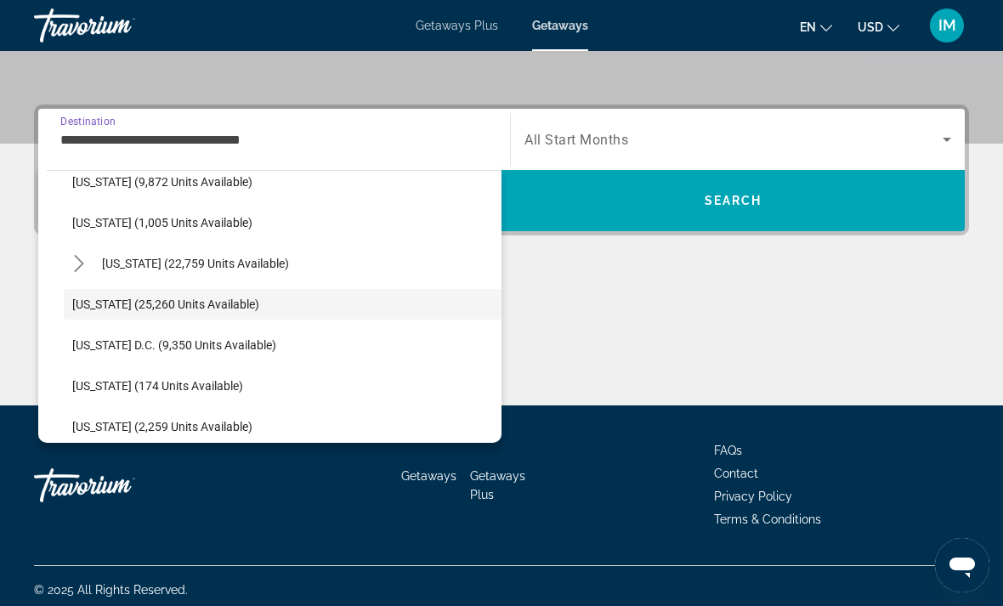
click at [189, 302] on span "[US_STATE] (25,260 units available)" at bounding box center [165, 304] width 187 height 14
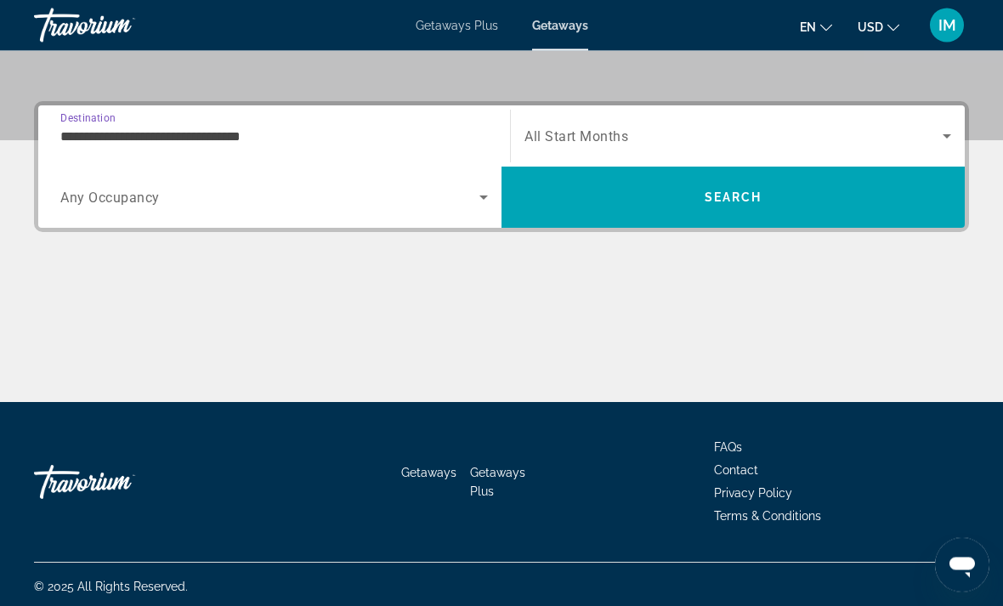
scroll to position [373, 0]
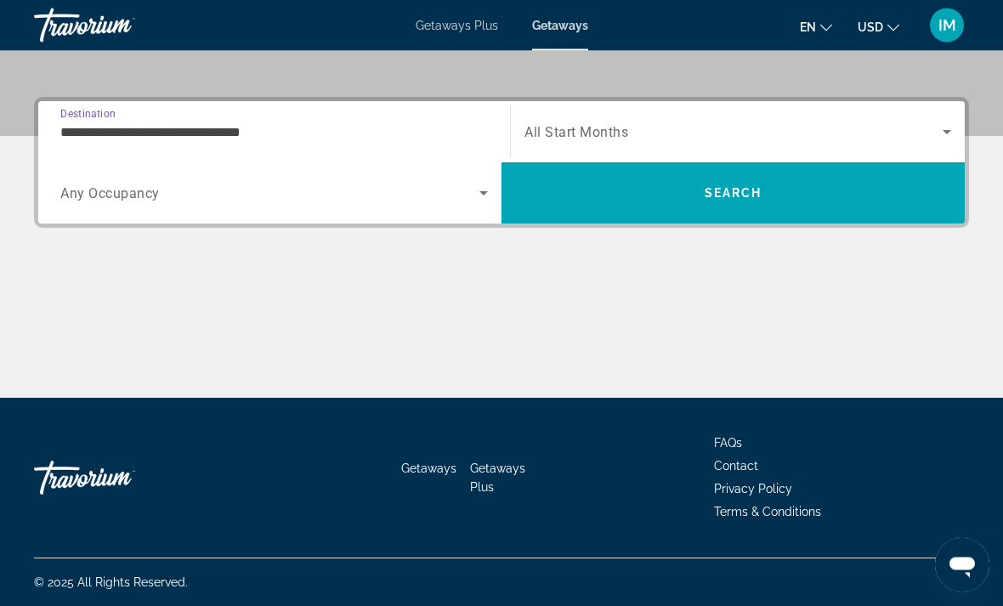
click at [483, 190] on icon "Search widget" at bounding box center [483, 194] width 20 height 20
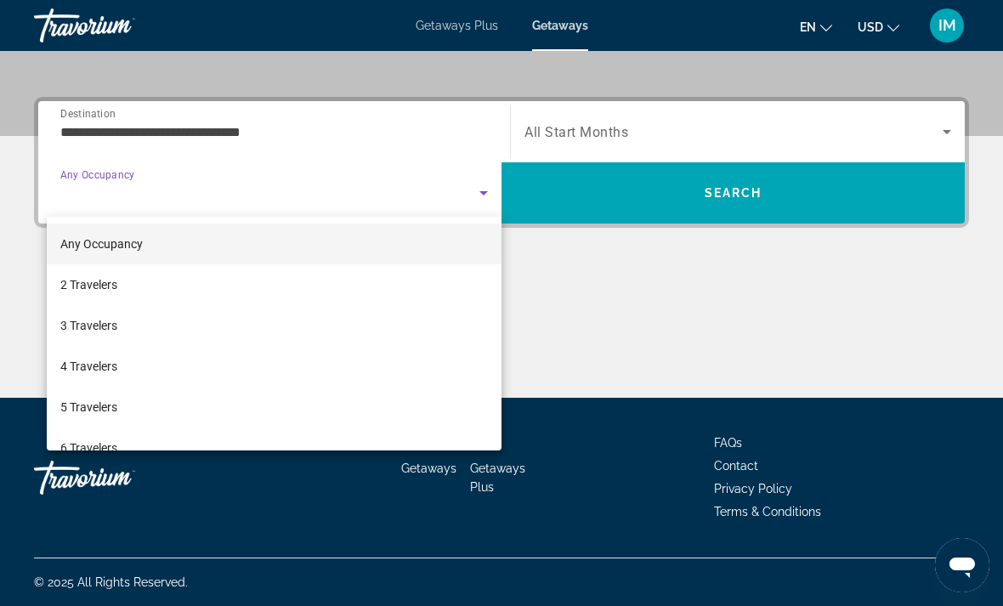
click at [838, 131] on div at bounding box center [501, 303] width 1003 height 606
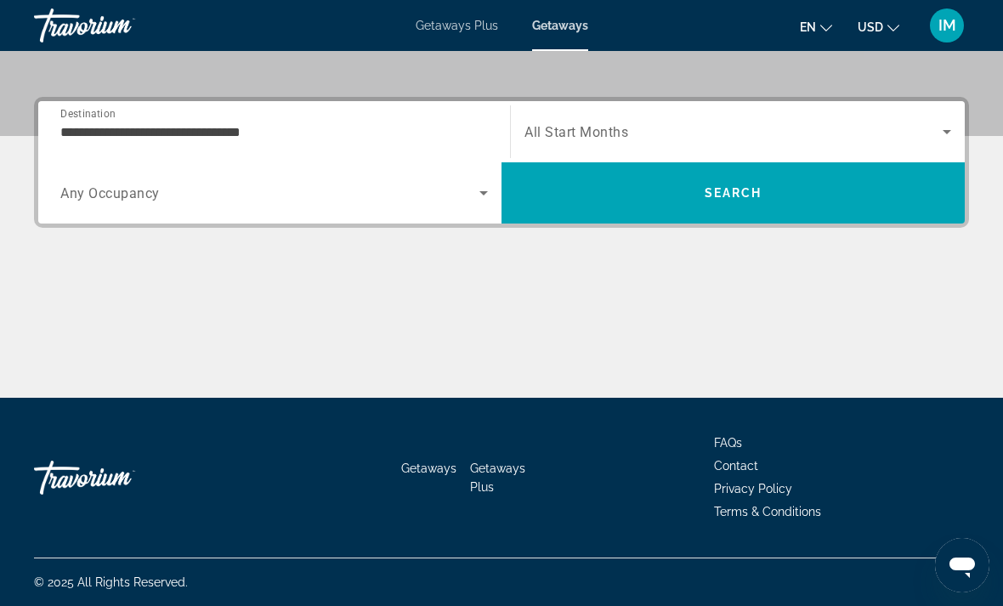
click at [952, 127] on icon "Search widget" at bounding box center [946, 132] width 20 height 20
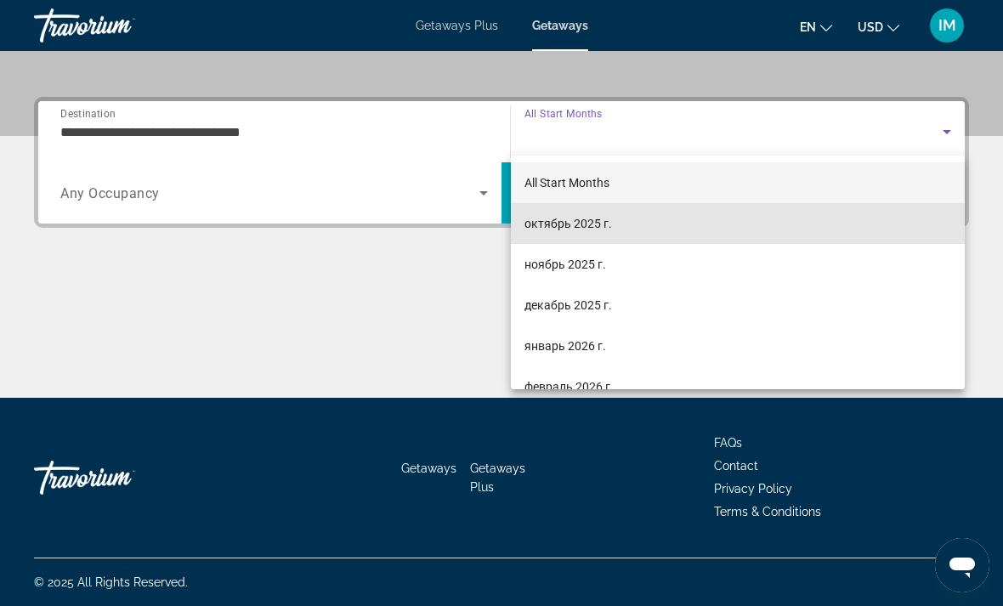
click at [585, 225] on span "октябрь 2025 г." at bounding box center [568, 223] width 88 height 20
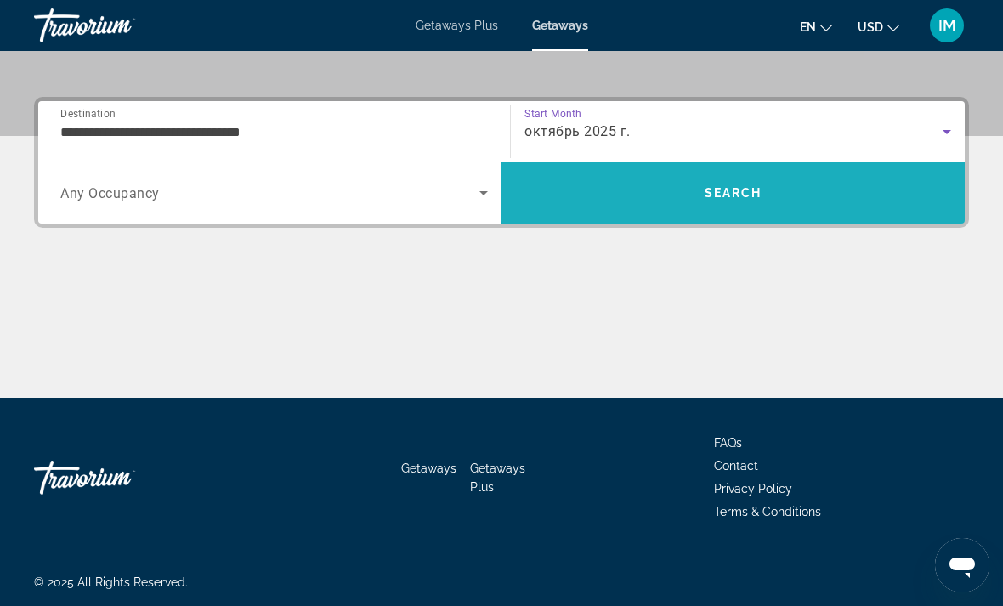
click at [750, 194] on span "Search" at bounding box center [733, 193] width 58 height 14
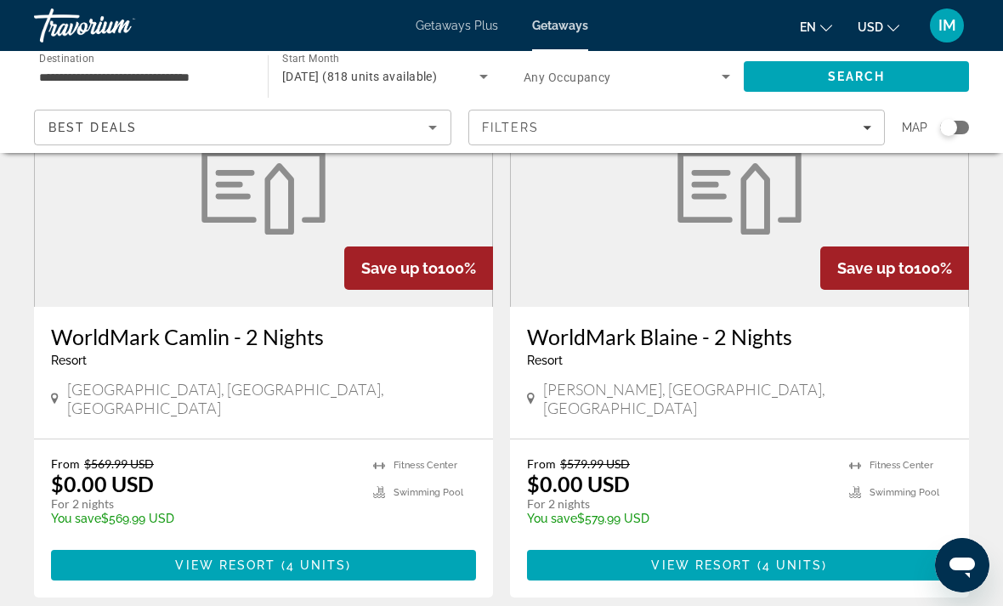
scroll to position [187, 0]
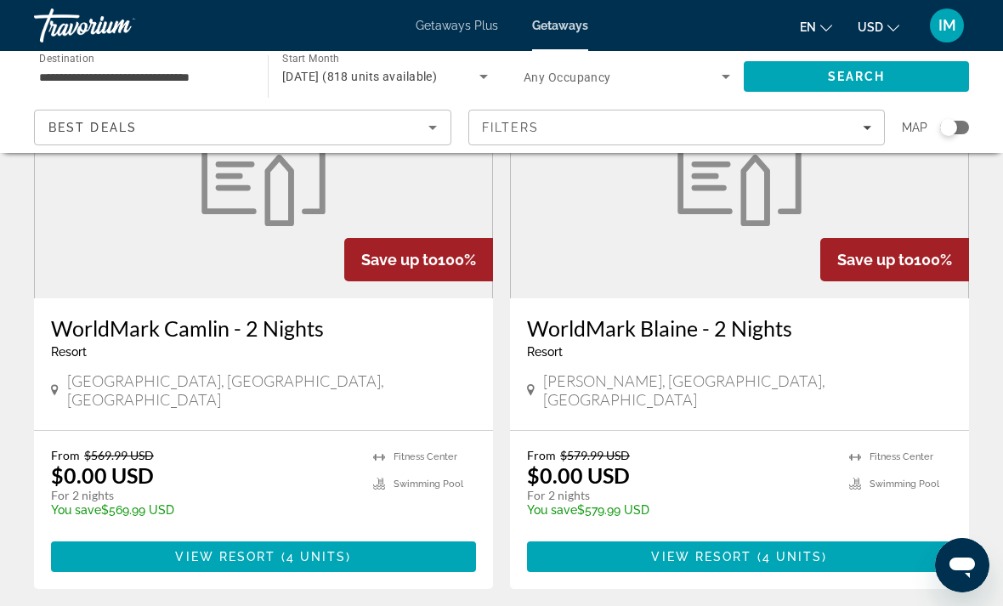
click at [283, 290] on figure "Main content" at bounding box center [263, 162] width 457 height 272
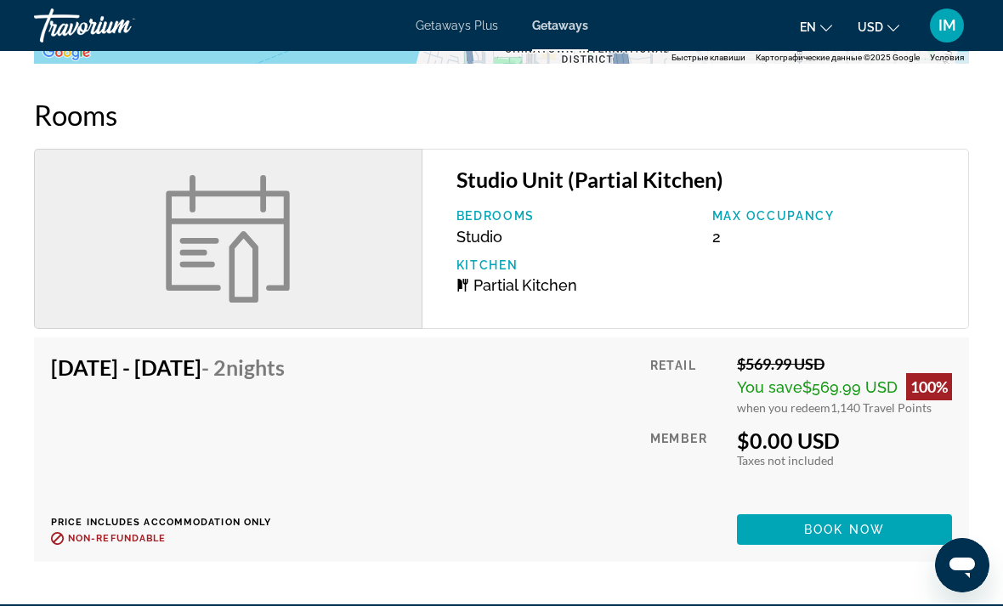
scroll to position [2422, 0]
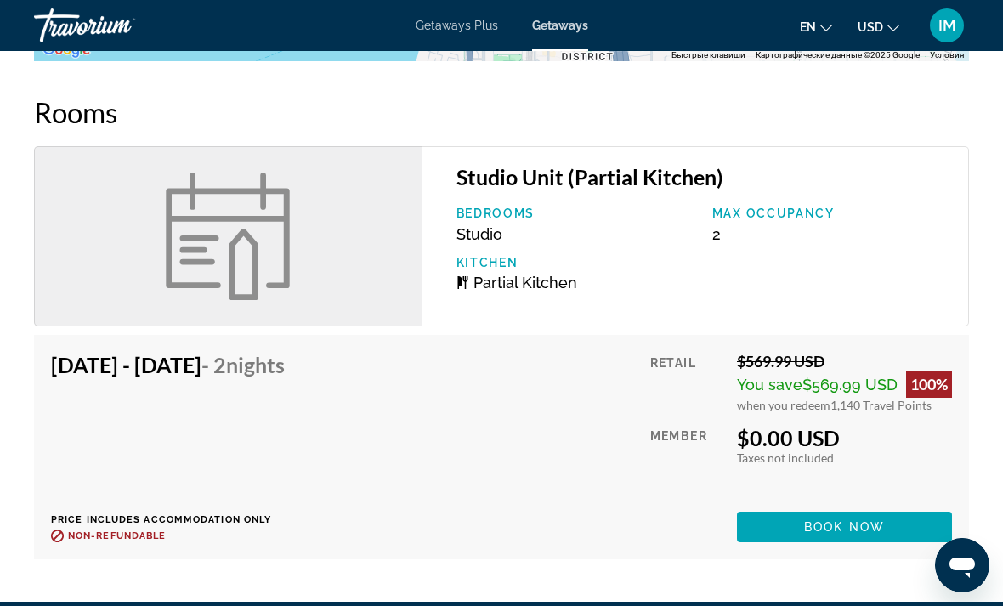
click at [868, 520] on span "Book now" at bounding box center [844, 527] width 81 height 14
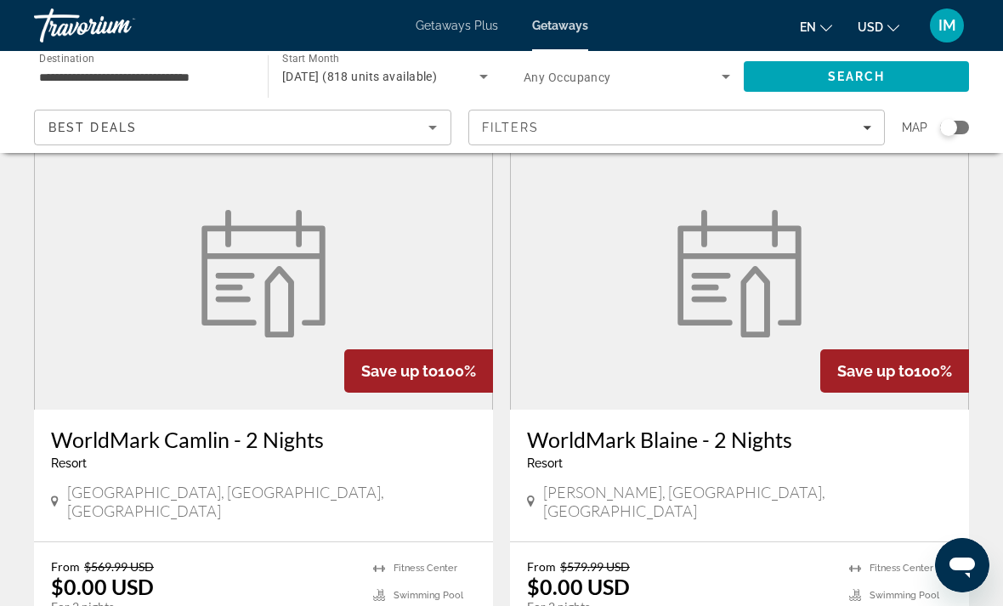
scroll to position [78, 0]
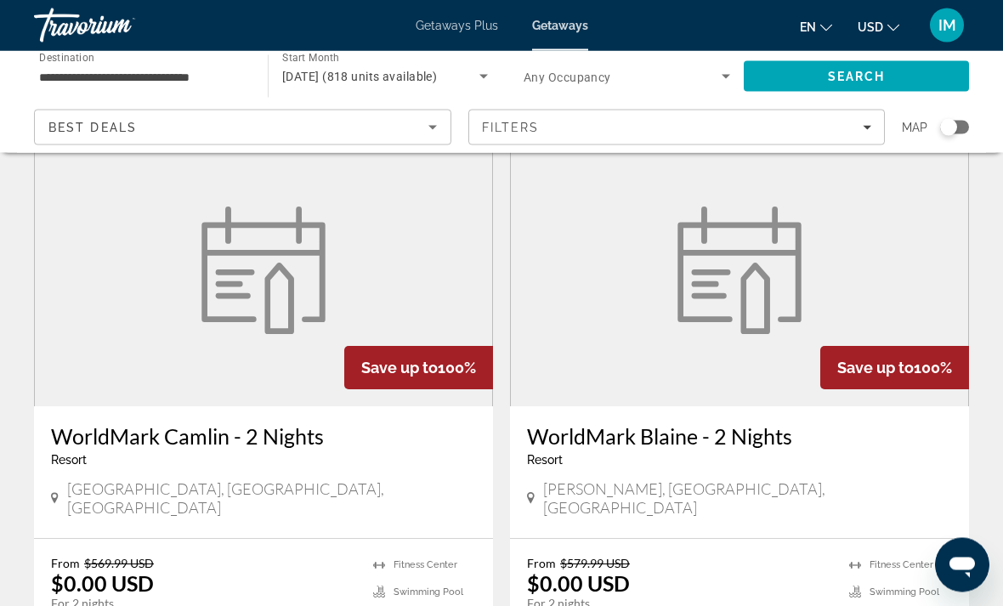
click at [873, 320] on figure "Main content" at bounding box center [739, 271] width 457 height 272
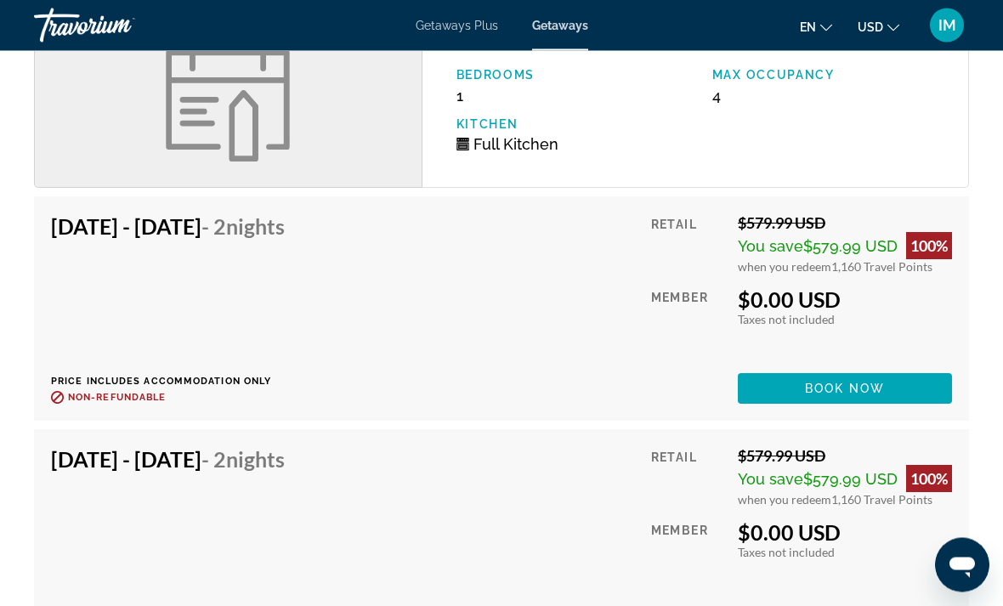
scroll to position [2025, 0]
click at [858, 382] on span "Book now" at bounding box center [845, 389] width 81 height 14
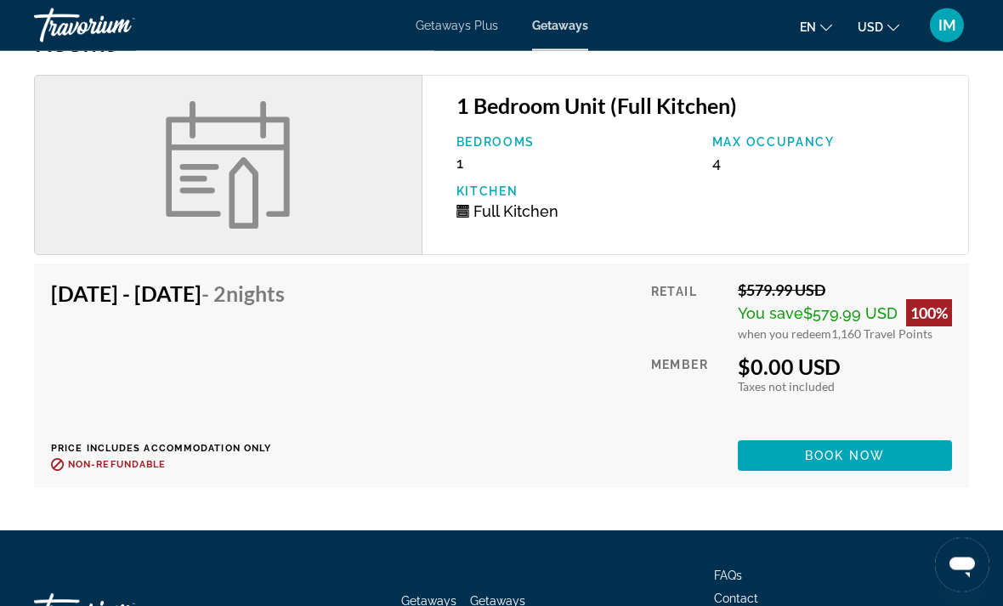
scroll to position [1958, 0]
click at [866, 449] on span "Book now" at bounding box center [845, 456] width 81 height 14
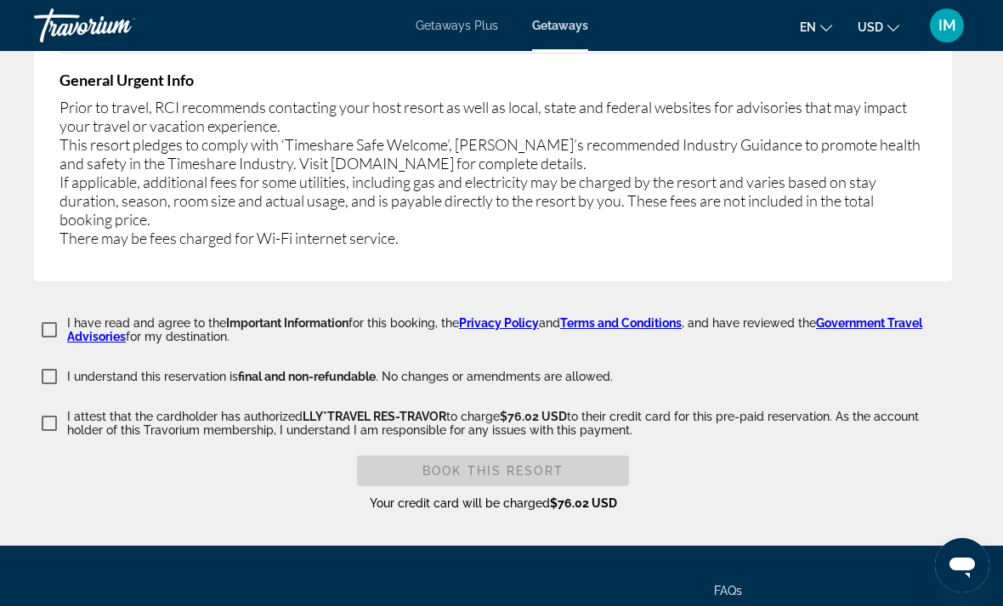
scroll to position [3492, 0]
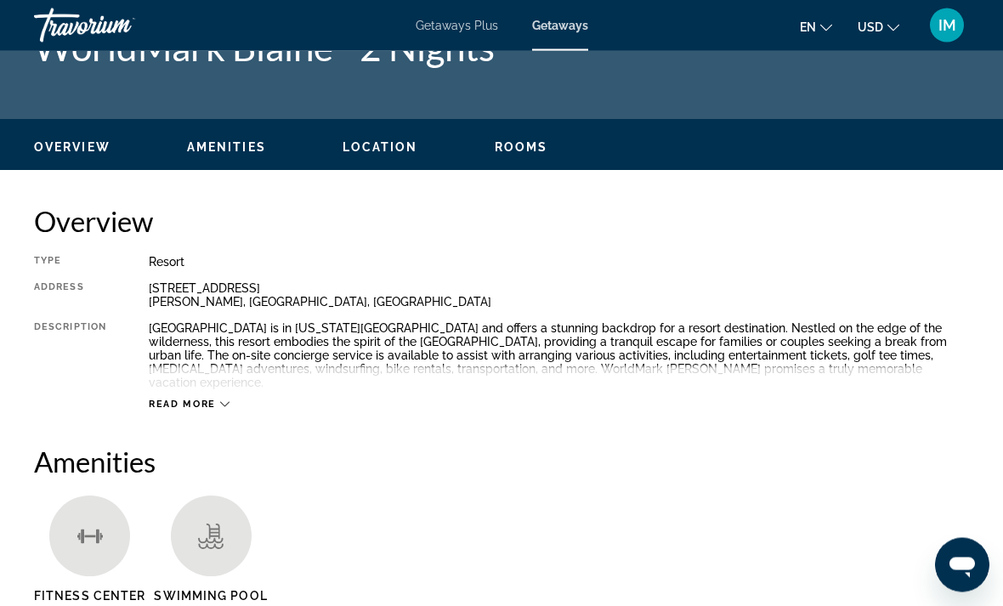
scroll to position [68, 0]
click at [217, 398] on div "Read more" at bounding box center [189, 403] width 81 height 11
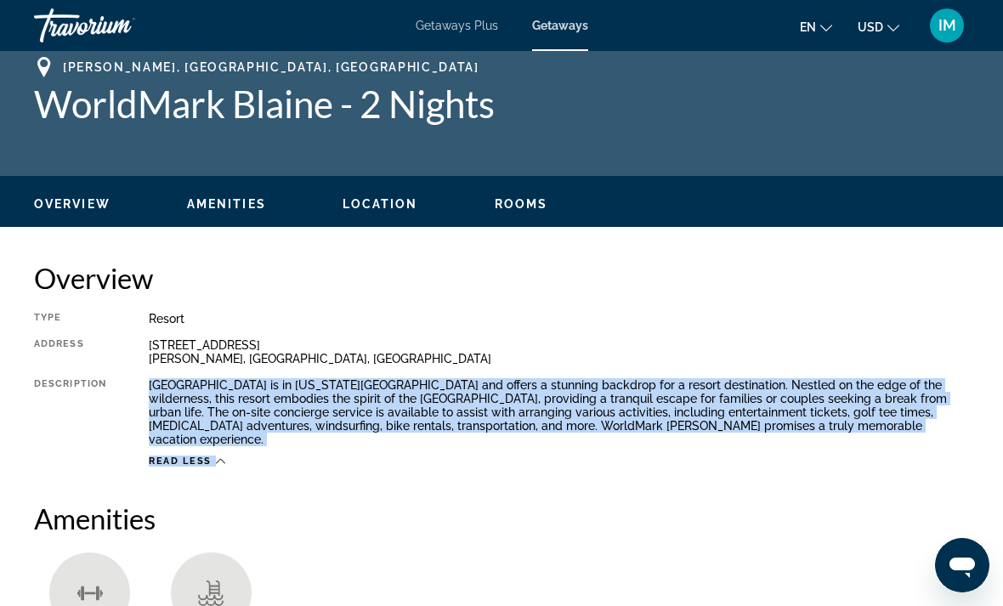
scroll to position [0, 0]
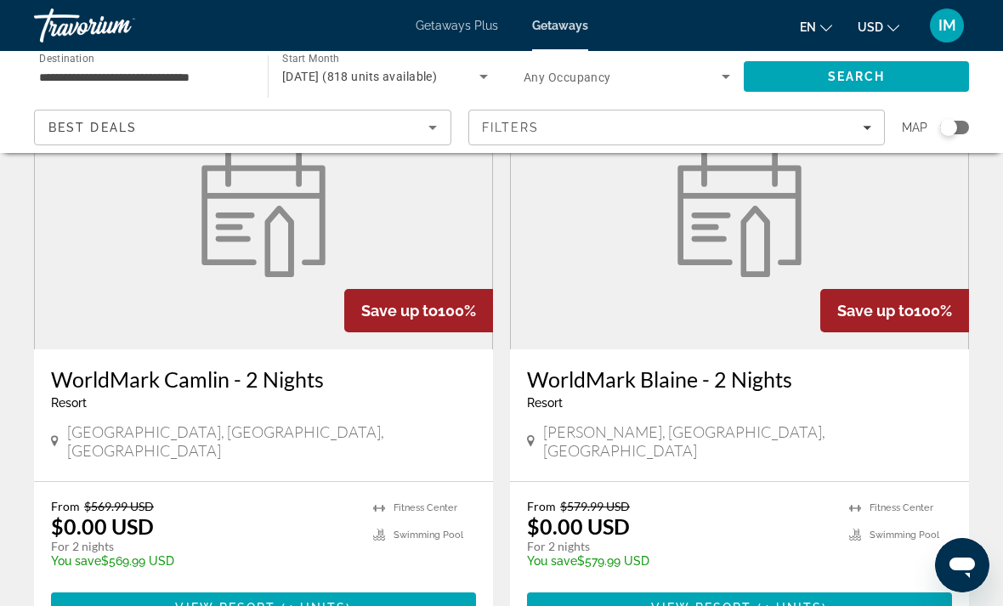
scroll to position [138, 0]
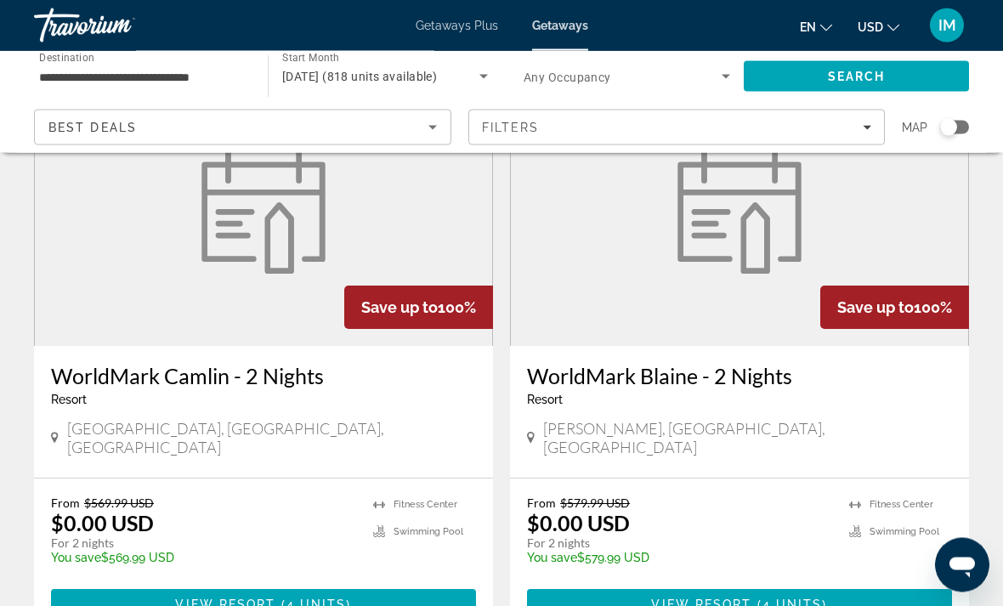
click at [169, 380] on h3 "WorldMark Camlin - 2 Nights" at bounding box center [263, 376] width 425 height 25
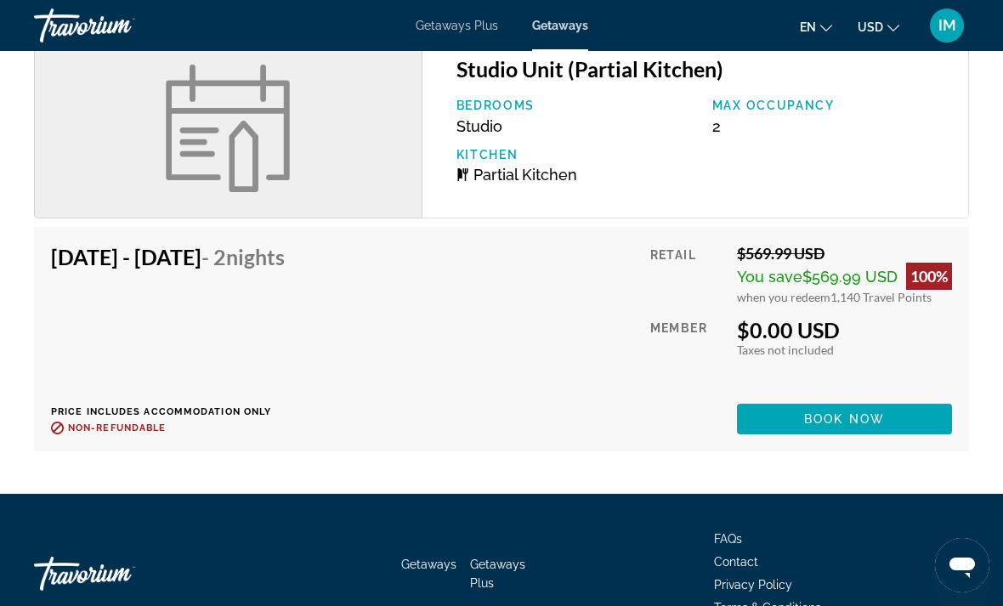
scroll to position [2530, 0]
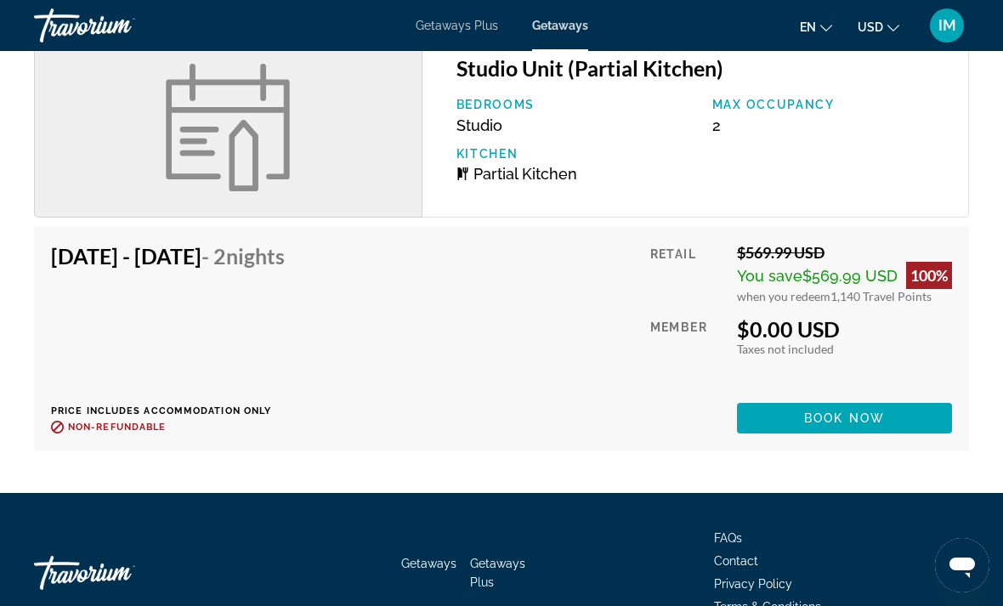
click at [863, 403] on span "Main content" at bounding box center [844, 418] width 215 height 41
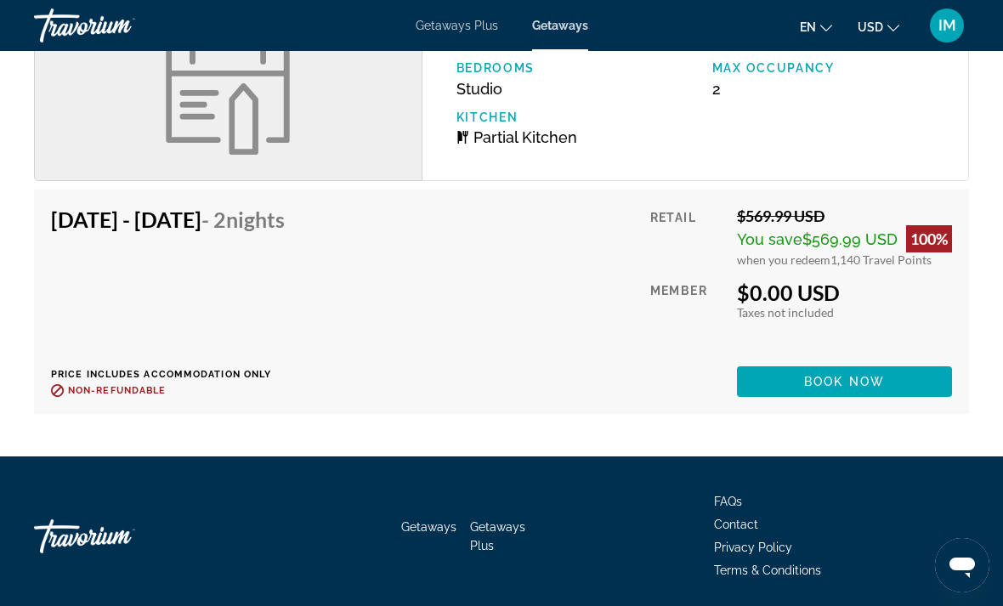
scroll to position [2569, 0]
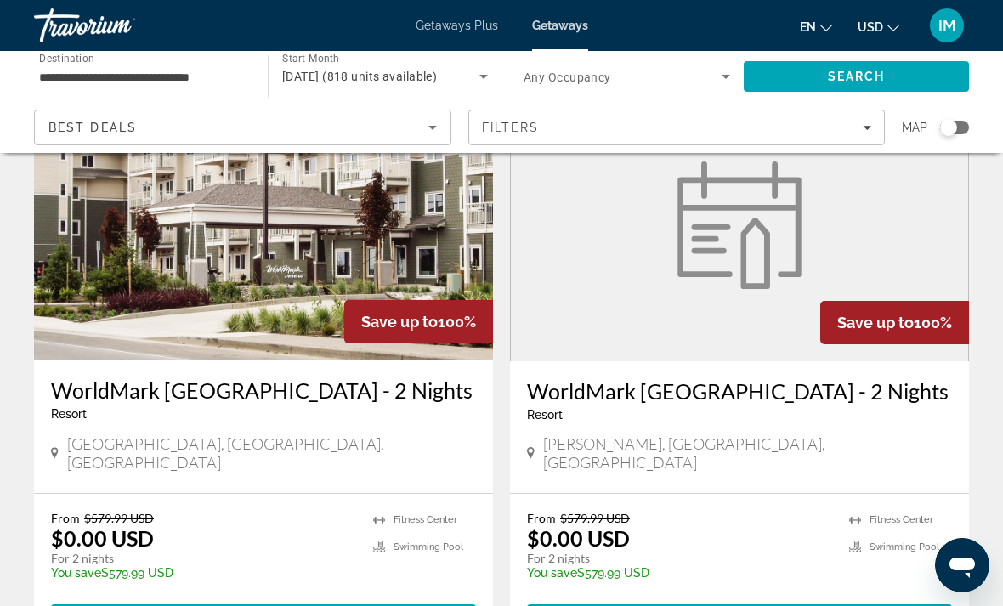
scroll to position [721, 0]
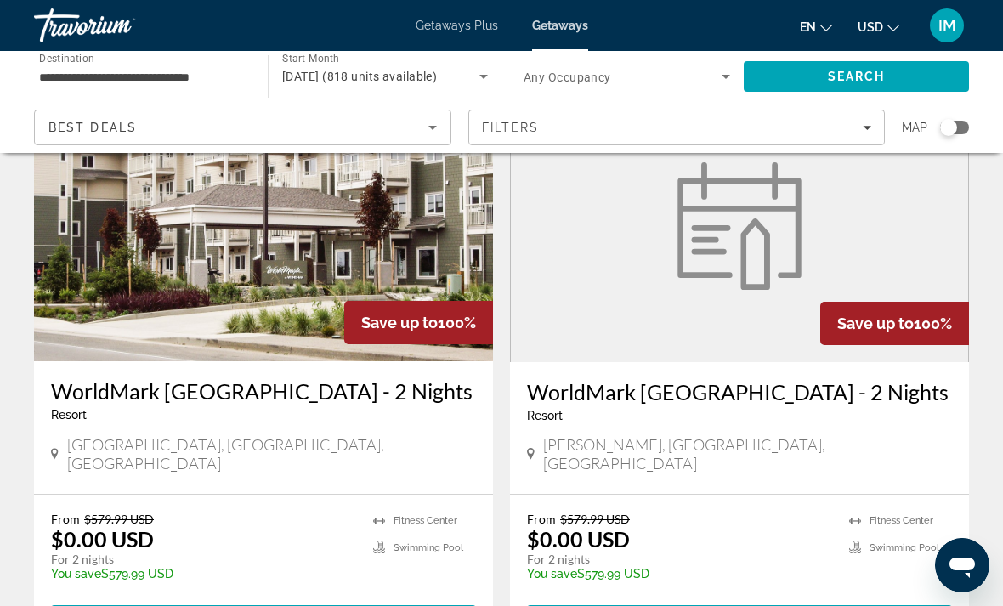
click at [788, 263] on img "Main content" at bounding box center [739, 225] width 144 height 127
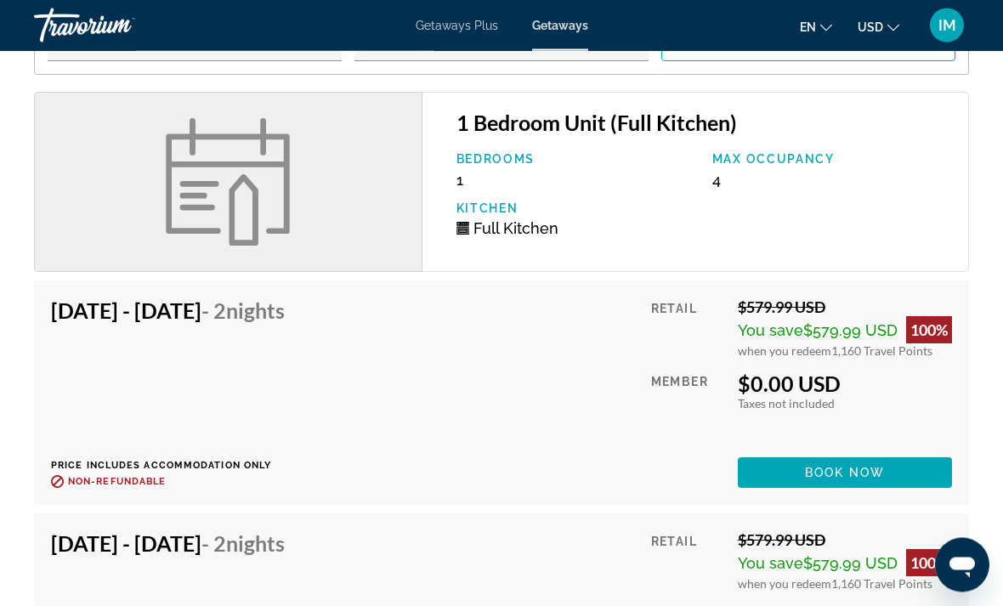
scroll to position [2523, 0]
click at [856, 473] on span "Book now" at bounding box center [845, 473] width 81 height 14
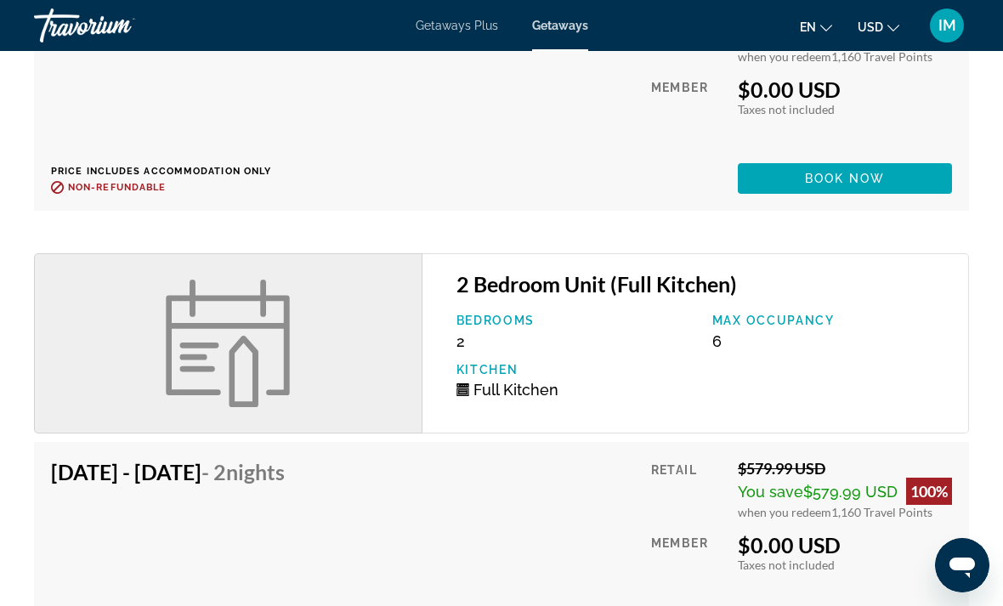
scroll to position [4447, 0]
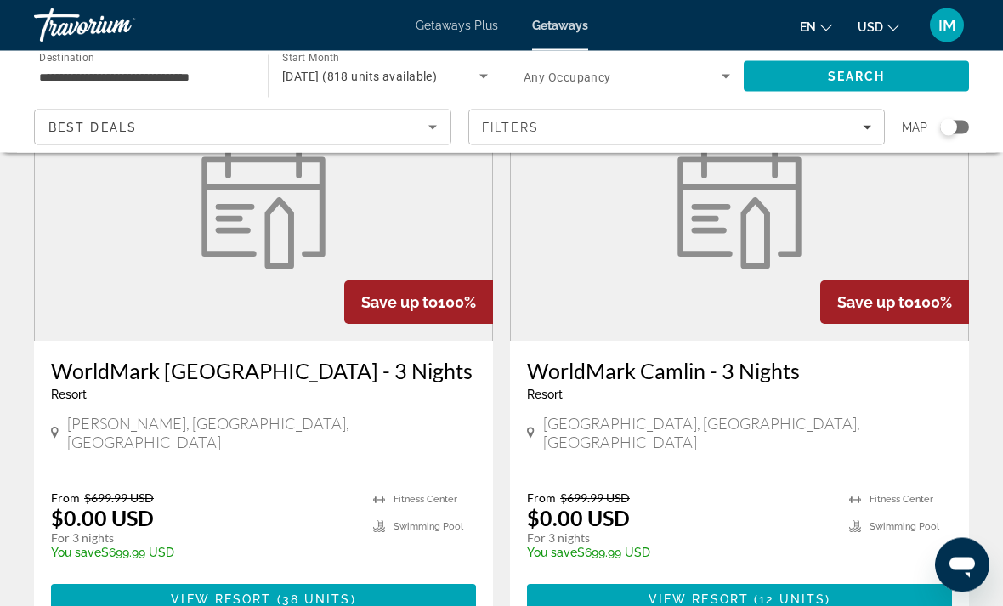
scroll to position [1946, 0]
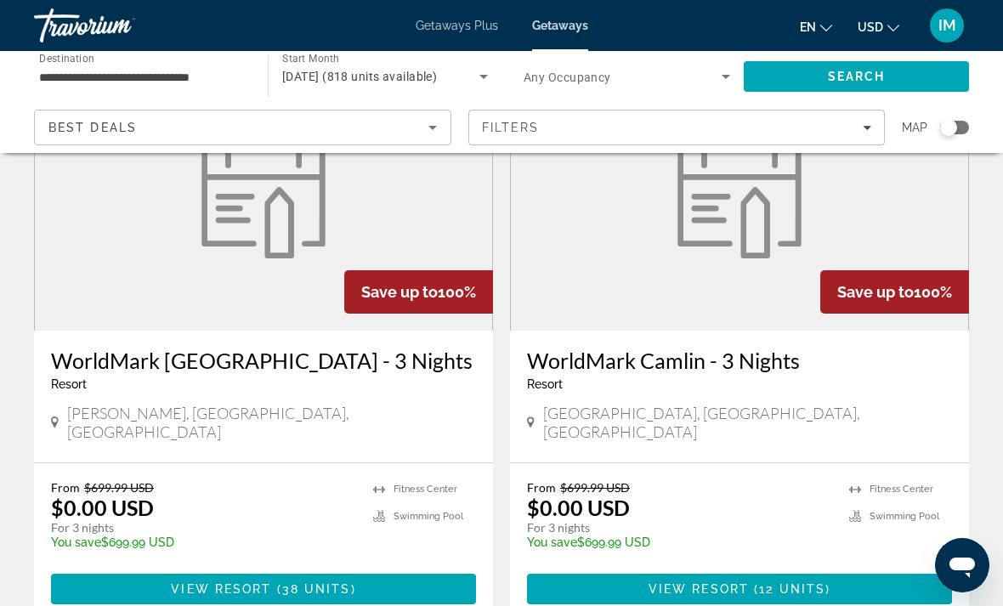
click at [196, 348] on h3 "WorldMark [GEOGRAPHIC_DATA] - 3 Nights" at bounding box center [263, 360] width 425 height 25
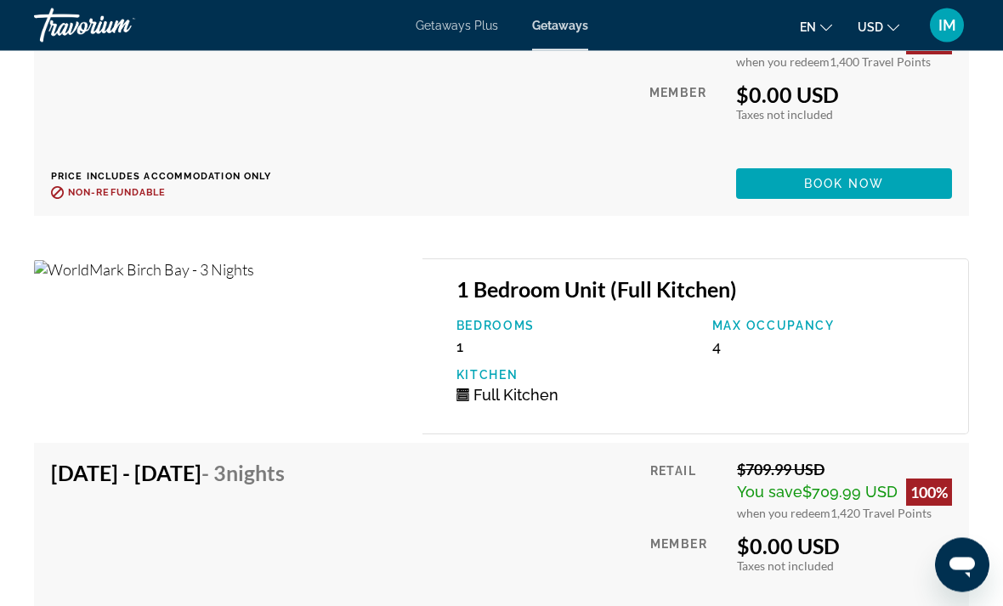
scroll to position [4033, 0]
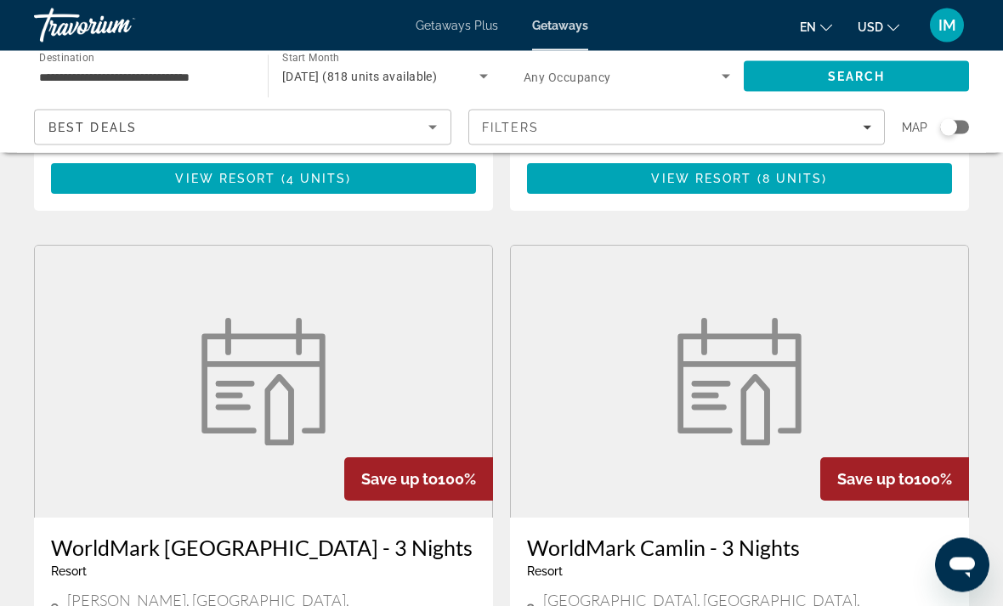
scroll to position [1760, 0]
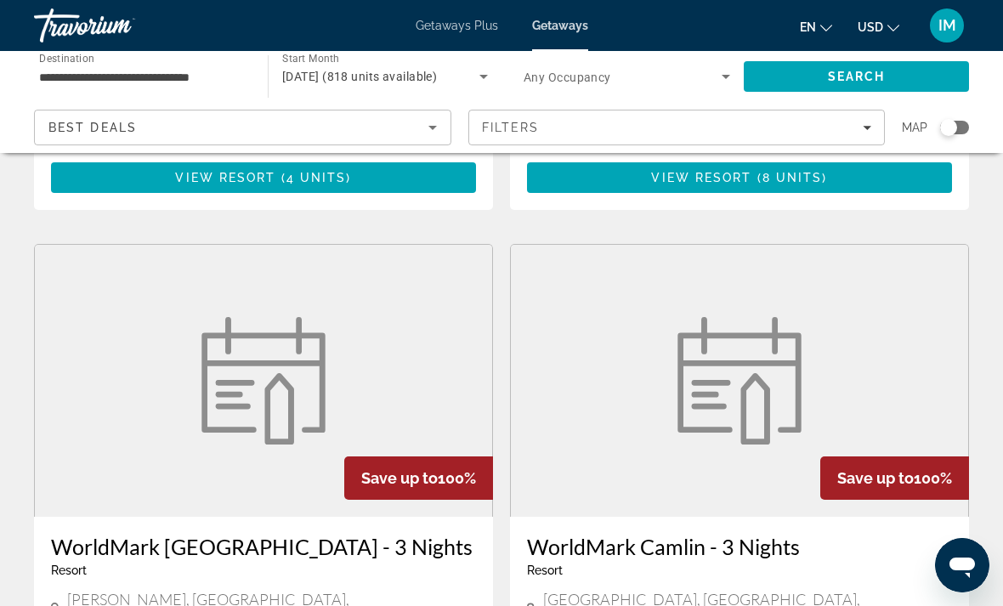
click at [675, 329] on img "Main content" at bounding box center [739, 380] width 144 height 127
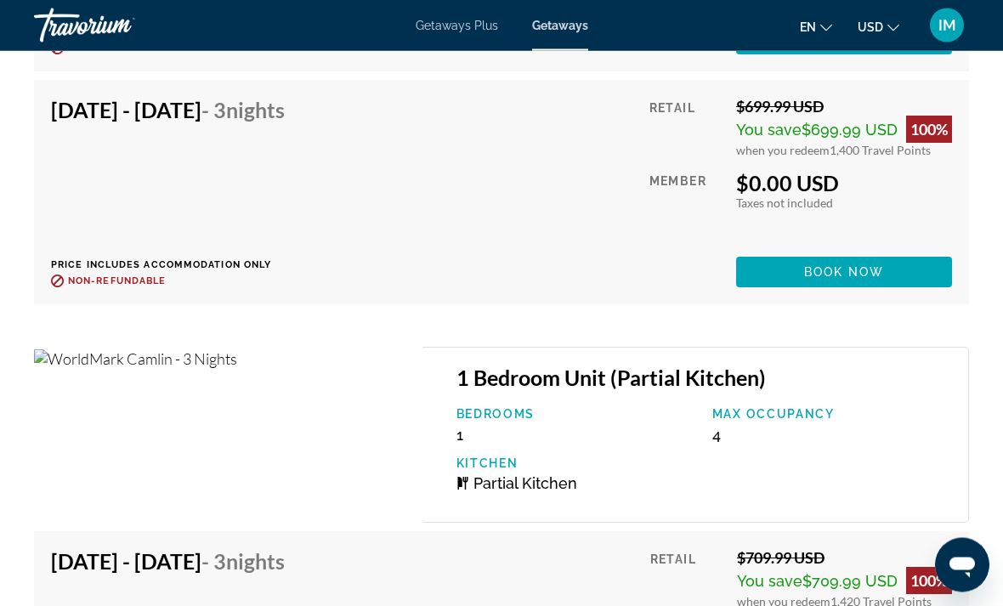
scroll to position [4219, 0]
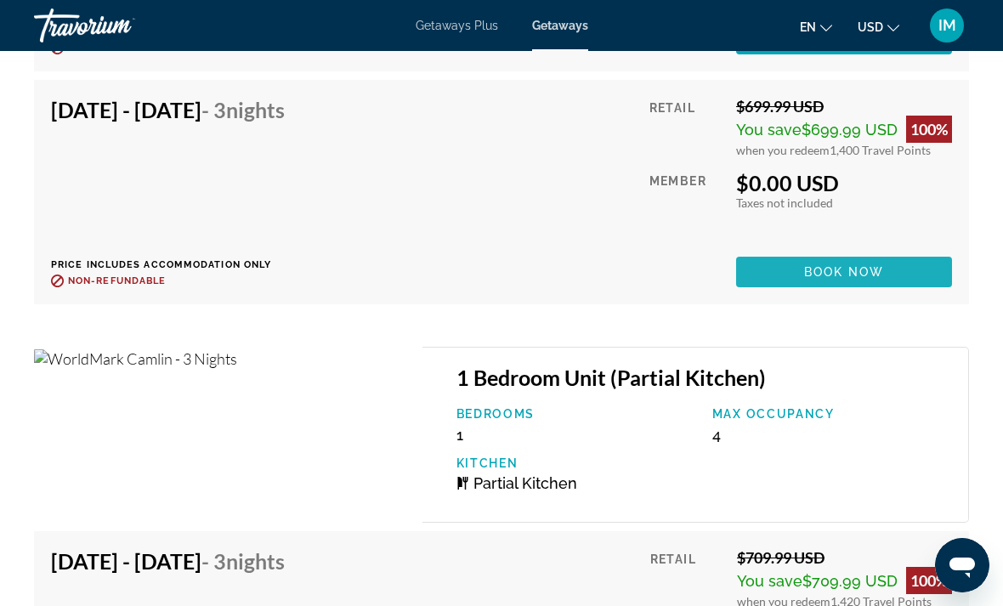
click at [828, 279] on span "Book now" at bounding box center [844, 272] width 81 height 14
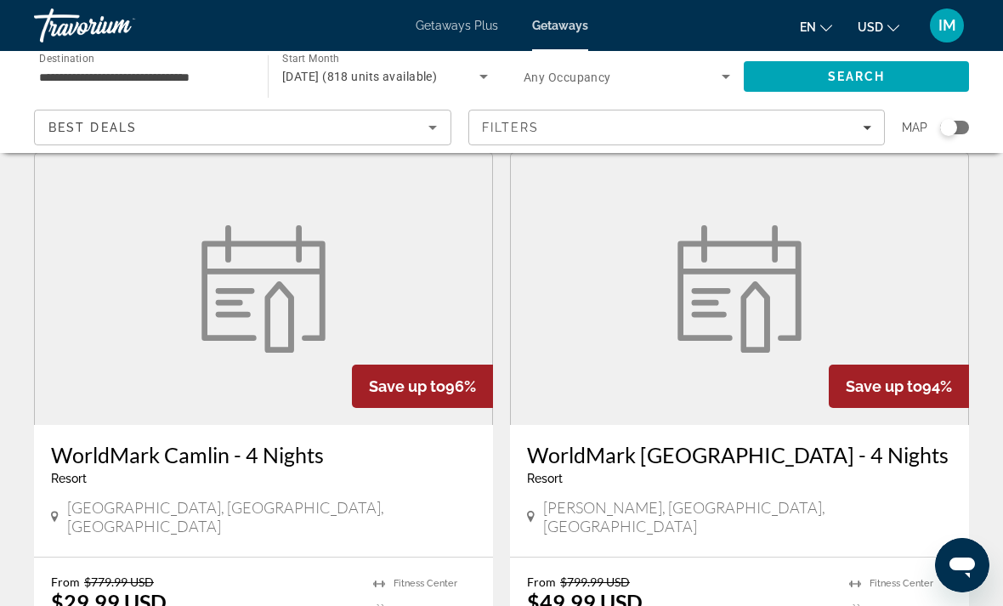
scroll to position [2452, 0]
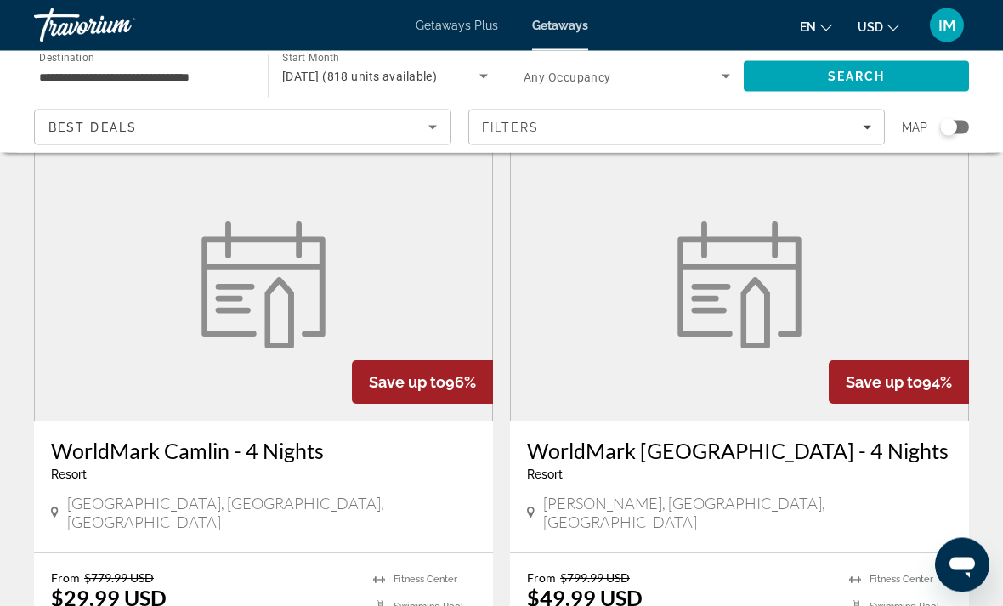
click at [142, 334] on figure "Main content" at bounding box center [263, 286] width 457 height 272
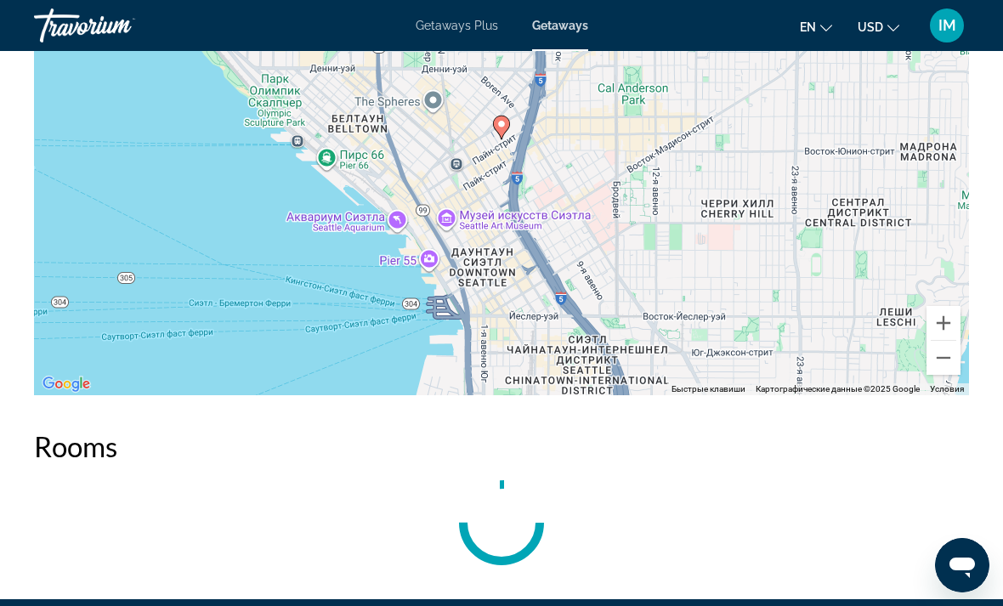
scroll to position [2232, 0]
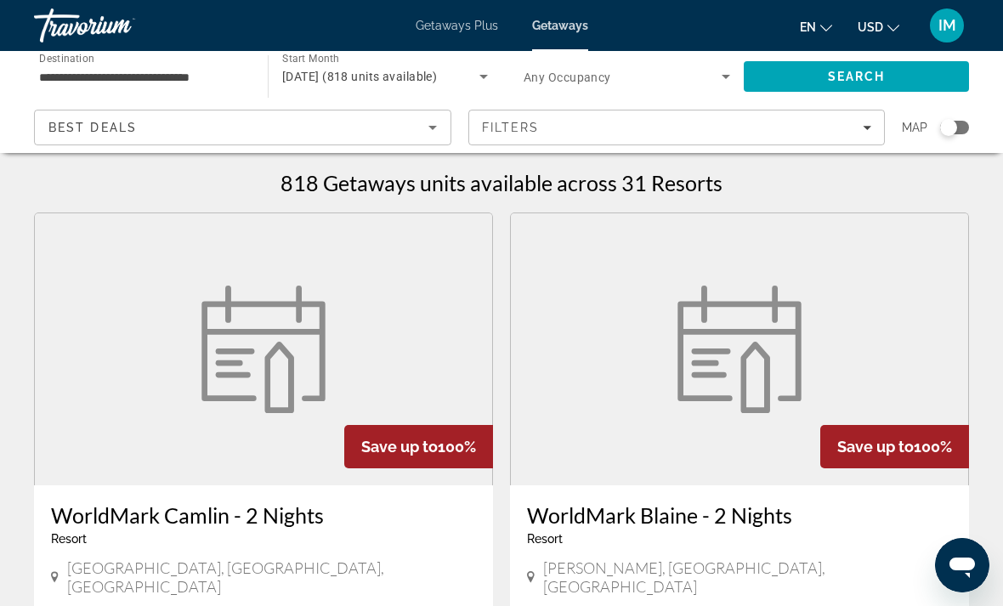
click at [453, 27] on span "Getaways Plus" at bounding box center [456, 26] width 82 height 14
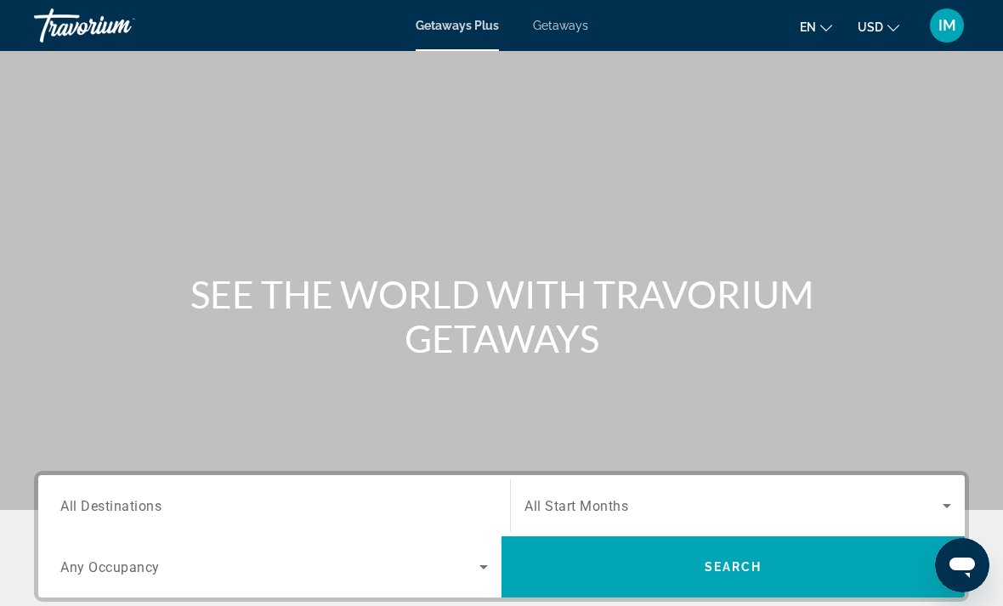
click at [95, 504] on span "All Destinations" at bounding box center [110, 505] width 101 height 16
click at [95, 504] on input "Destination All Destinations" at bounding box center [273, 506] width 427 height 20
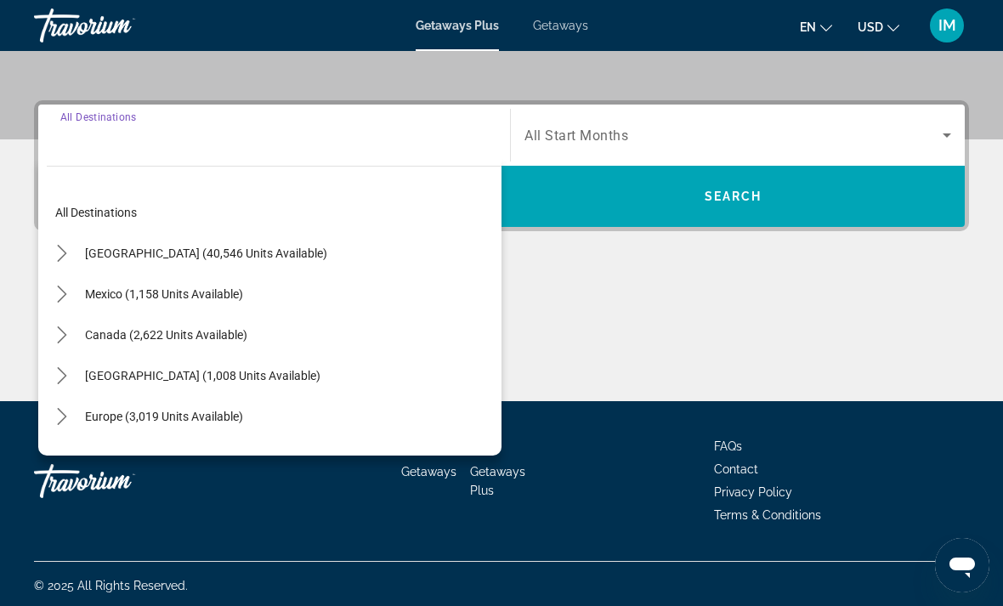
scroll to position [374, 0]
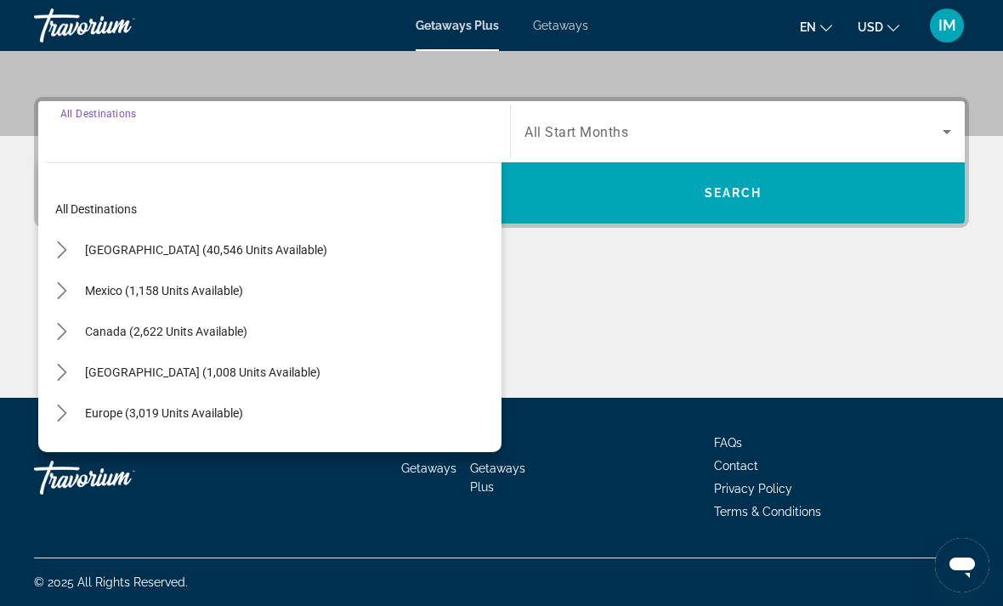
click at [60, 246] on icon "Toggle United States (40,546 units available) submenu" at bounding box center [61, 249] width 9 height 17
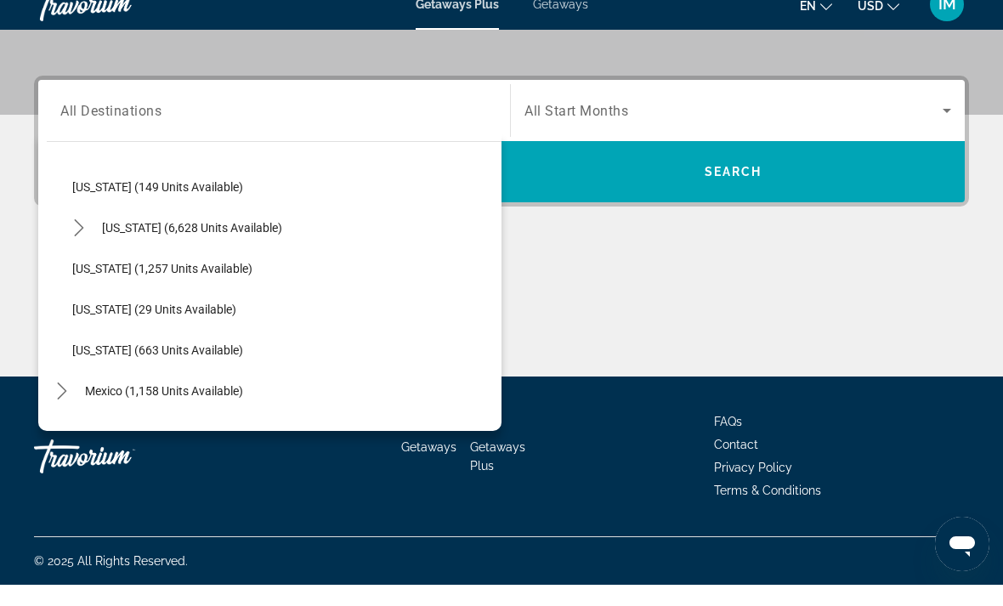
scroll to position [1464, 0]
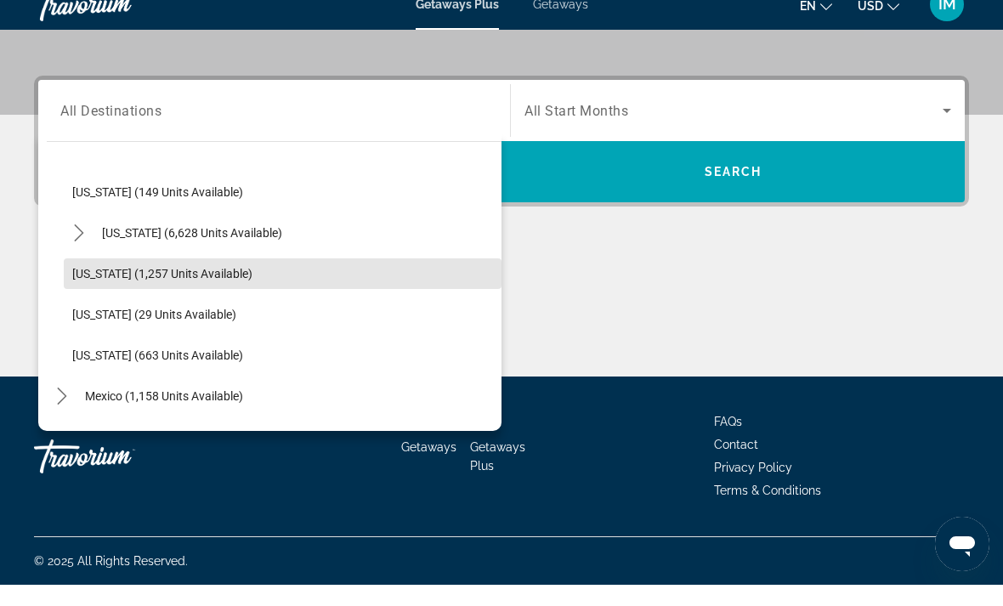
click at [88, 288] on span "Washington (1,257 units available)" at bounding box center [162, 295] width 180 height 14
type input "**********"
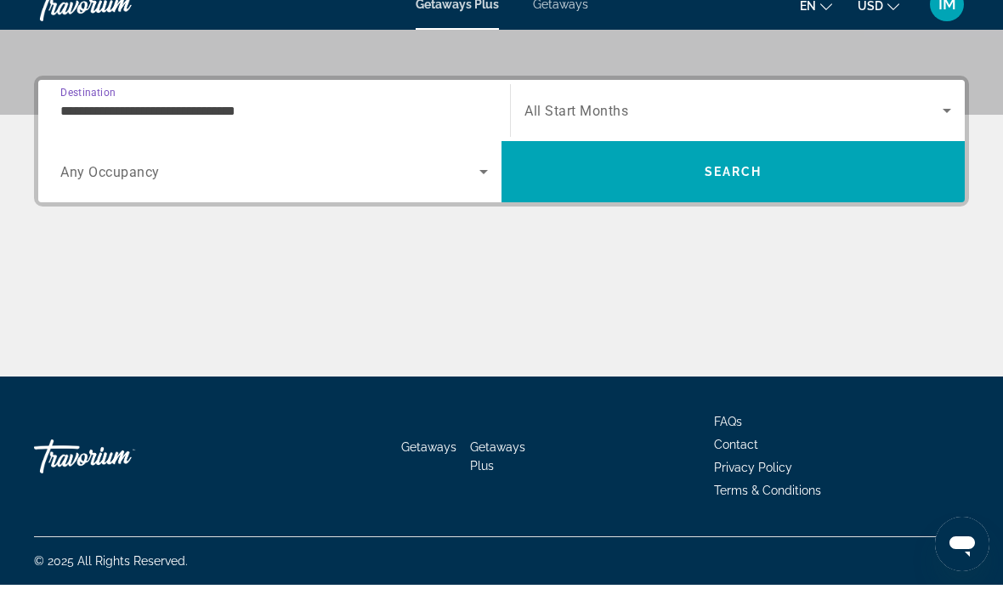
click at [596, 122] on span "Search widget" at bounding box center [733, 132] width 418 height 20
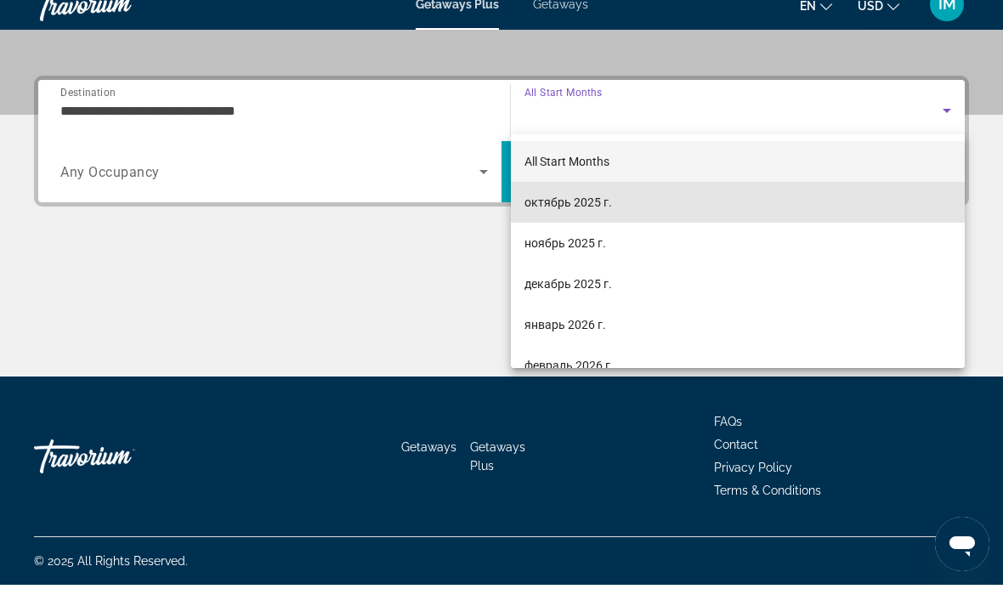
click at [545, 213] on span "октябрь 2025 г." at bounding box center [568, 223] width 88 height 20
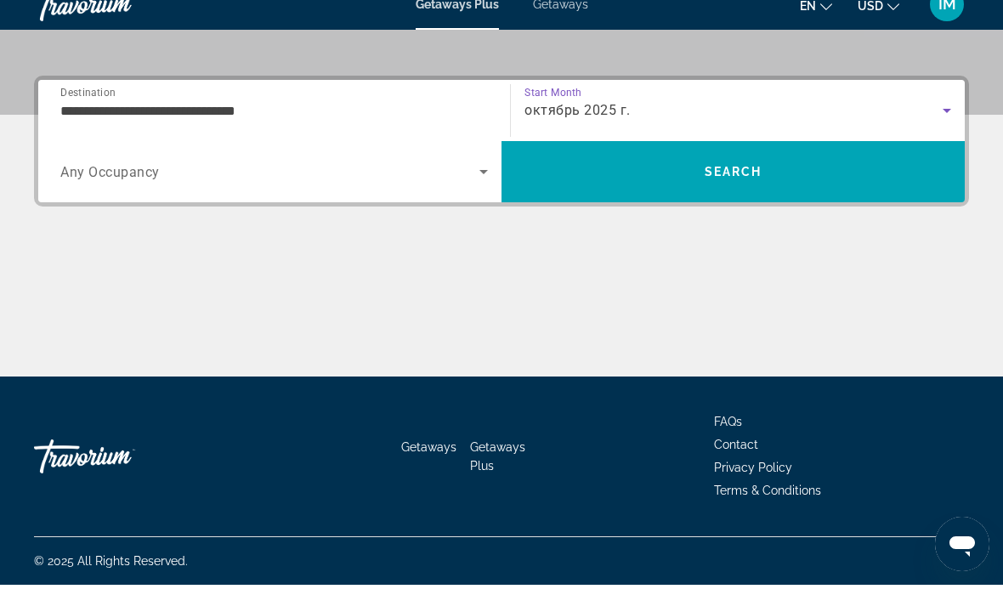
click at [717, 186] on span "Search" at bounding box center [733, 193] width 58 height 14
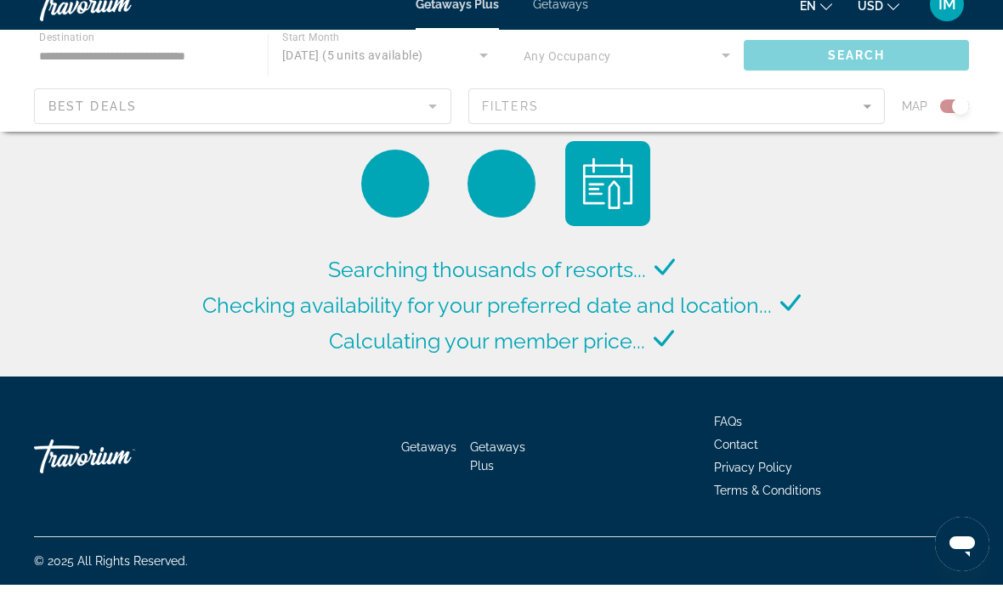
scroll to position [76, 0]
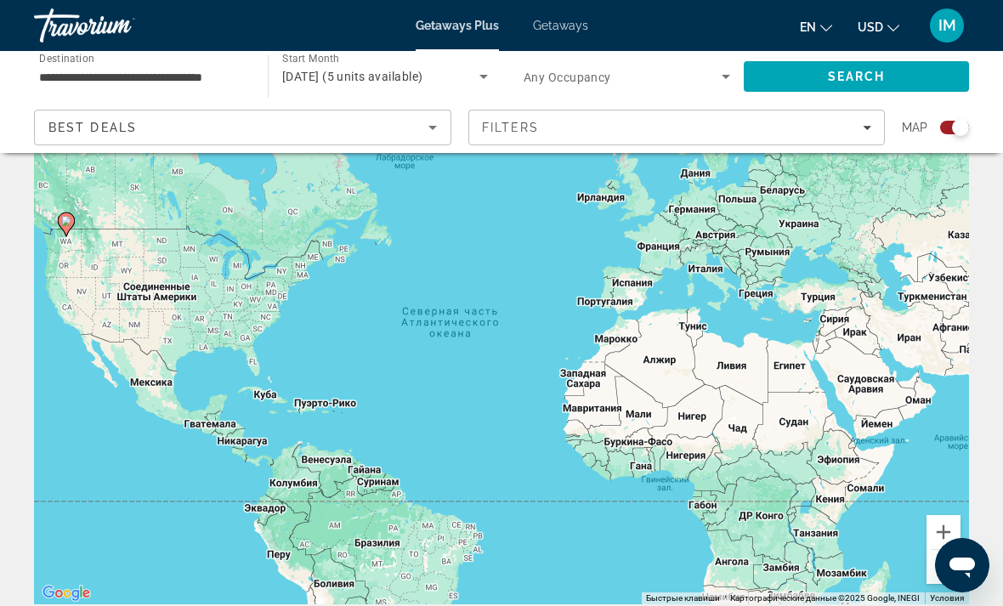
click at [63, 219] on image "Main content" at bounding box center [66, 221] width 10 height 10
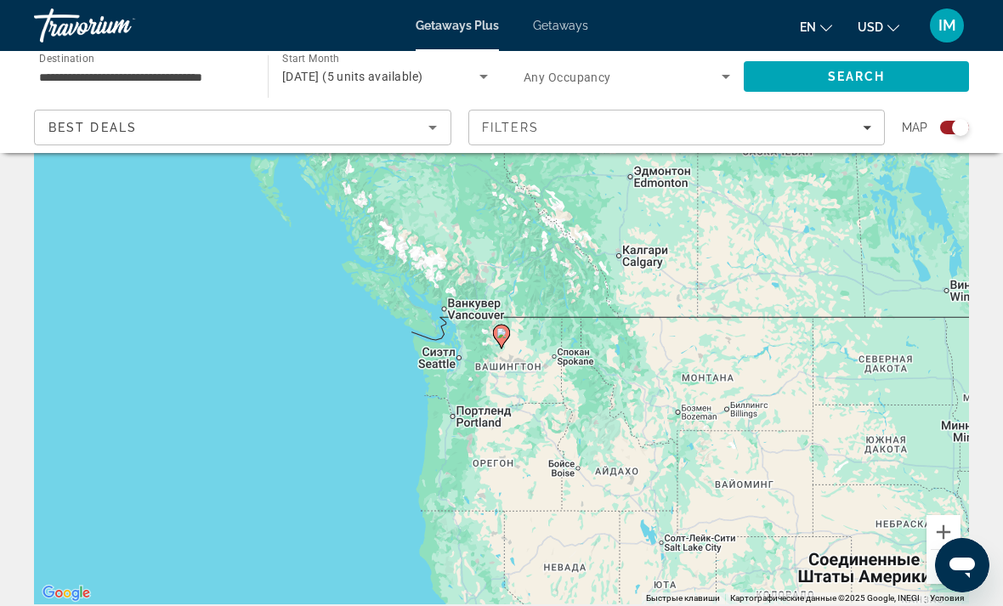
type input "**********"
click at [501, 335] on image "Main content" at bounding box center [501, 333] width 10 height 10
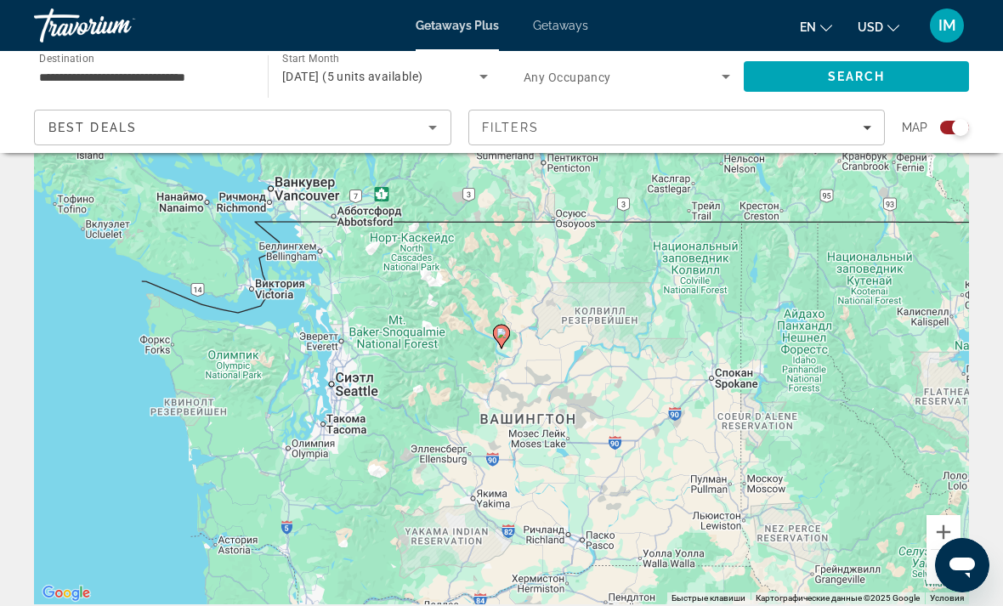
click at [503, 334] on image "Main content" at bounding box center [501, 333] width 10 height 10
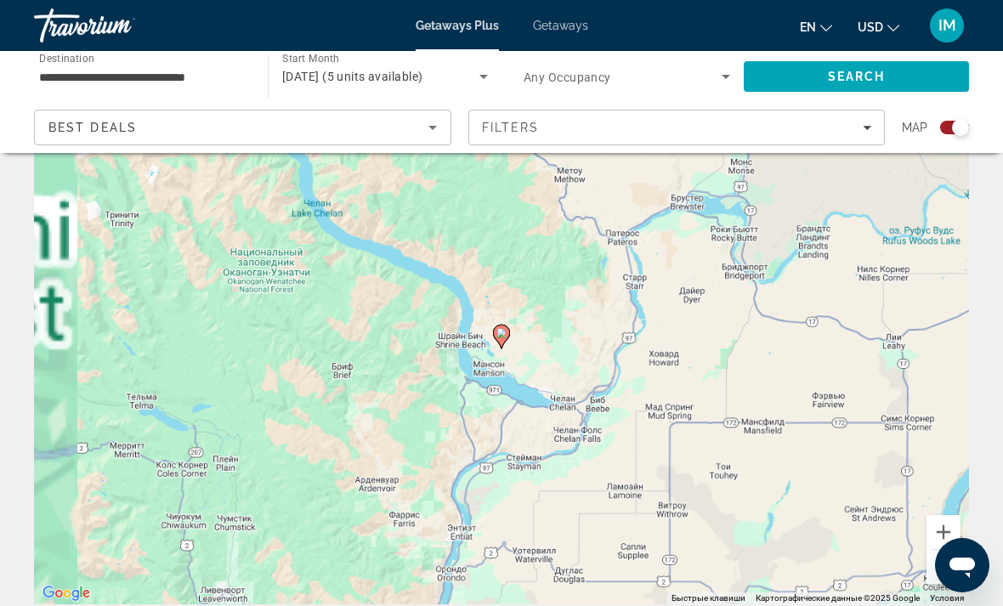
click at [493, 340] on gmp-advanced-marker "Main content" at bounding box center [501, 336] width 17 height 25
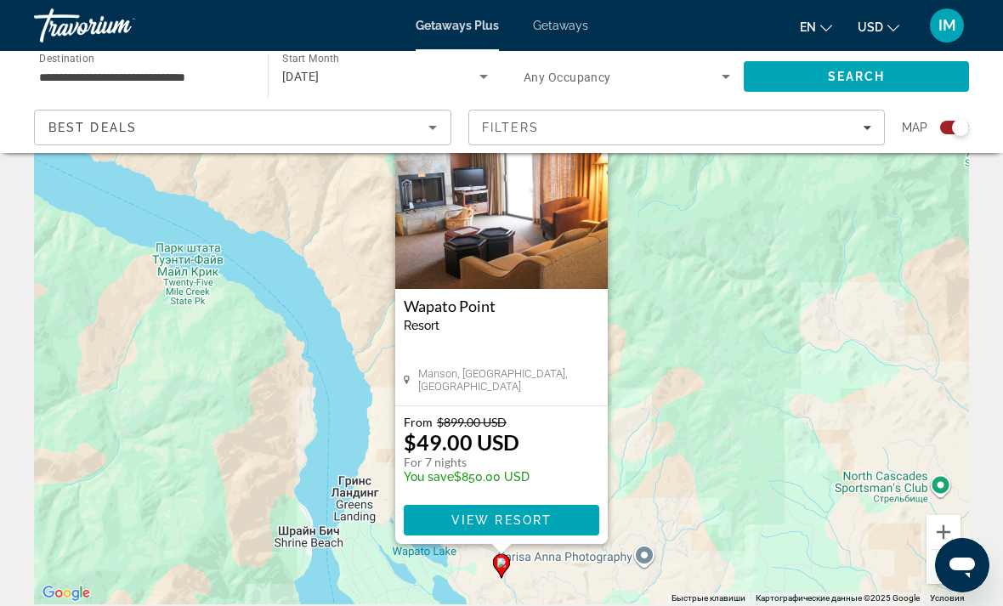
click at [461, 219] on img "Main content" at bounding box center [501, 204] width 212 height 170
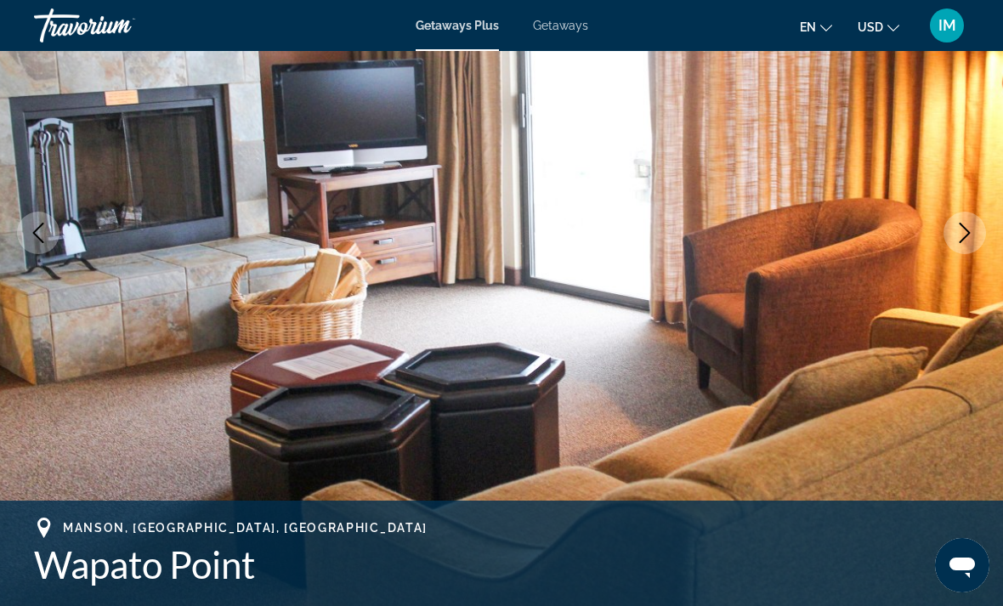
scroll to position [223, 0]
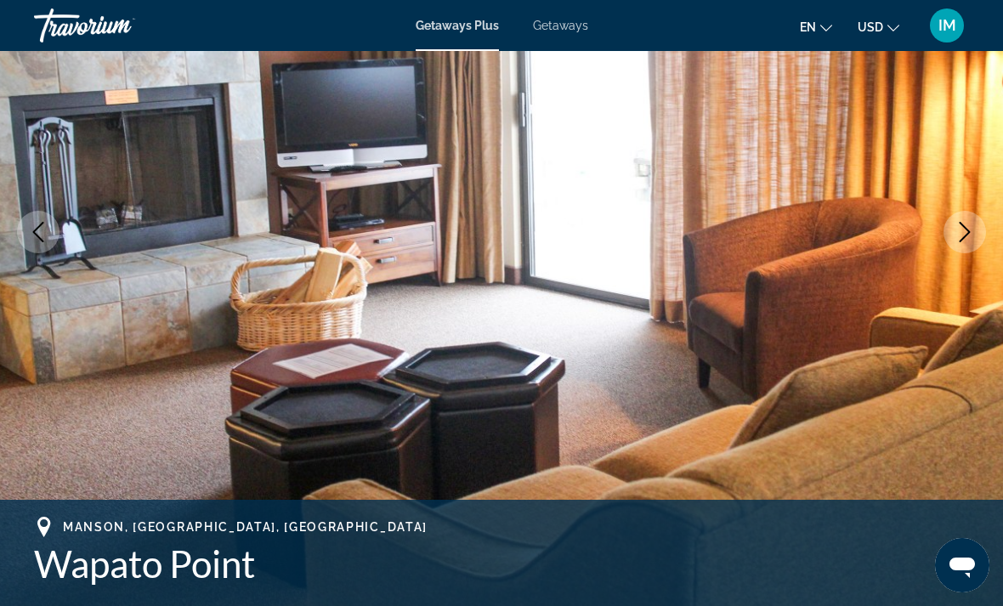
scroll to position [54, 0]
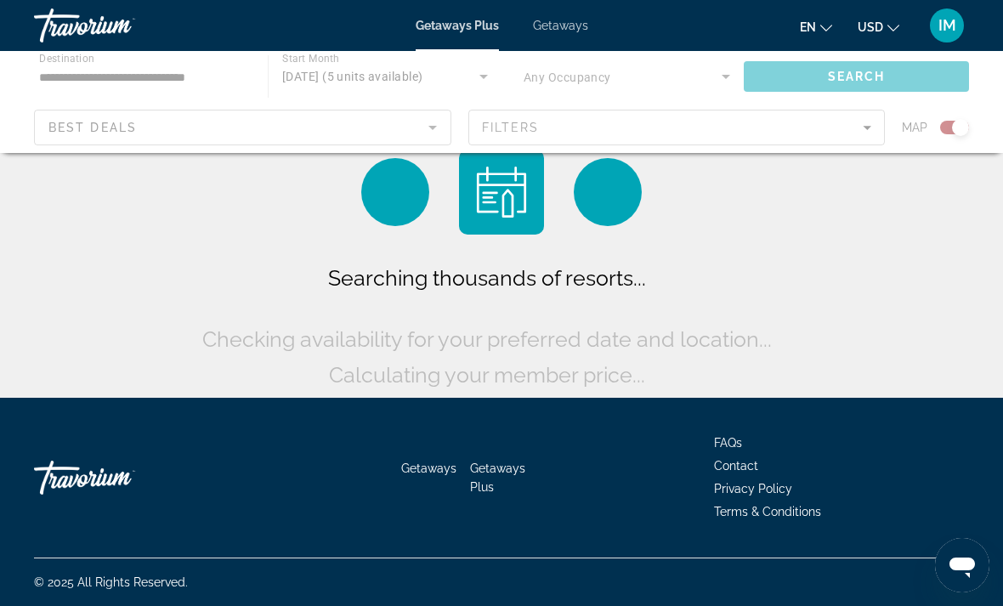
click at [557, 19] on span "Getaways" at bounding box center [560, 26] width 55 height 14
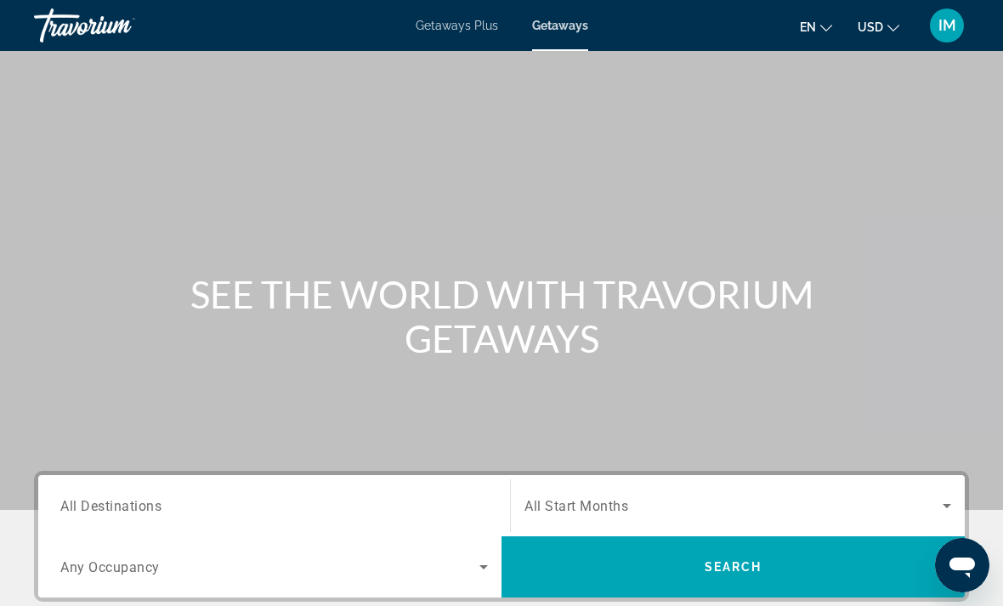
click at [112, 513] on span "All Destinations" at bounding box center [110, 505] width 101 height 16
click at [112, 513] on input "Destination All Destinations" at bounding box center [273, 506] width 427 height 20
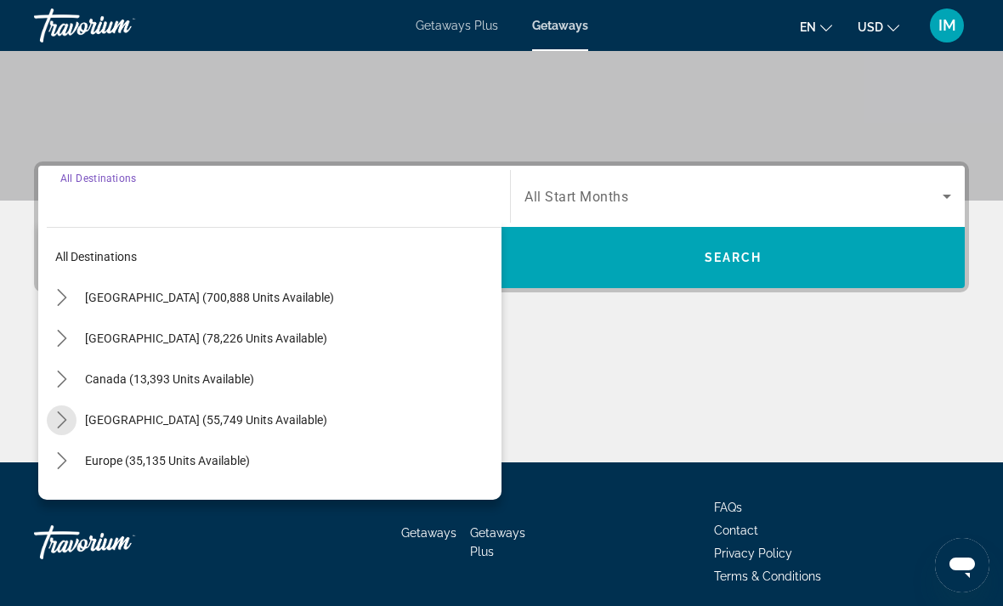
scroll to position [310, 0]
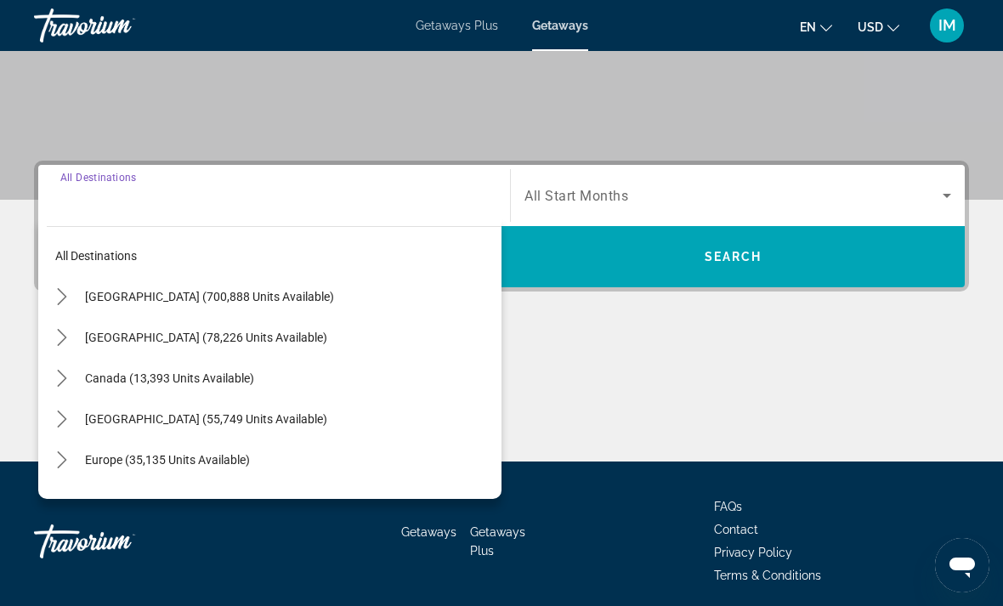
click at [56, 296] on icon "Toggle United States (700,888 units available) submenu" at bounding box center [62, 296] width 17 height 17
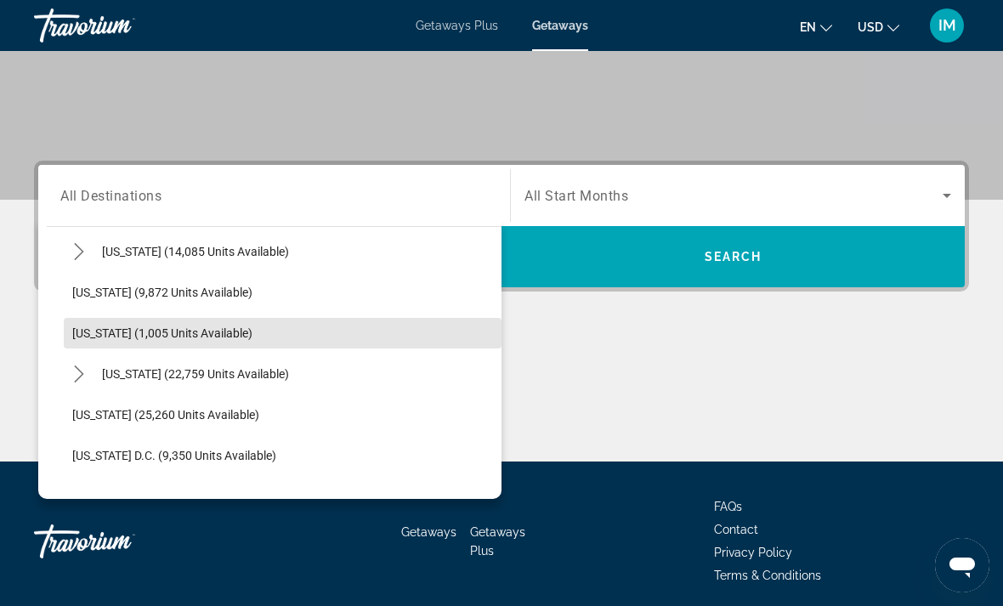
scroll to position [1556, 0]
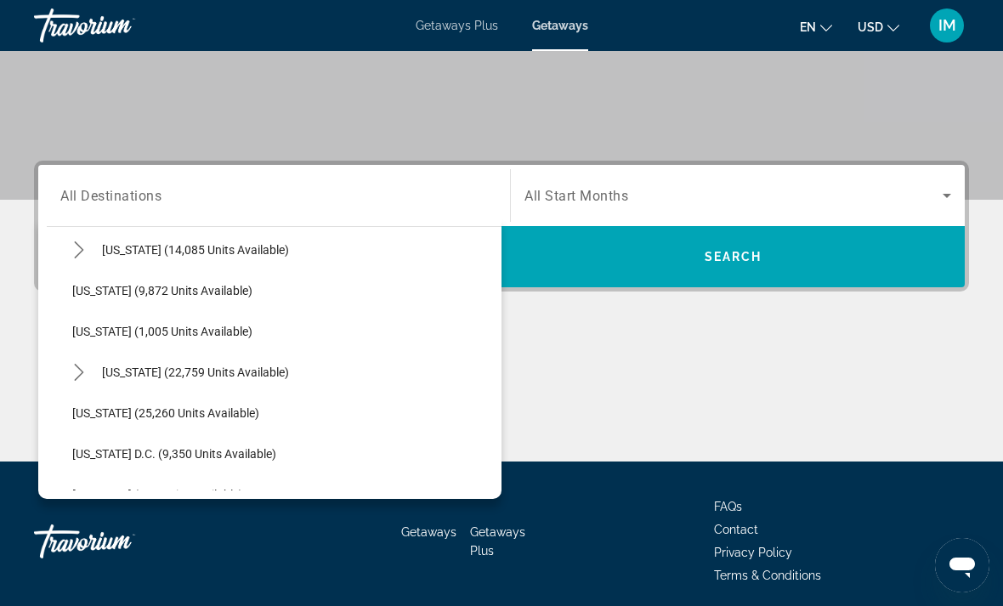
click at [98, 427] on span "Select destination: Washington (25,260 units available)" at bounding box center [283, 413] width 438 height 41
type input "**********"
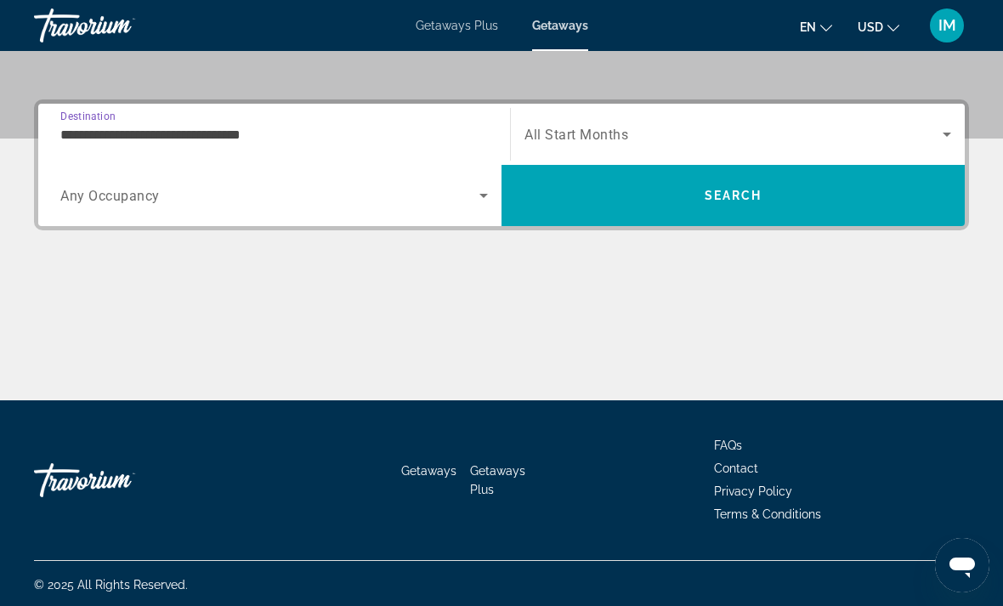
scroll to position [374, 0]
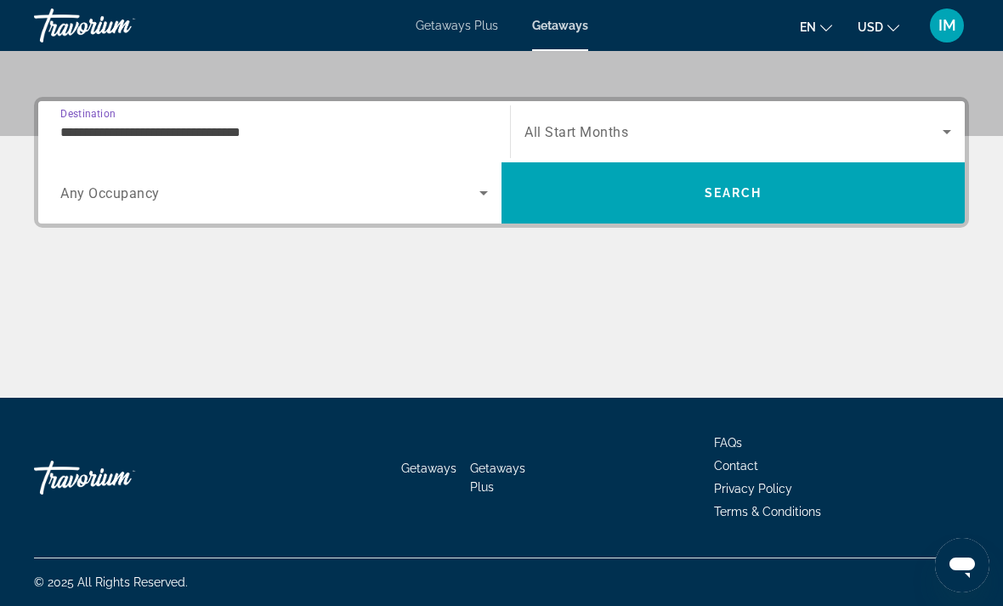
click at [927, 138] on span "Search widget" at bounding box center [733, 132] width 418 height 20
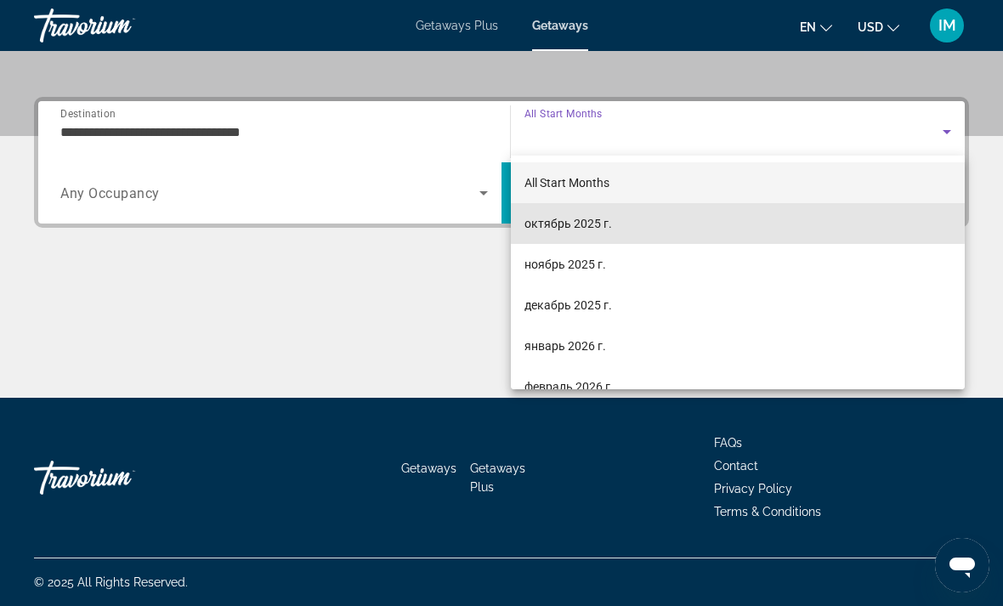
click at [663, 221] on mat-option "октябрь 2025 г." at bounding box center [738, 223] width 454 height 41
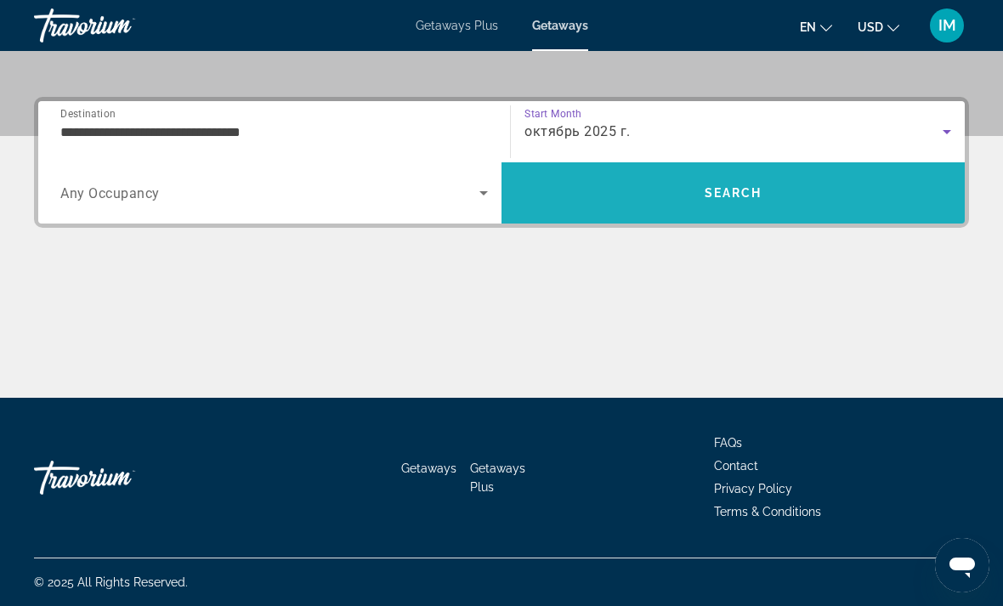
click at [714, 189] on span "Search" at bounding box center [733, 193] width 58 height 14
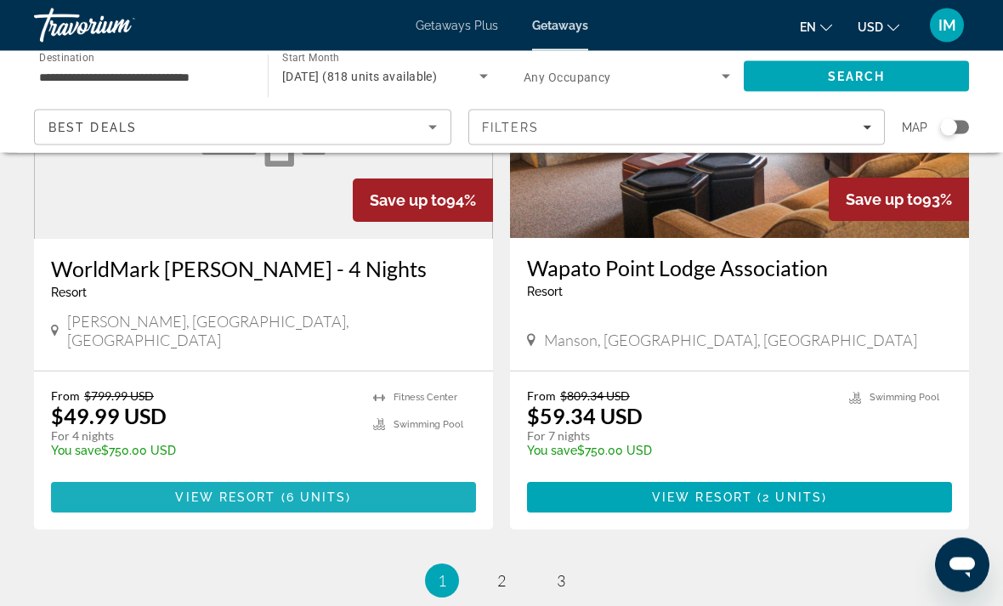
scroll to position [3233, 0]
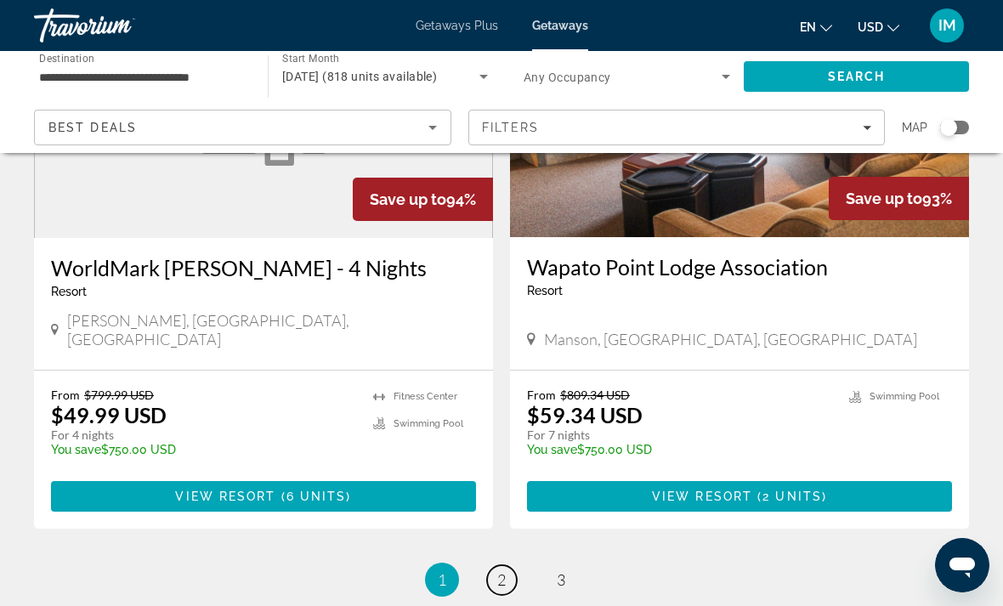
click at [497, 570] on span "2" at bounding box center [501, 579] width 8 height 19
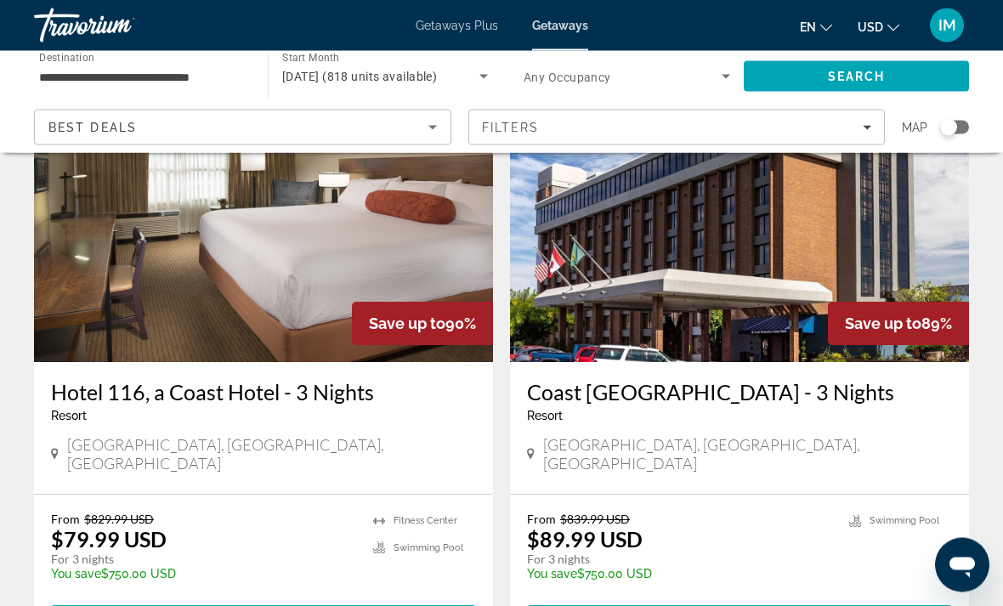
scroll to position [1323, 0]
click at [242, 240] on img "Main content" at bounding box center [263, 226] width 459 height 272
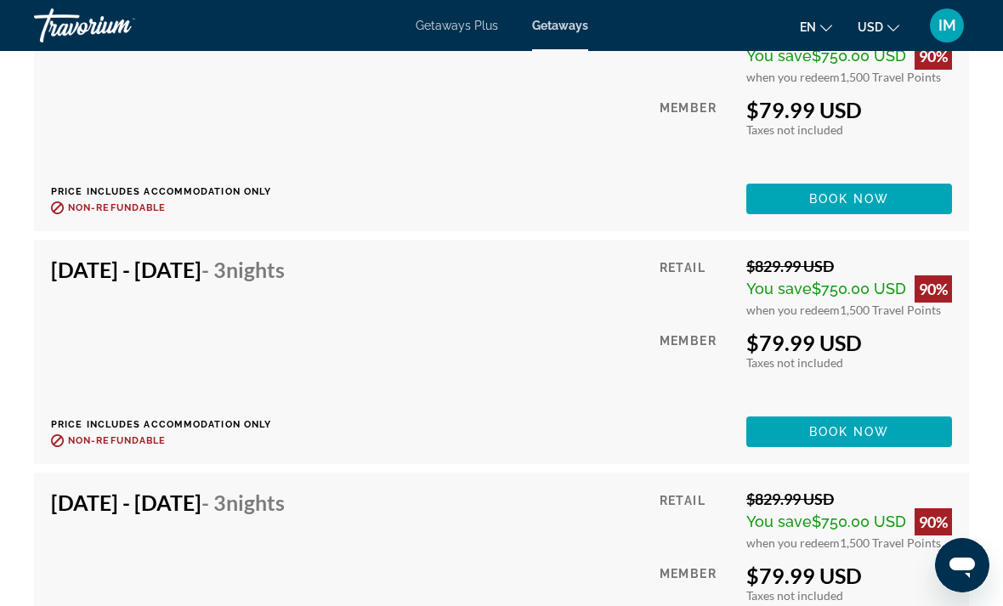
scroll to position [3508, 0]
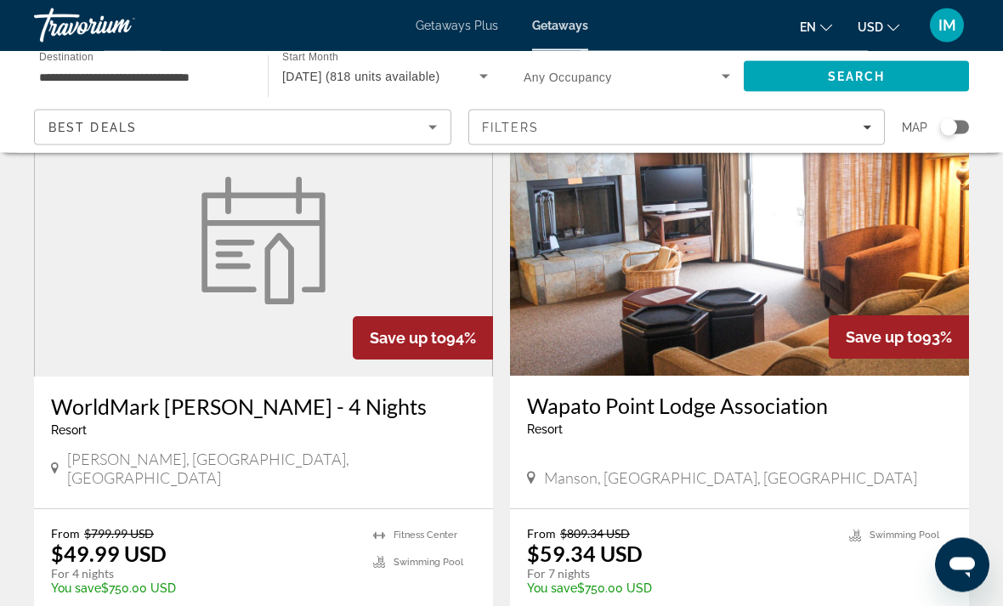
scroll to position [3103, 0]
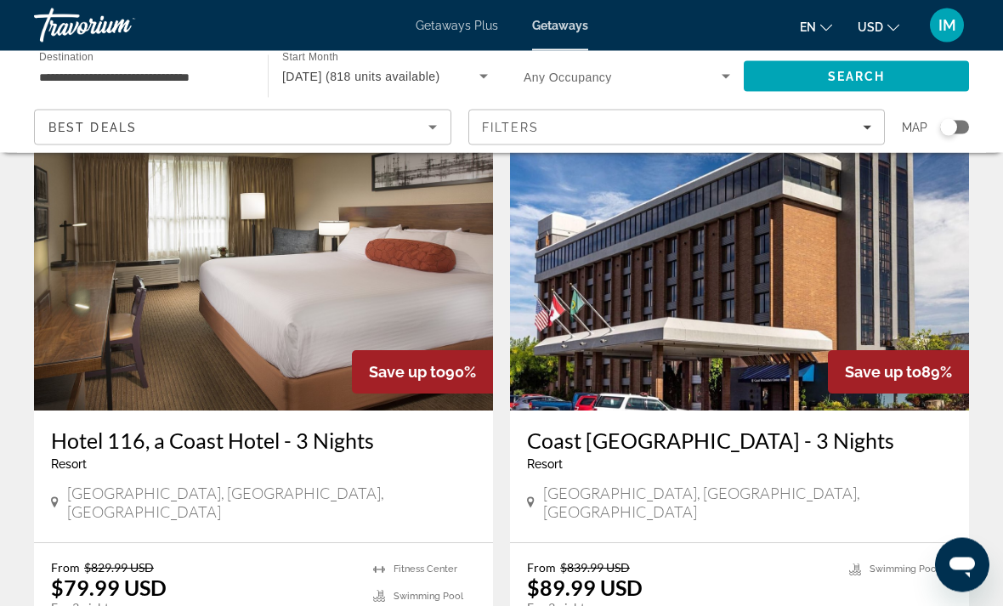
scroll to position [1275, 0]
click at [147, 337] on img "Main content" at bounding box center [263, 274] width 459 height 272
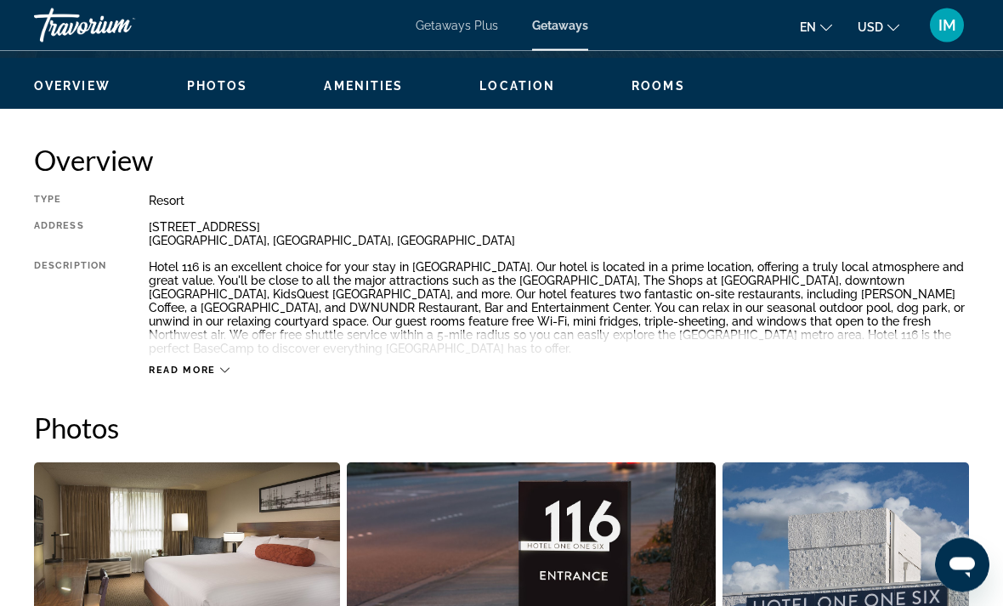
click at [211, 375] on span "Read more" at bounding box center [182, 370] width 67 height 11
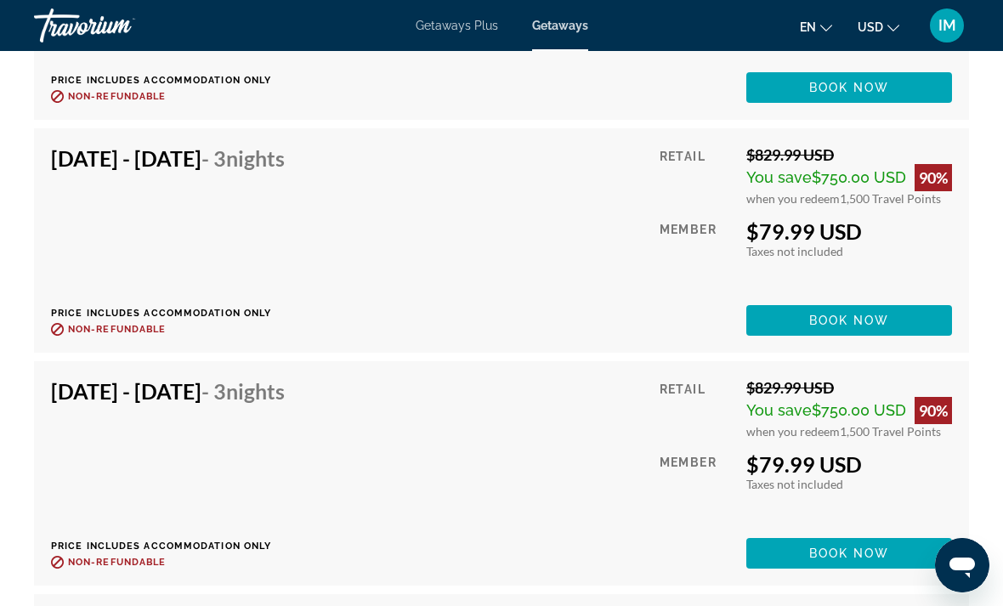
scroll to position [3390, 0]
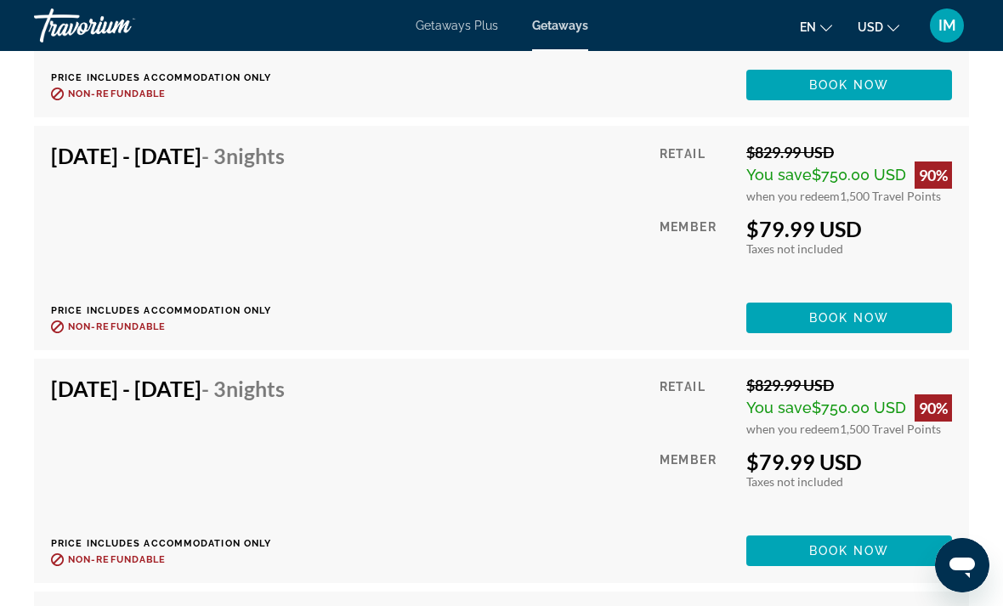
click at [821, 318] on span "Book now" at bounding box center [849, 318] width 81 height 14
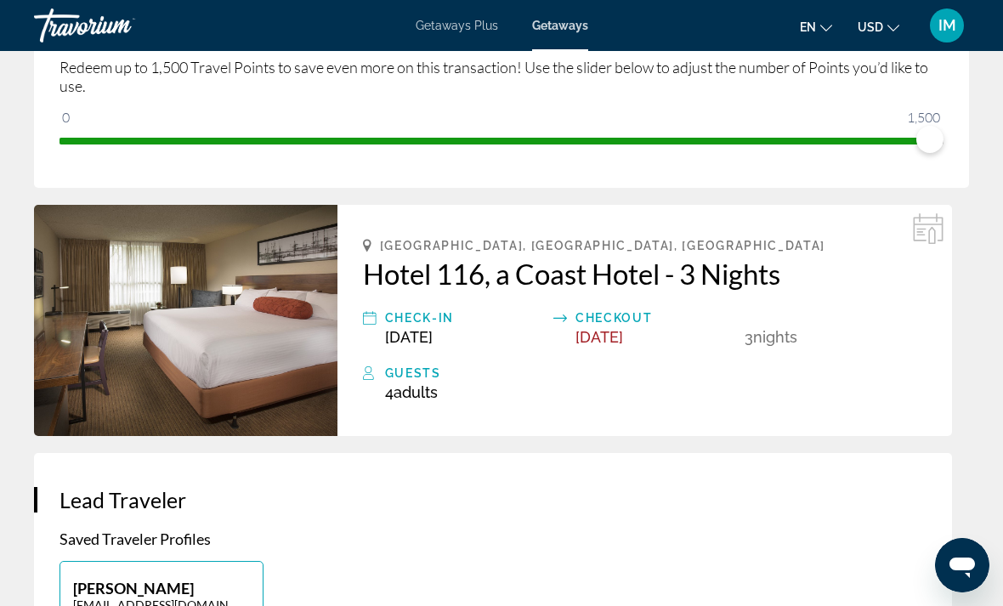
scroll to position [309, 0]
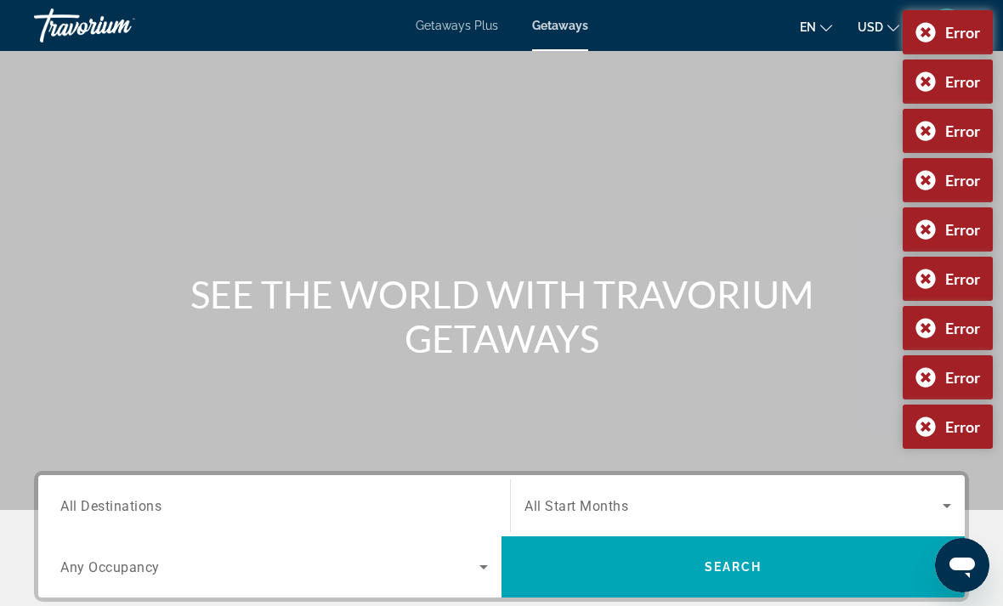
click at [930, 29] on div "Error" at bounding box center [947, 32] width 90 height 44
click at [926, 39] on div "Error" at bounding box center [947, 32] width 90 height 44
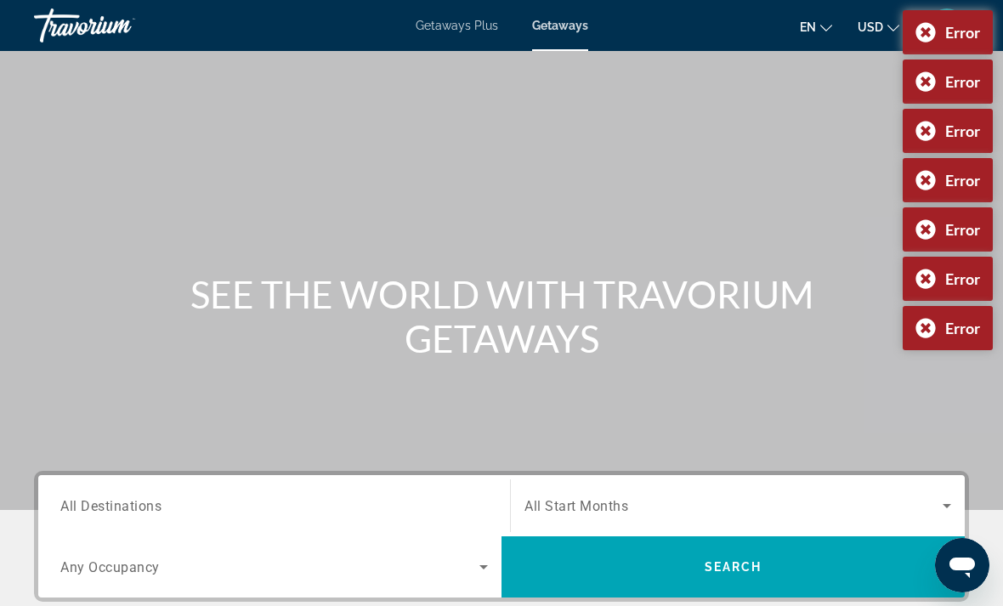
click at [927, 33] on div "Error" at bounding box center [947, 32] width 90 height 44
click at [923, 31] on div "Error" at bounding box center [947, 32] width 90 height 44
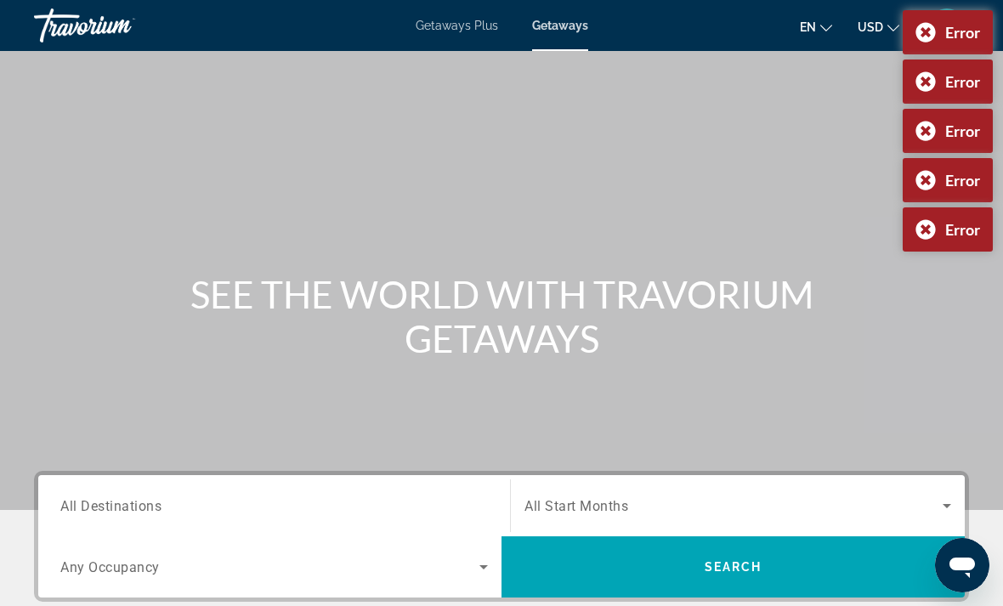
click at [927, 31] on div "Error" at bounding box center [947, 32] width 90 height 44
click at [929, 32] on div "Error" at bounding box center [947, 32] width 90 height 44
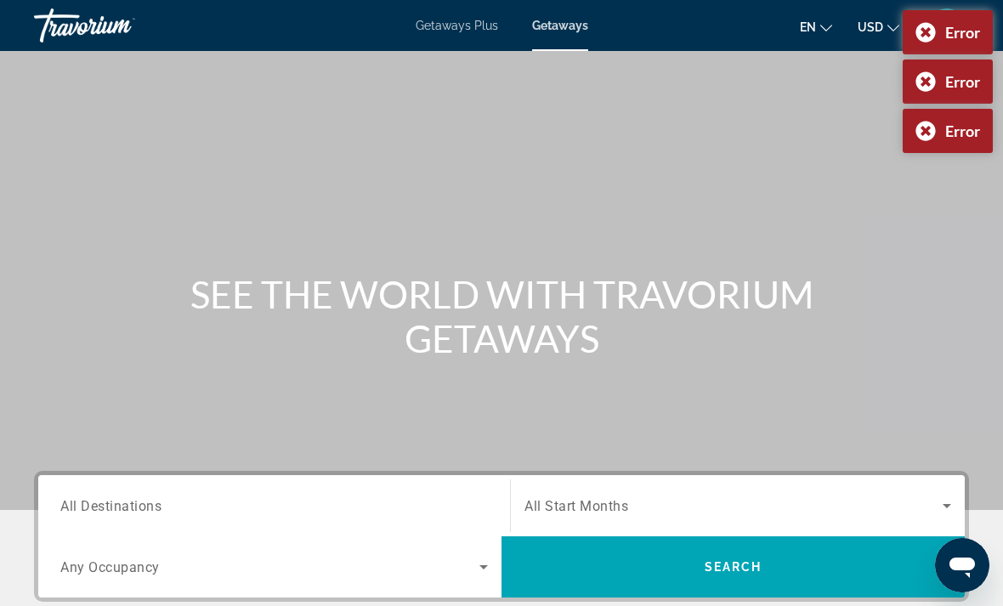
click at [926, 34] on div "Error" at bounding box center [947, 32] width 90 height 44
click at [925, 36] on button "IM" at bounding box center [946, 26] width 44 height 36
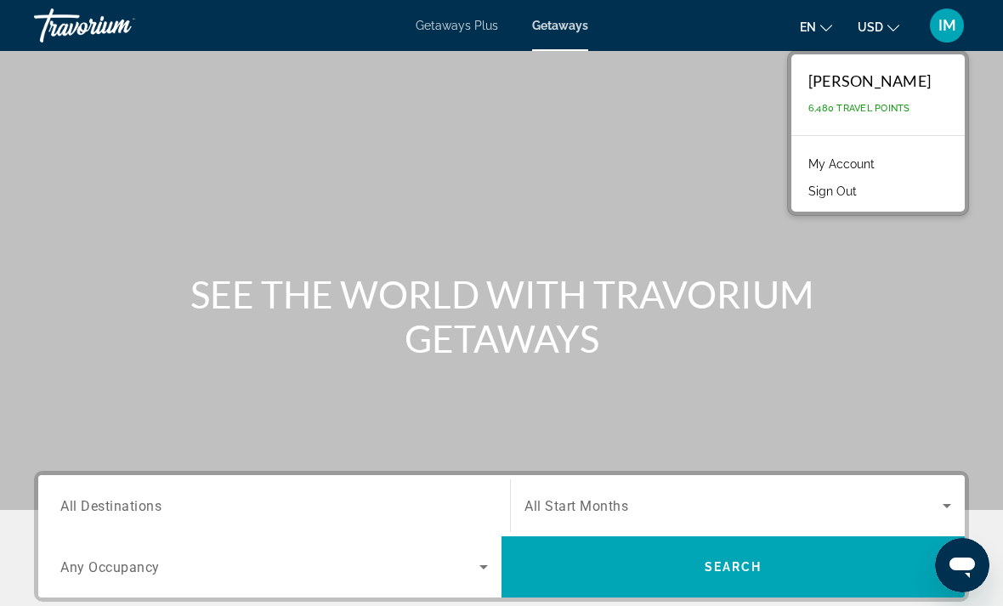
click at [849, 195] on button "Sign Out" at bounding box center [832, 191] width 65 height 22
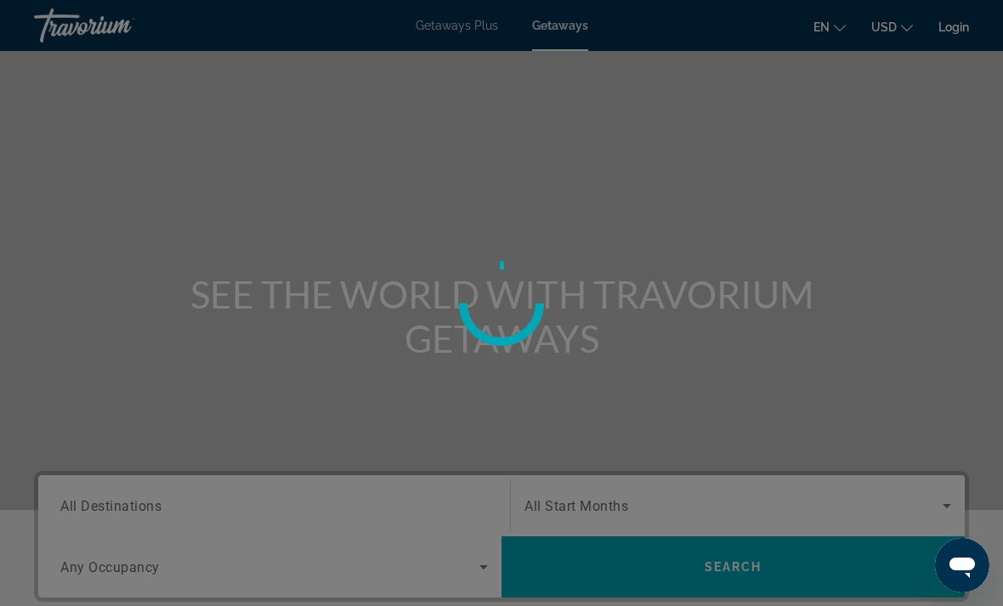
click at [690, 2] on div at bounding box center [501, 303] width 1003 height 606
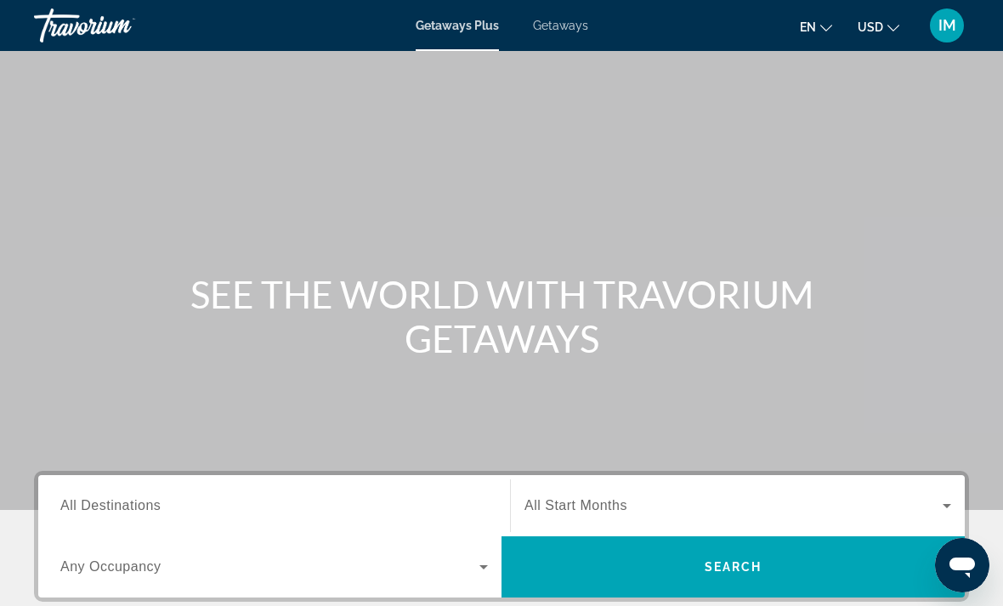
click at [550, 20] on span "Getaways" at bounding box center [560, 26] width 55 height 14
click at [122, 502] on span "All Destinations" at bounding box center [110, 505] width 100 height 14
click at [122, 502] on input "Destination All Destinations" at bounding box center [273, 506] width 427 height 20
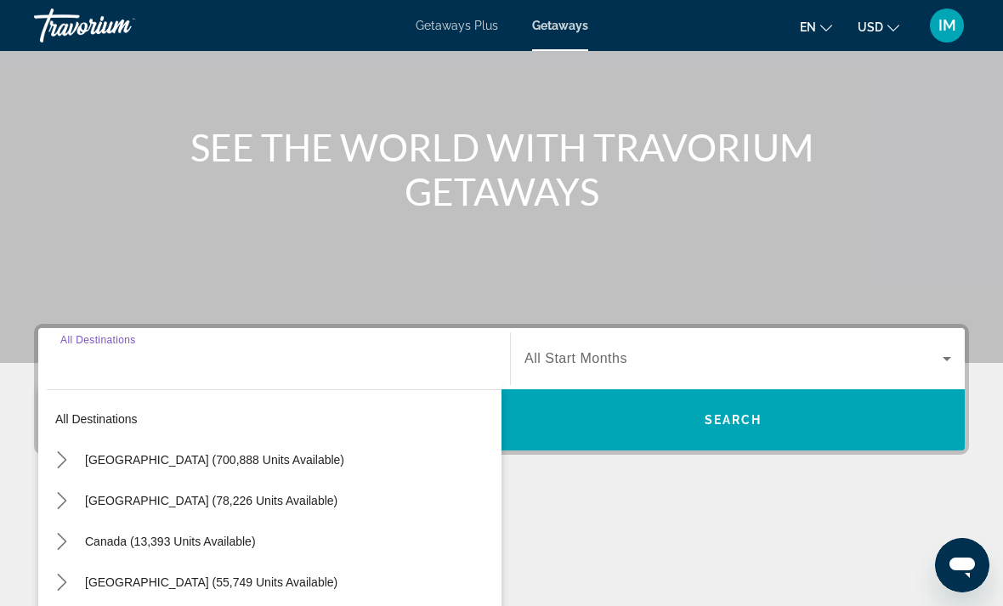
scroll to position [374, 0]
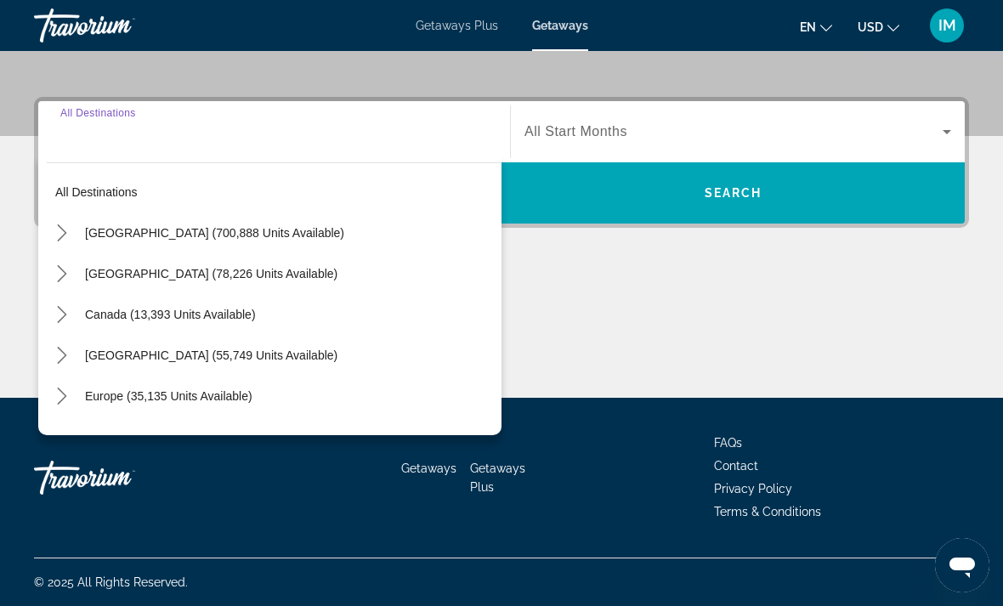
click at [65, 233] on icon "Toggle United States (700,888 units available) submenu" at bounding box center [61, 232] width 9 height 17
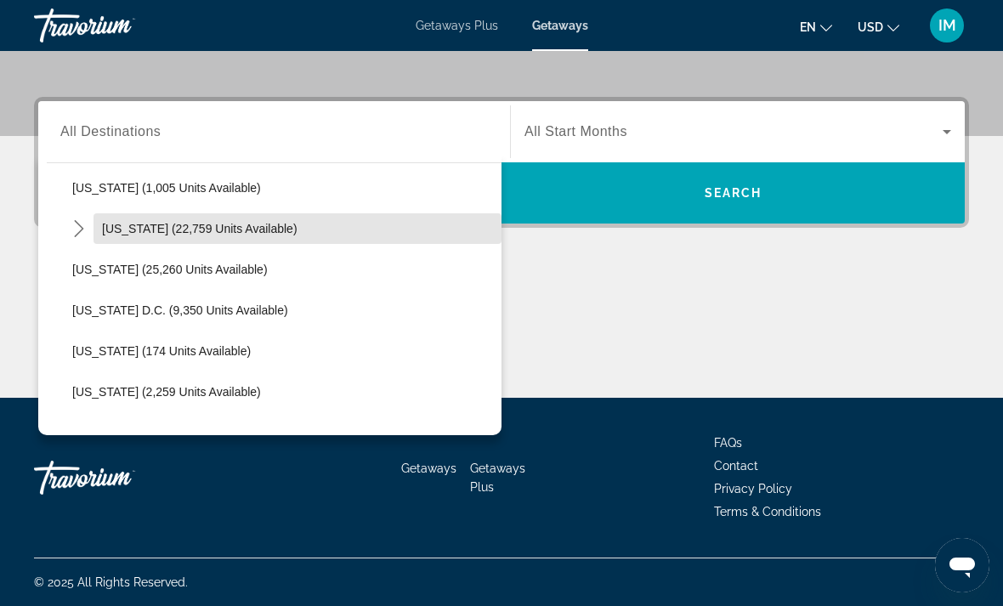
scroll to position [1641, 0]
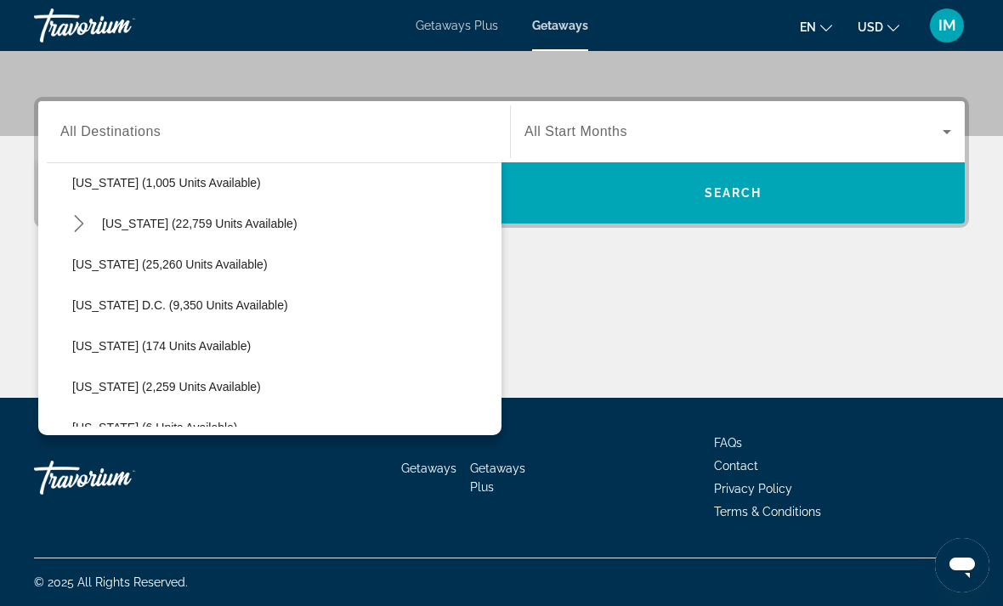
click at [149, 262] on span "[US_STATE] (25,260 units available)" at bounding box center [169, 264] width 195 height 14
type input "**********"
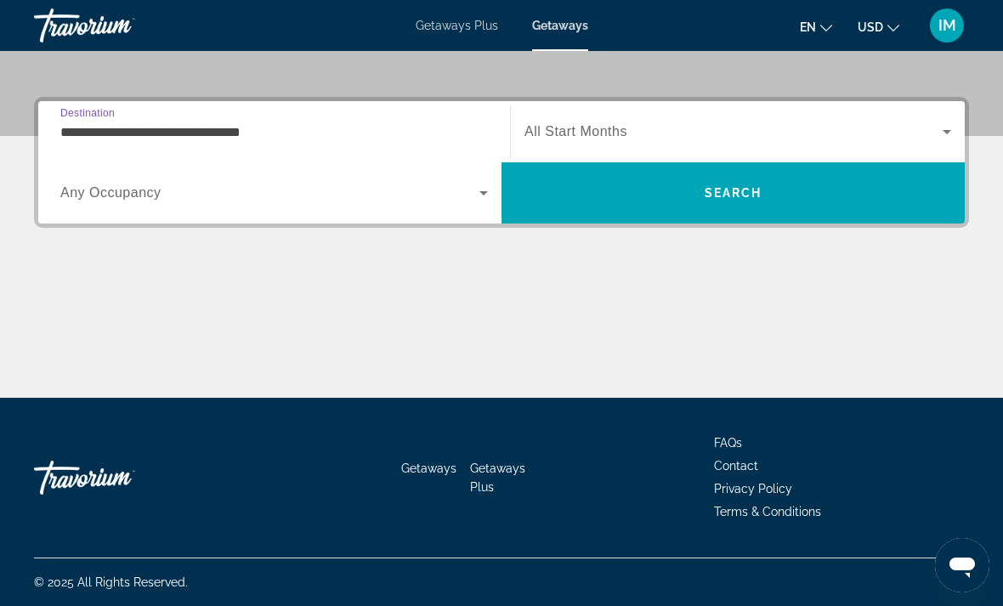
click at [487, 194] on icon "Search widget" at bounding box center [483, 193] width 20 height 20
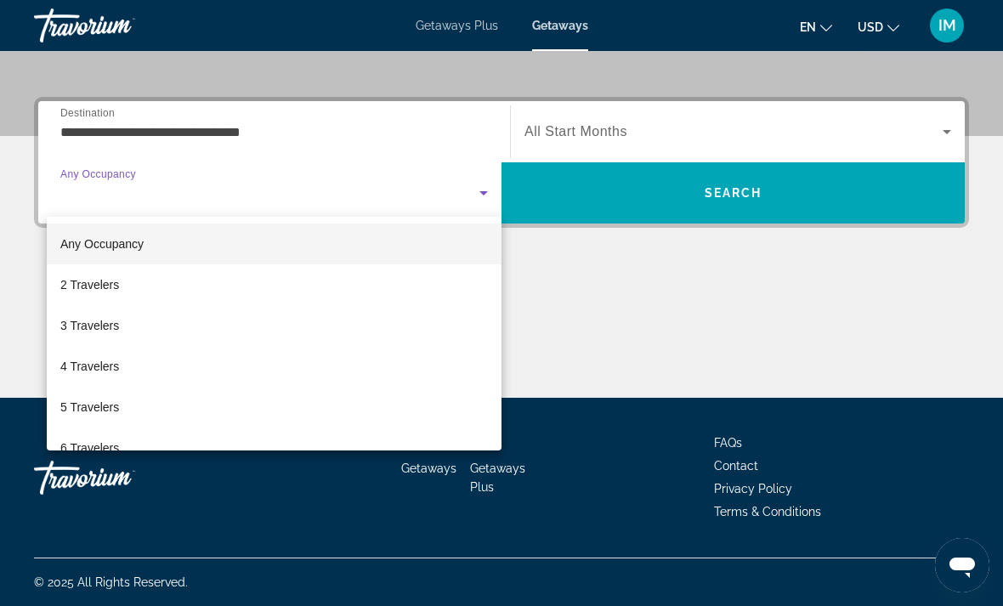
click at [956, 132] on div at bounding box center [501, 303] width 1003 height 606
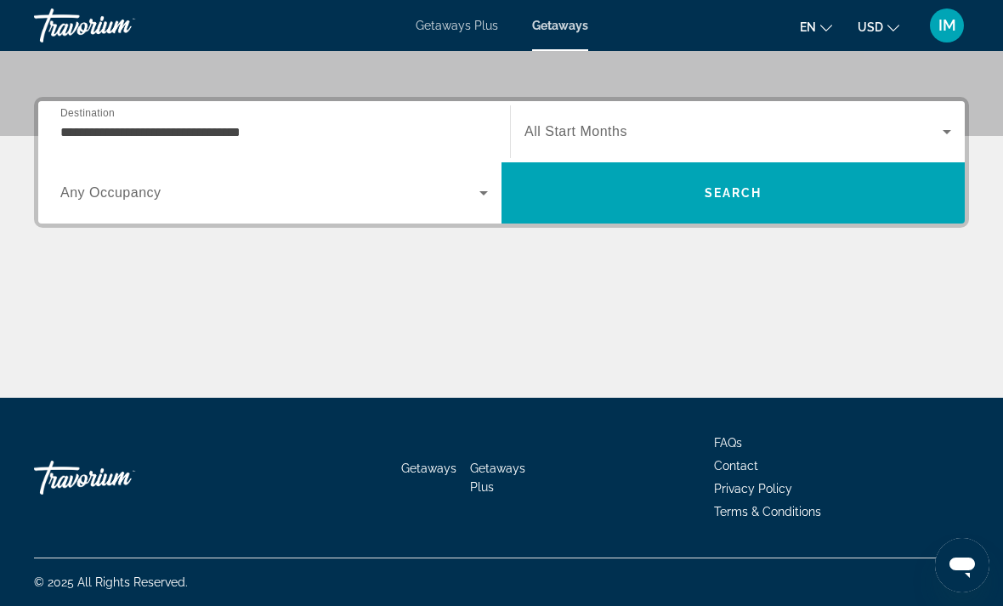
click at [953, 128] on icon "Search widget" at bounding box center [946, 132] width 20 height 20
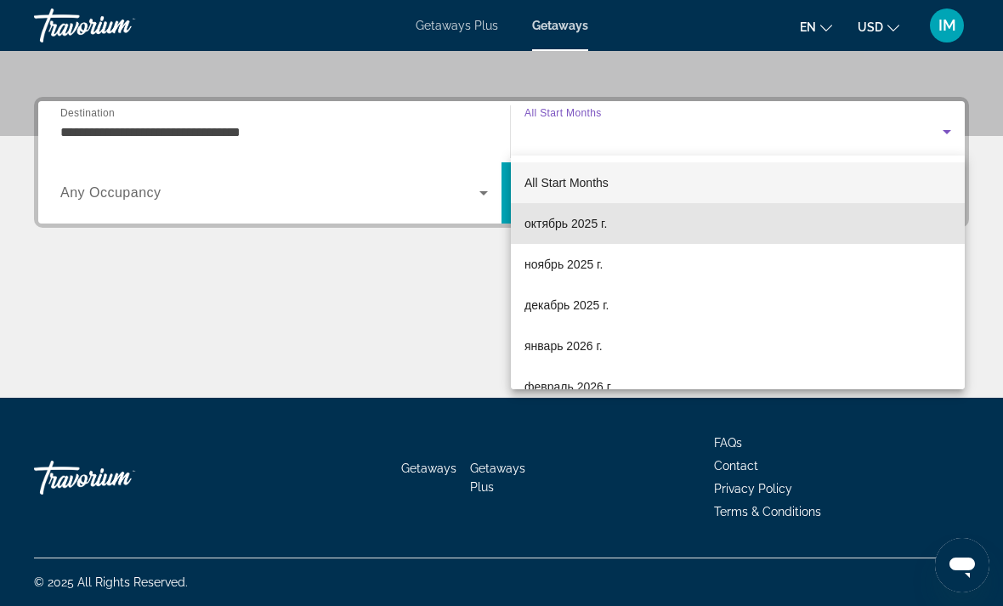
click at [574, 223] on span "октябрь 2025 г." at bounding box center [565, 223] width 82 height 20
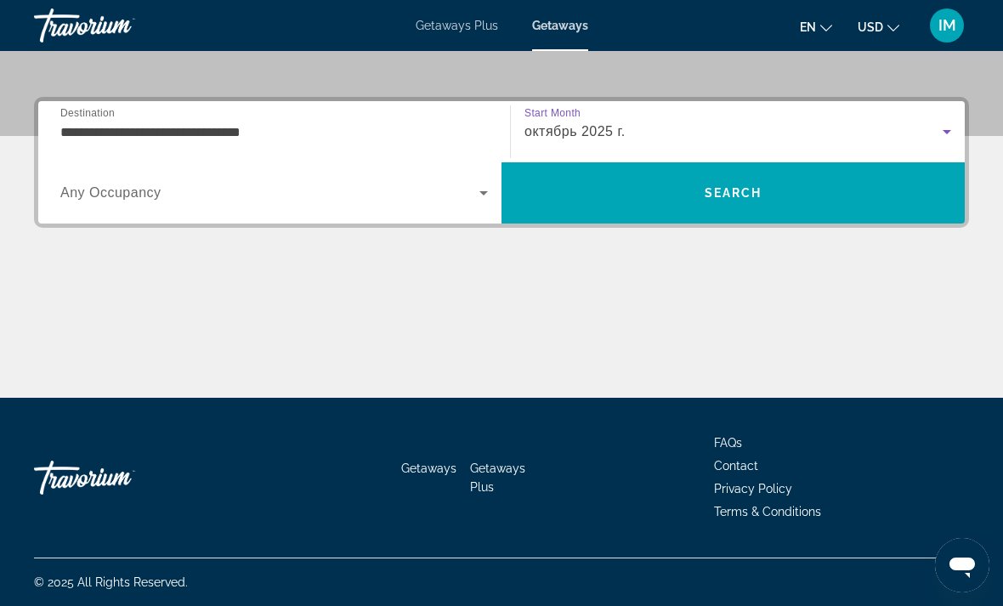
click at [716, 189] on span "Search" at bounding box center [733, 193] width 58 height 14
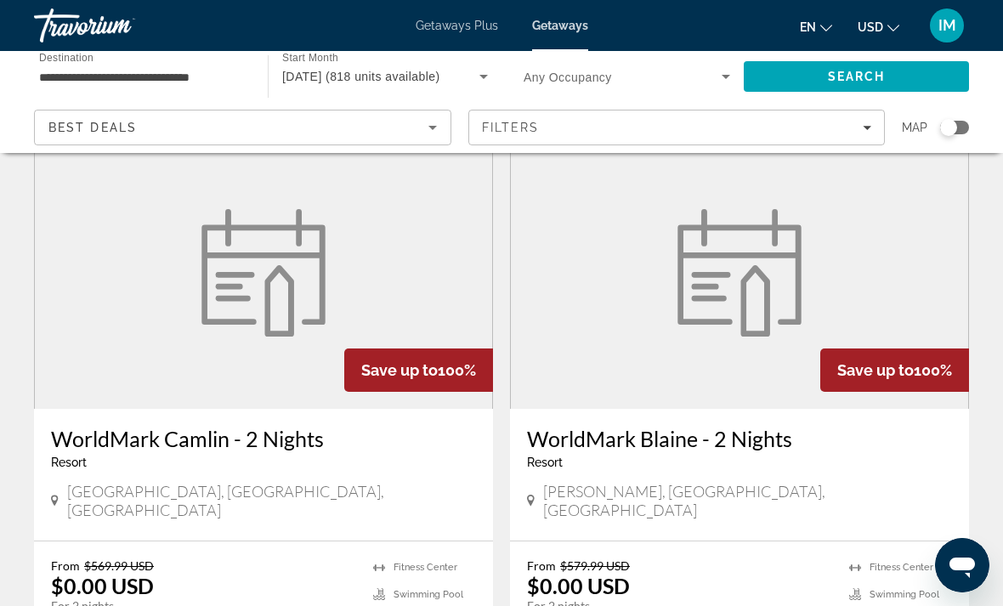
scroll to position [75, 0]
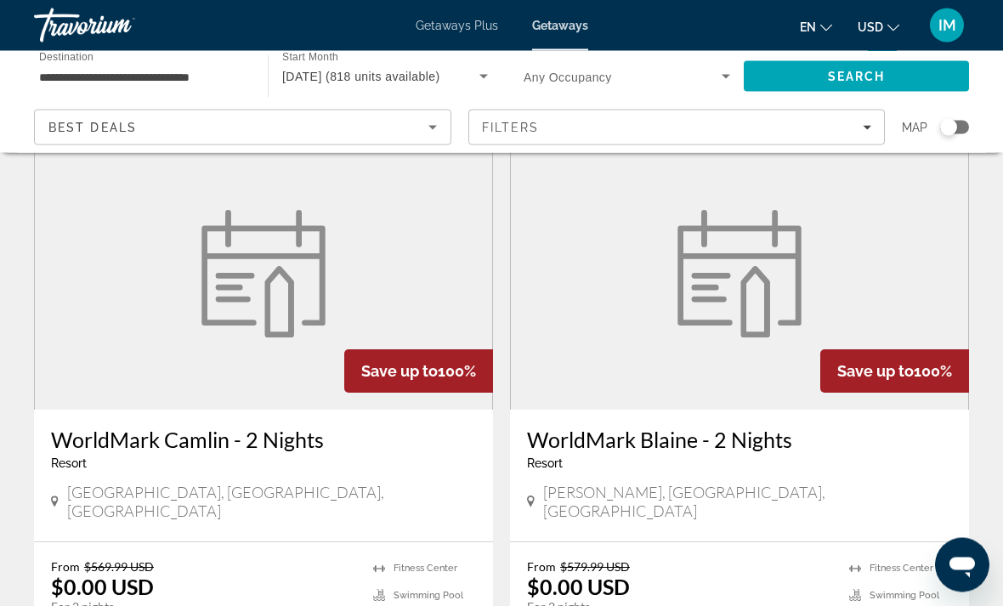
click at [335, 246] on img "Main content" at bounding box center [263, 274] width 144 height 127
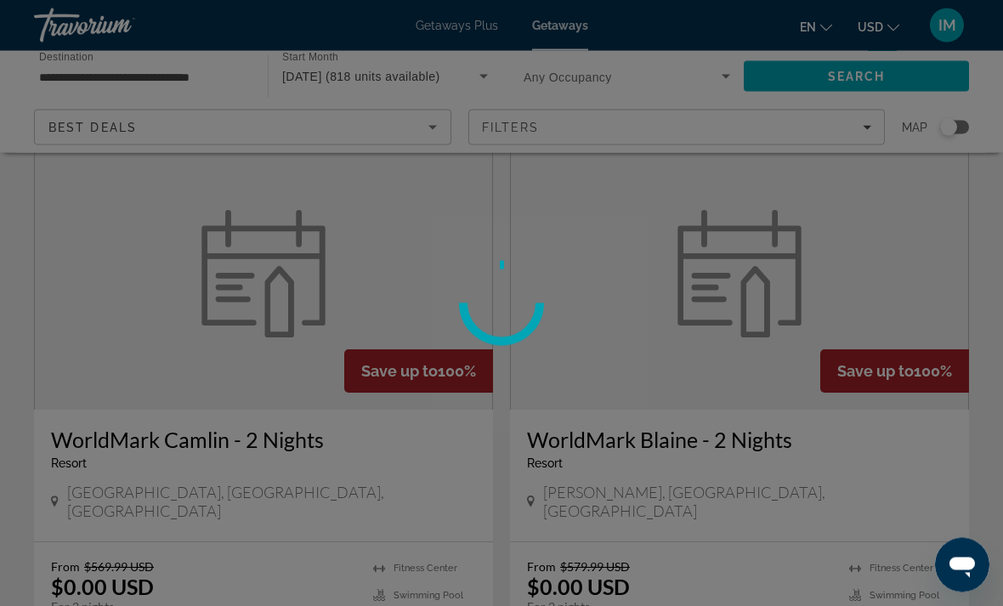
scroll to position [76, 0]
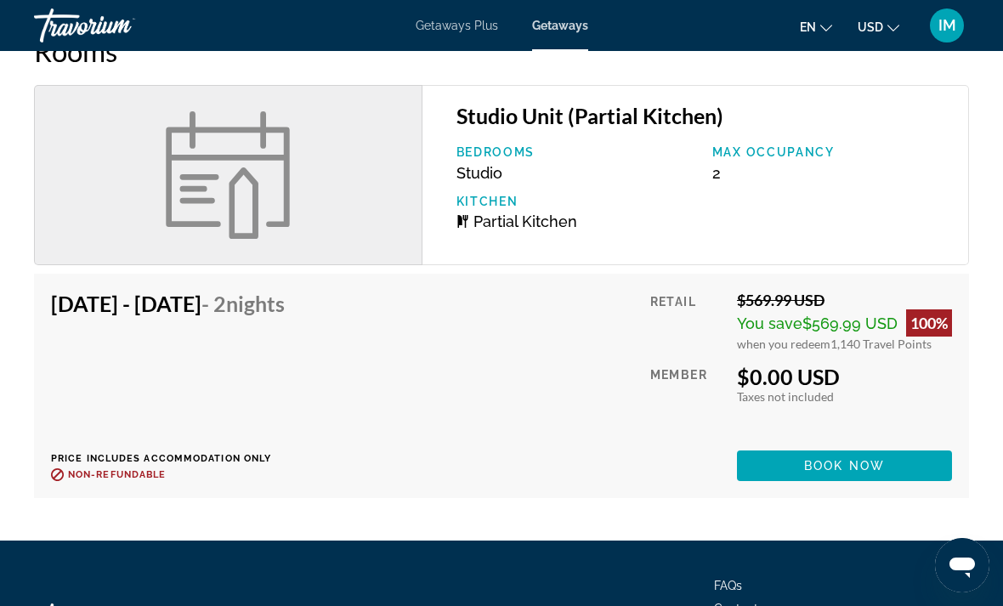
scroll to position [2482, 0]
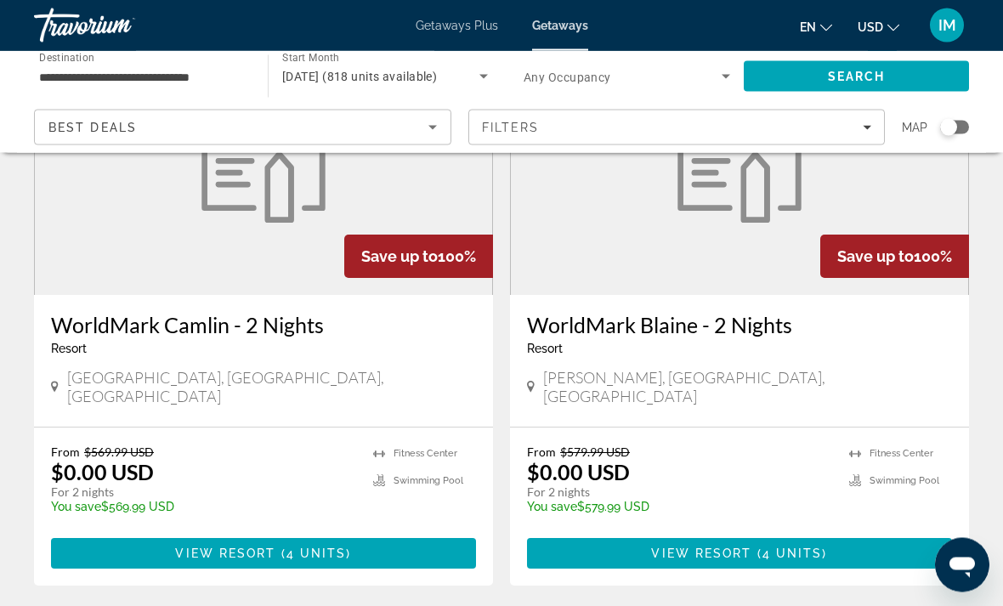
scroll to position [190, 0]
click at [664, 223] on figure "Main content" at bounding box center [739, 159] width 457 height 272
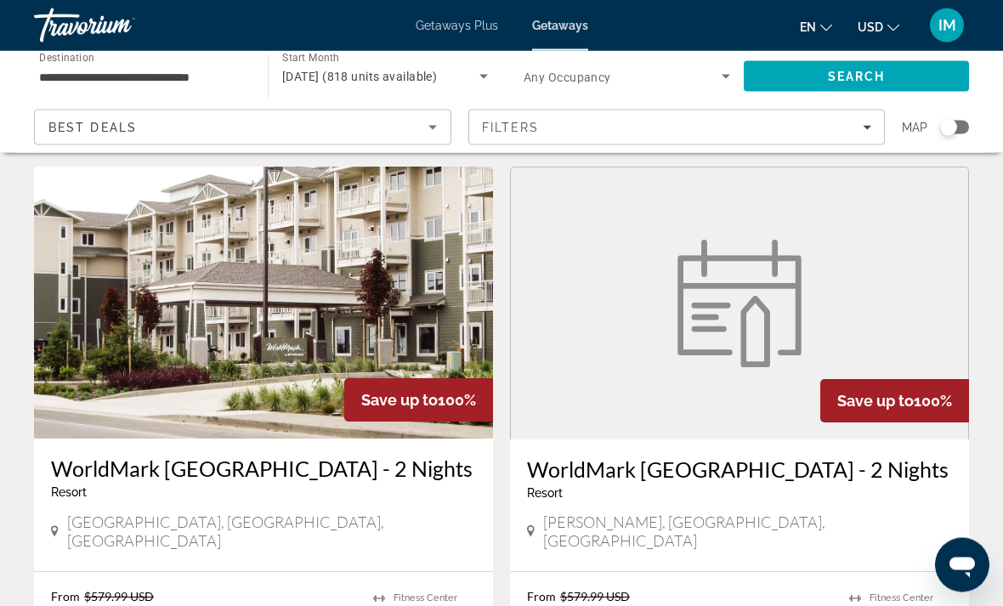
scroll to position [749, 0]
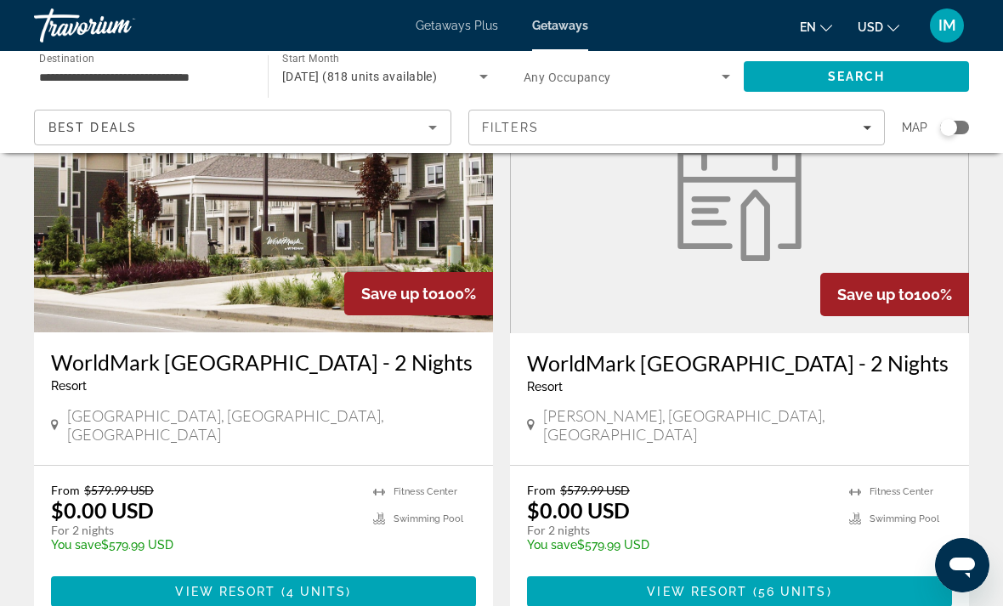
click at [718, 257] on figure "Main content" at bounding box center [739, 197] width 457 height 272
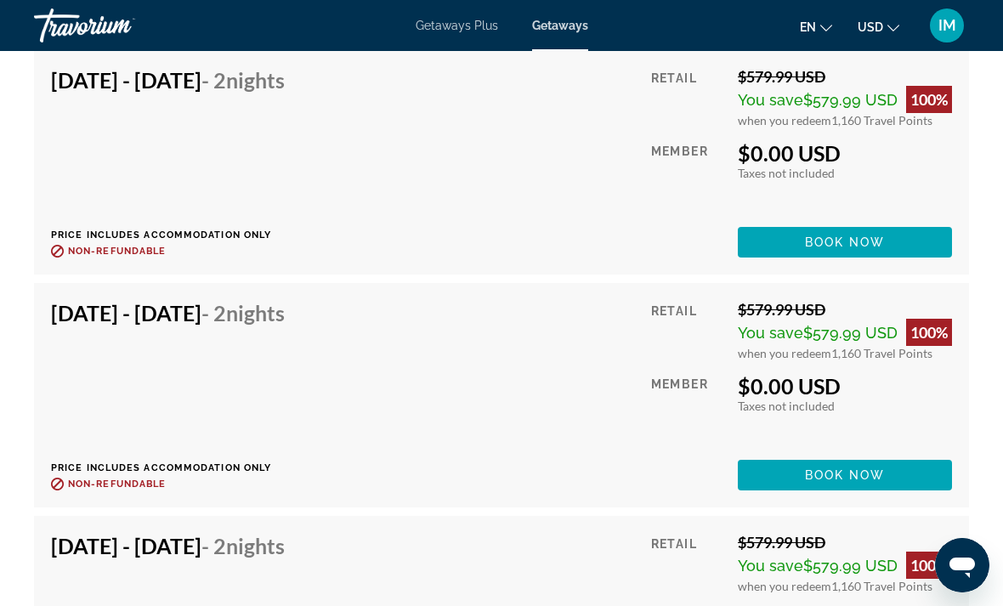
scroll to position [3218, 0]
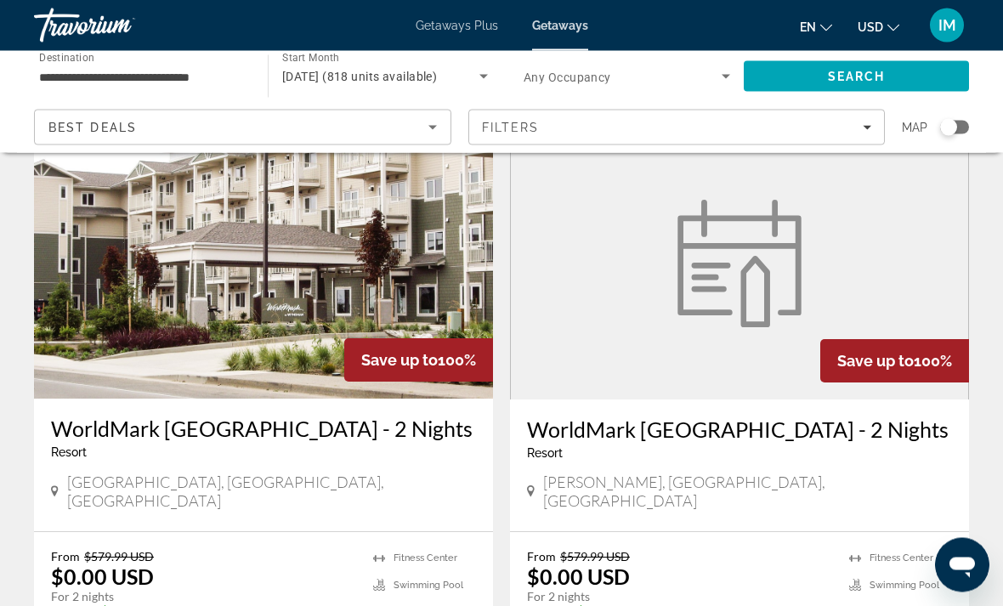
scroll to position [678, 0]
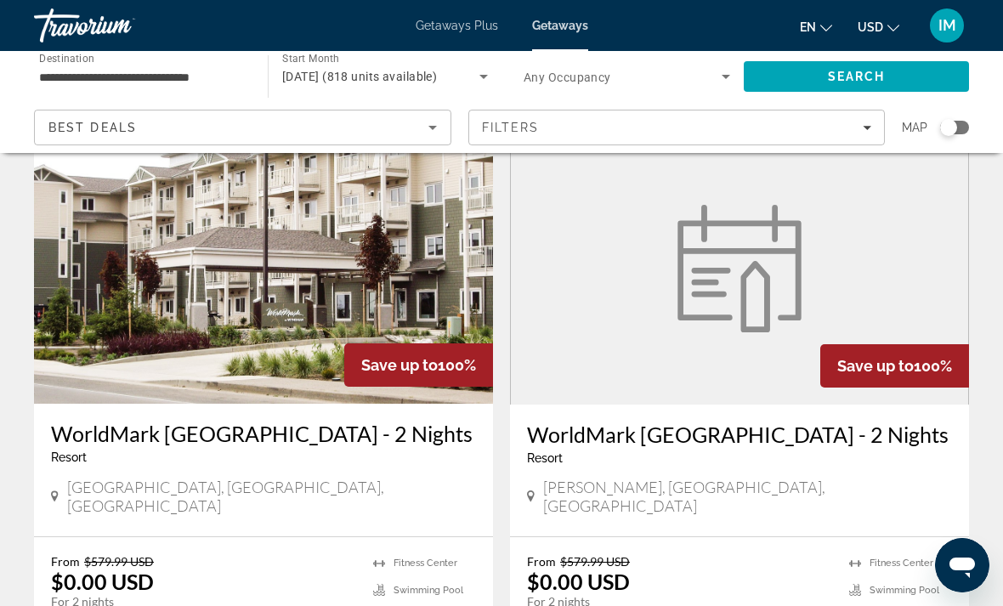
click at [738, 291] on img "Main content" at bounding box center [739, 268] width 144 height 127
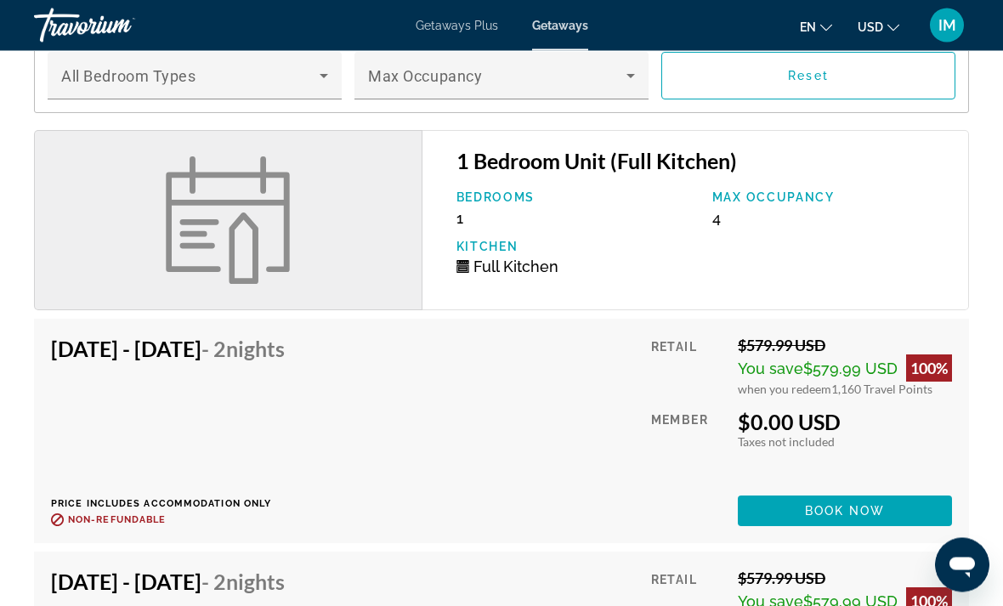
scroll to position [2484, 0]
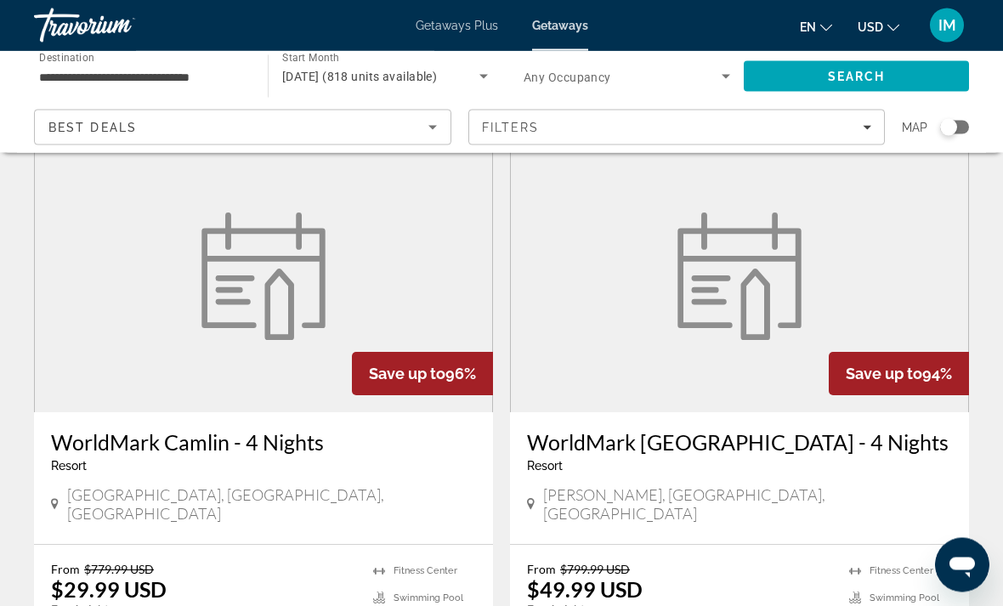
scroll to position [2462, 0]
click at [366, 249] on figure "Main content" at bounding box center [263, 276] width 457 height 272
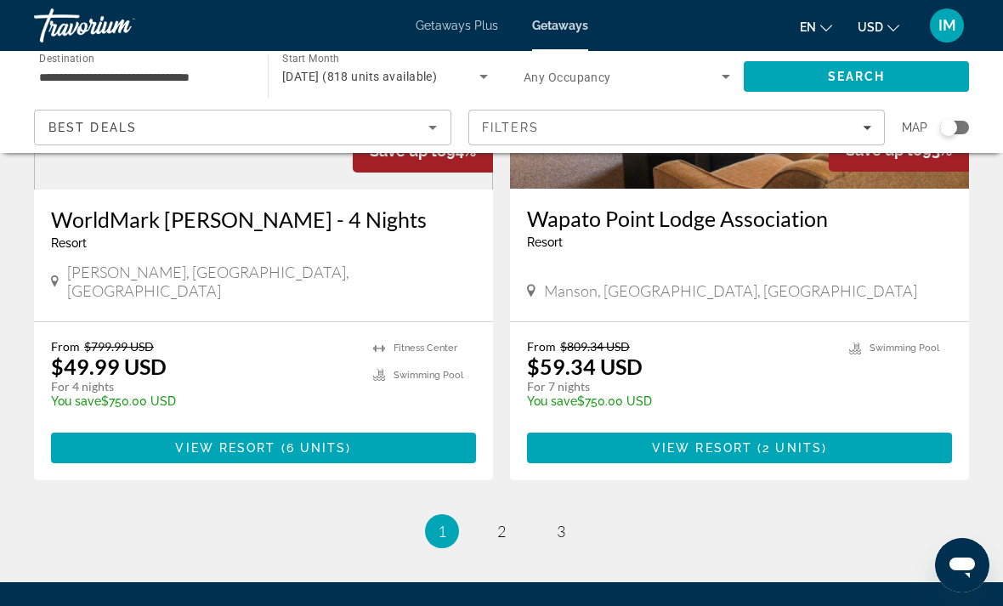
scroll to position [3300, 0]
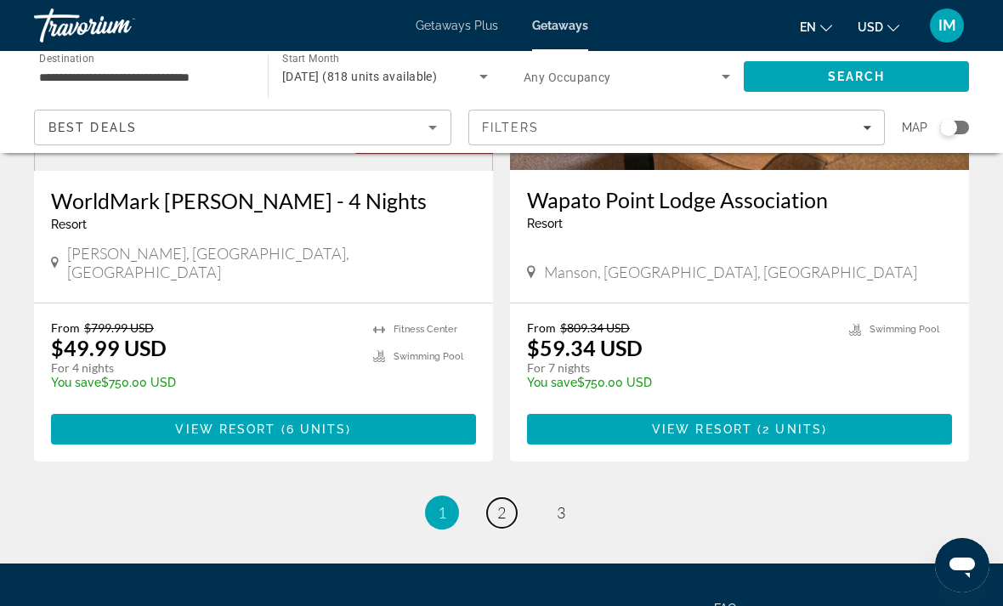
click at [501, 503] on span "2" at bounding box center [501, 512] width 8 height 19
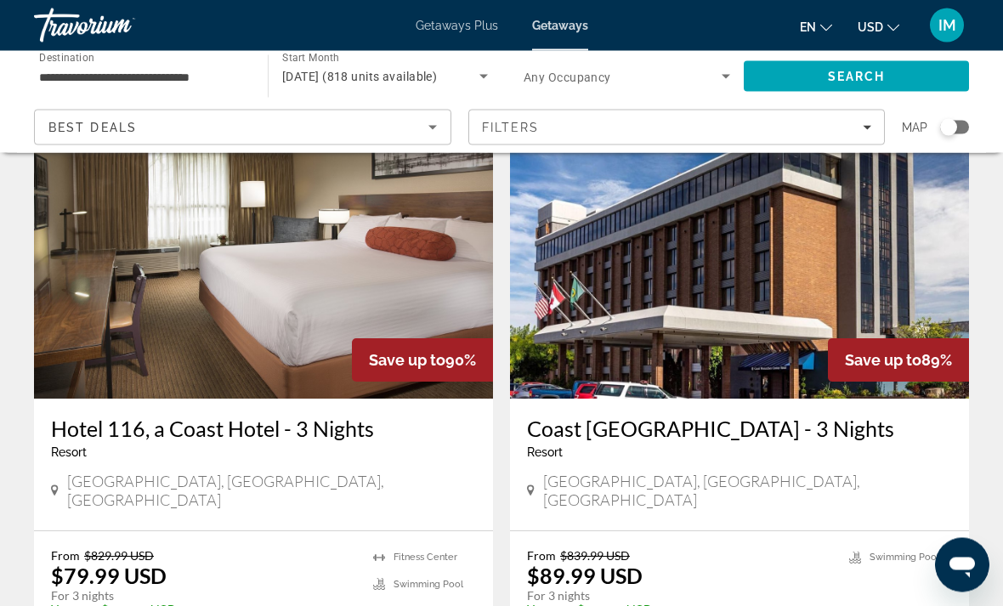
scroll to position [1286, 0]
click at [374, 291] on img "Main content" at bounding box center [263, 263] width 459 height 272
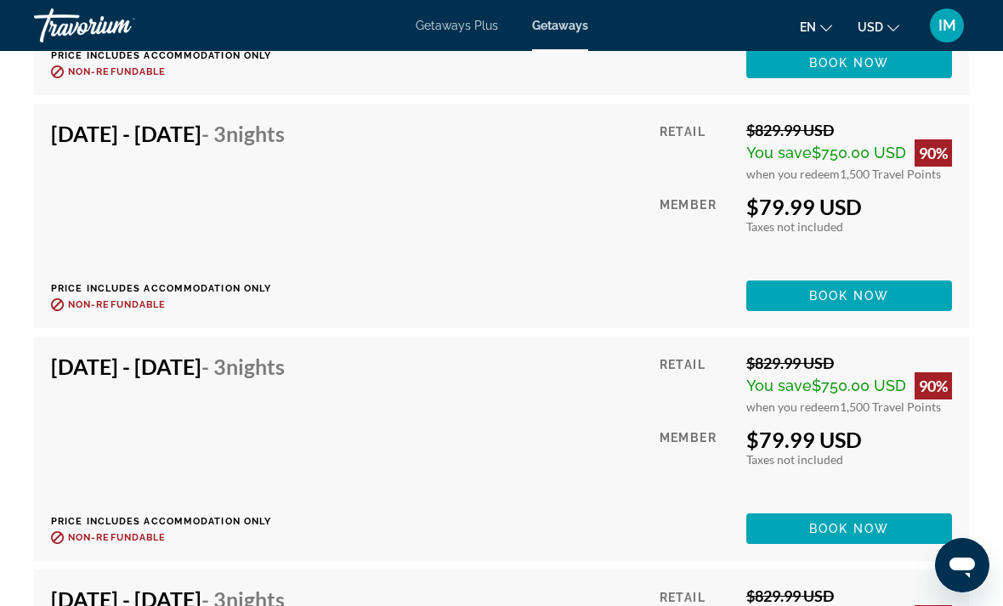
scroll to position [3877, 0]
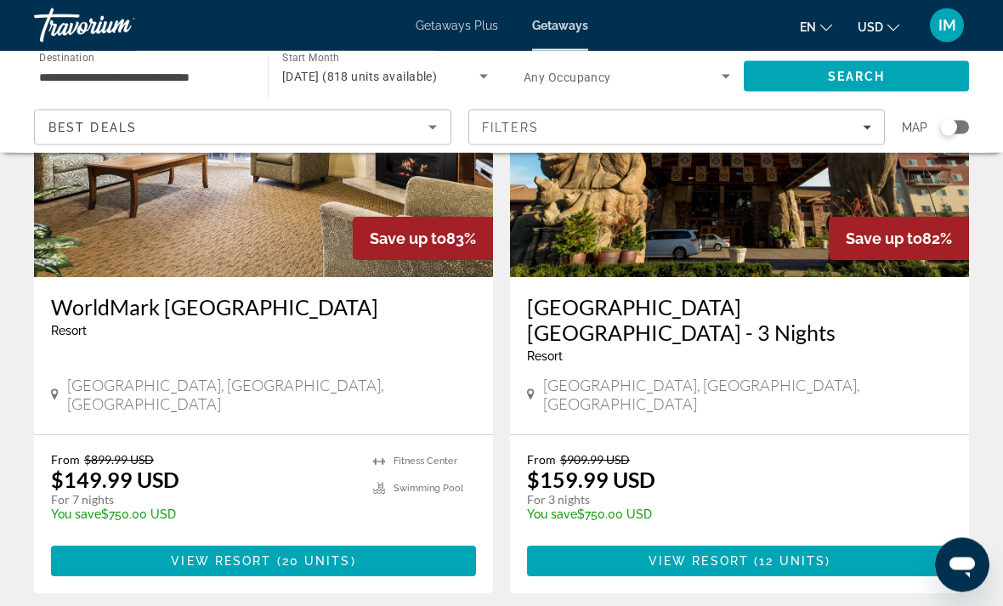
scroll to position [3298, 0]
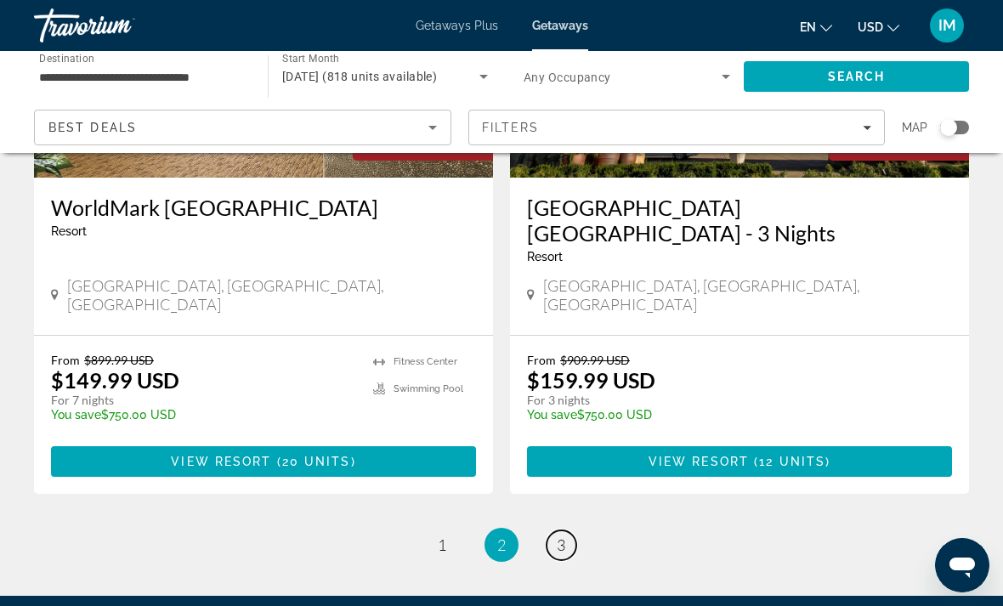
click at [561, 535] on span "3" at bounding box center [561, 544] width 8 height 19
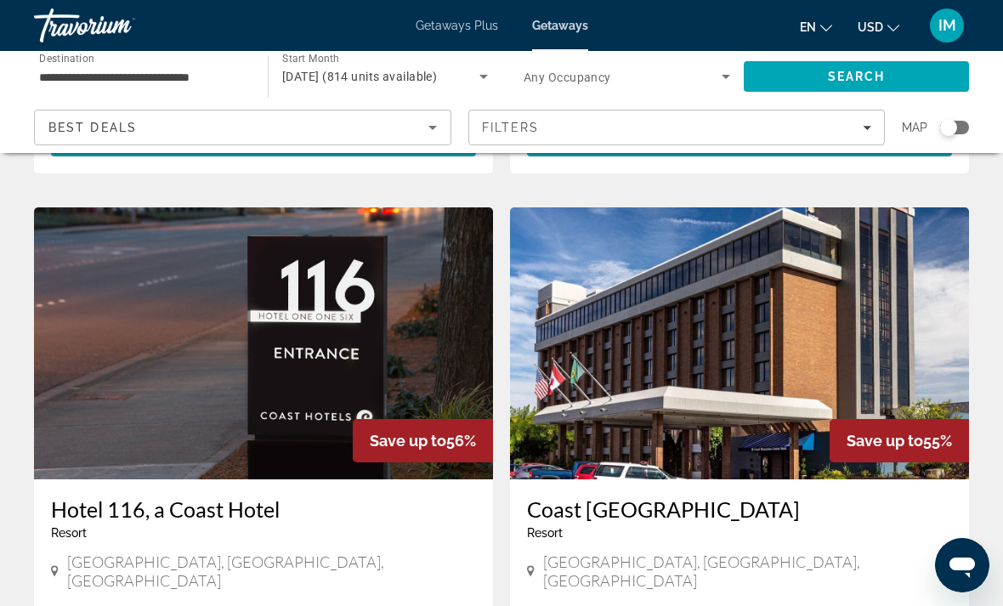
scroll to position [1563, 0]
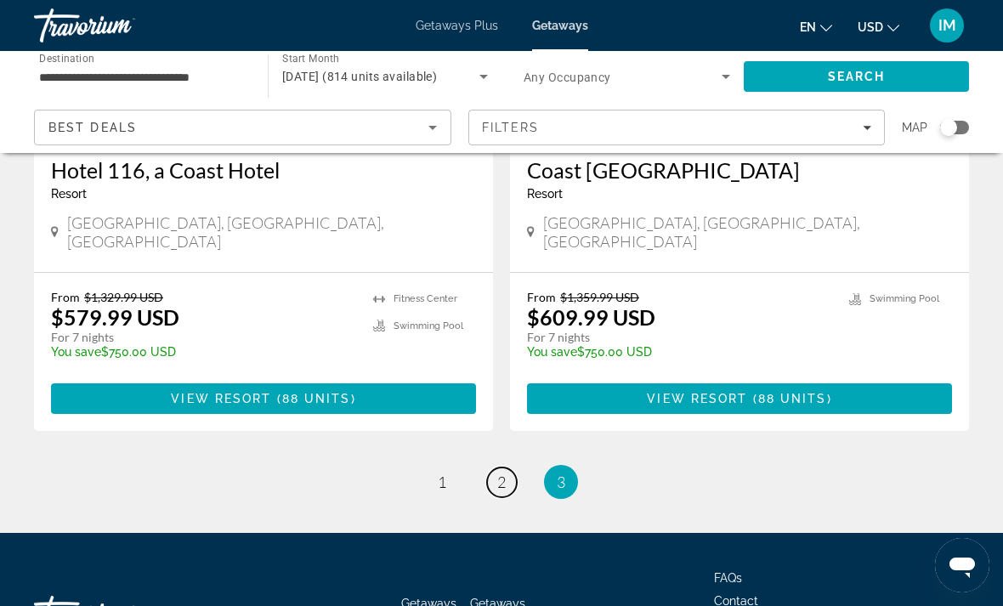
click at [507, 467] on link "page 2" at bounding box center [502, 482] width 30 height 30
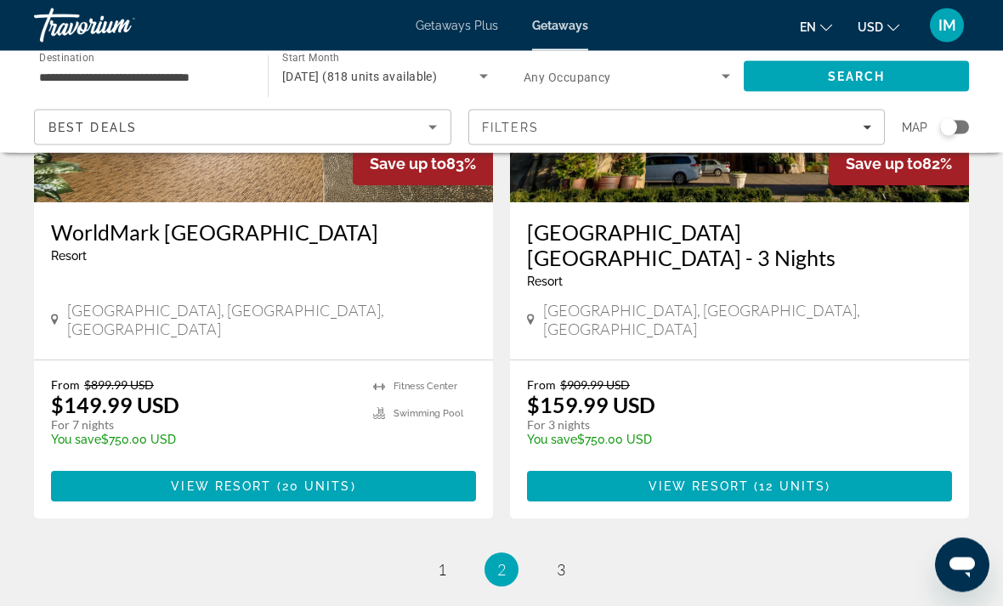
scroll to position [3298, 0]
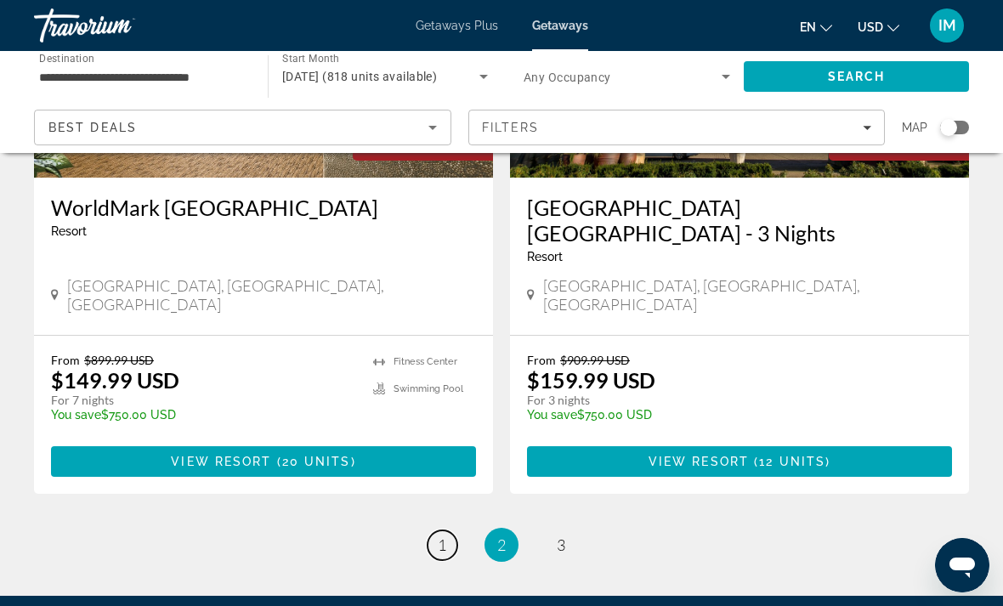
click at [440, 535] on span "1" at bounding box center [442, 544] width 8 height 19
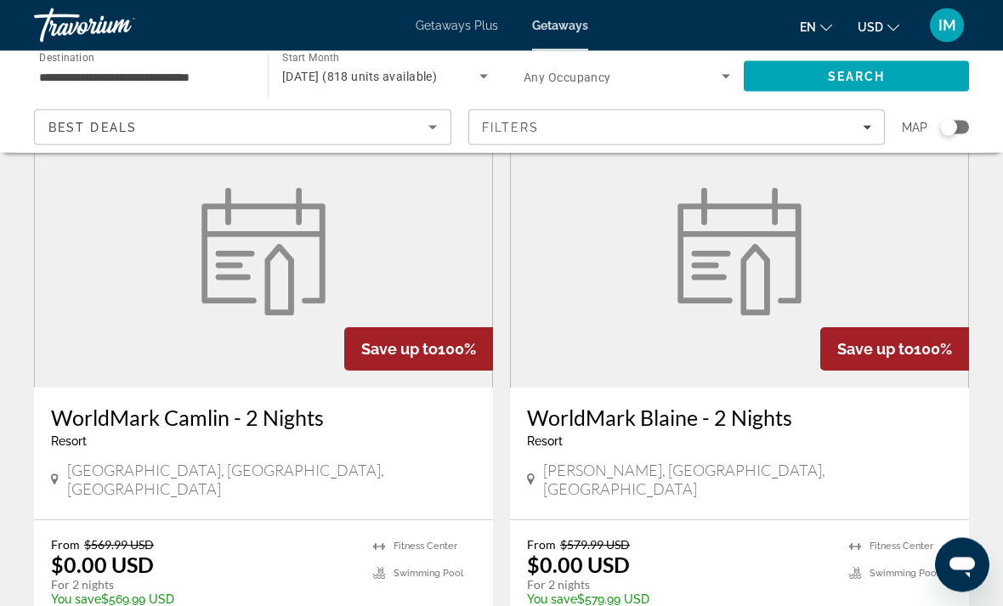
scroll to position [99, 0]
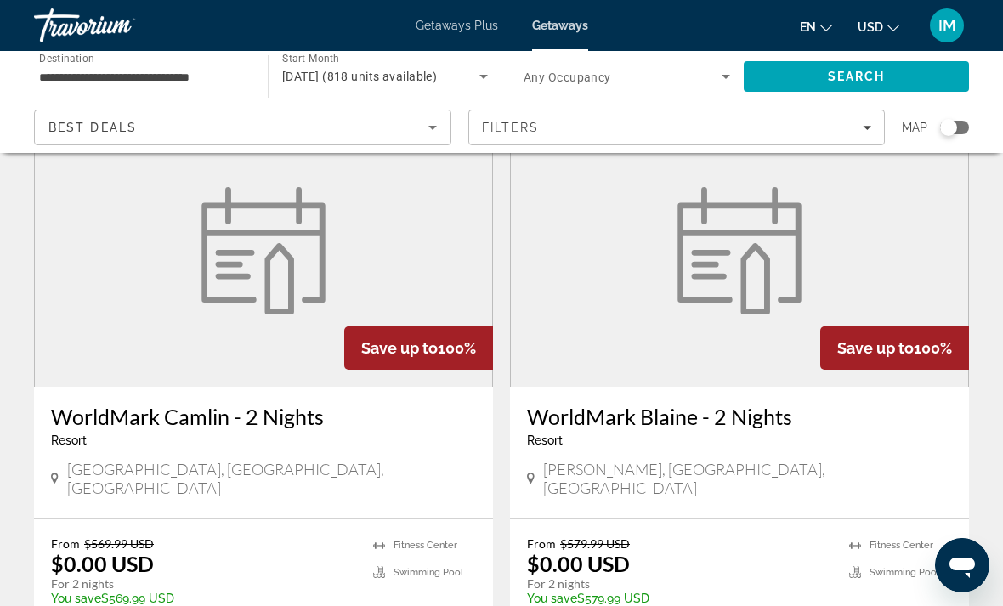
click at [415, 230] on figure "Main content" at bounding box center [263, 251] width 457 height 272
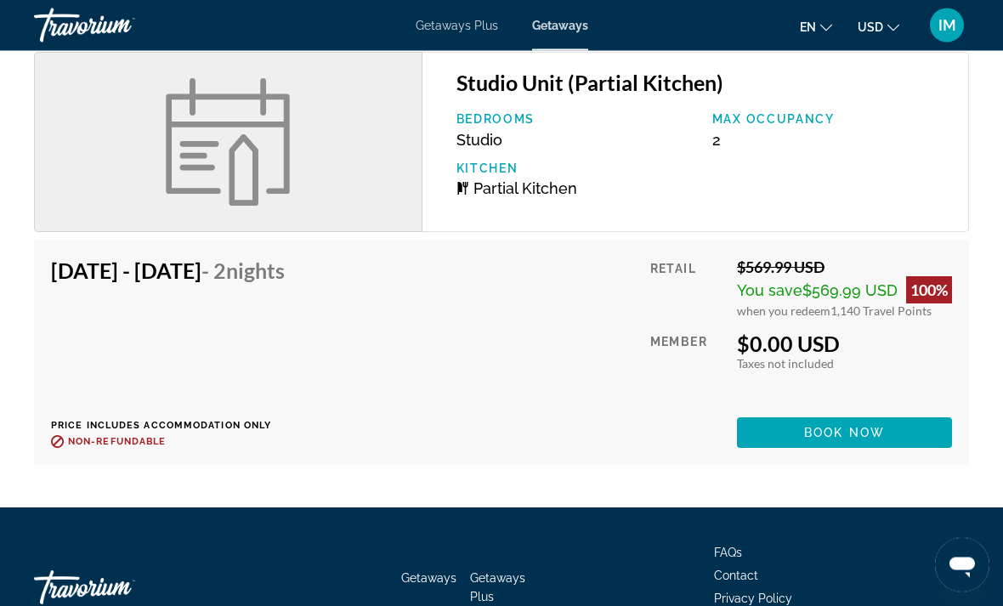
scroll to position [2516, 0]
click at [845, 426] on span "Book now" at bounding box center [844, 433] width 81 height 14
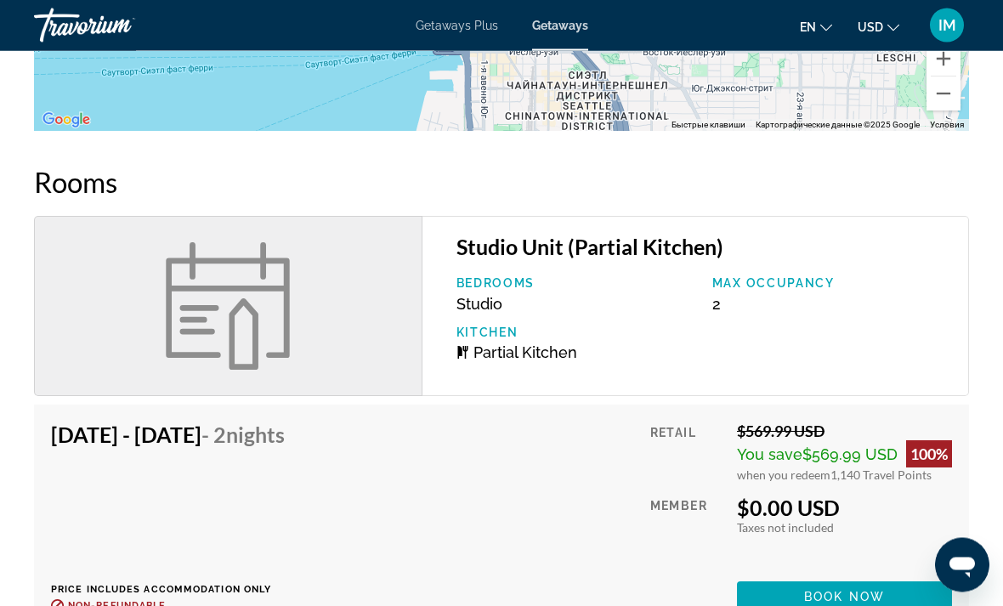
scroll to position [2547, 0]
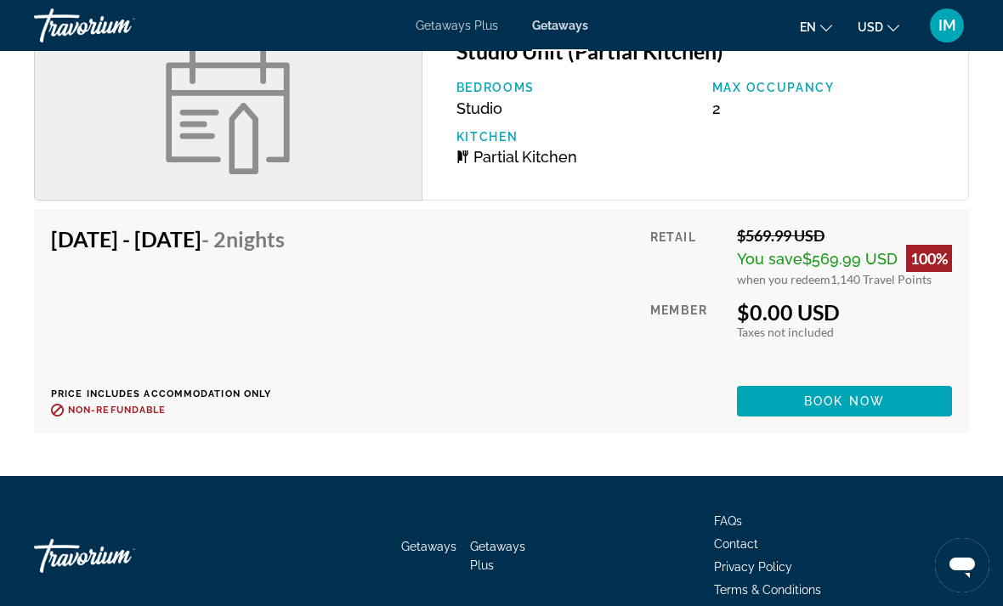
click at [857, 394] on span "Book now" at bounding box center [844, 401] width 81 height 14
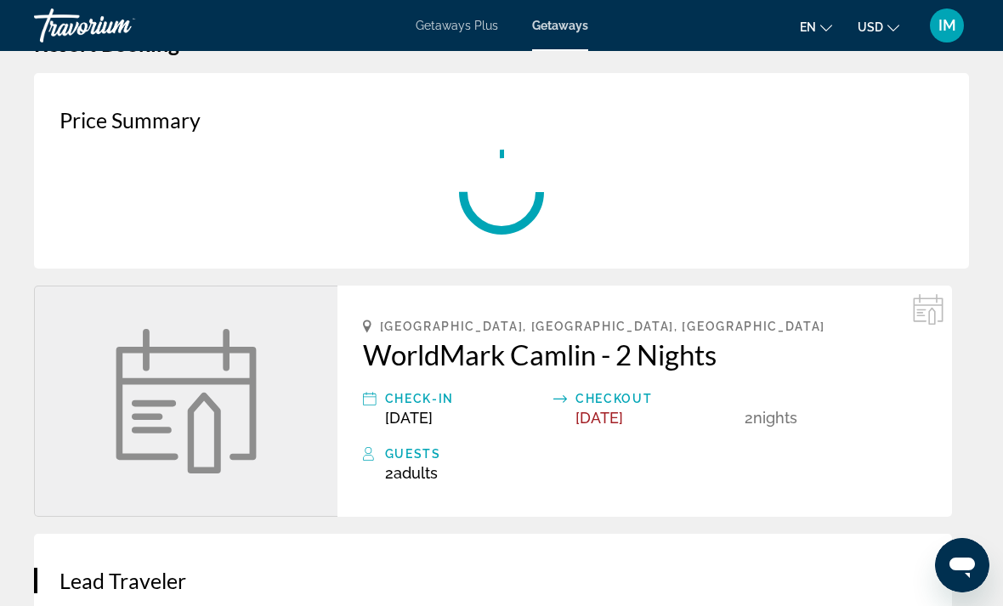
scroll to position [54, 0]
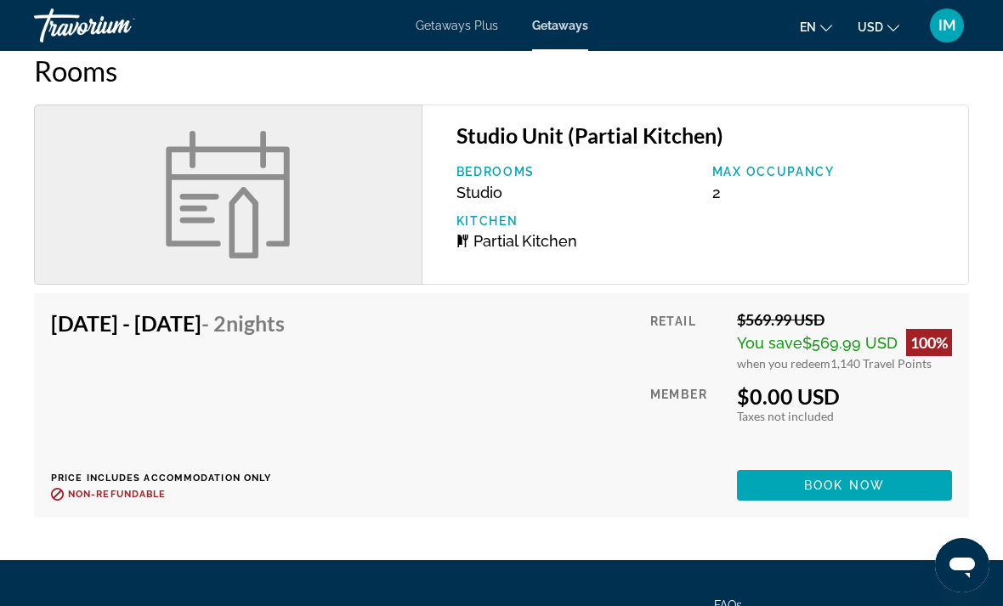
scroll to position [2547, 0]
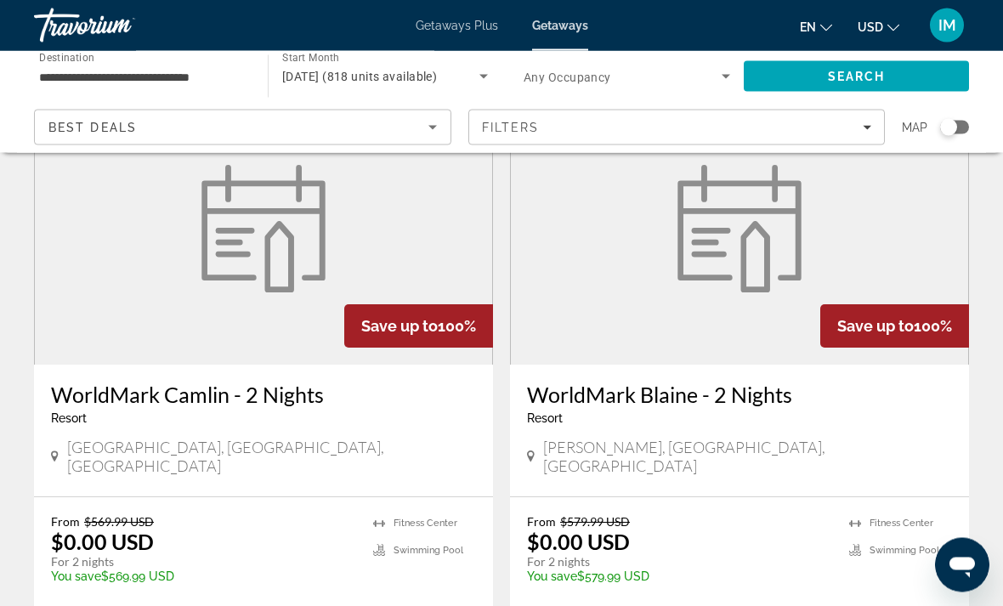
scroll to position [121, 0]
click at [868, 238] on figure "Main content" at bounding box center [739, 229] width 457 height 272
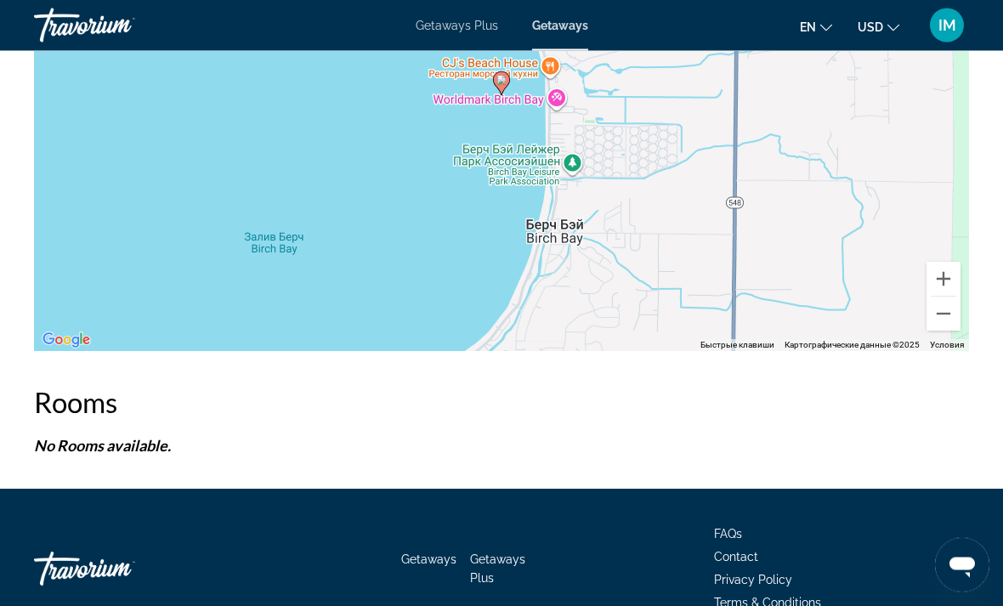
scroll to position [1619, 0]
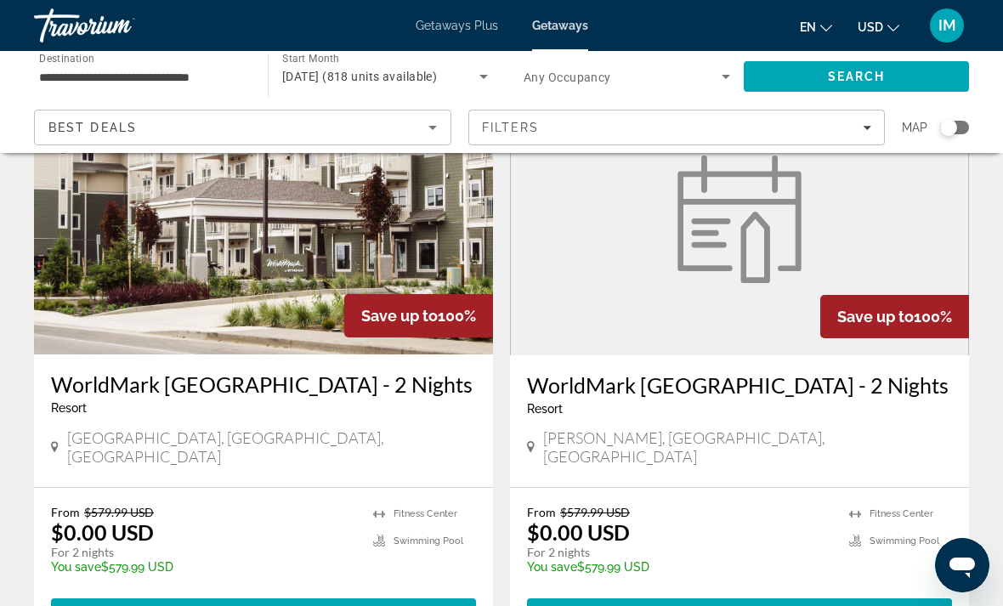
scroll to position [730, 0]
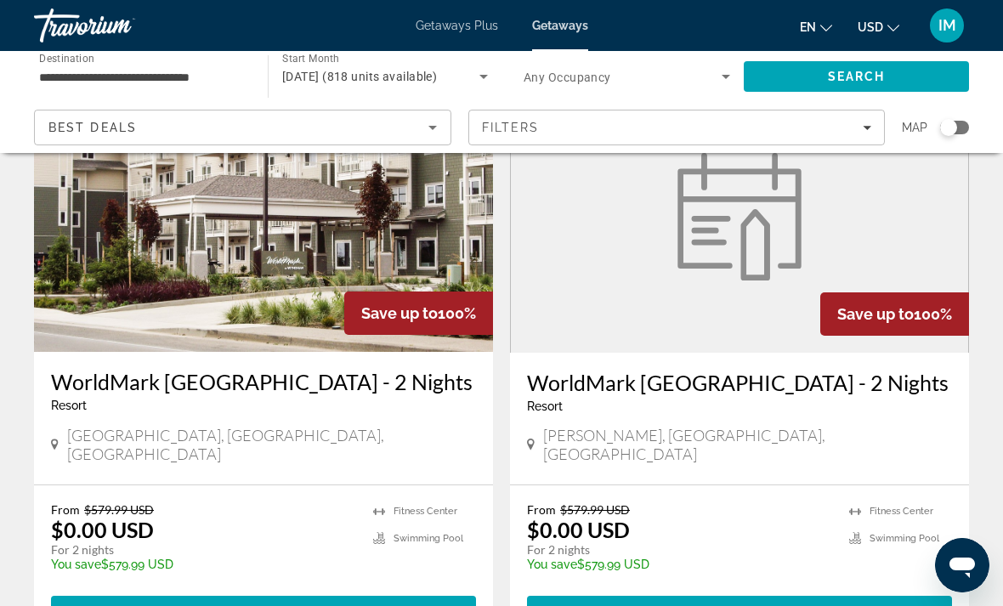
click at [728, 259] on img "Main content" at bounding box center [739, 216] width 144 height 127
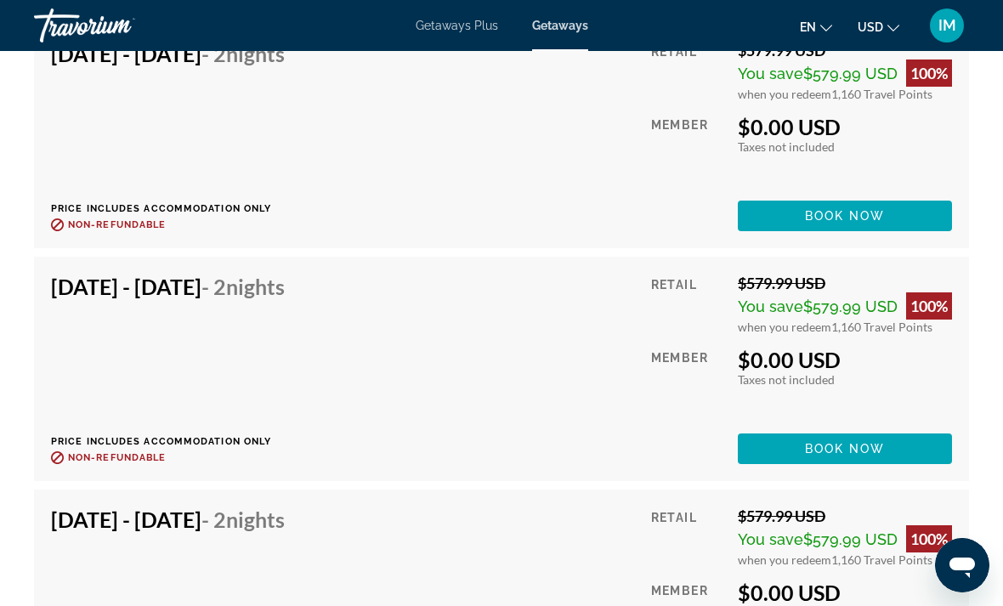
scroll to position [3712, 0]
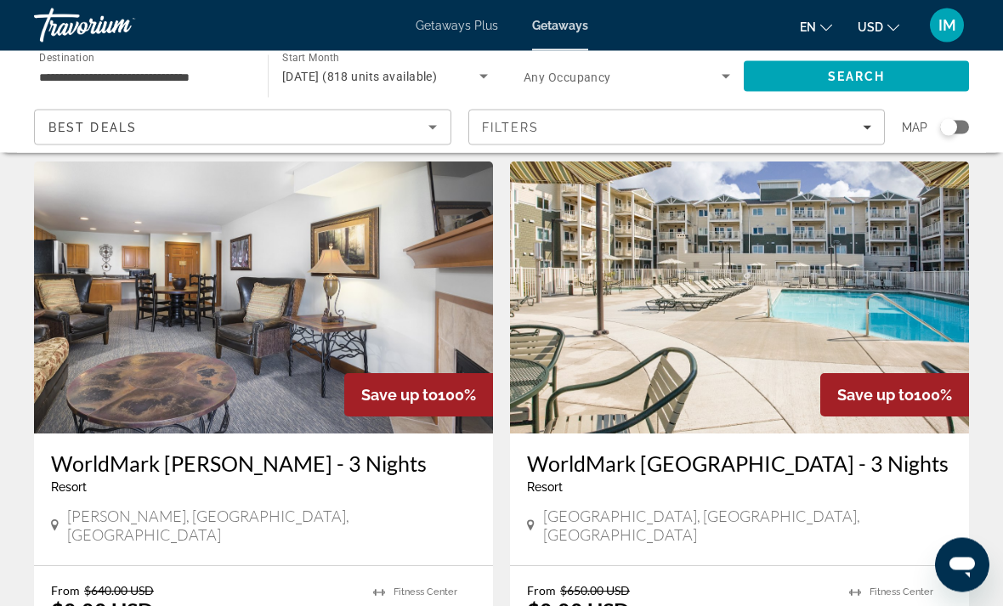
scroll to position [1246, 0]
click at [261, 308] on img "Main content" at bounding box center [263, 297] width 459 height 272
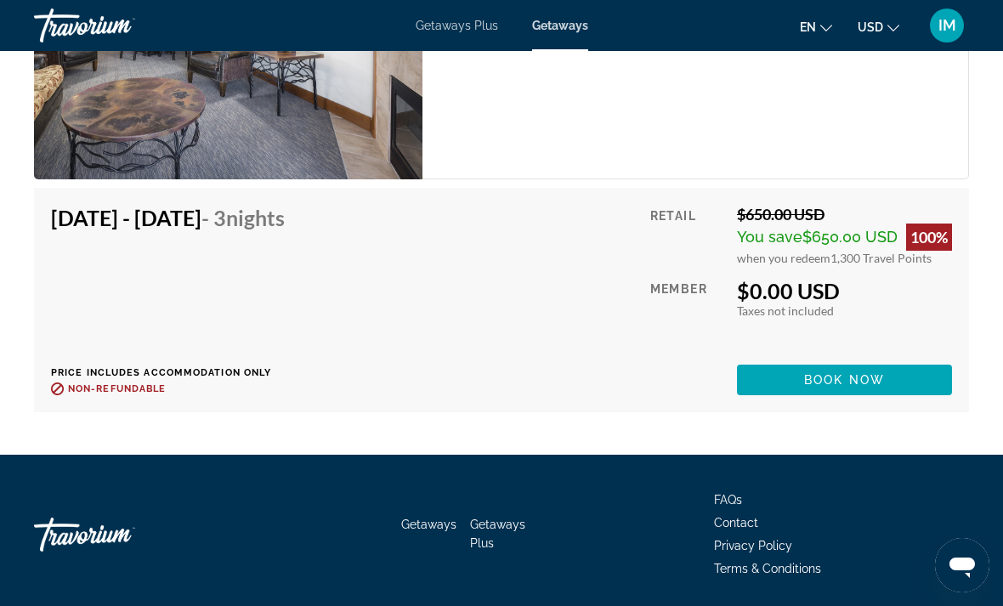
scroll to position [4022, 0]
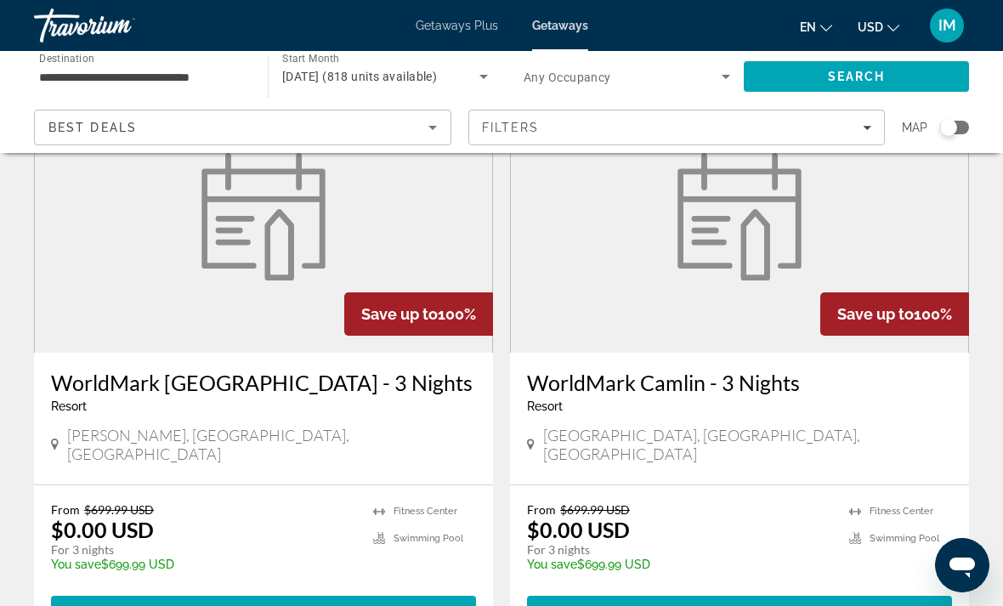
scroll to position [1923, 0]
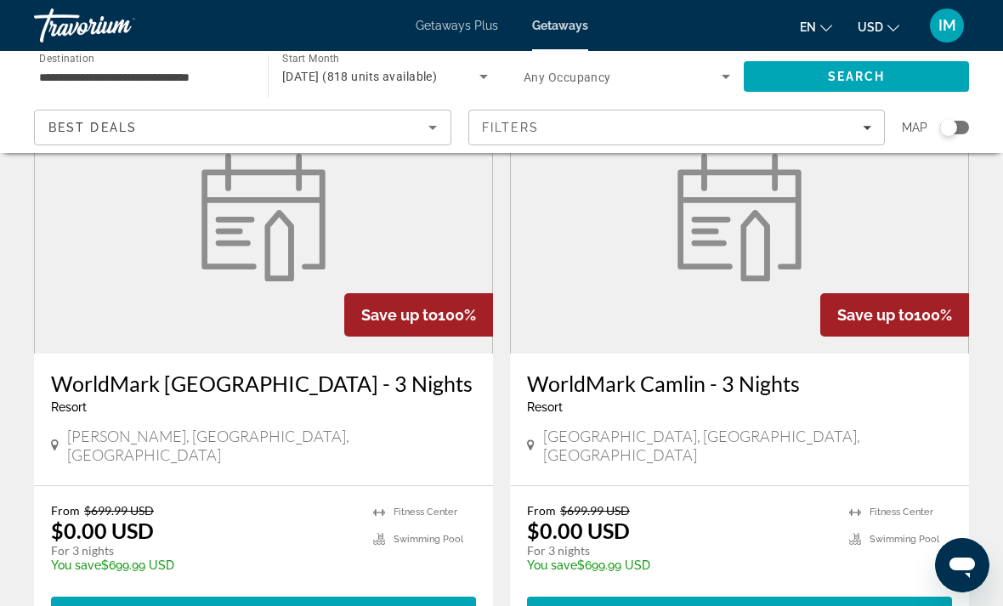
click at [717, 353] on div "WorldMark Camlin - 3 Nights Resort - This is an adults only resort [GEOGRAPHIC_…" at bounding box center [739, 419] width 459 height 132
click at [730, 212] on img "Main content" at bounding box center [739, 217] width 144 height 127
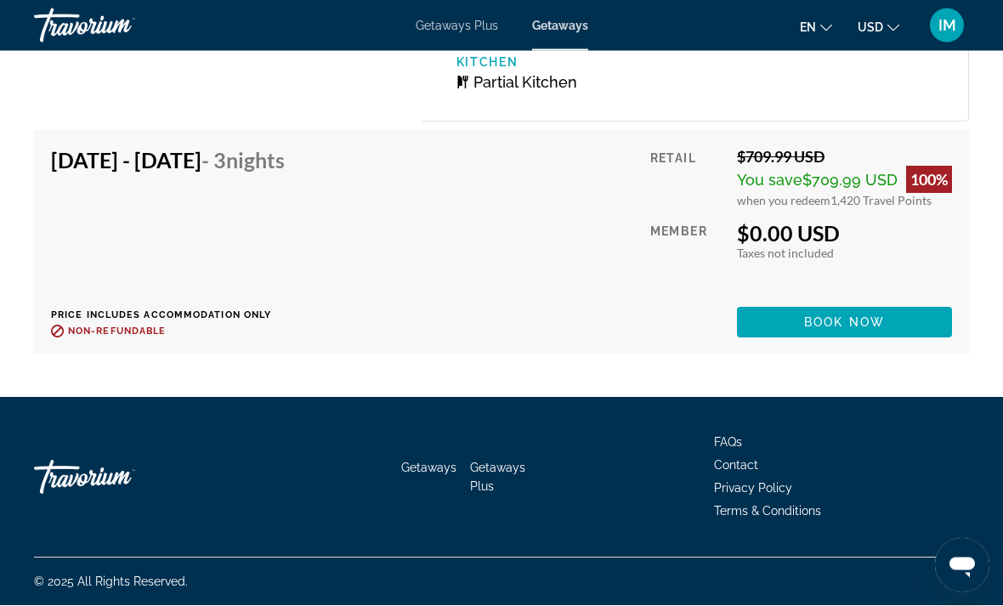
scroll to position [4905, 0]
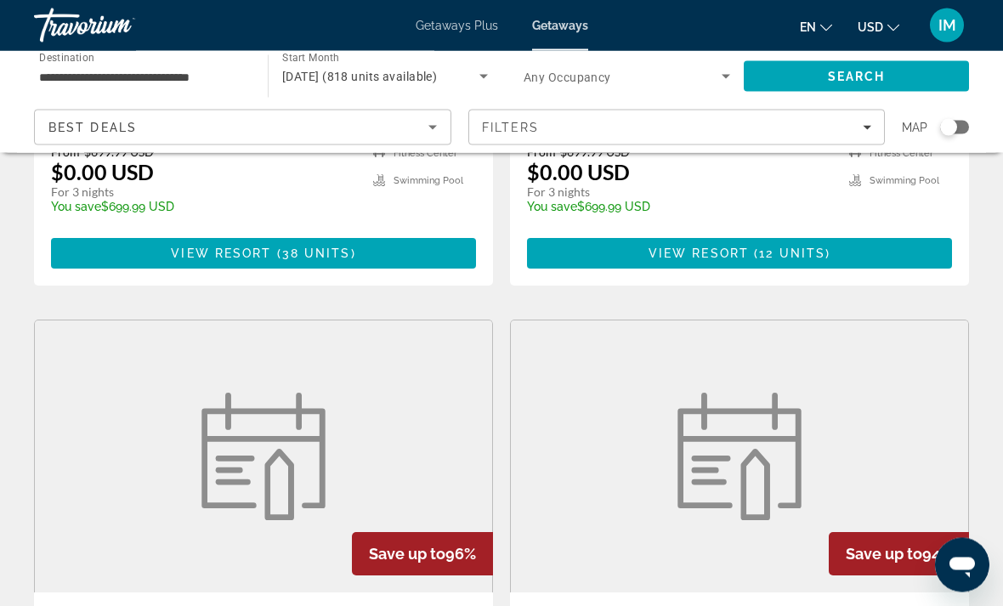
scroll to position [2283, 0]
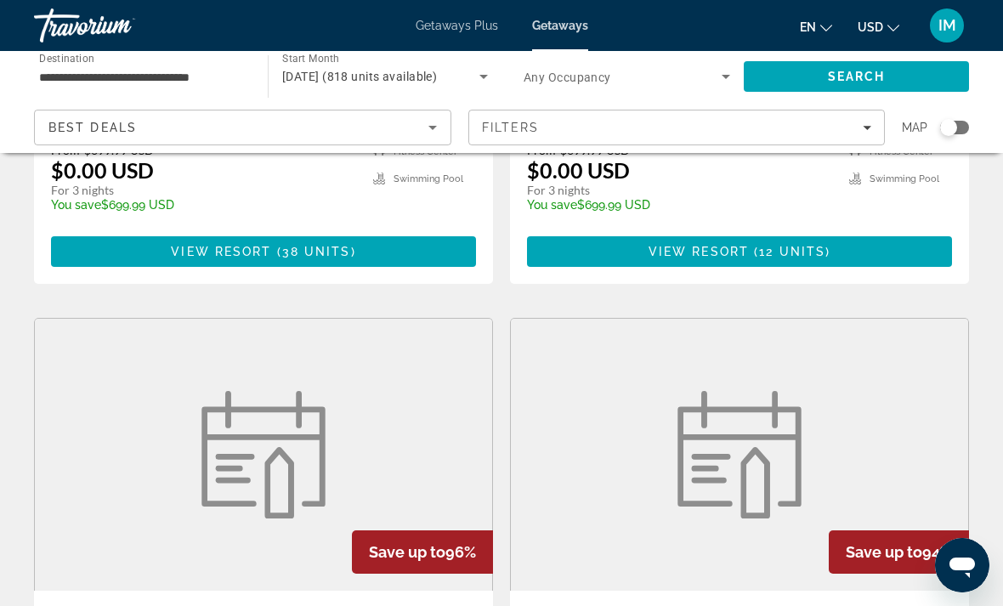
click at [414, 319] on figure "Main content" at bounding box center [263, 455] width 457 height 272
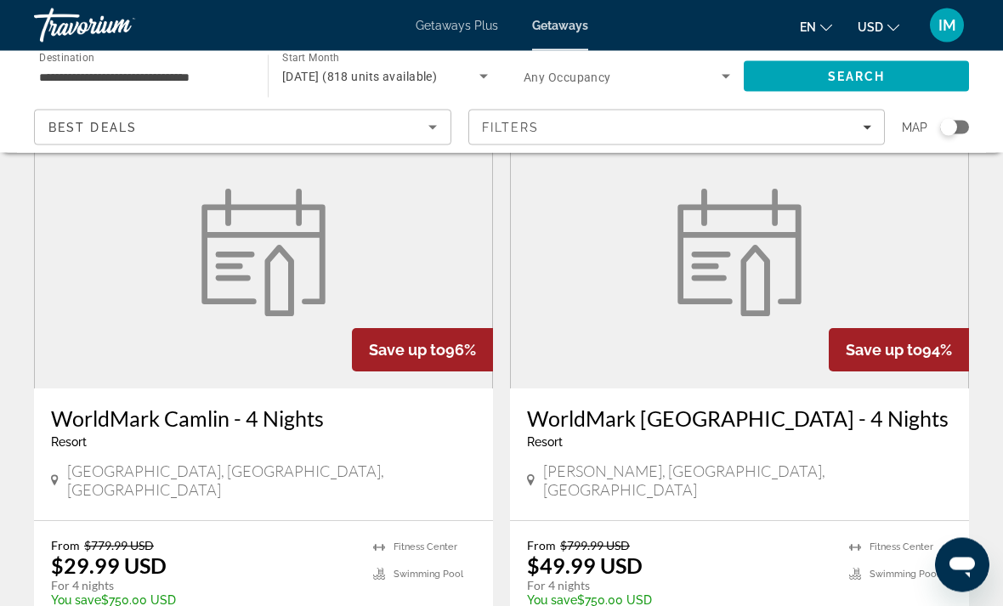
scroll to position [2485, 0]
click at [751, 312] on figure "Main content" at bounding box center [739, 252] width 457 height 272
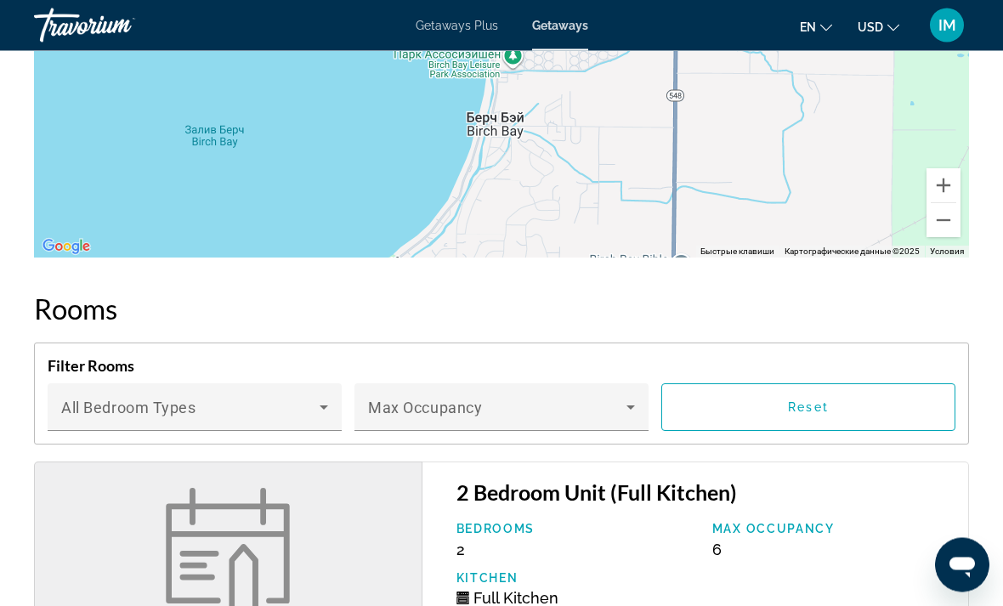
scroll to position [2145, 0]
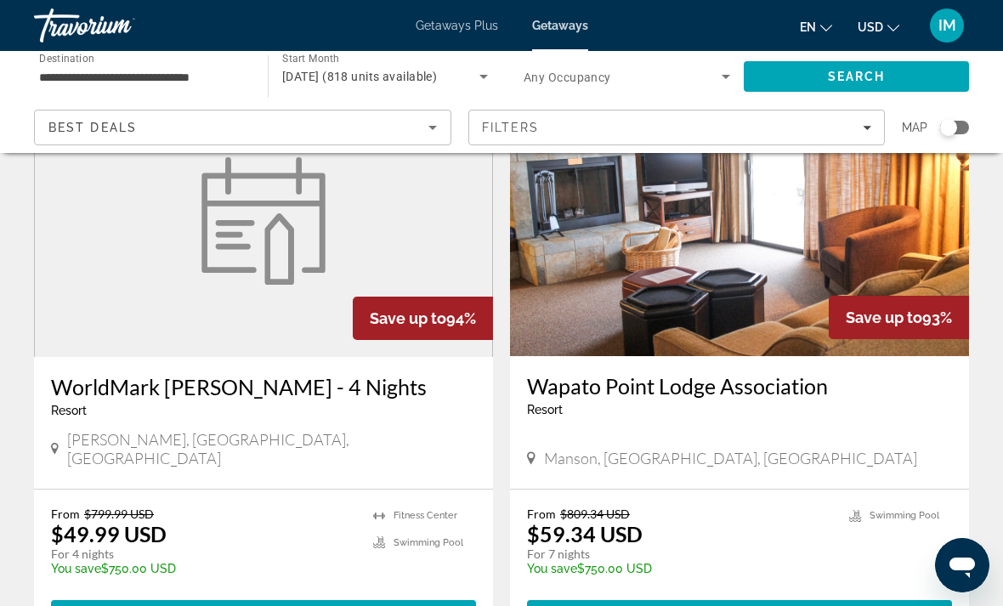
scroll to position [3112, 0]
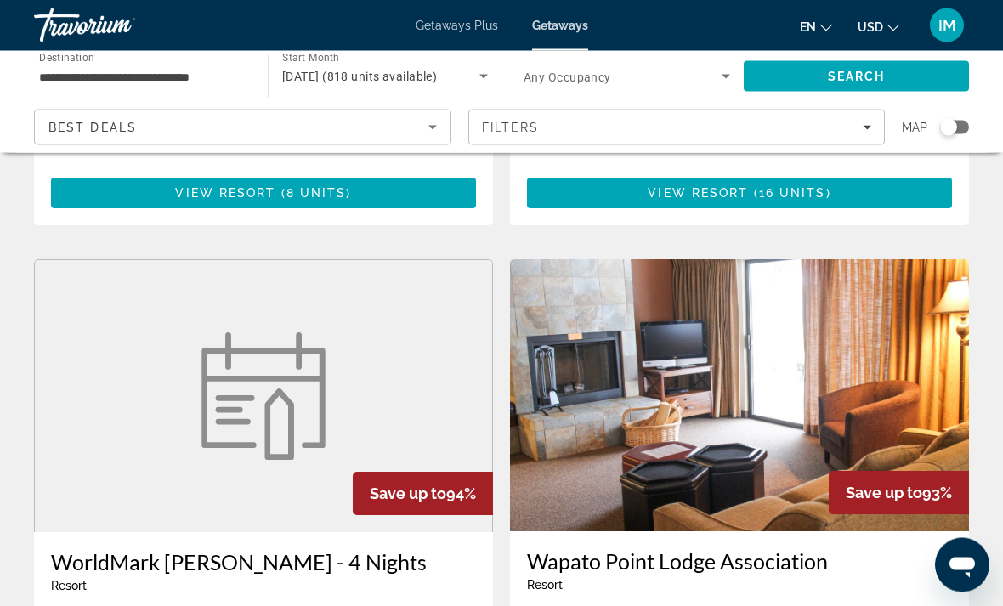
click at [349, 277] on figure "Main content" at bounding box center [263, 397] width 457 height 272
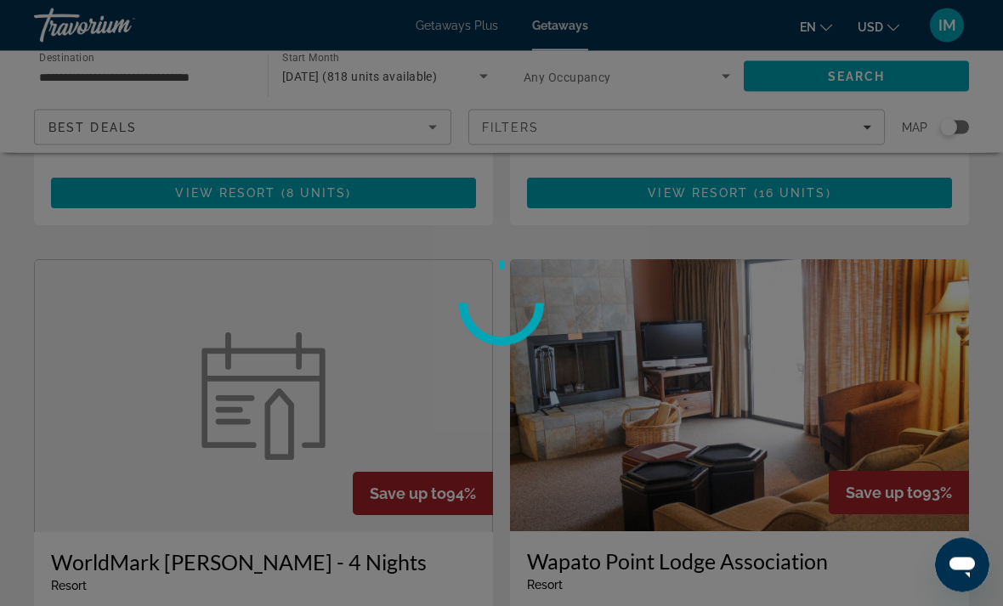
scroll to position [2939, 0]
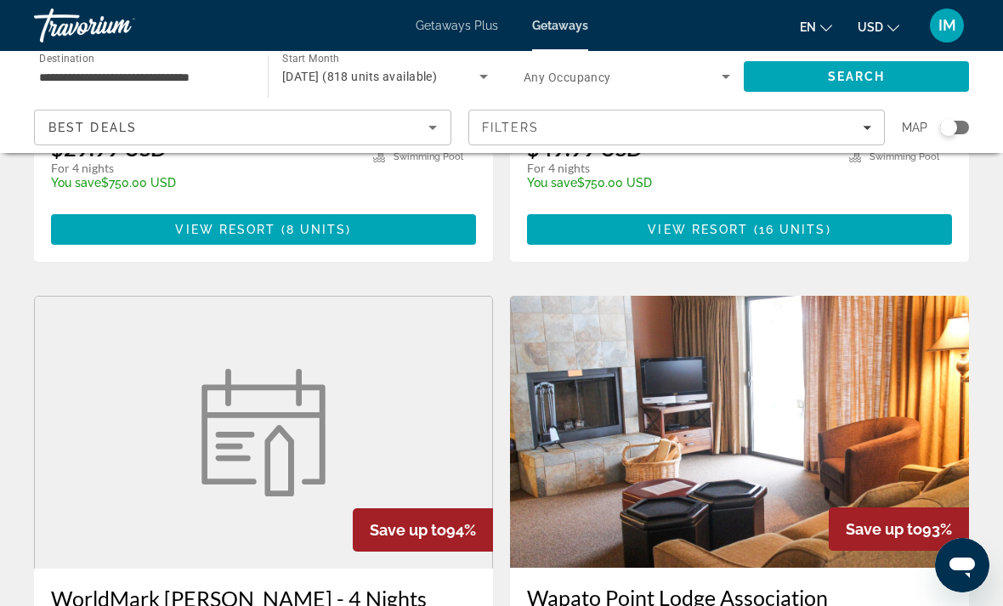
scroll to position [3300, 0]
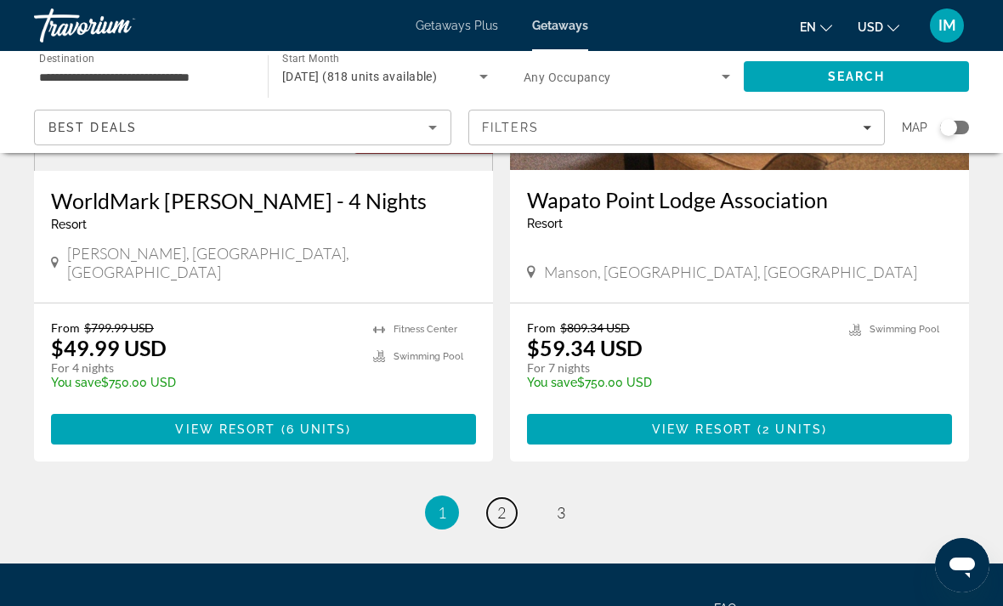
click at [491, 498] on link "page 2" at bounding box center [502, 513] width 30 height 30
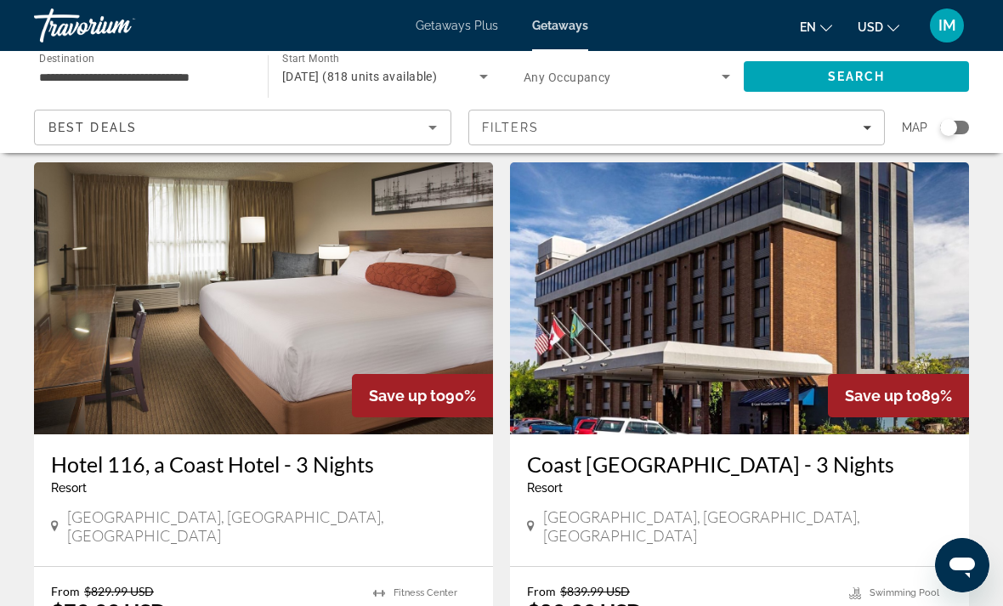
scroll to position [1252, 0]
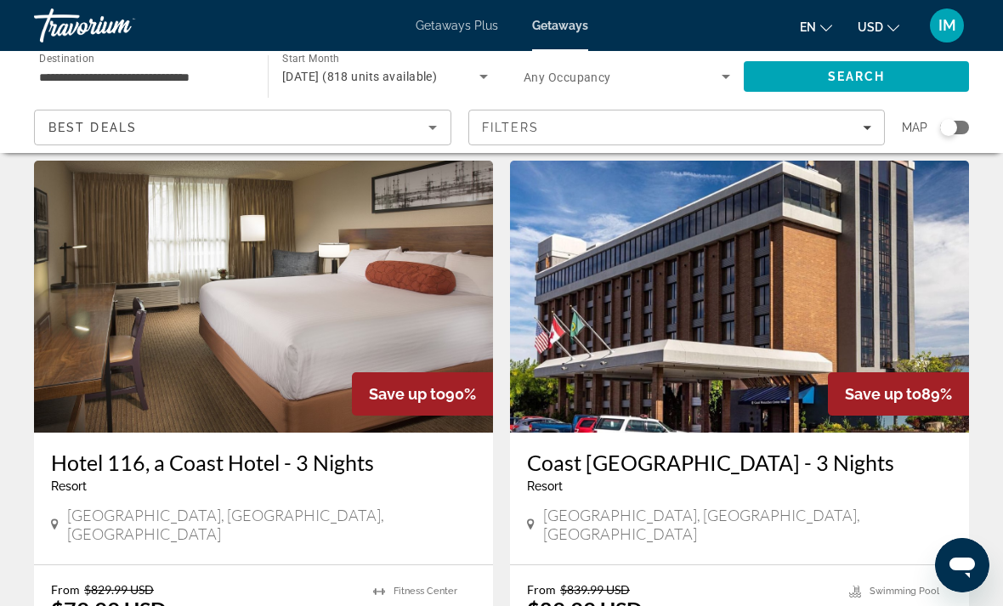
click at [280, 311] on img "Main content" at bounding box center [263, 297] width 459 height 272
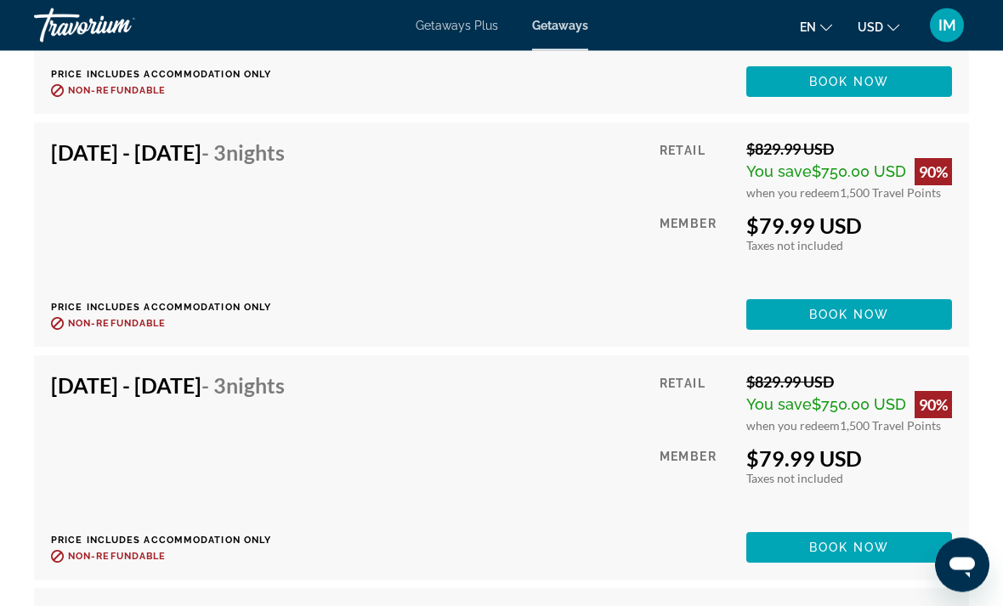
scroll to position [3626, 0]
click at [840, 544] on span "Book now" at bounding box center [849, 547] width 81 height 14
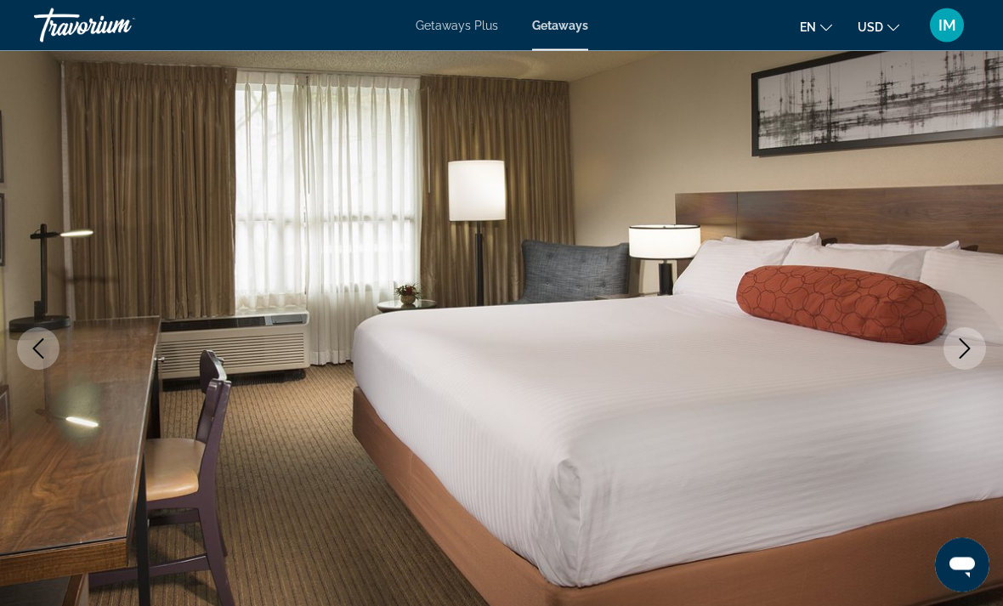
scroll to position [107, 0]
click at [961, 346] on icon "Next image" at bounding box center [964, 347] width 20 height 20
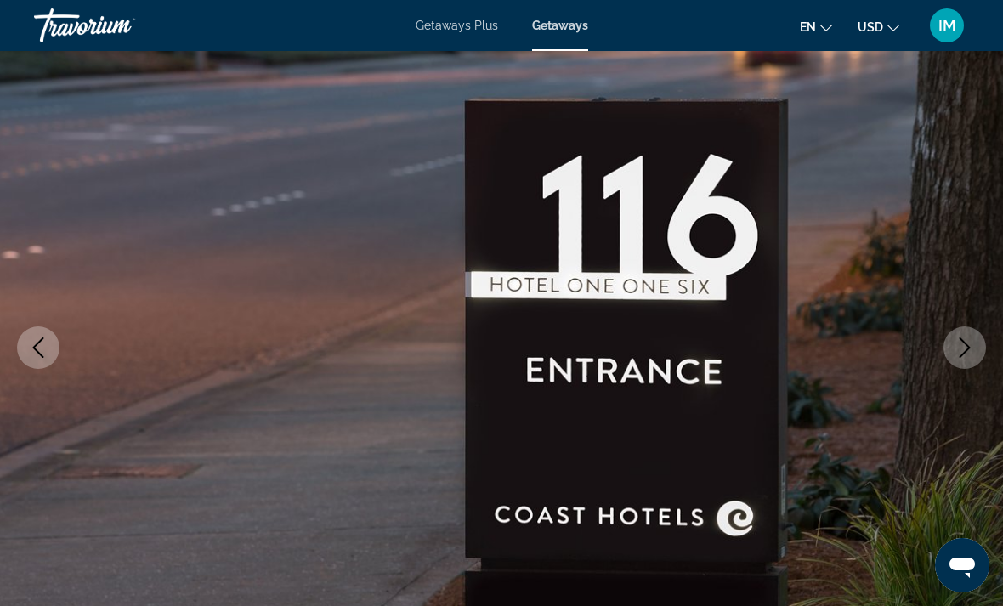
click at [960, 346] on icon "Next image" at bounding box center [964, 347] width 20 height 20
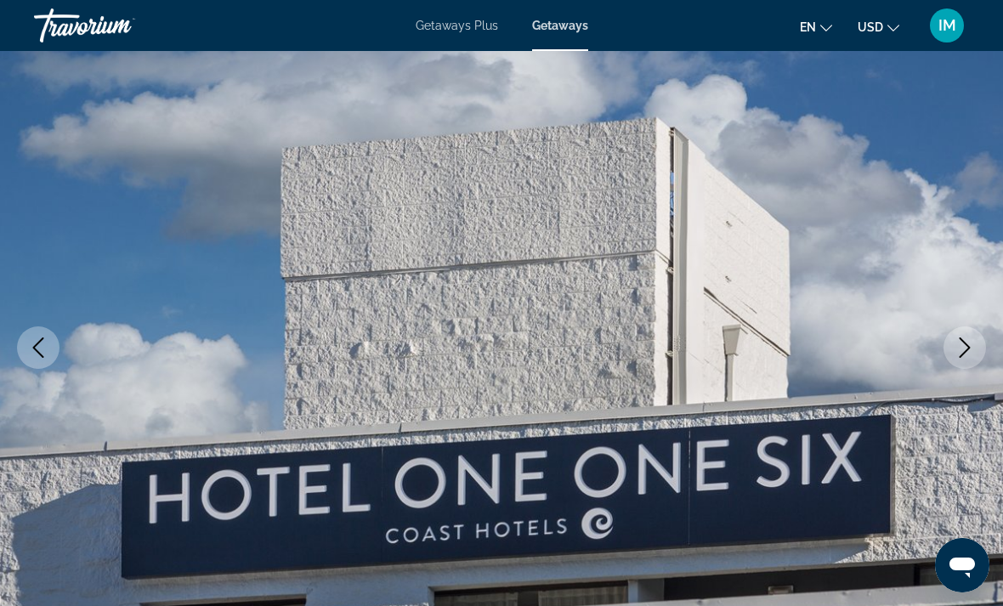
click at [960, 344] on icon "Next image" at bounding box center [964, 347] width 20 height 20
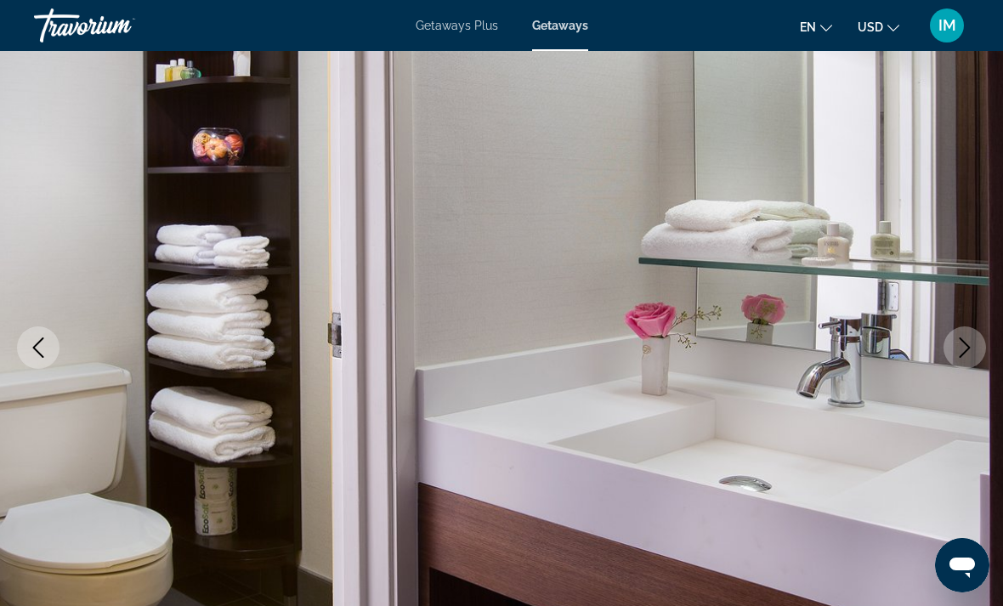
click at [952, 345] on button "Next image" at bounding box center [964, 347] width 42 height 42
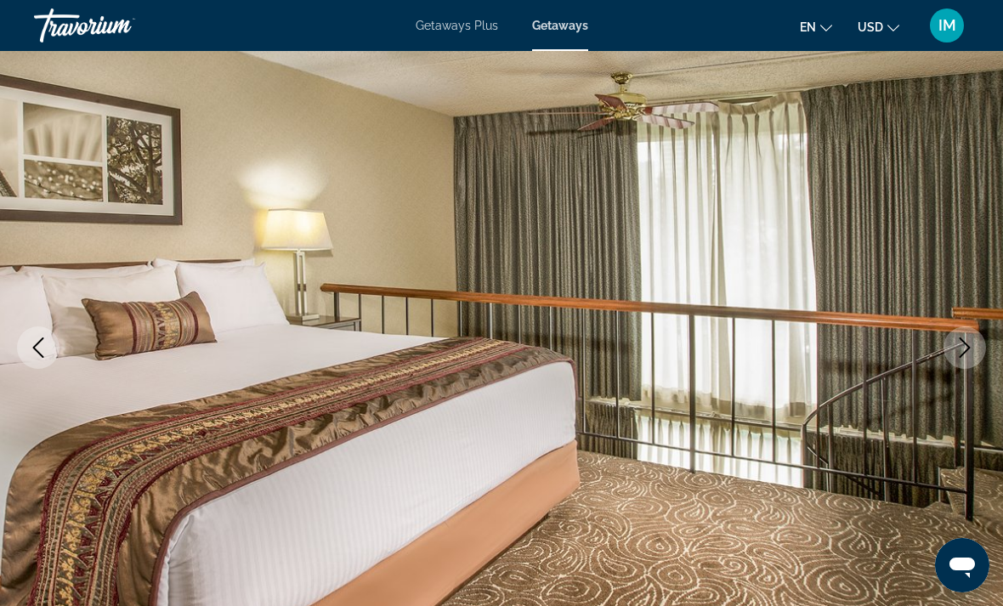
click at [963, 344] on icon "Next image" at bounding box center [964, 347] width 20 height 20
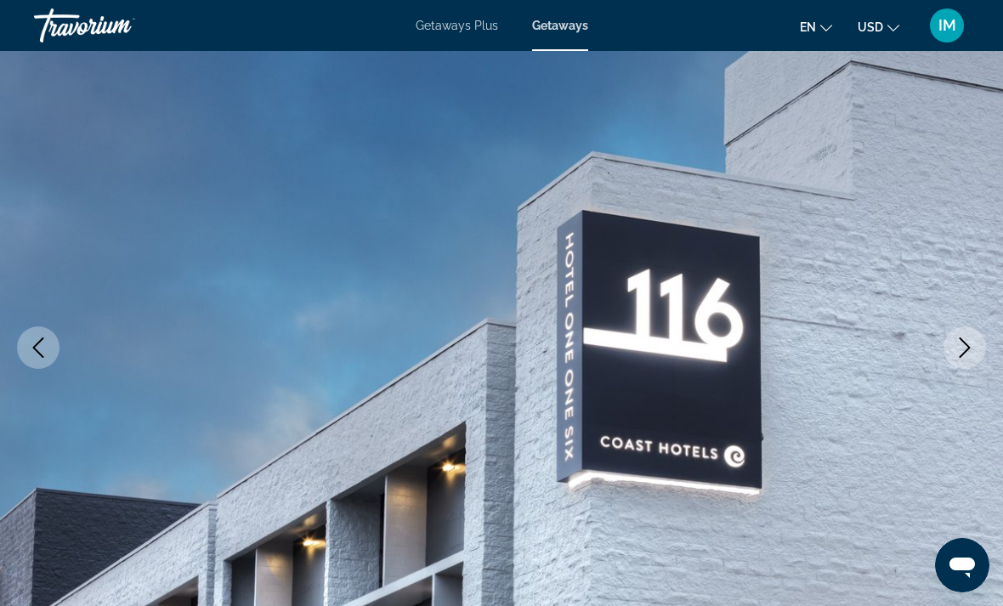
click at [964, 342] on icon "Next image" at bounding box center [964, 347] width 11 height 20
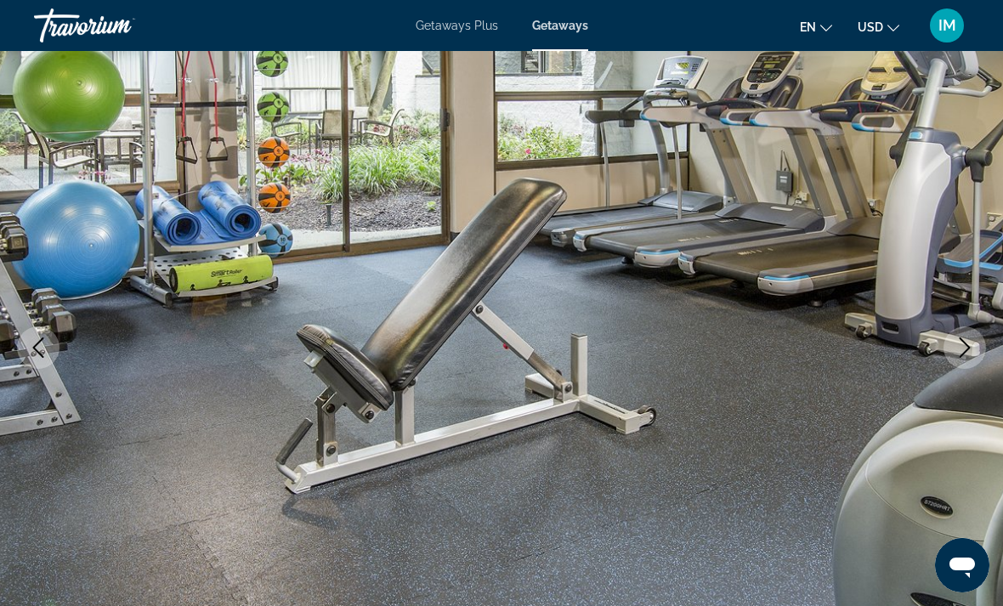
click at [964, 345] on icon "Next image" at bounding box center [964, 347] width 20 height 20
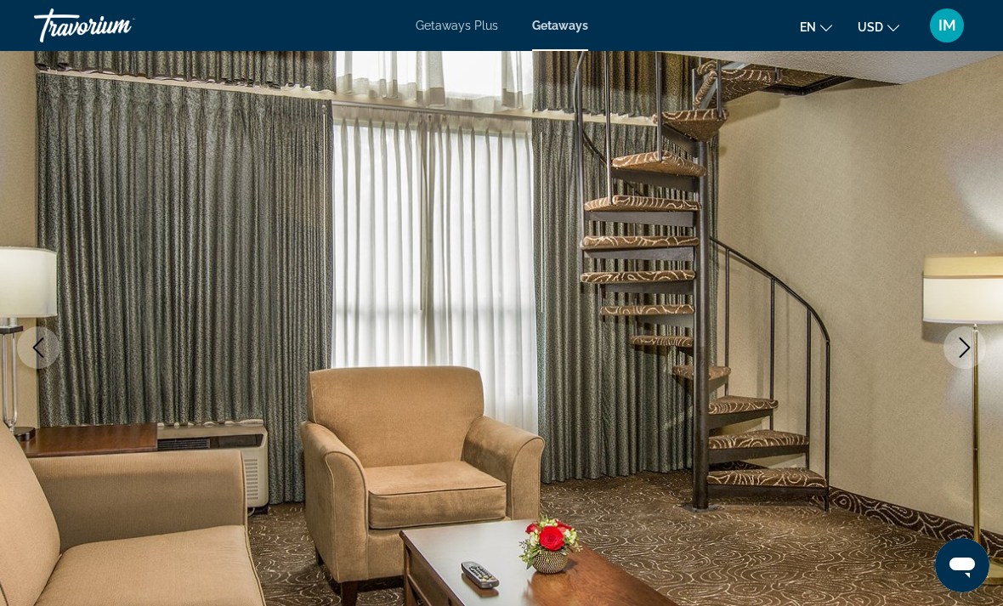
click at [963, 346] on icon "Next image" at bounding box center [964, 347] width 20 height 20
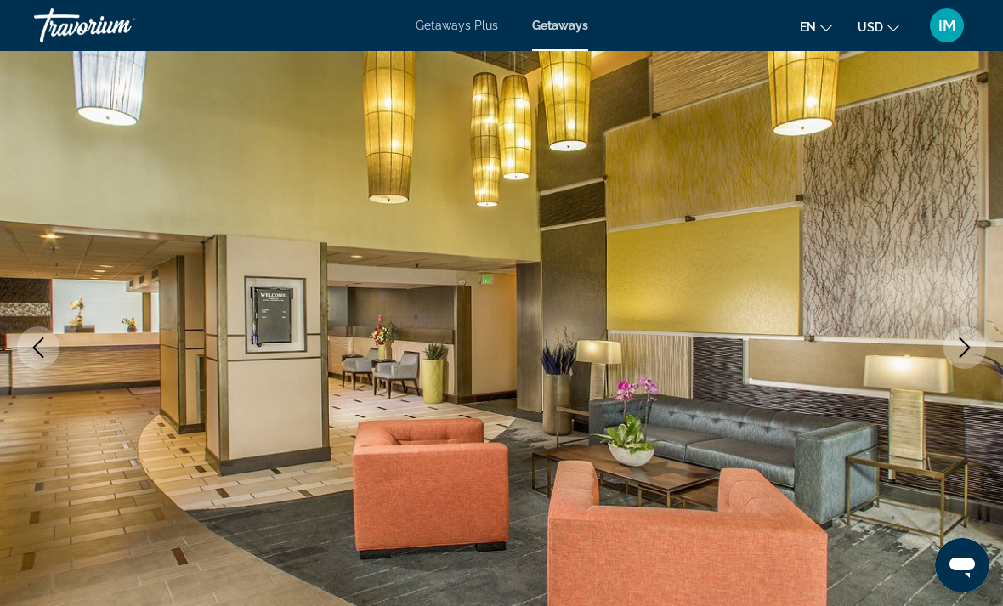
click at [962, 346] on icon "Next image" at bounding box center [964, 347] width 20 height 20
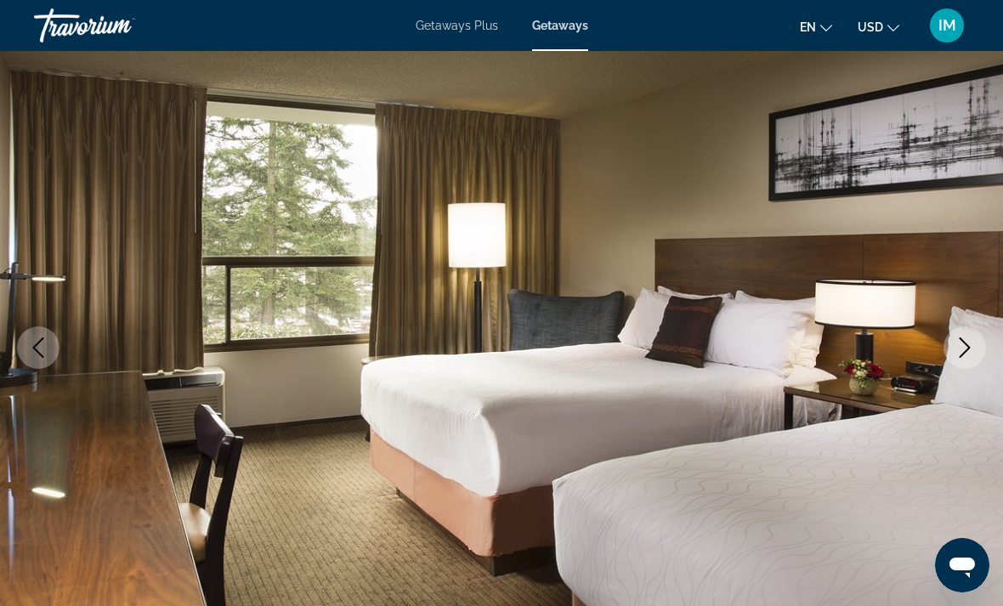
click at [964, 348] on icon "Next image" at bounding box center [964, 347] width 20 height 20
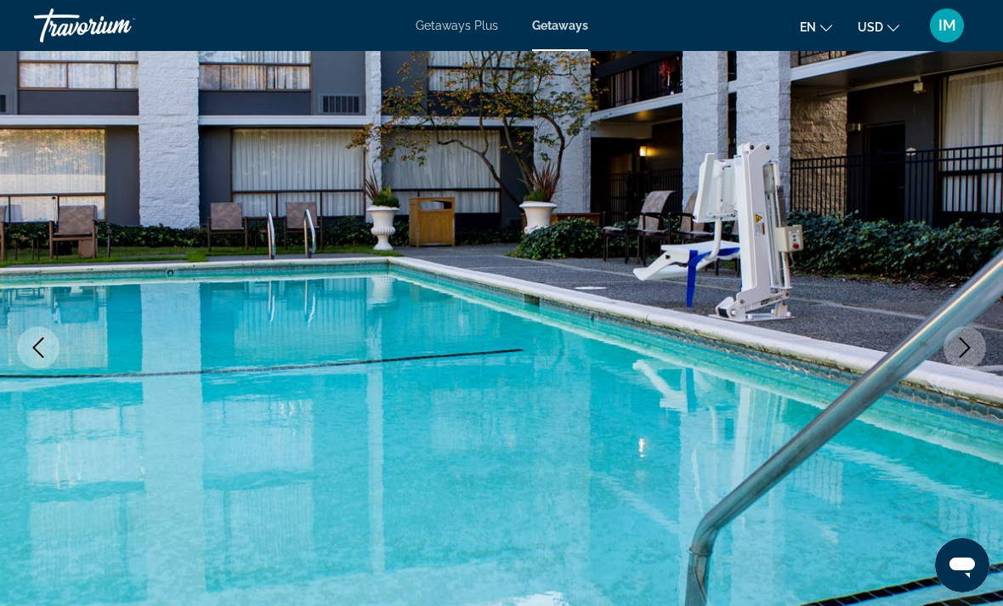
click at [960, 344] on icon "Next image" at bounding box center [964, 347] width 20 height 20
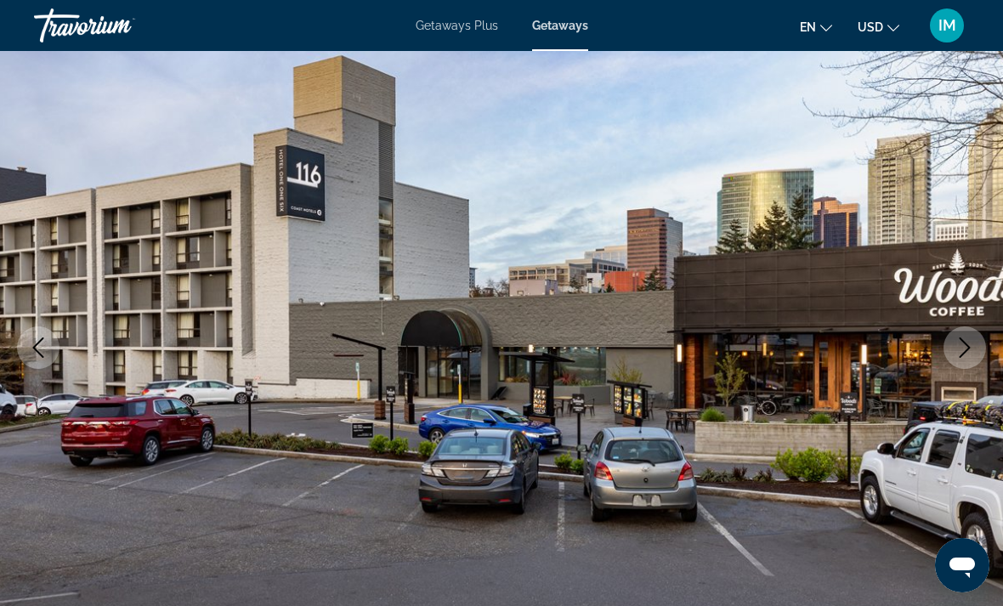
click at [962, 348] on icon "Next image" at bounding box center [964, 347] width 20 height 20
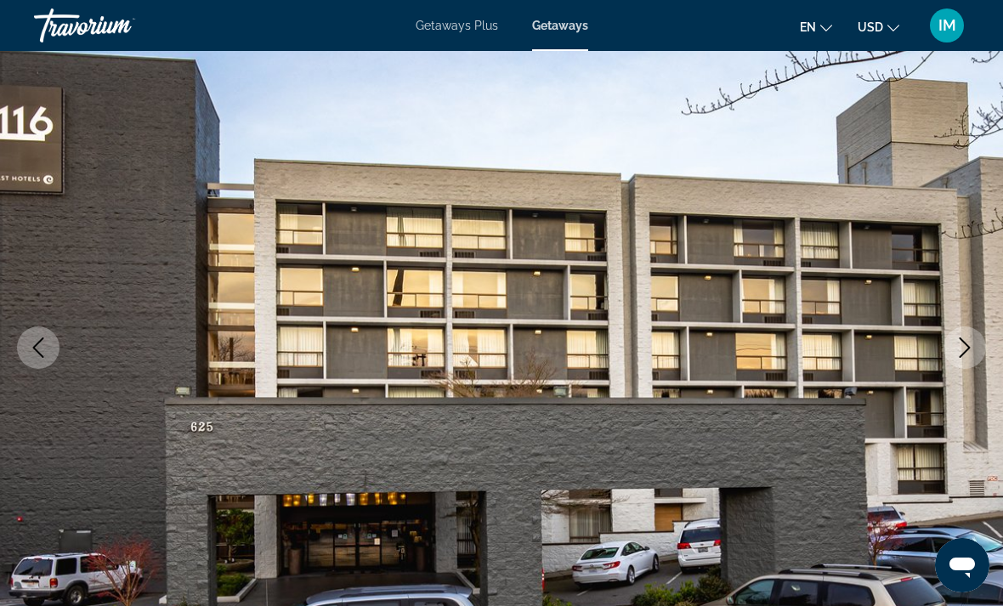
click at [965, 350] on icon "Next image" at bounding box center [964, 347] width 20 height 20
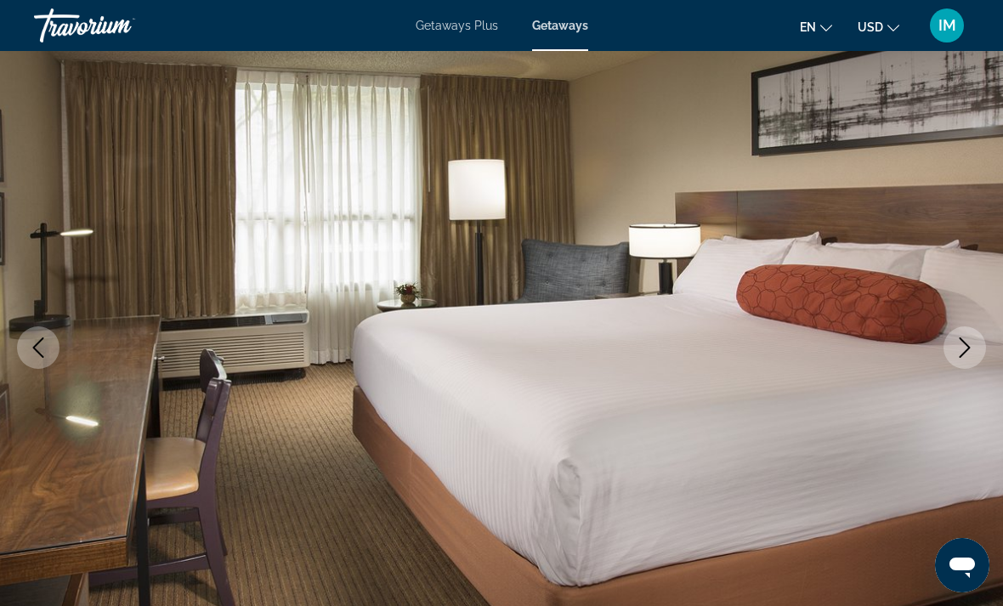
click at [960, 340] on icon "Next image" at bounding box center [964, 347] width 20 height 20
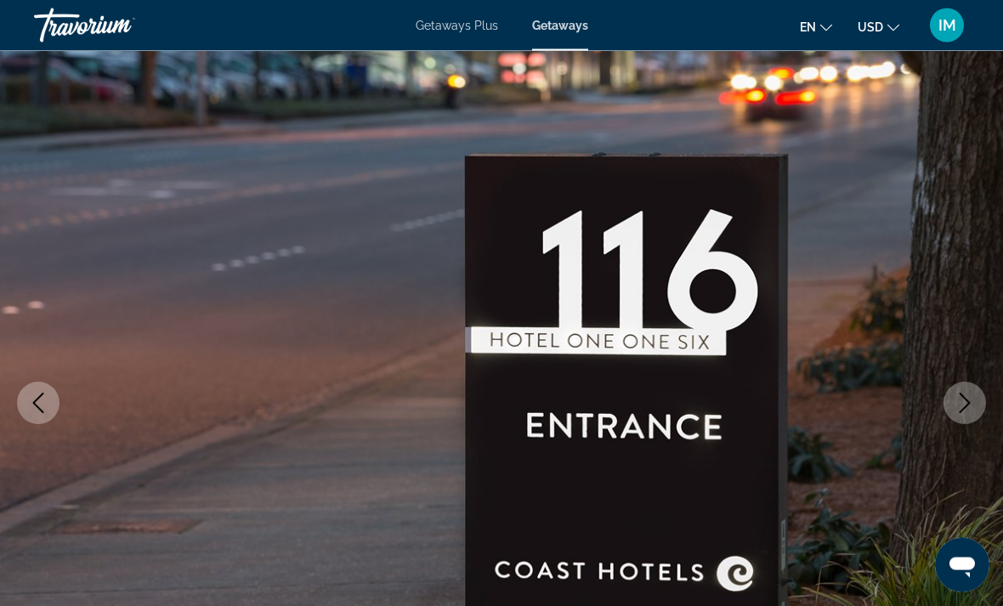
scroll to position [0, 0]
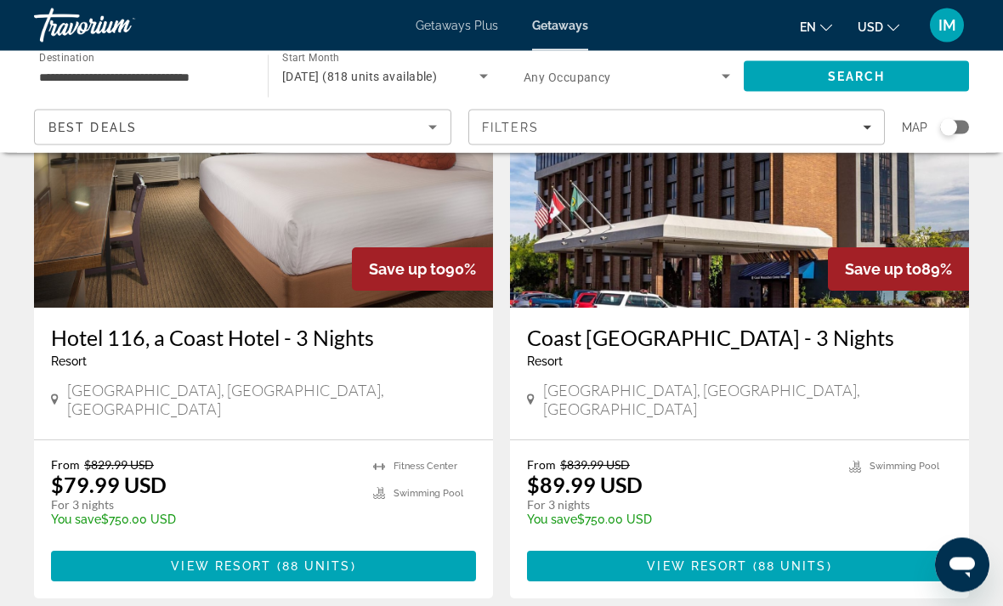
scroll to position [1408, 0]
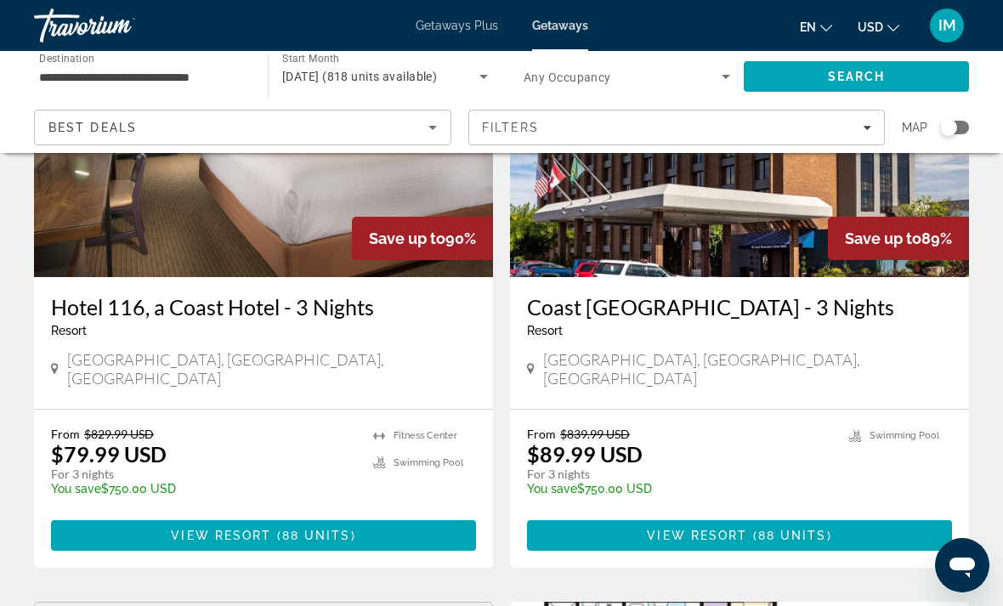
click at [290, 206] on img "Main content" at bounding box center [263, 141] width 459 height 272
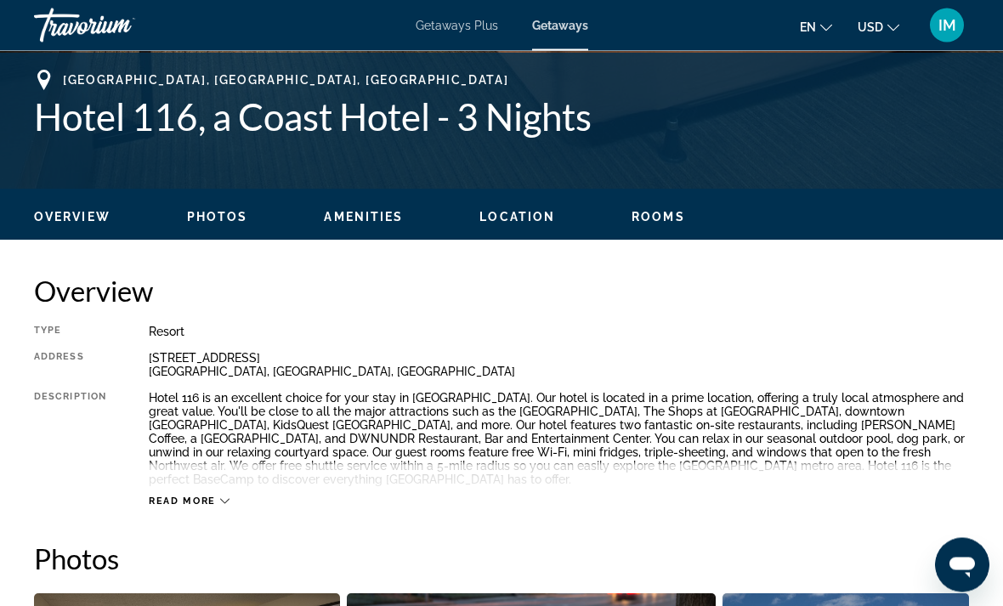
scroll to position [670, 0]
click at [220, 501] on icon "Main content" at bounding box center [224, 500] width 9 height 9
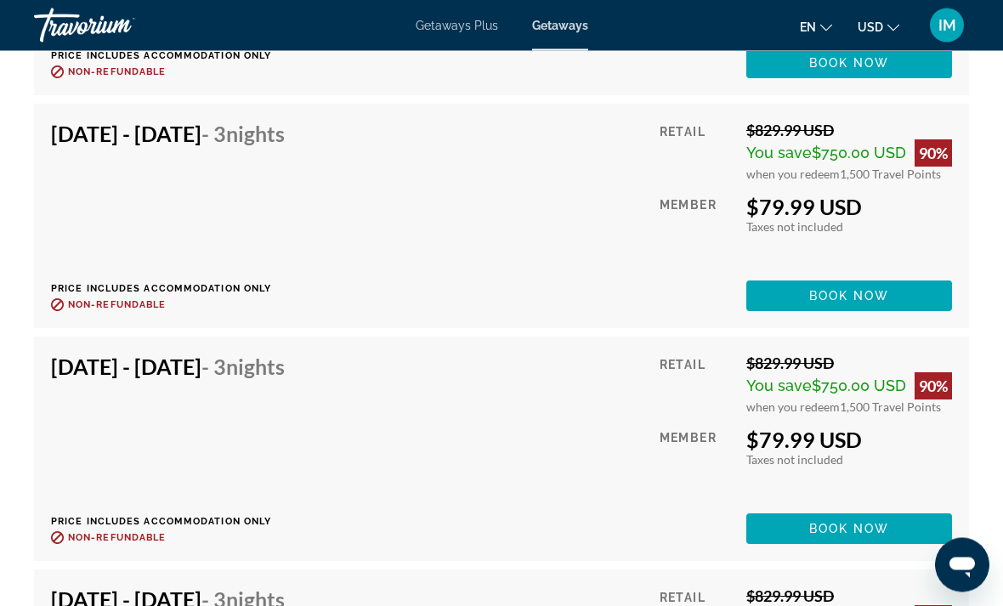
scroll to position [3651, 0]
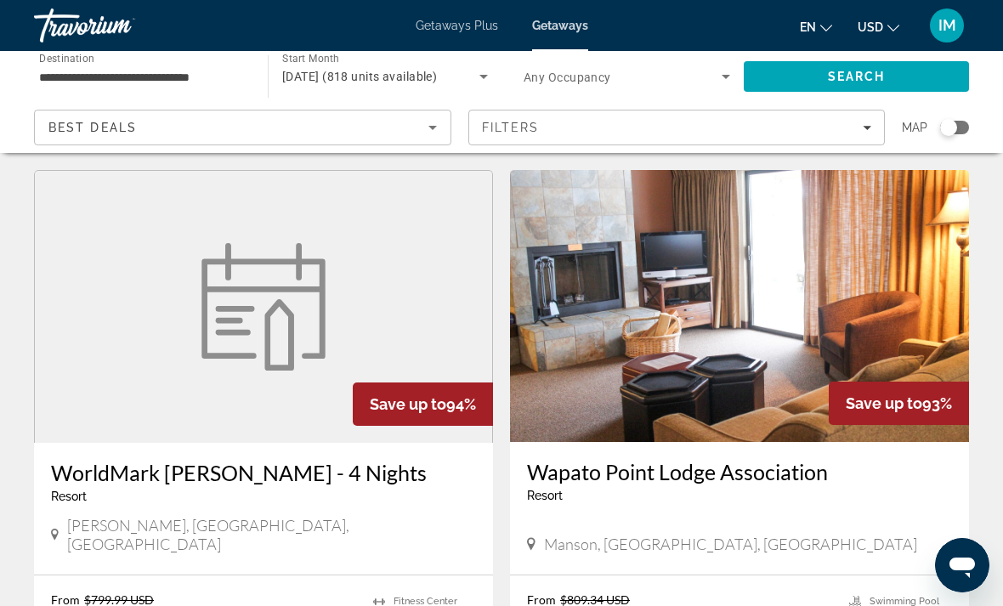
scroll to position [3027, 0]
click at [378, 226] on figure "Main content" at bounding box center [263, 308] width 457 height 272
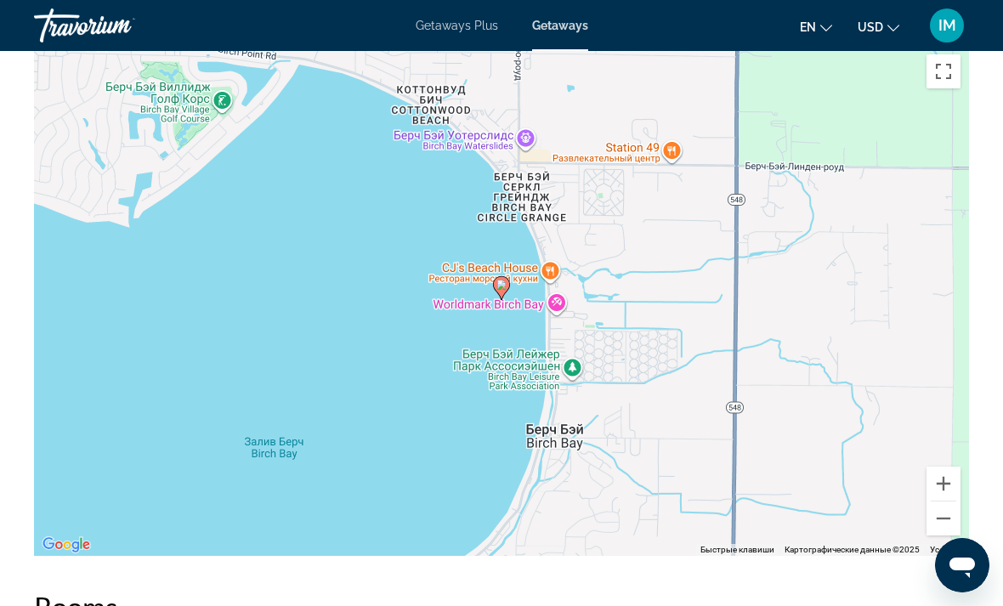
scroll to position [1391, 0]
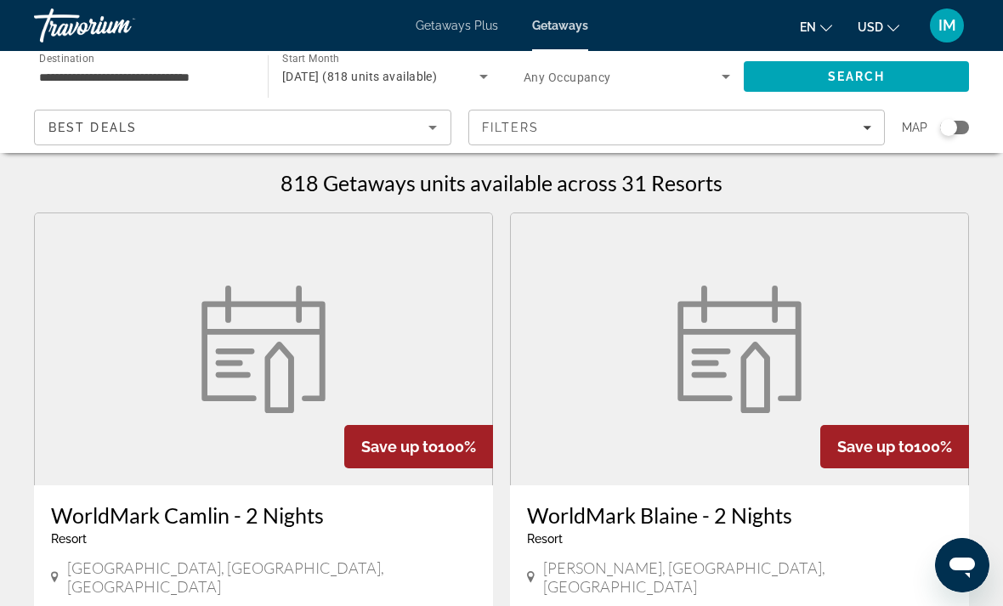
click at [868, 72] on span "Search" at bounding box center [857, 77] width 58 height 14
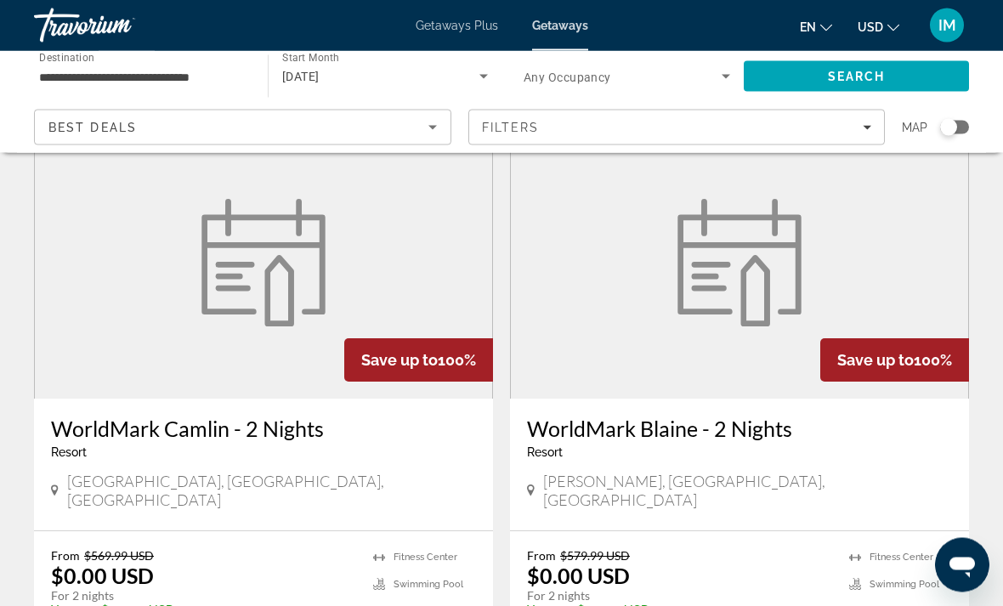
scroll to position [87, 0]
click at [896, 297] on figure "Main content" at bounding box center [739, 263] width 457 height 272
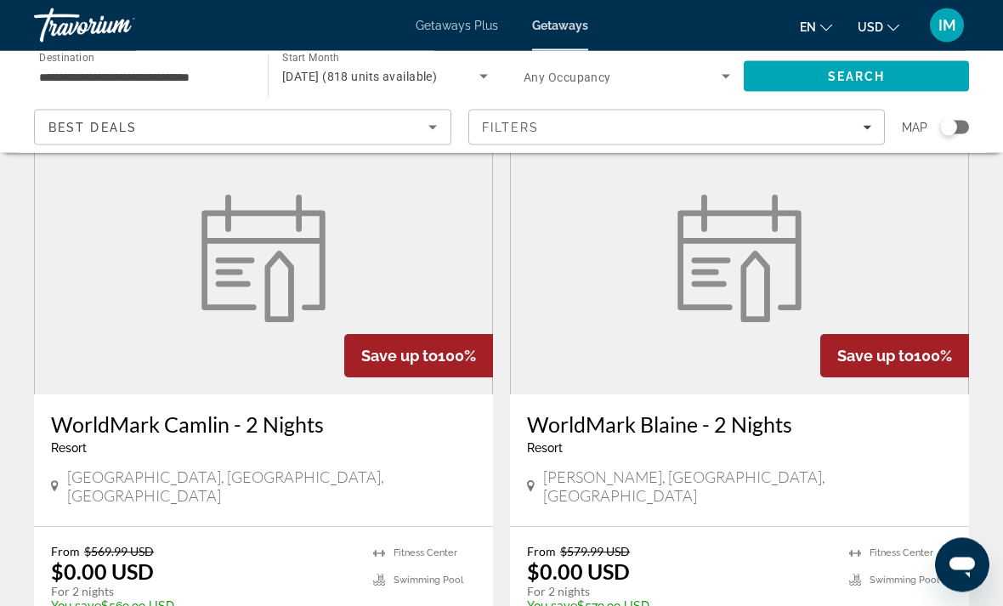
scroll to position [91, 0]
click at [401, 251] on figure "Main content" at bounding box center [263, 258] width 457 height 272
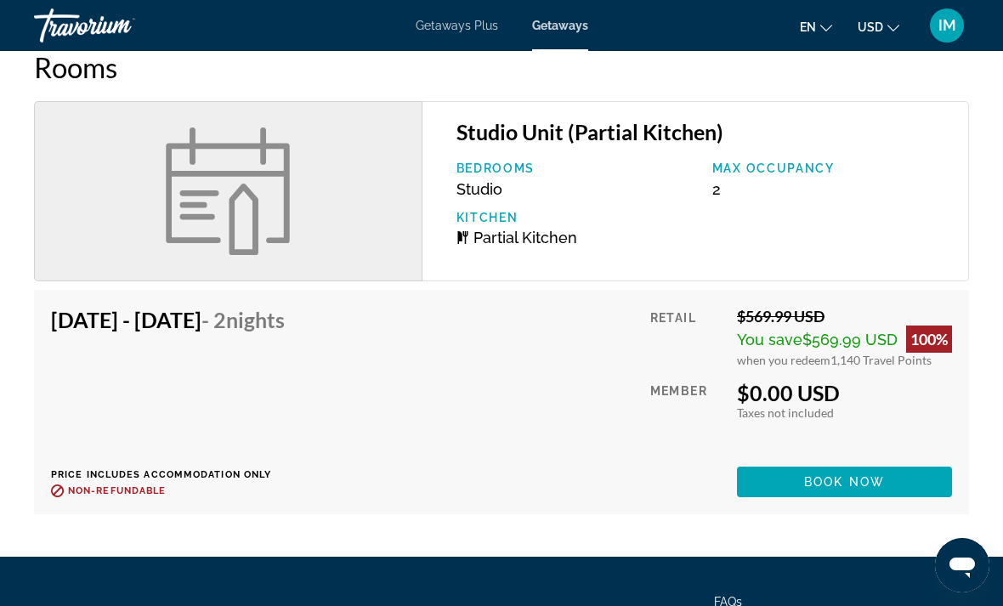
scroll to position [2547, 0]
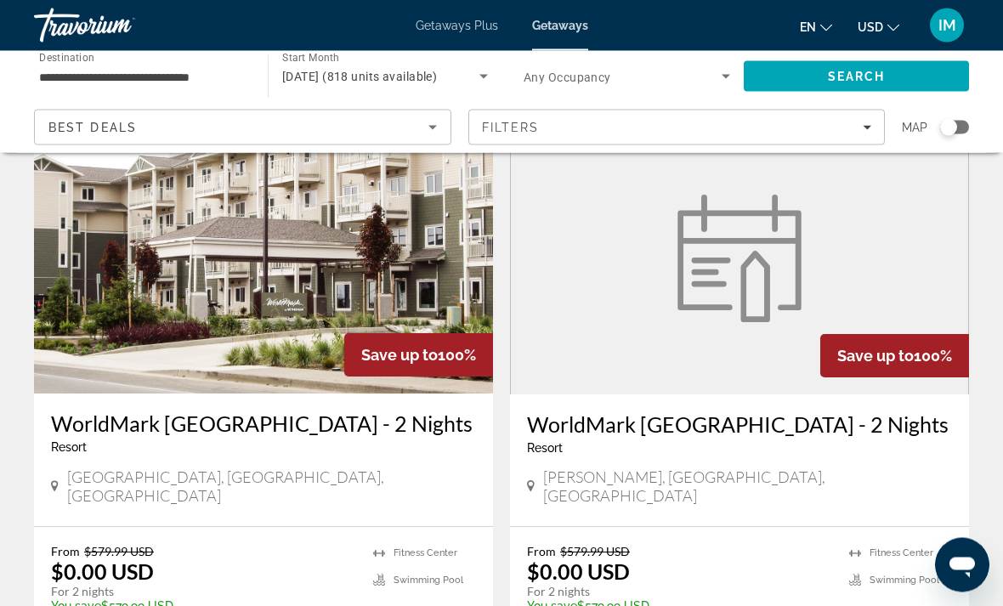
scroll to position [688, 0]
click at [865, 258] on figure "Main content" at bounding box center [739, 258] width 457 height 272
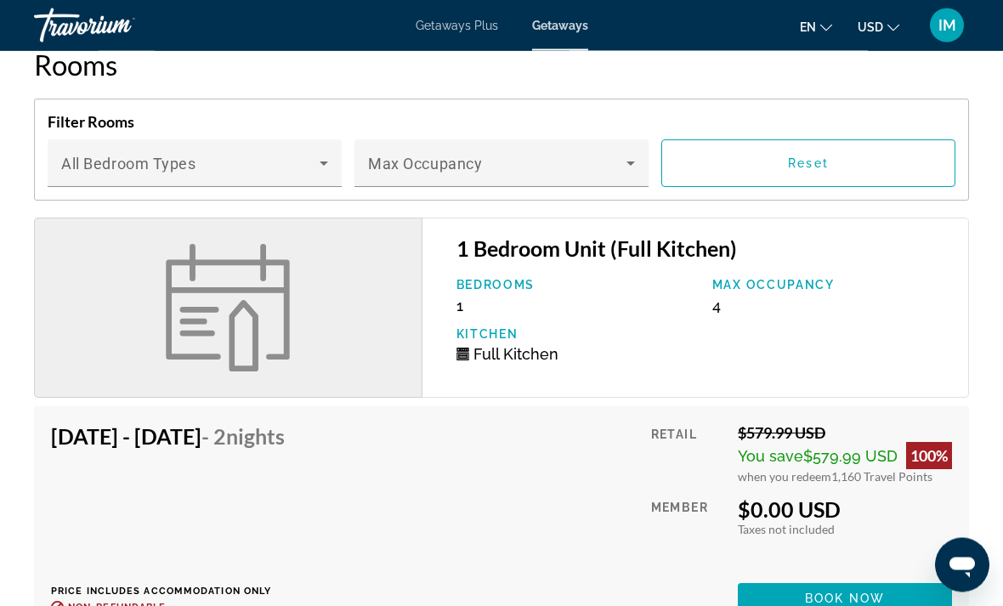
scroll to position [2400, 0]
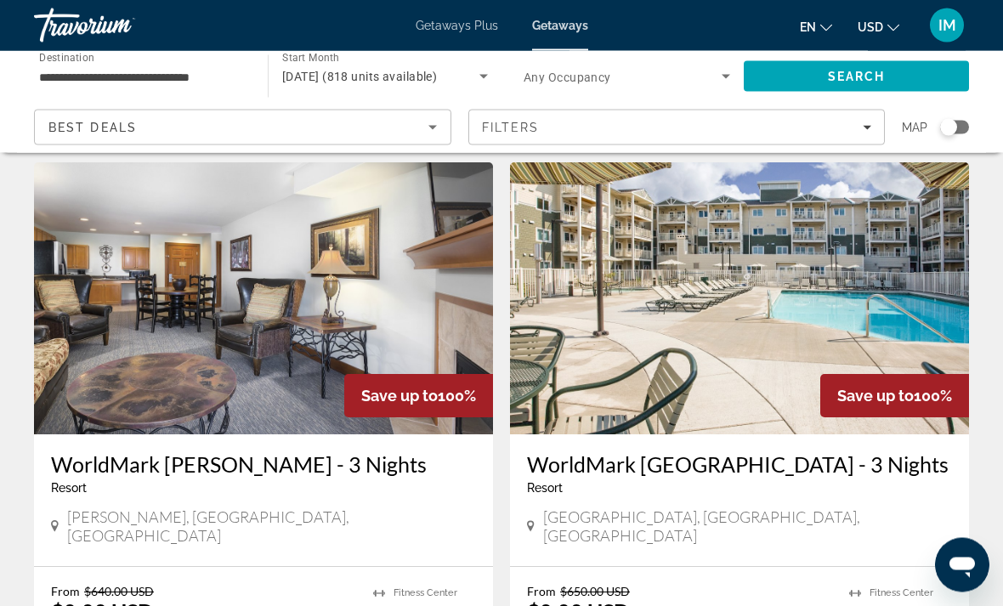
scroll to position [1246, 0]
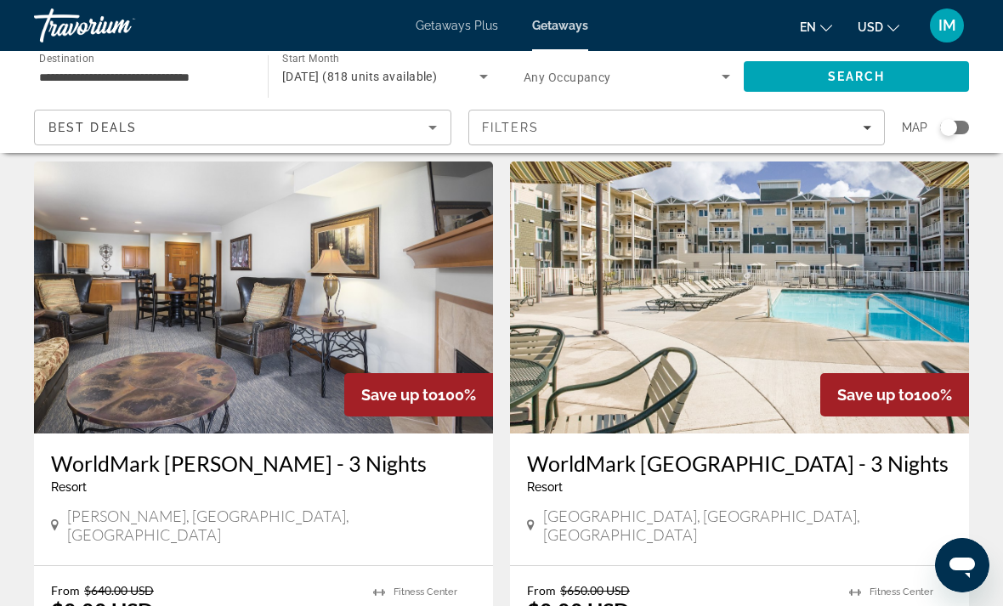
click at [359, 304] on img "Main content" at bounding box center [263, 297] width 459 height 272
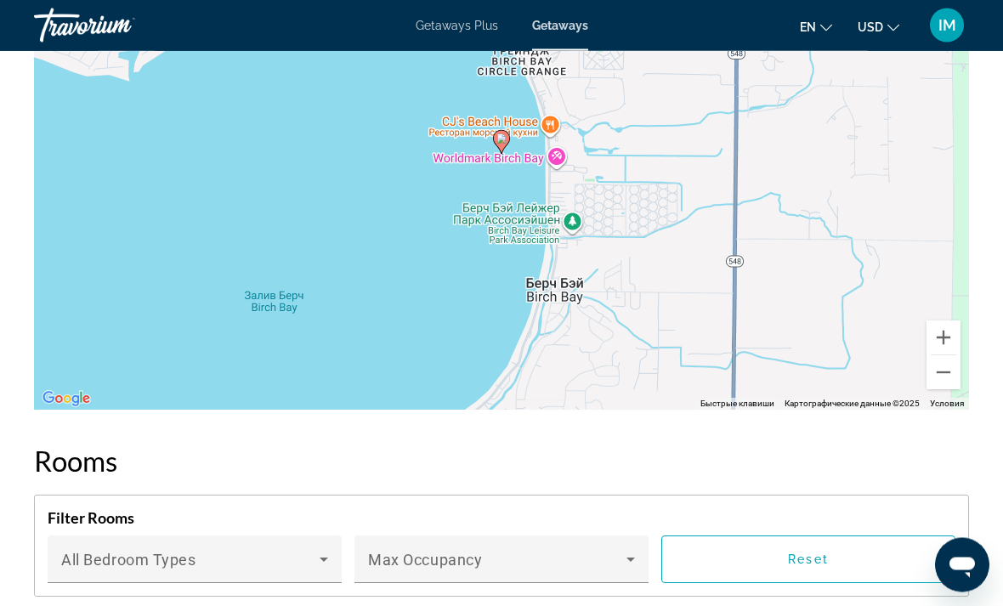
scroll to position [88, 0]
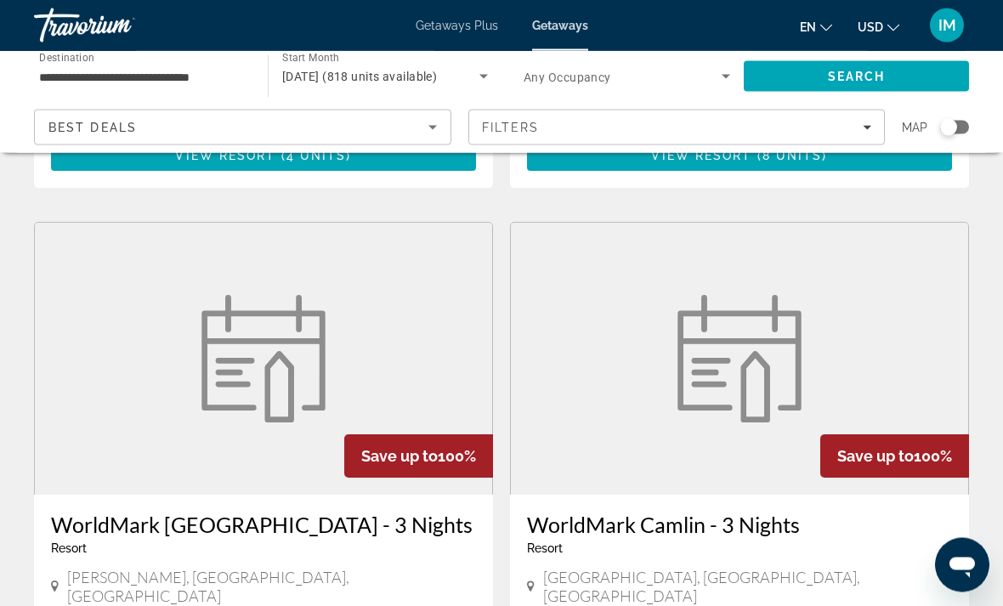
scroll to position [1808, 0]
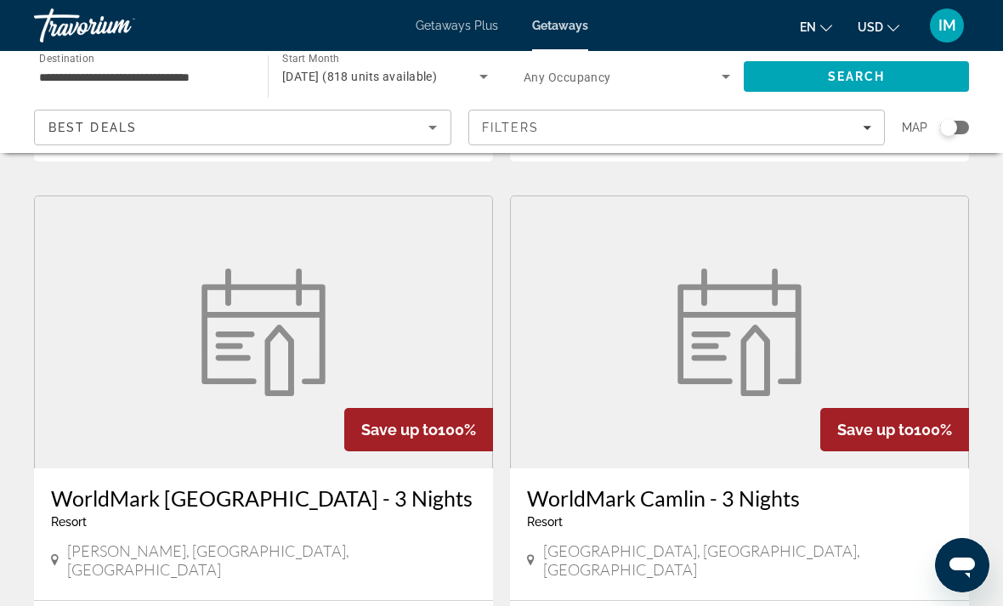
click at [390, 249] on figure "Main content" at bounding box center [263, 332] width 457 height 272
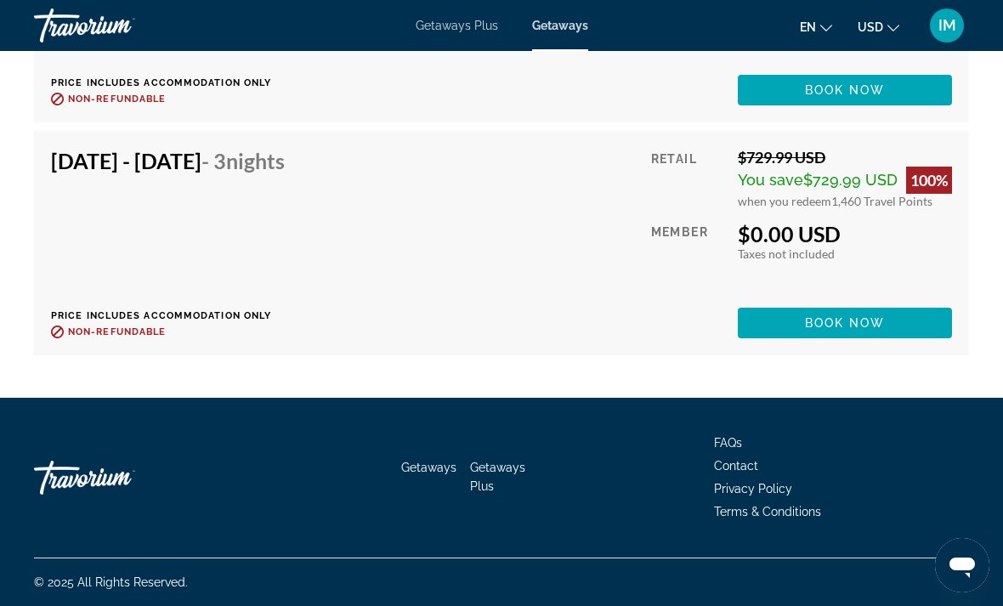
scroll to position [6442, 0]
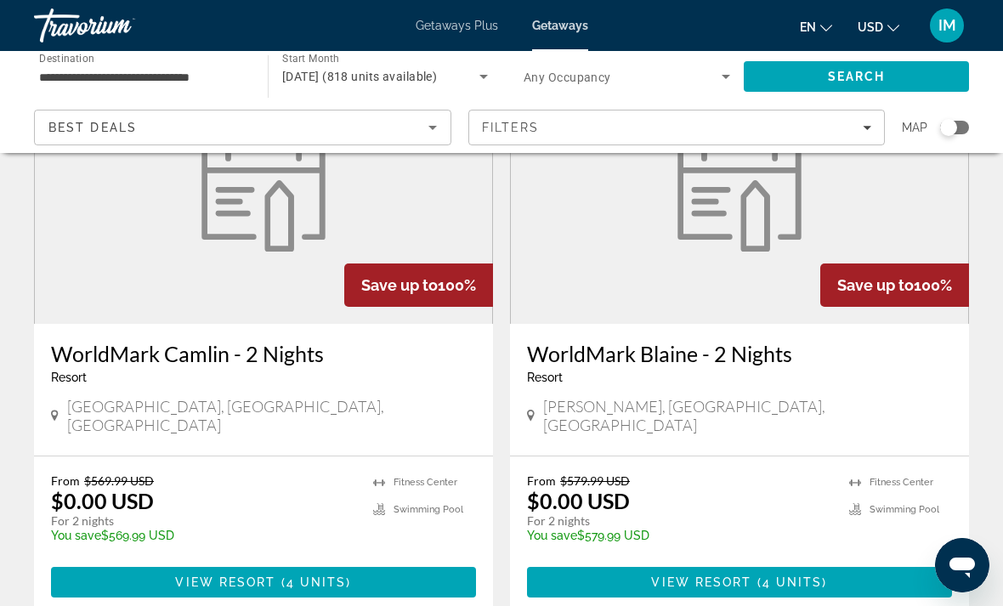
scroll to position [184, 0]
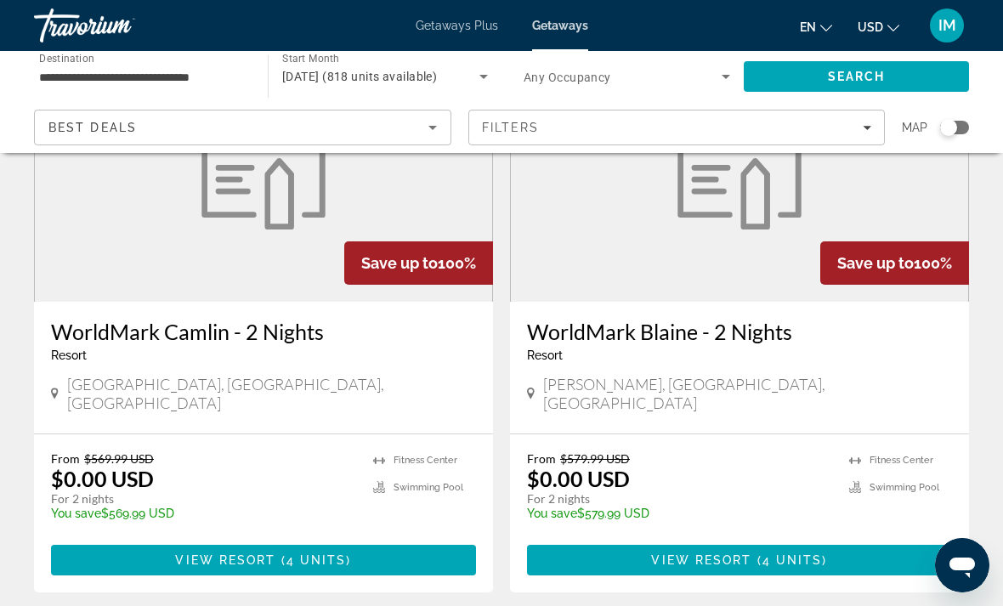
click at [851, 362] on div "WorldMark [PERSON_NAME] - 2 Nights Resort - This is an adults only resort" at bounding box center [739, 347] width 425 height 56
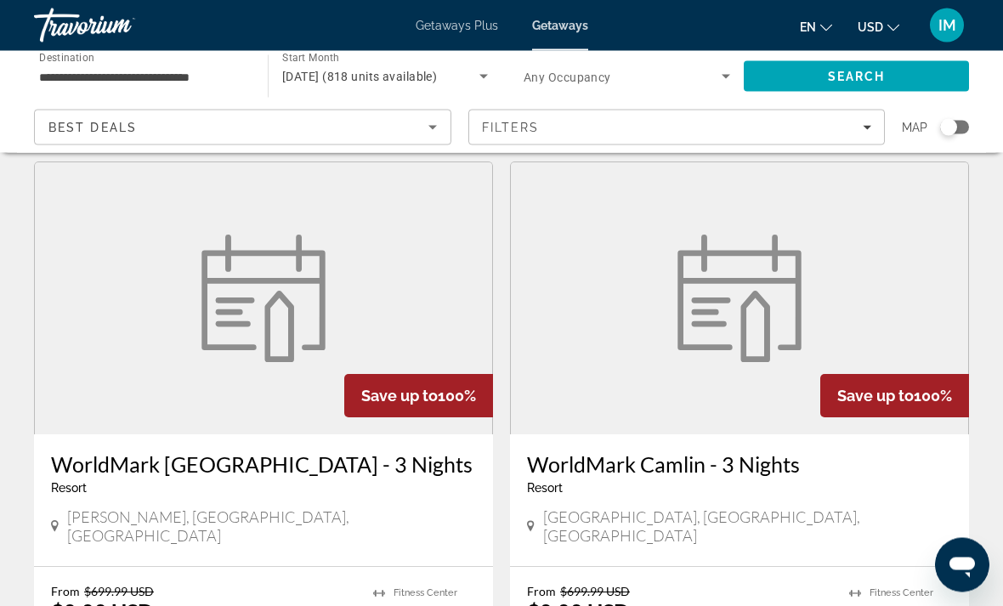
scroll to position [1845, 0]
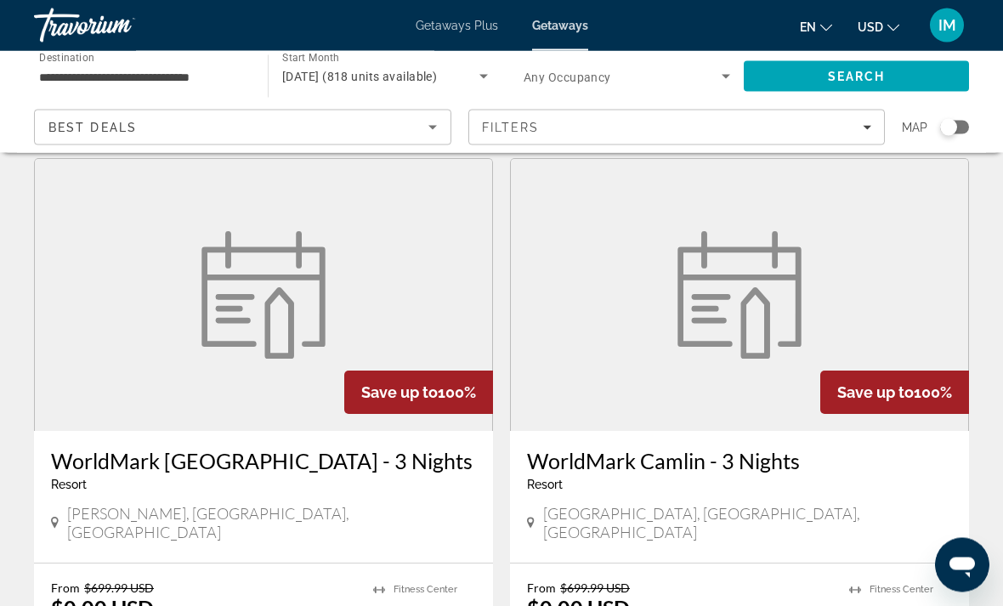
click at [877, 361] on figure "Main content" at bounding box center [739, 296] width 457 height 272
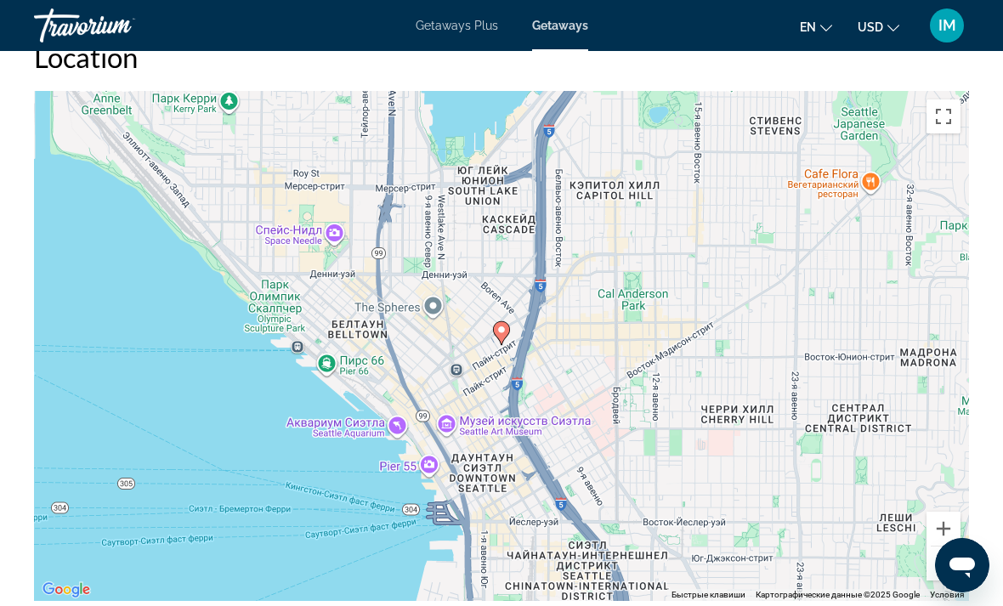
scroll to position [3076, 0]
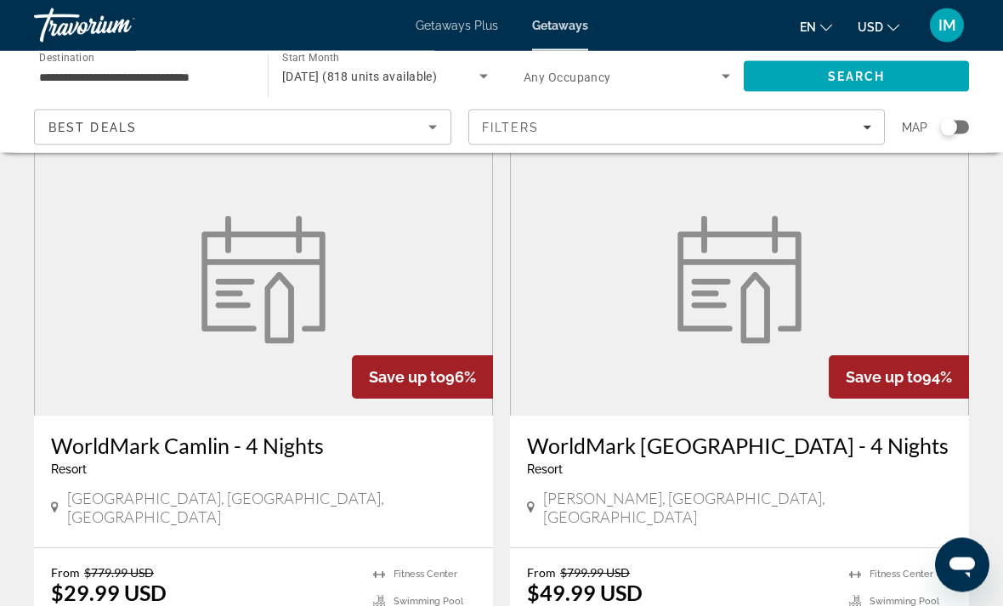
scroll to position [2460, 0]
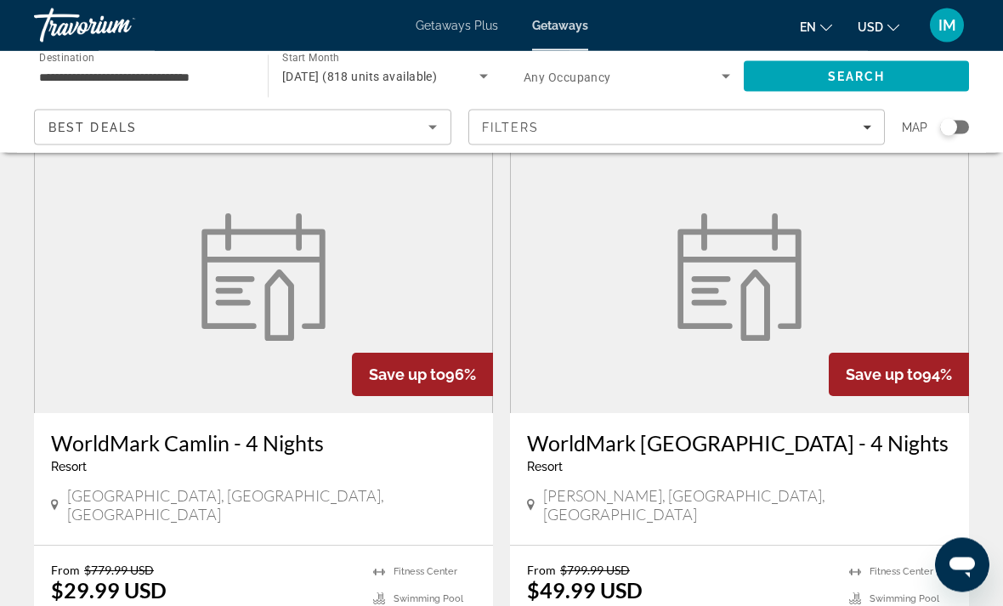
click at [374, 230] on figure "Main content" at bounding box center [263, 278] width 457 height 272
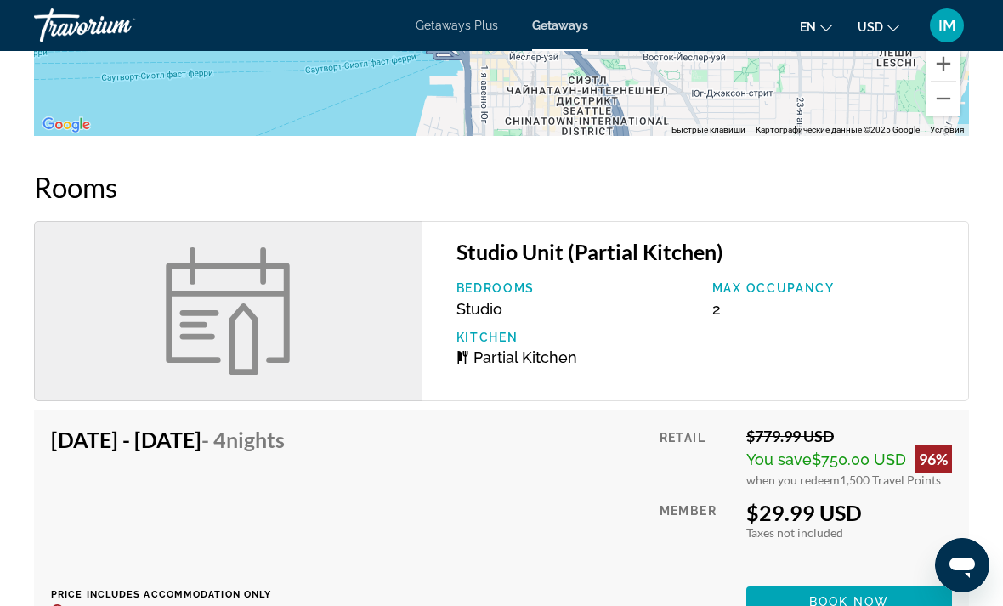
scroll to position [2337, 0]
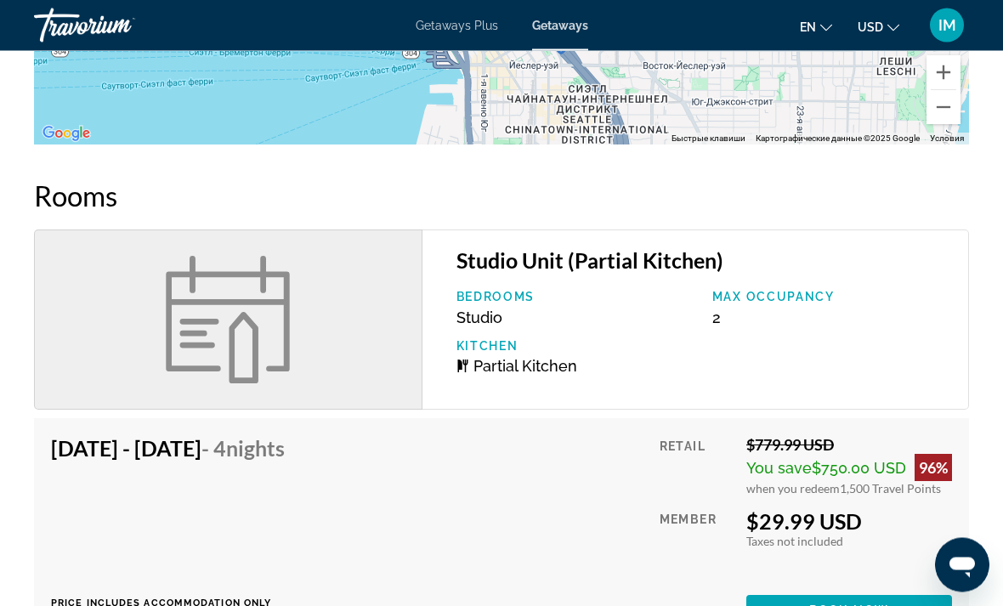
click at [915, 351] on div "Bedrooms Studio Max Occupancy 2 Kitchen Partial Kitchen" at bounding box center [704, 340] width 512 height 98
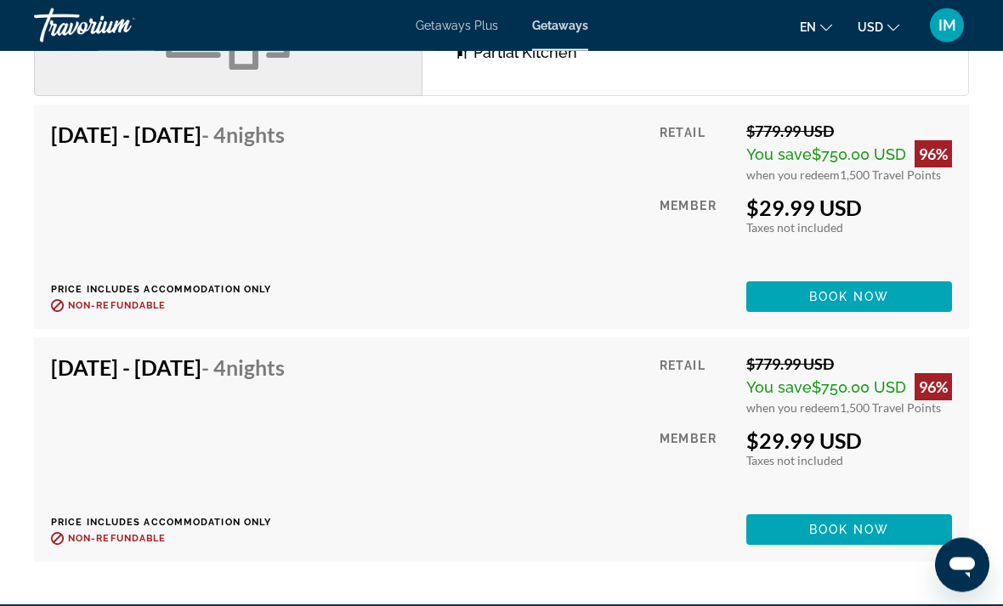
scroll to position [2653, 0]
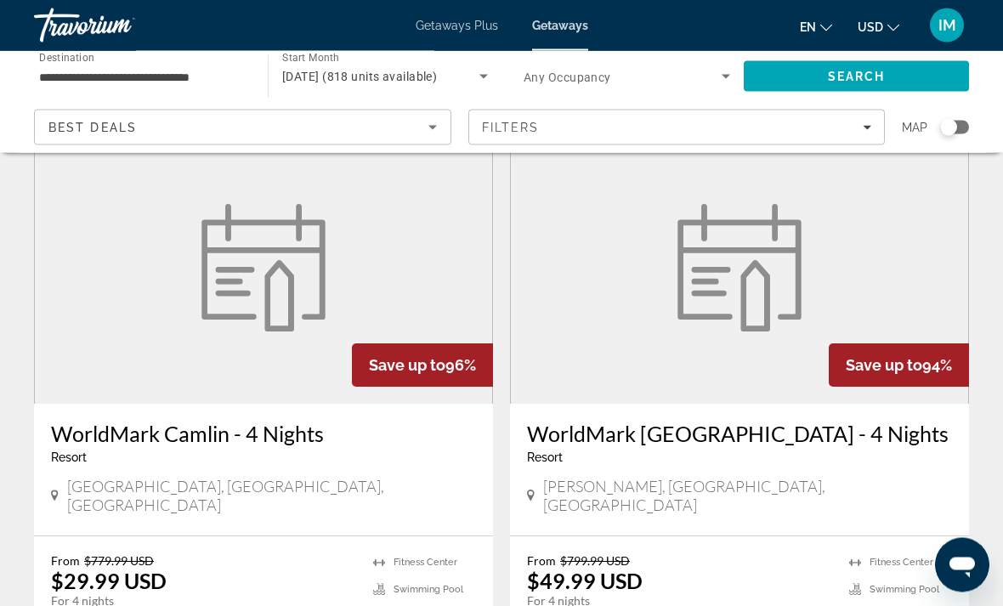
scroll to position [2467, 0]
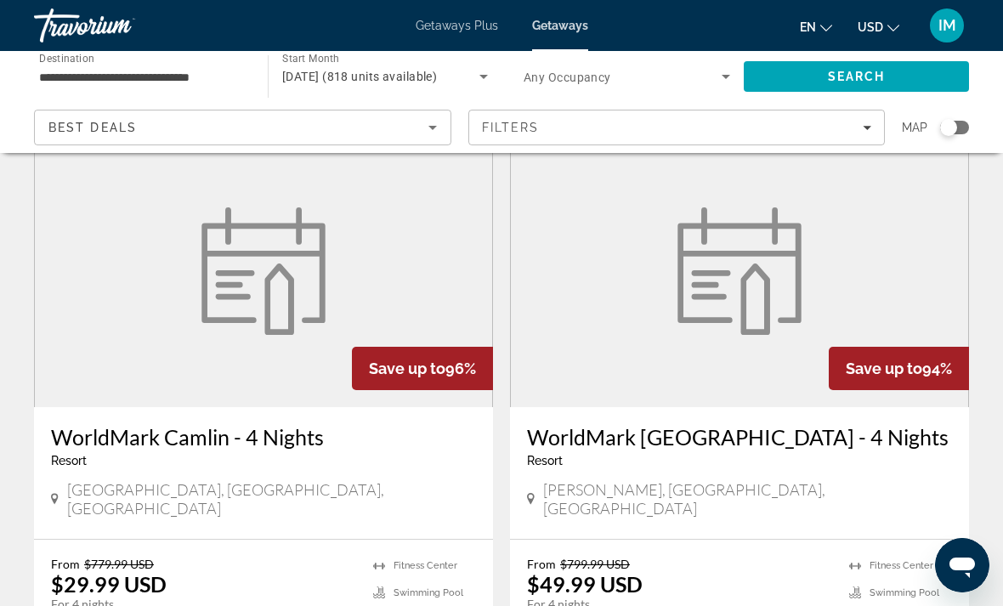
click at [863, 424] on h3 "WorldMark [GEOGRAPHIC_DATA] - 4 Nights" at bounding box center [739, 436] width 425 height 25
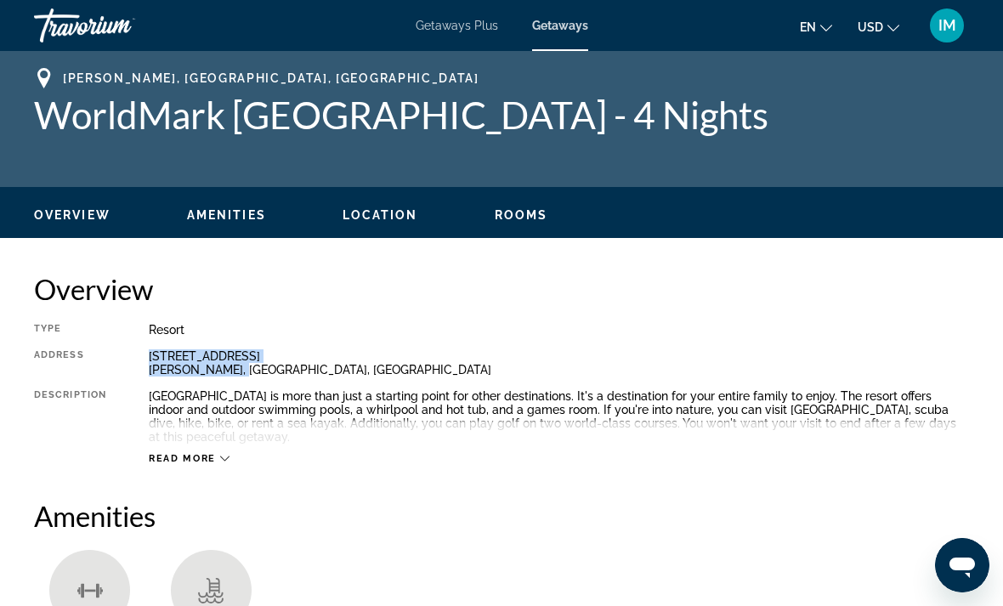
click at [229, 463] on icon "Main content" at bounding box center [224, 458] width 9 height 9
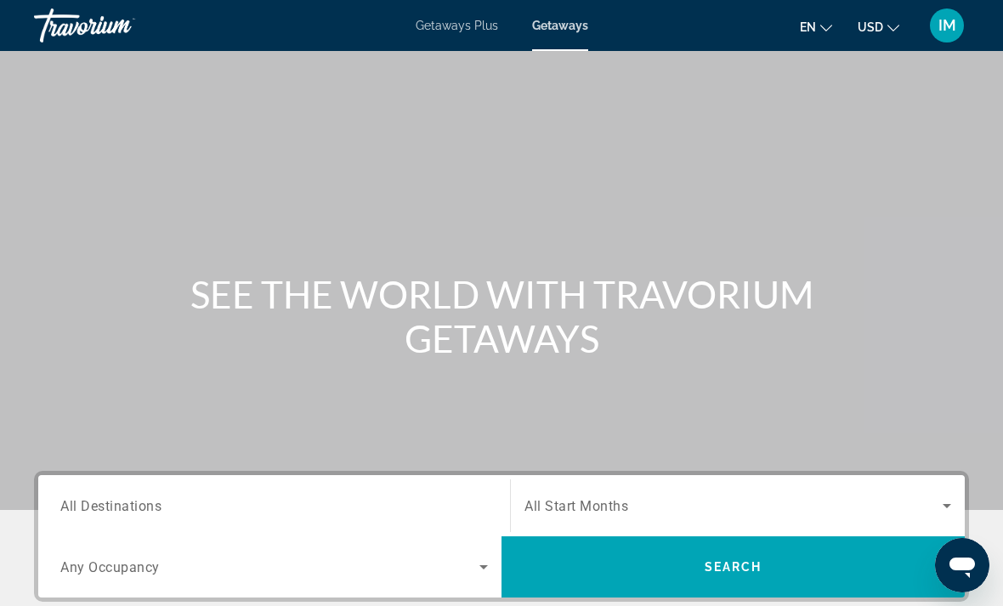
click at [118, 501] on span "All Destinations" at bounding box center [110, 505] width 101 height 16
click at [118, 501] on input "Destination All Destinations" at bounding box center [273, 506] width 427 height 20
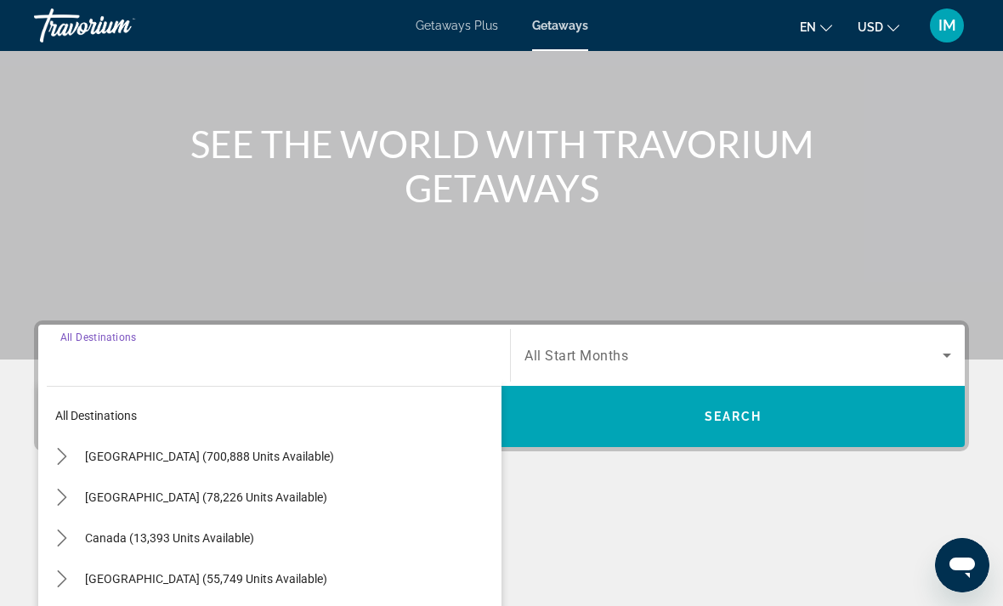
scroll to position [374, 0]
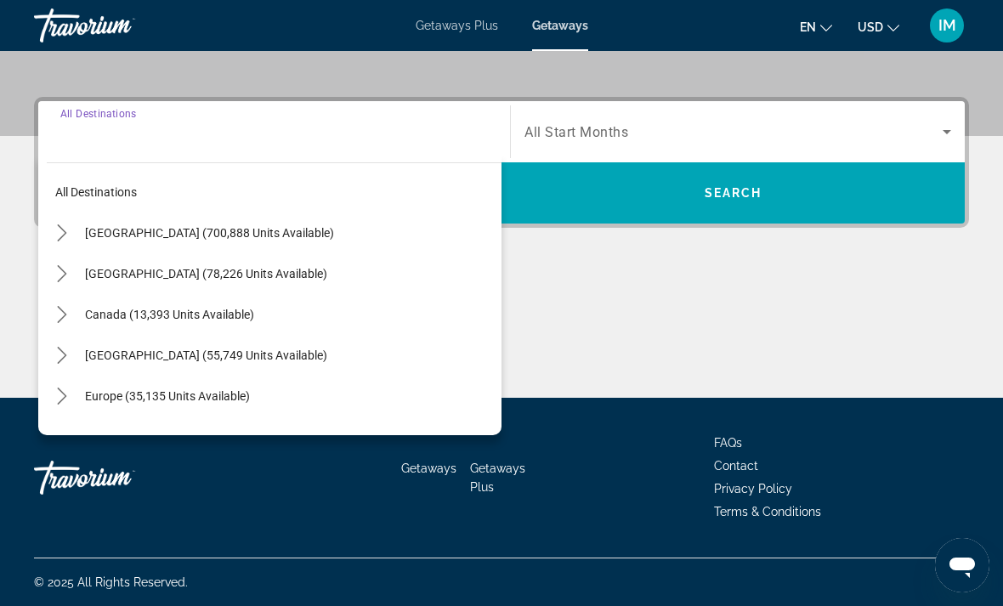
click at [186, 395] on span "Europe (35,135 units available)" at bounding box center [167, 396] width 165 height 14
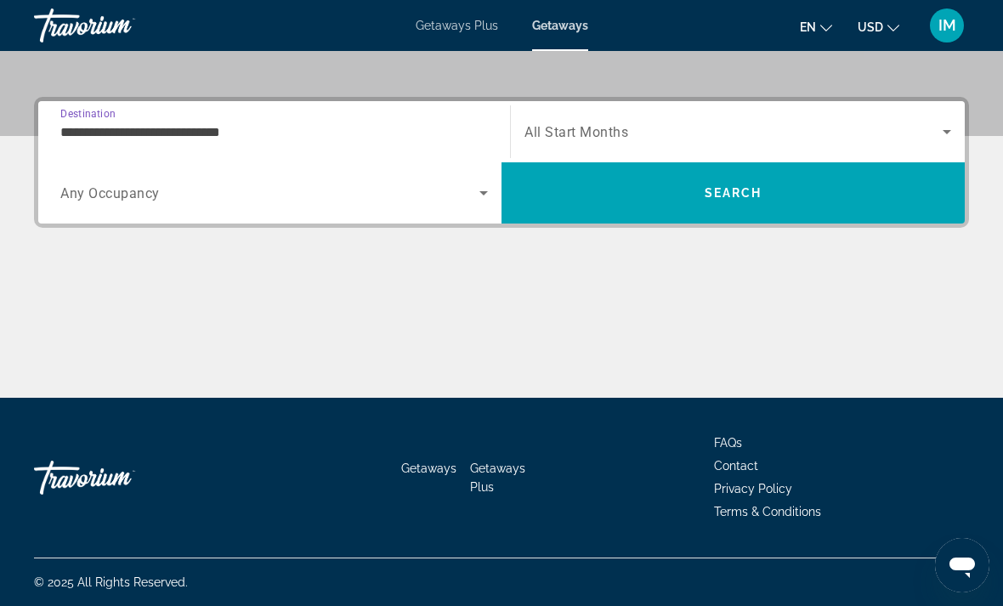
click at [84, 133] on input "**********" at bounding box center [273, 132] width 427 height 20
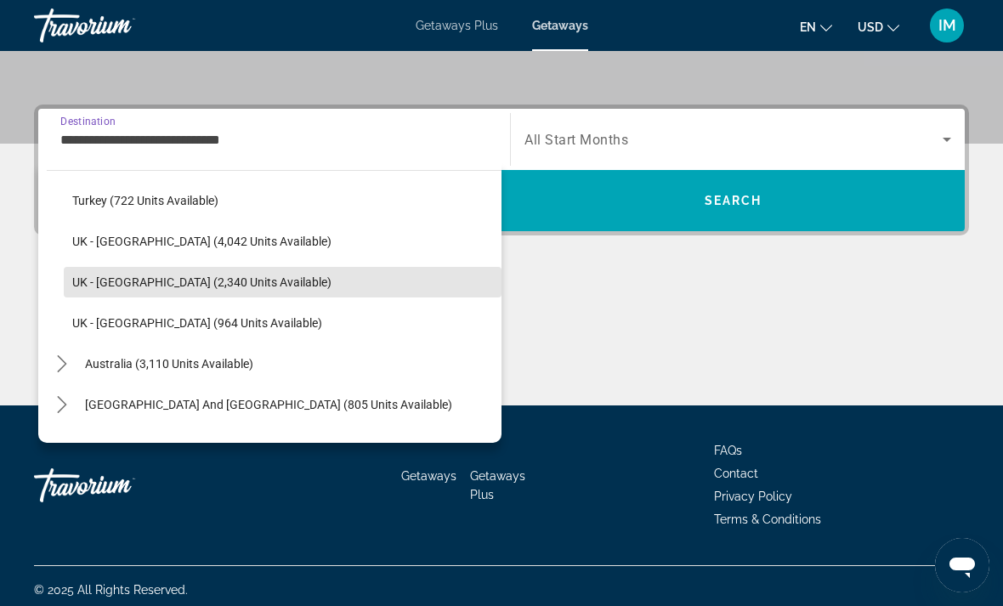
scroll to position [1101, 0]
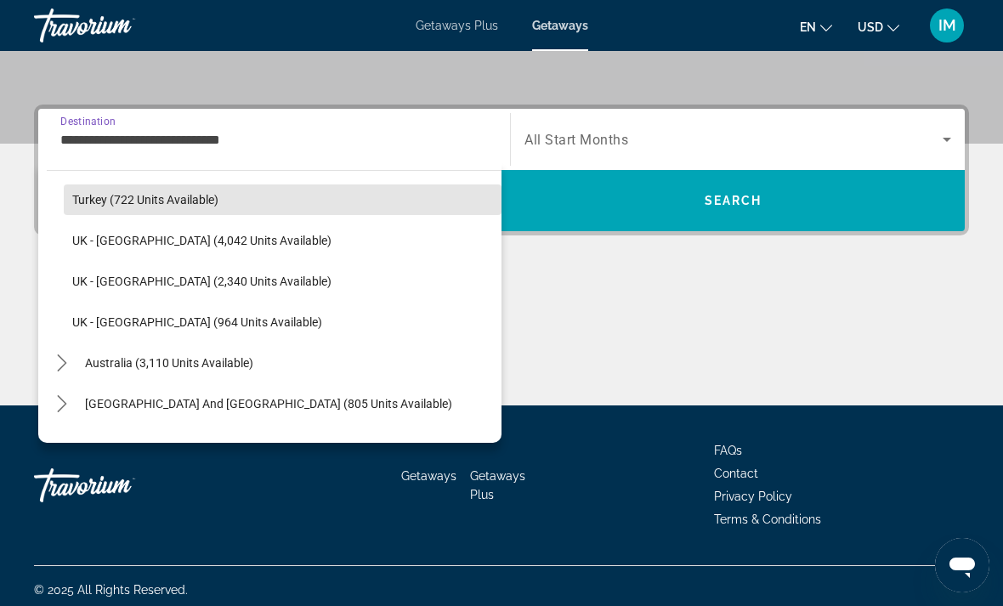
click at [138, 197] on span "Turkey (722 units available)" at bounding box center [145, 200] width 146 height 14
type input "**********"
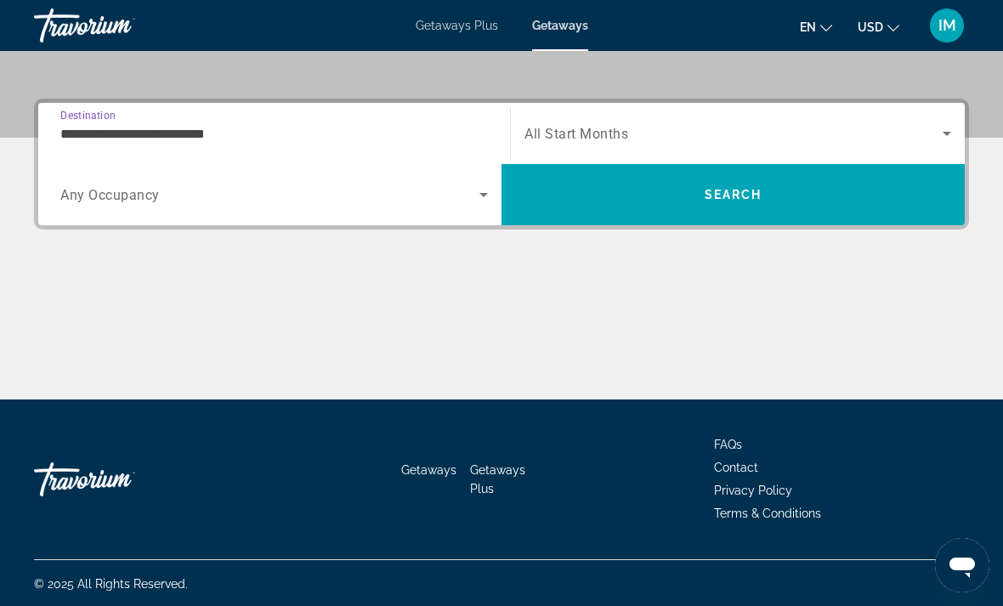
scroll to position [373, 0]
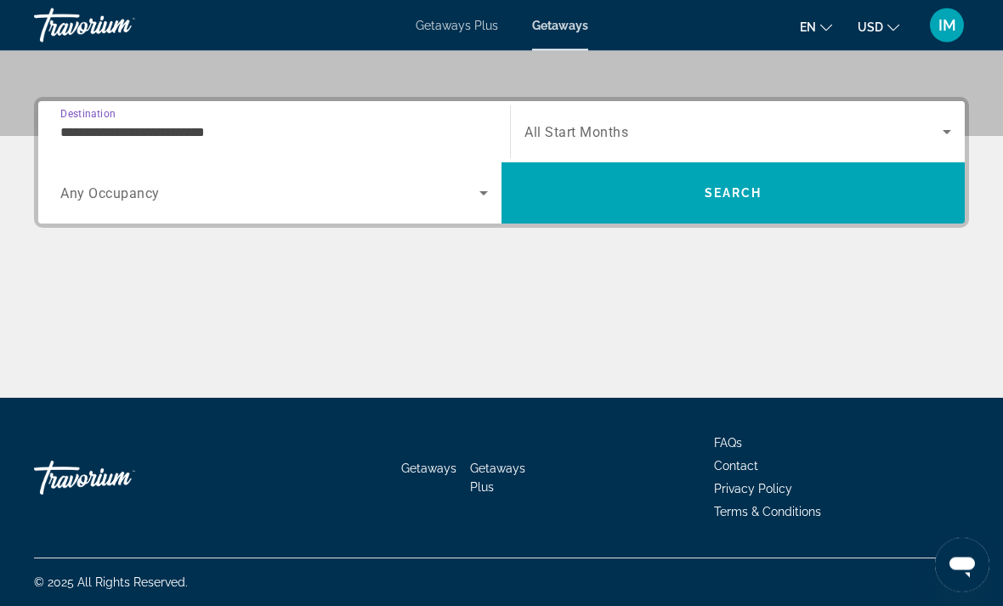
click at [946, 128] on icon "Search widget" at bounding box center [946, 132] width 20 height 20
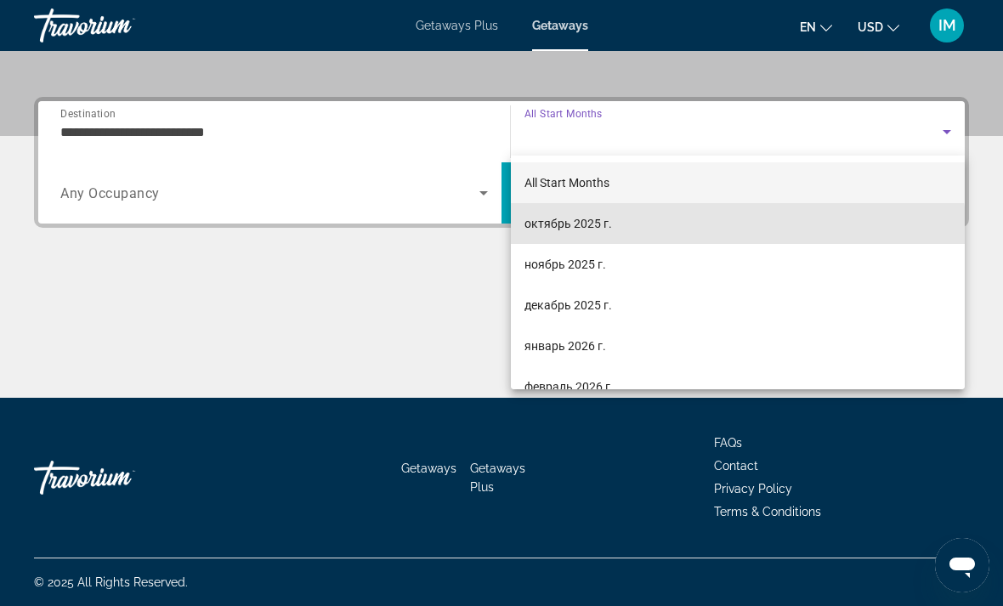
click at [571, 232] on span "октябрь 2025 г." at bounding box center [568, 223] width 88 height 20
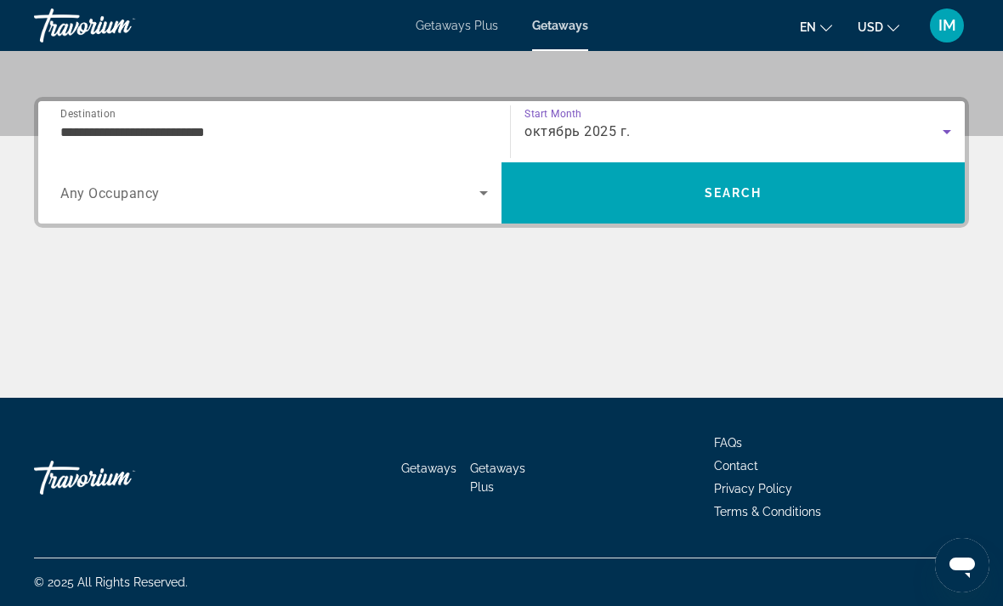
click at [738, 191] on span "Search" at bounding box center [733, 193] width 58 height 14
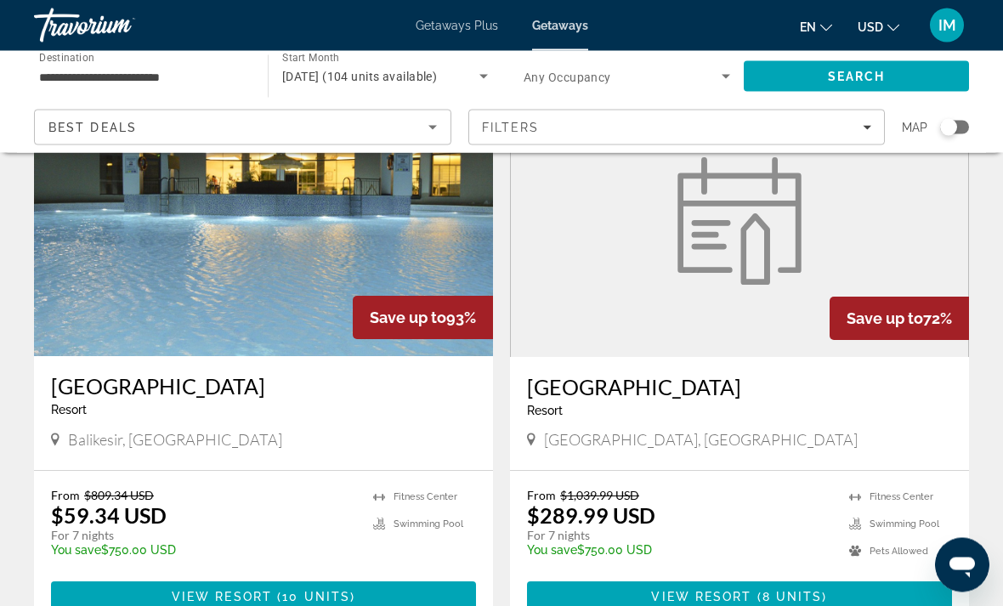
scroll to position [1862, 0]
click at [839, 252] on figure "Main content" at bounding box center [739, 221] width 457 height 272
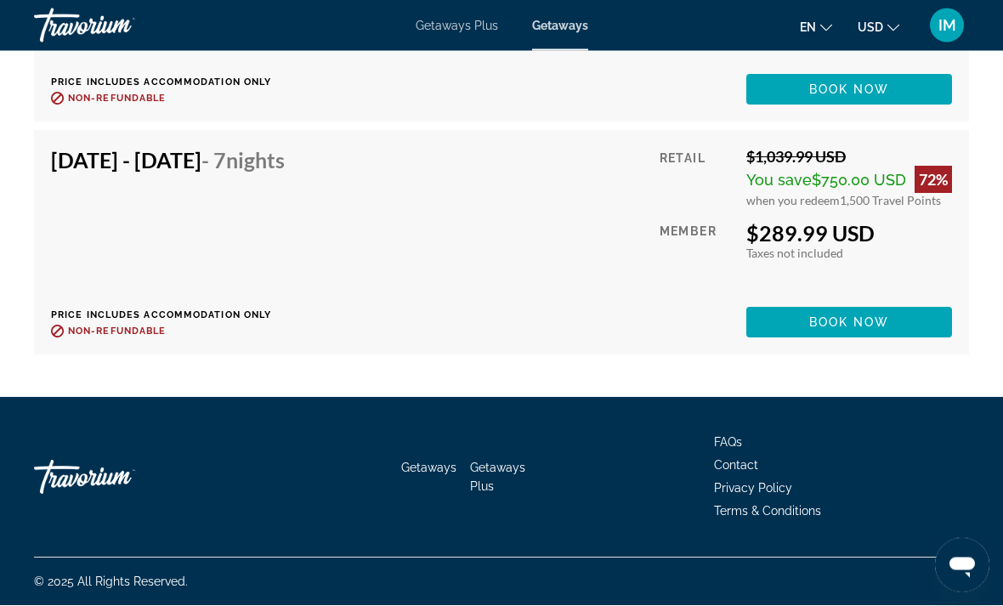
scroll to position [3411, 0]
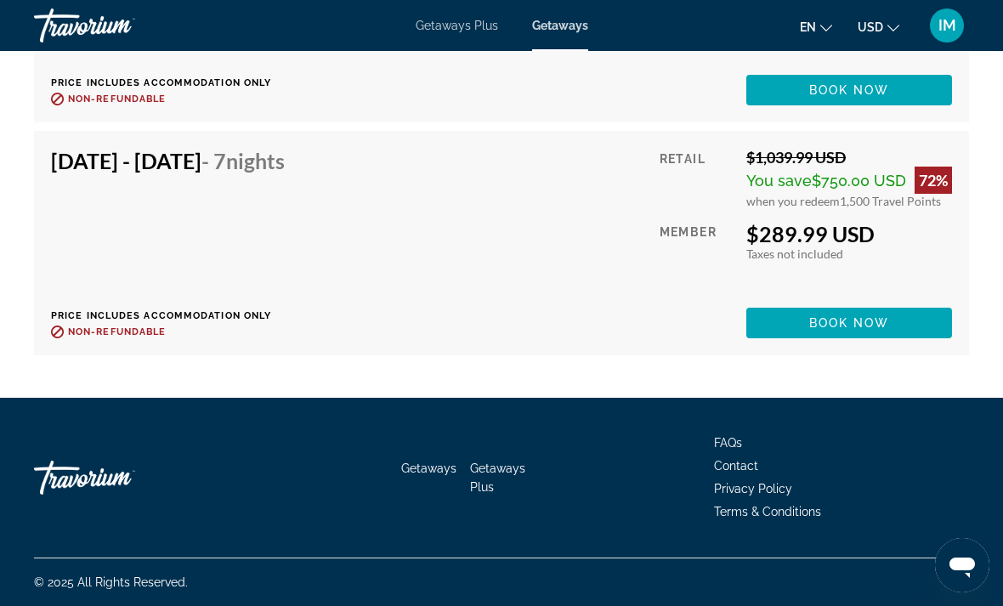
click at [869, 330] on span "Book now" at bounding box center [849, 323] width 81 height 14
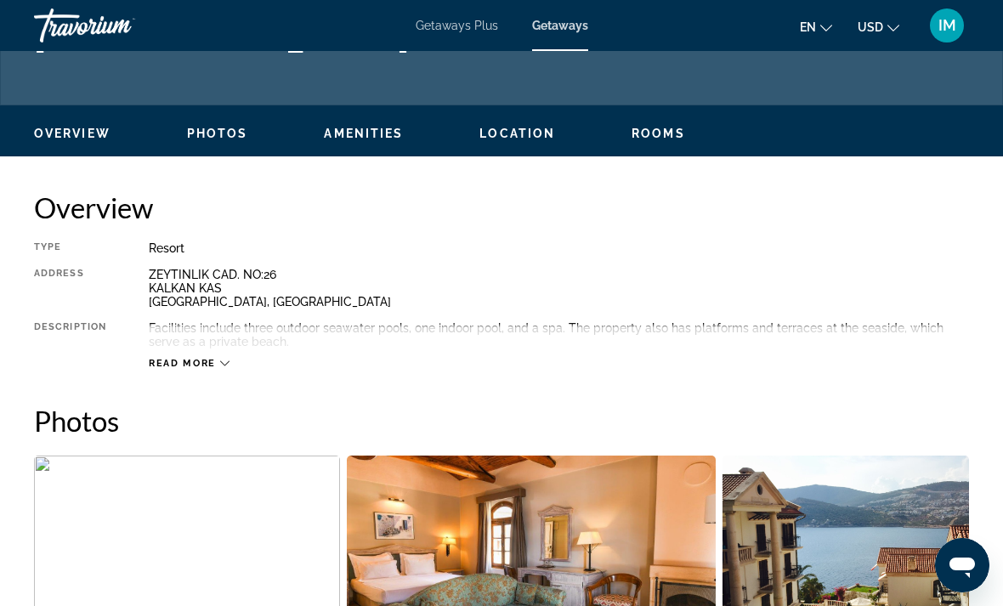
scroll to position [877, 0]
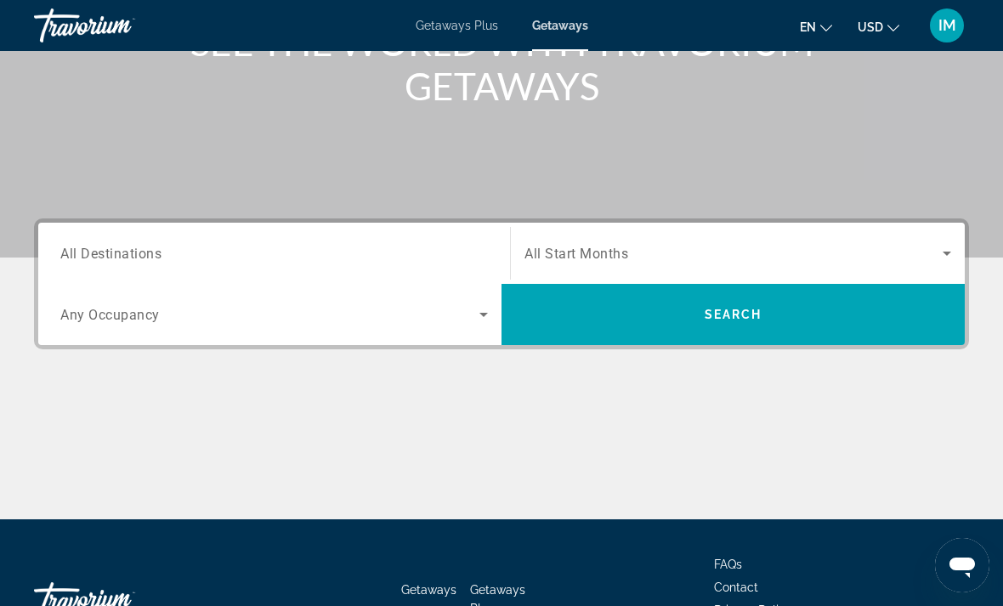
scroll to position [256, 0]
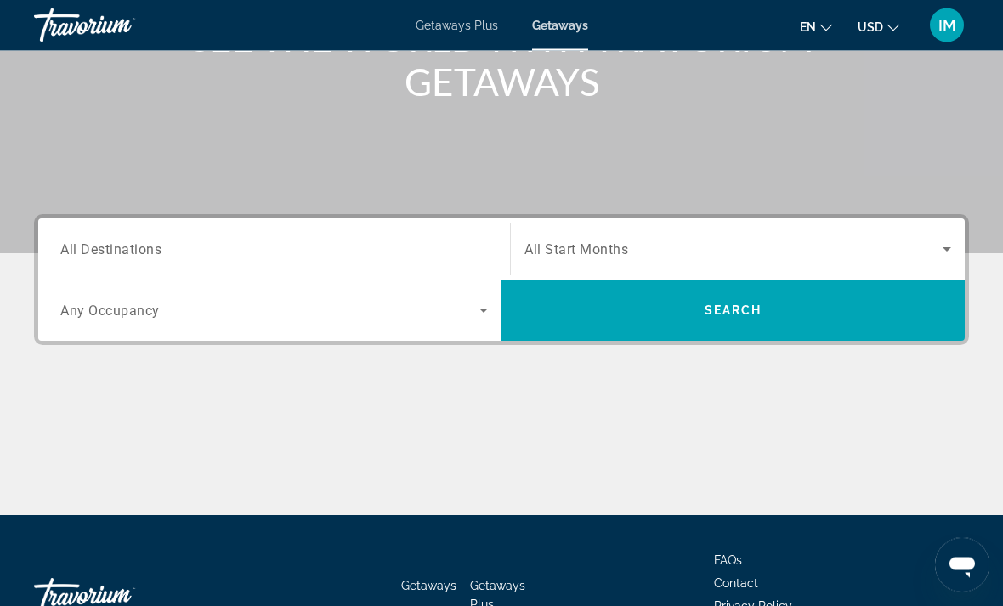
click at [127, 247] on span "All Destinations" at bounding box center [110, 249] width 101 height 16
click at [127, 247] on input "Destination All Destinations" at bounding box center [273, 250] width 427 height 20
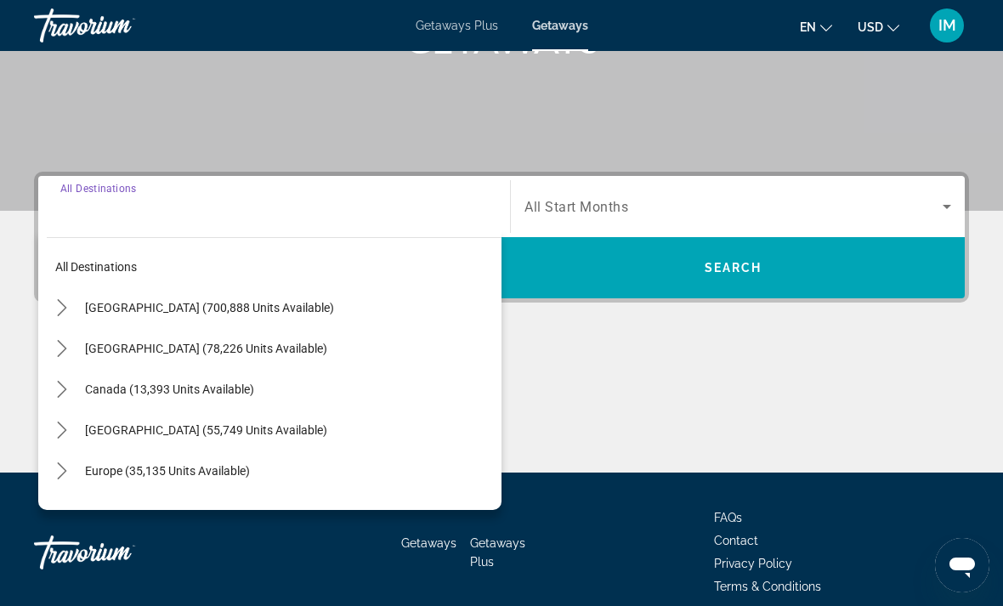
scroll to position [319, 0]
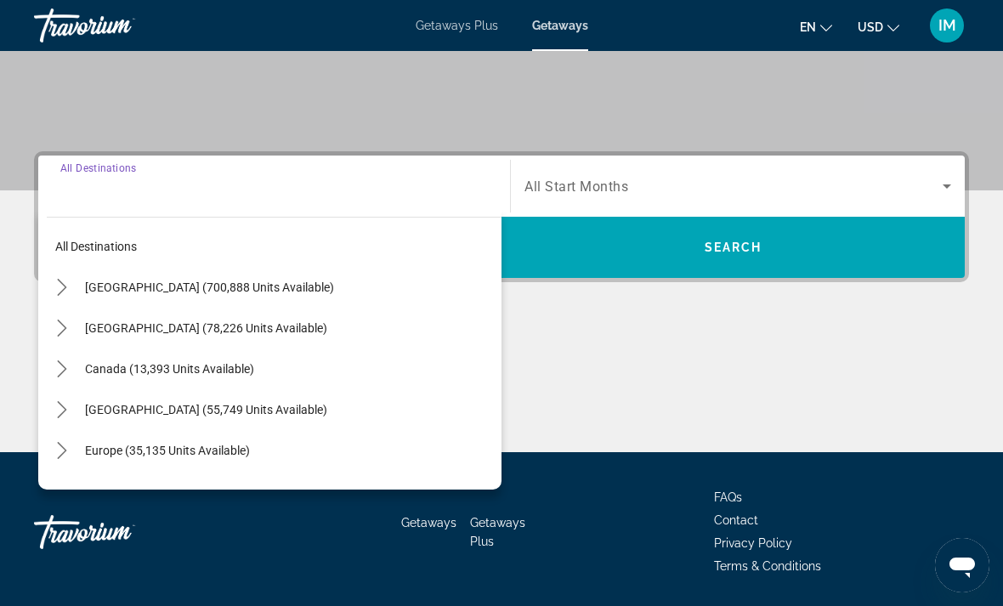
click at [66, 443] on icon "Toggle Europe (35,135 units available) submenu" at bounding box center [62, 450] width 17 height 17
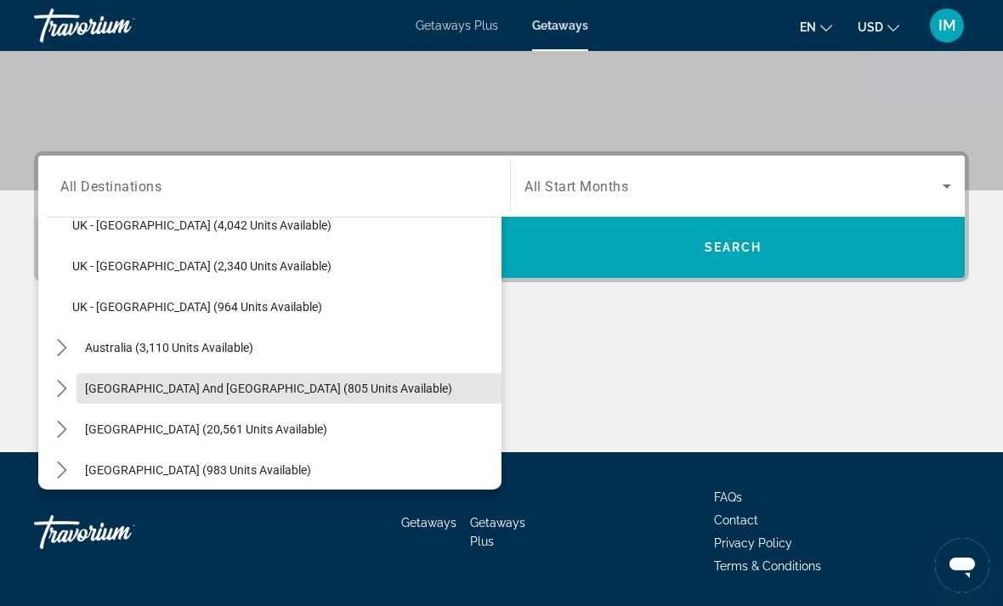
scroll to position [1158, 0]
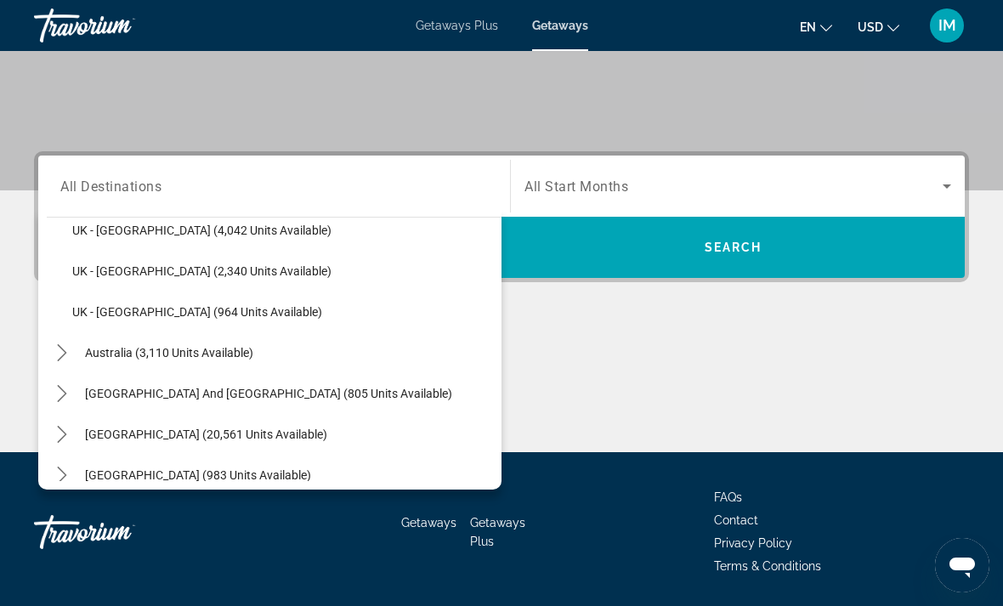
click at [220, 348] on span "Australia (3,110 units available)" at bounding box center [169, 353] width 168 height 14
type input "**********"
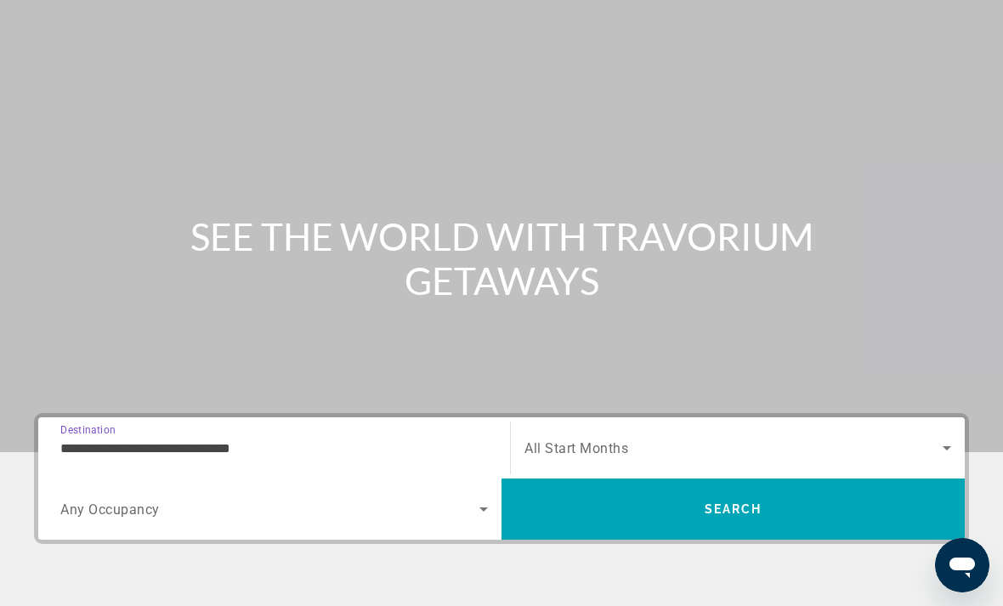
scroll to position [0, 0]
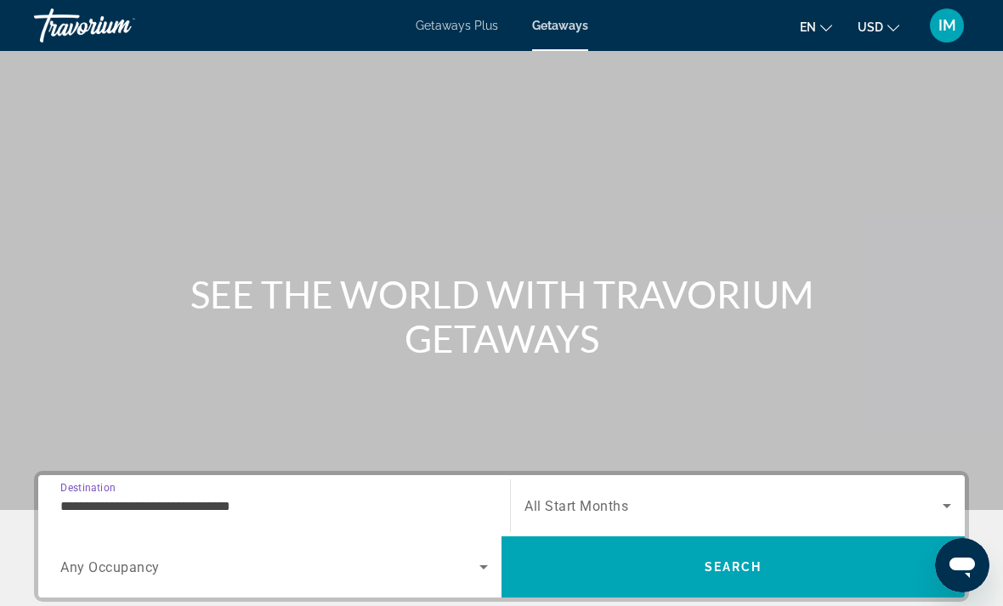
click at [126, 506] on input "**********" at bounding box center [273, 506] width 427 height 20
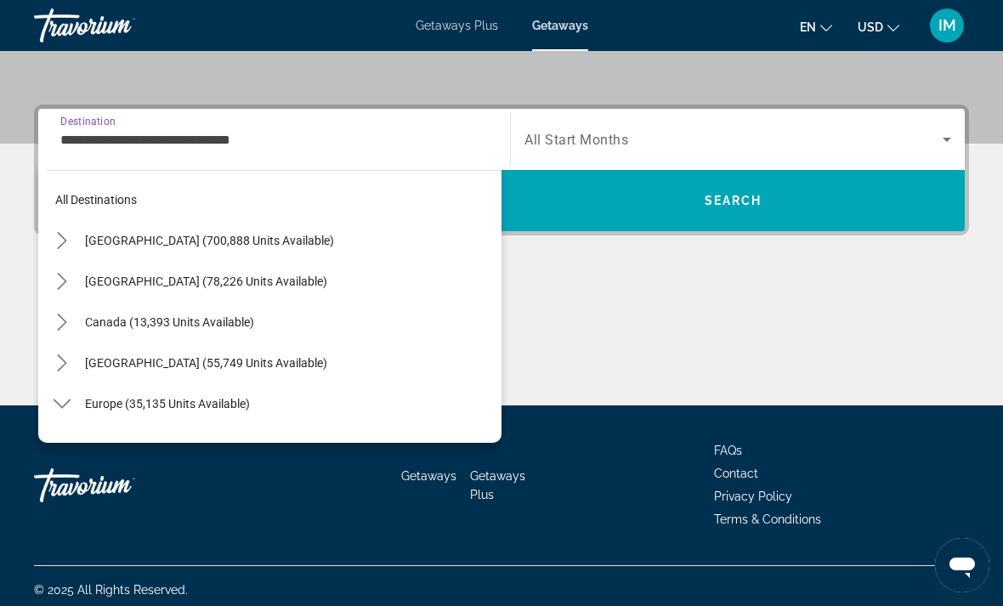
scroll to position [1162, 0]
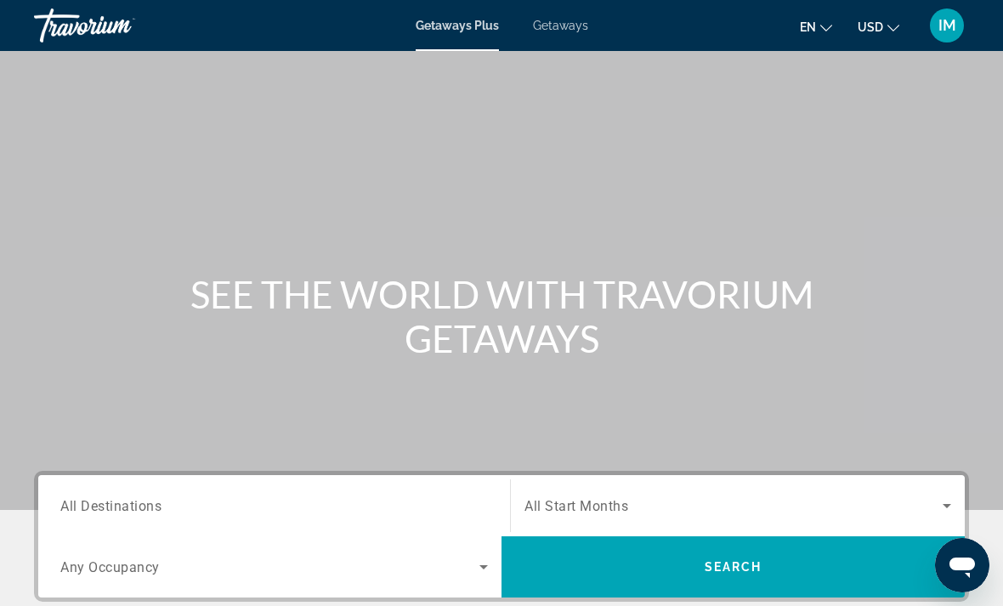
click at [135, 508] on span "All Destinations" at bounding box center [110, 505] width 101 height 16
click at [135, 508] on input "Destination All Destinations" at bounding box center [273, 506] width 427 height 20
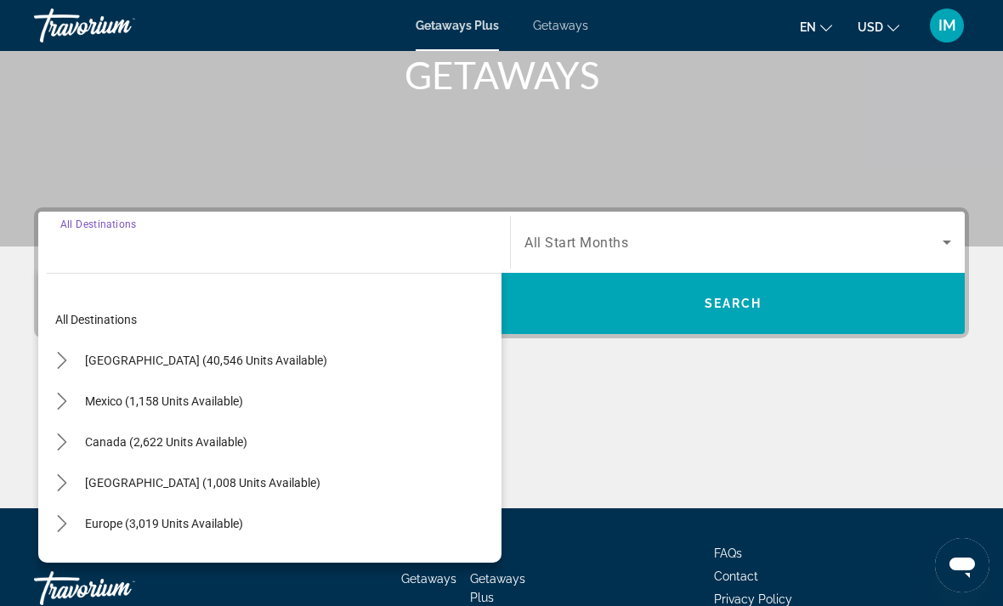
scroll to position [373, 0]
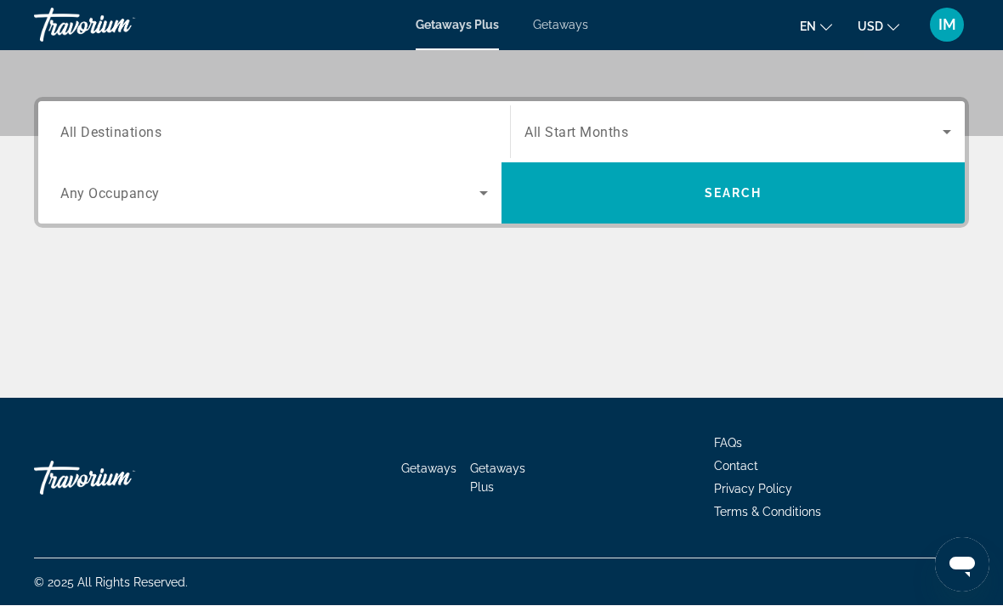
scroll to position [374, 0]
